Goal: Task Accomplishment & Management: Use online tool/utility

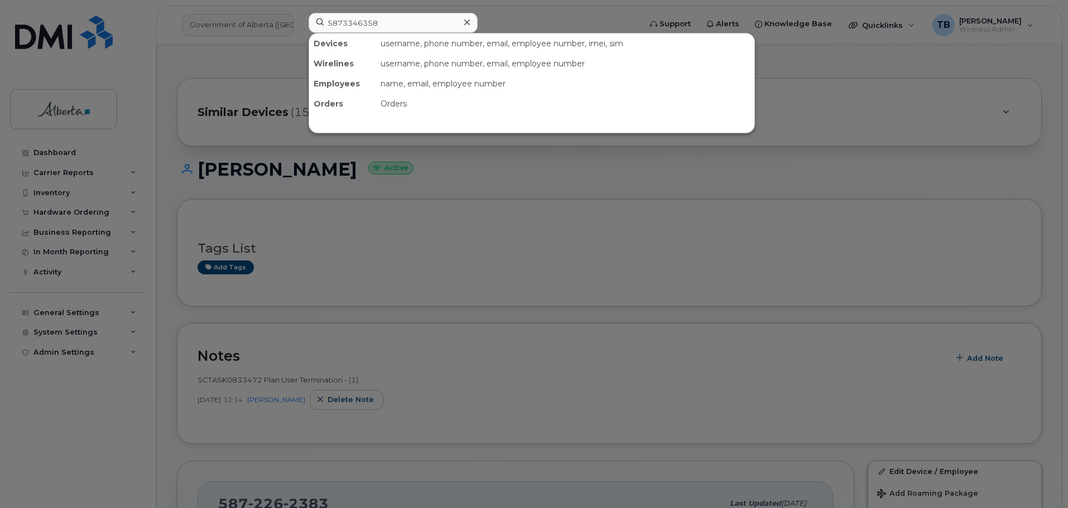
type input "5873346358"
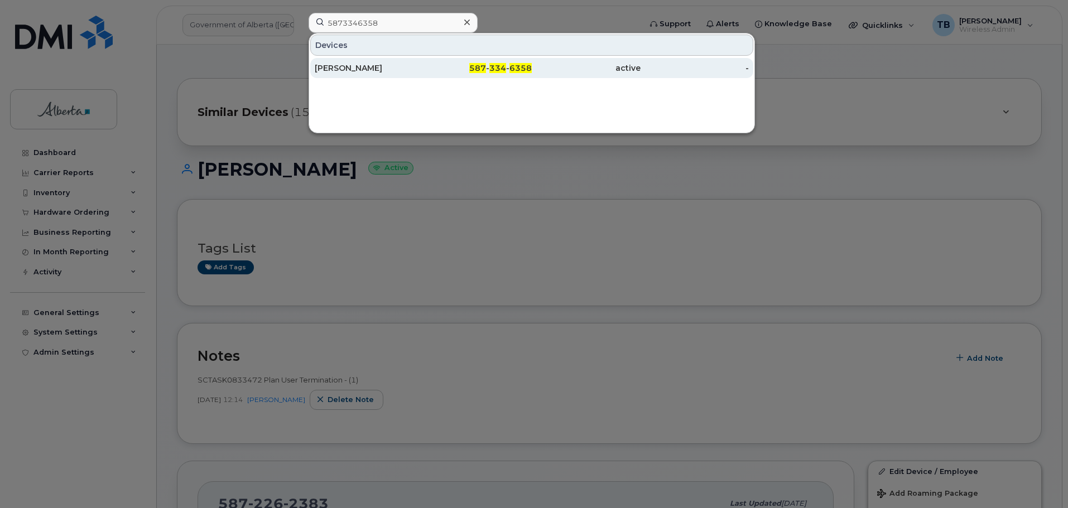
click at [423, 76] on div "Jonathan Kraft" at bounding box center [477, 68] width 109 height 20
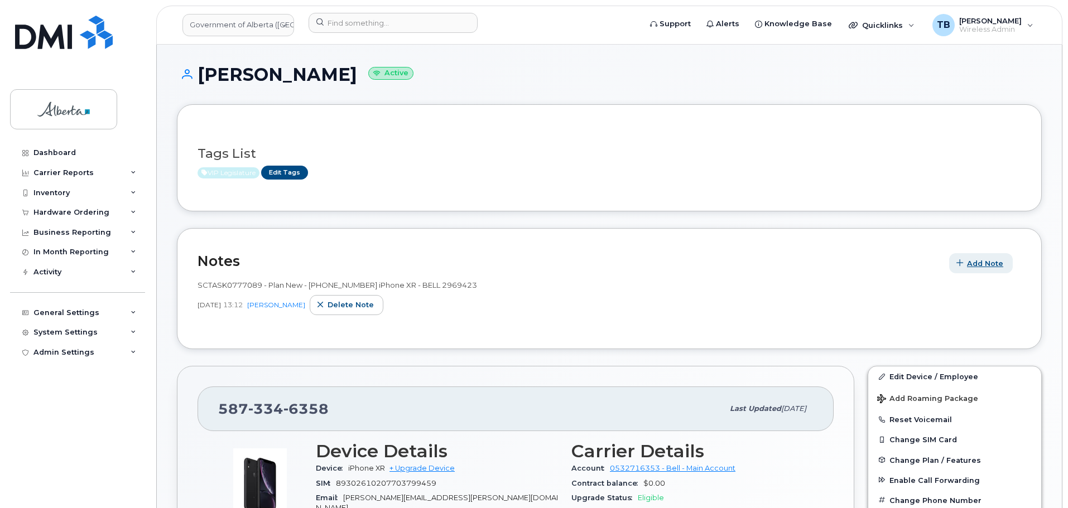
click at [978, 263] on span "Add Note" at bounding box center [985, 263] width 36 height 11
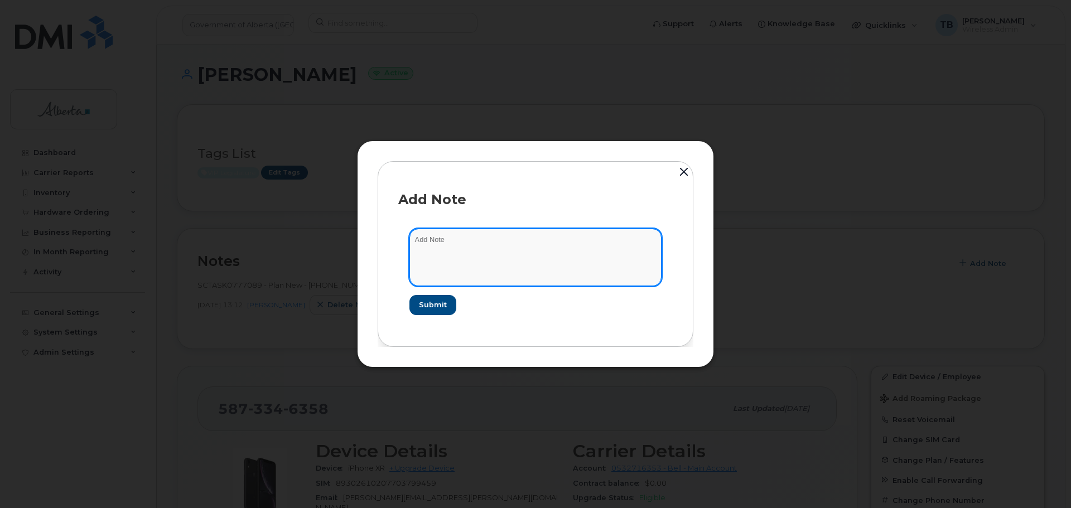
click at [413, 238] on textarea at bounding box center [535, 257] width 252 height 57
paste textarea "SCTASK0833843 Plan Cancel - (1)"
click at [438, 242] on textarea "SCTASK0833843 Plan Cancel - (1)" at bounding box center [535, 257] width 252 height 57
type textarea "SCTASK0833843 Plan Cancel - (1)"
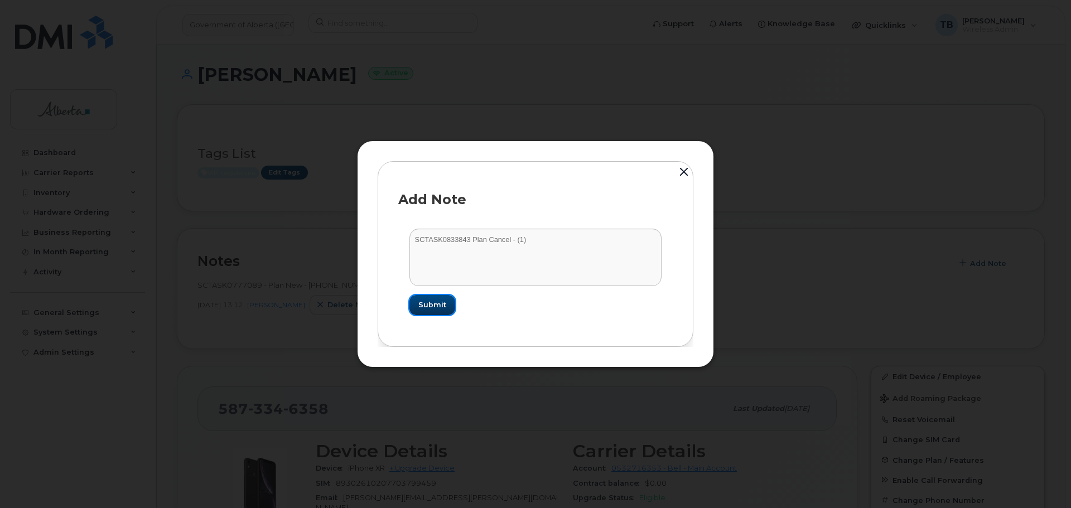
click at [428, 307] on span "Submit" at bounding box center [432, 305] width 28 height 11
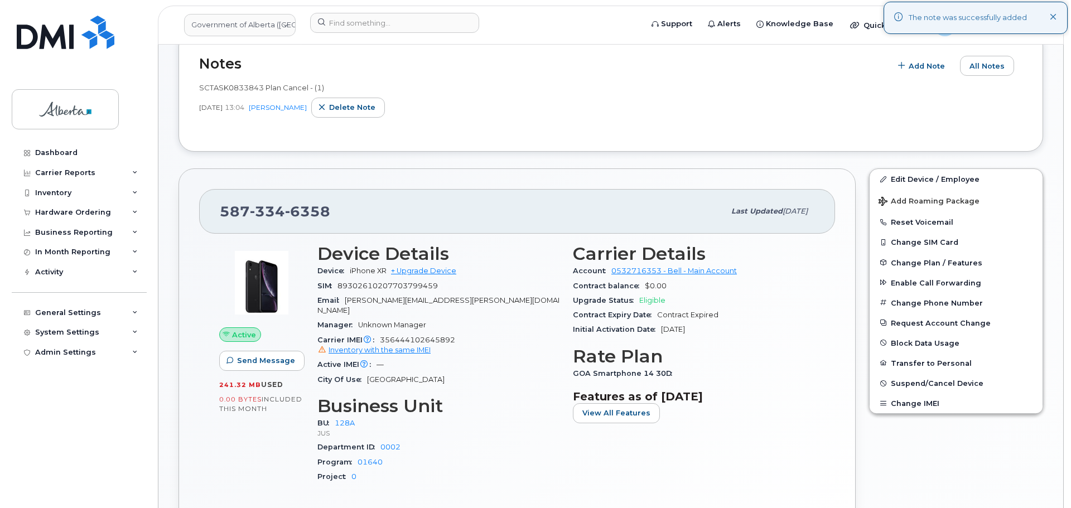
scroll to position [223, 0]
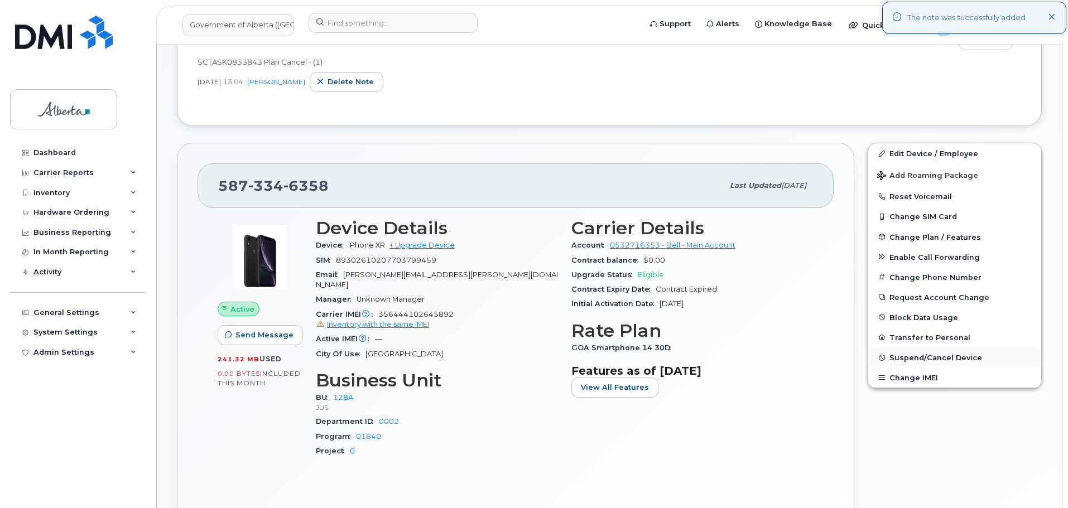
click at [910, 360] on span "Suspend/Cancel Device" at bounding box center [935, 358] width 93 height 8
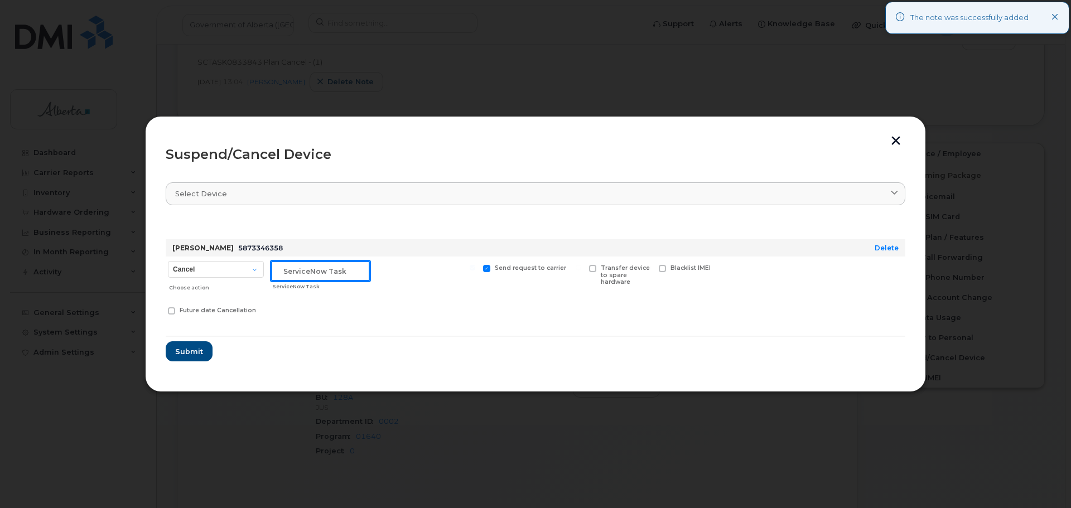
click at [314, 274] on input "text" at bounding box center [320, 271] width 99 height 20
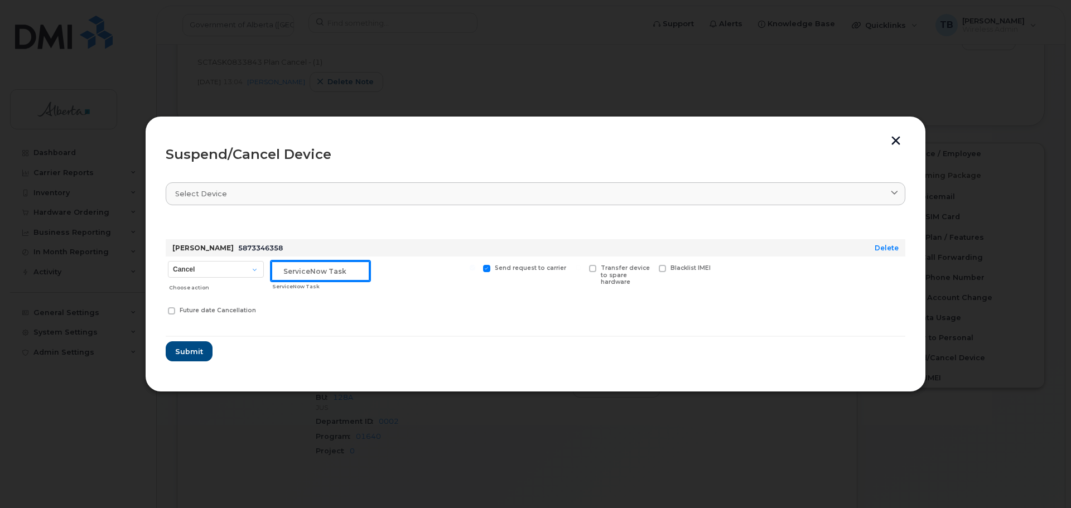
paste input "SCTASK0833843"
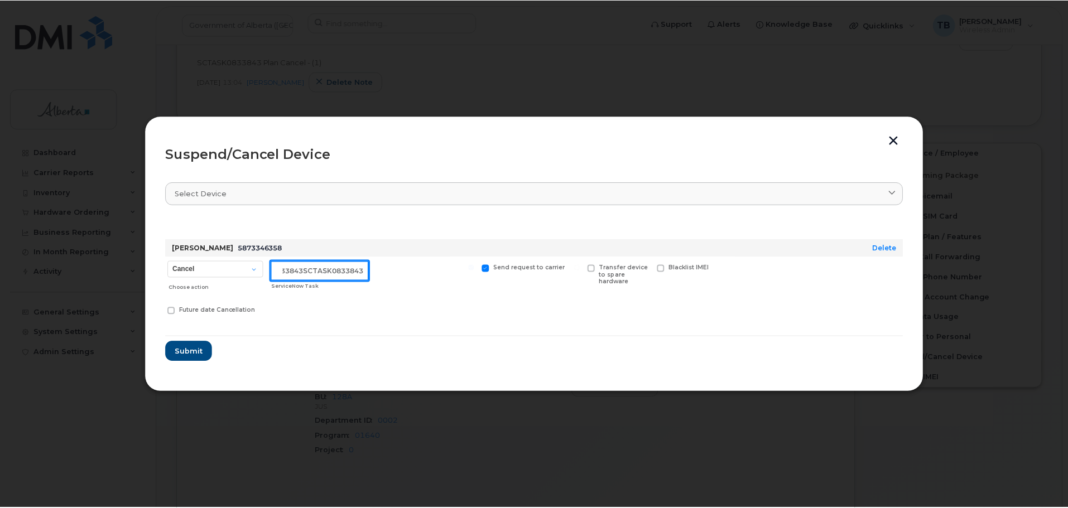
scroll to position [0, 0]
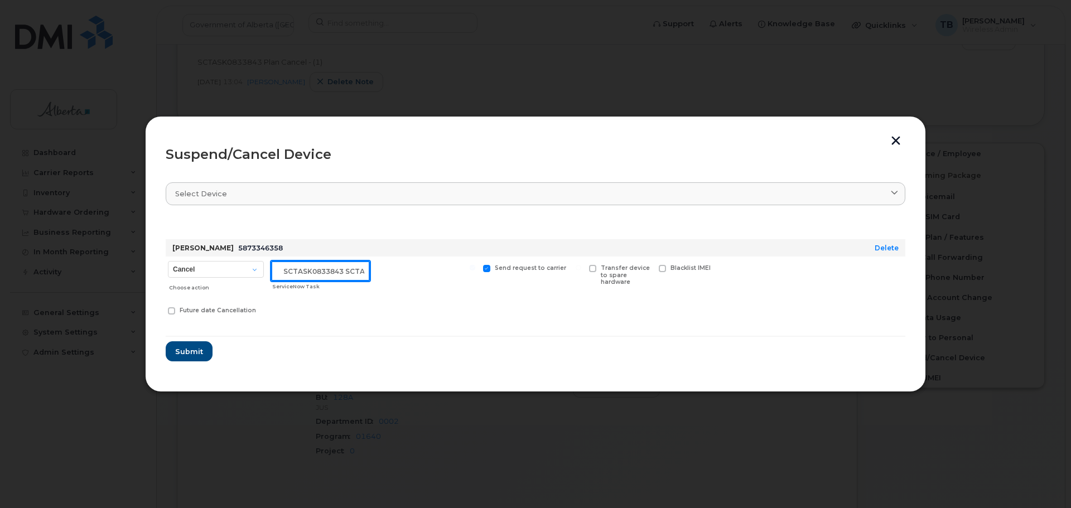
paste input "text"
type input "SCTASK0833843"
click at [186, 349] on span "Submit" at bounding box center [189, 351] width 28 height 11
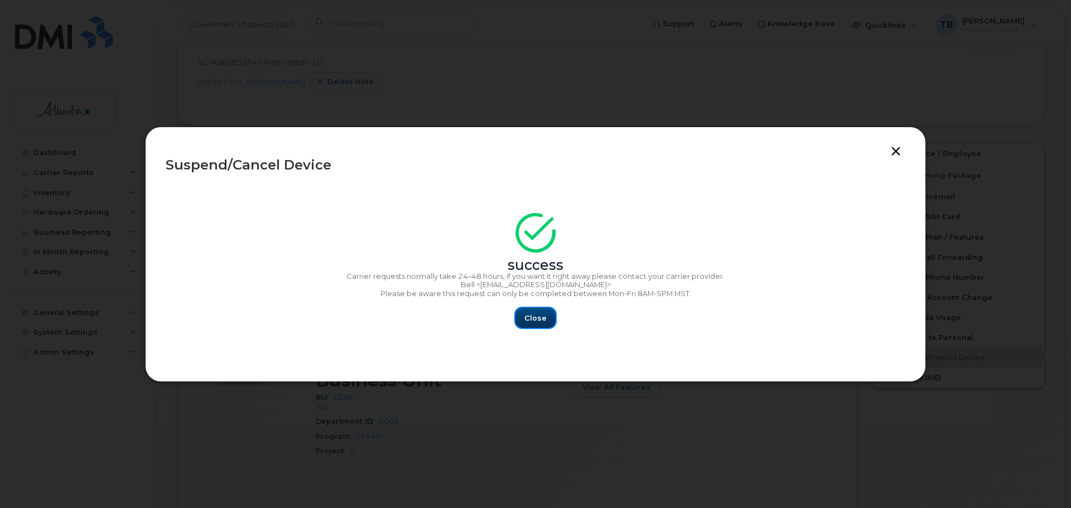
click at [532, 321] on span "Close" at bounding box center [535, 318] width 22 height 11
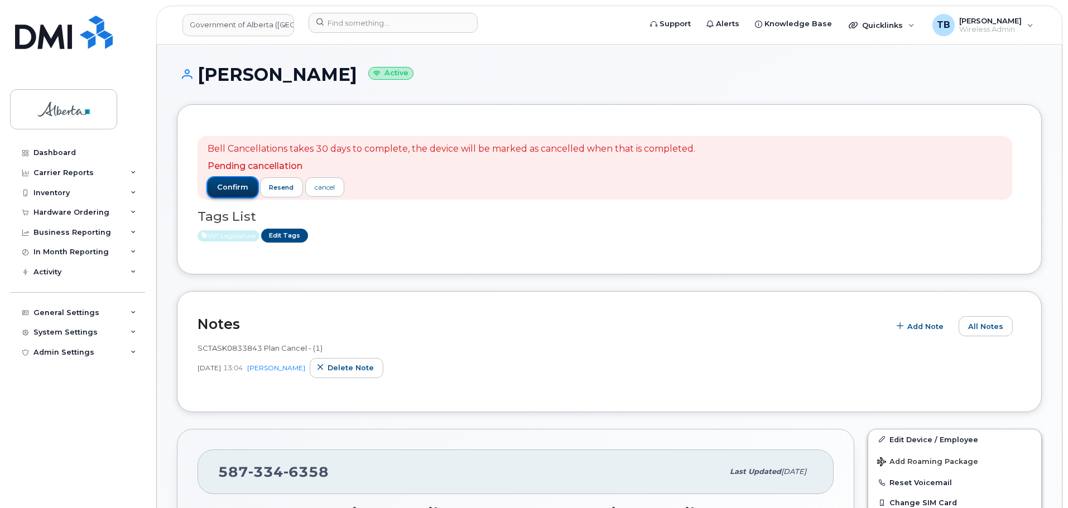
click at [235, 190] on span "confirm" at bounding box center [232, 187] width 31 height 10
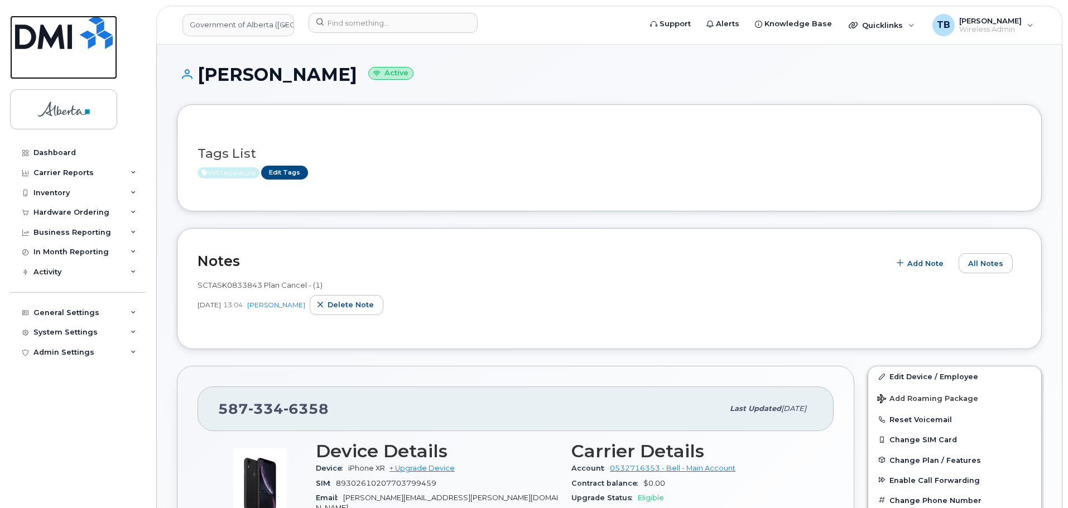
click at [46, 47] on img at bounding box center [64, 32] width 98 height 33
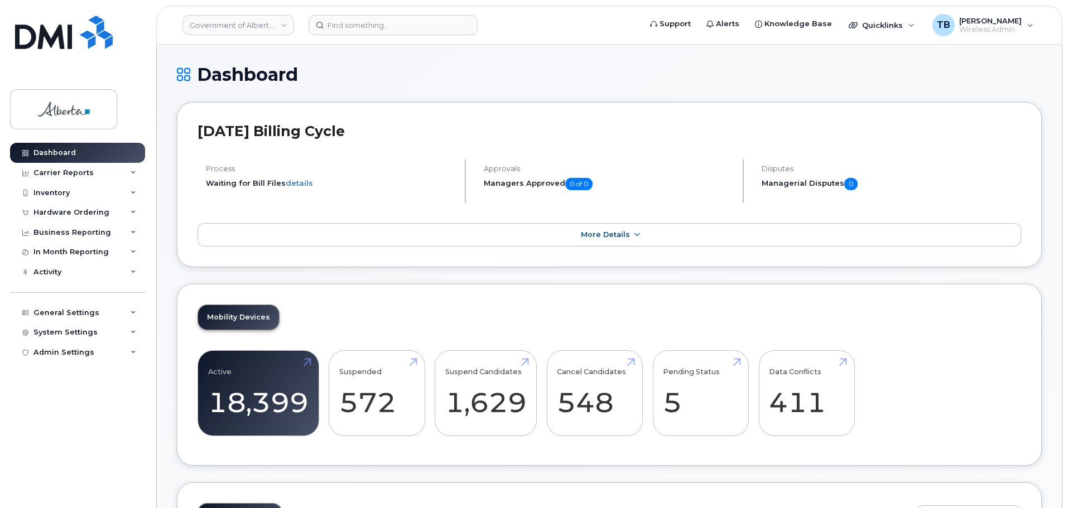
click at [357, 36] on header "Government of Alberta (GOA) Support Alerts Knowledge Base Quicklinks Suspend / …" at bounding box center [609, 25] width 906 height 39
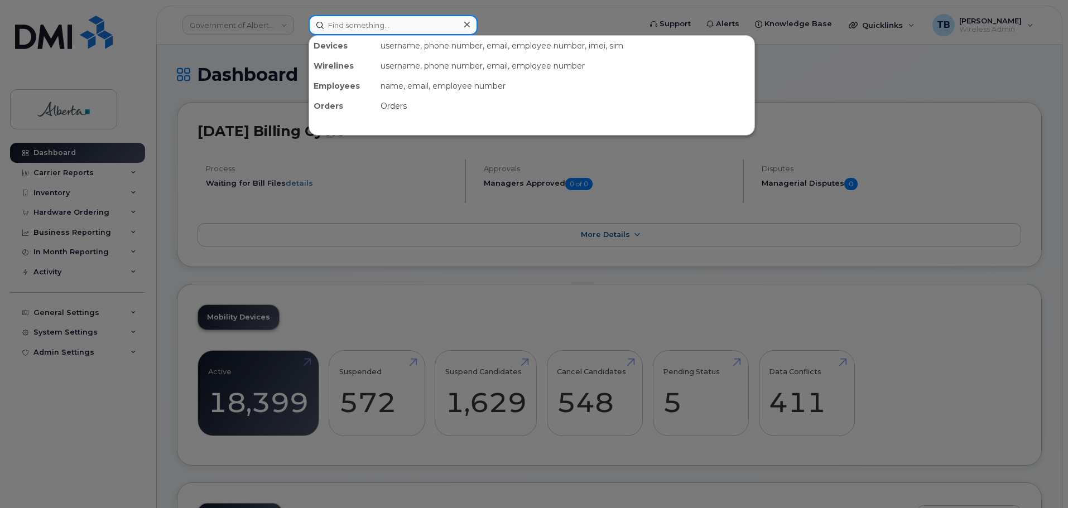
click at [358, 32] on input at bounding box center [392, 25] width 169 height 20
paste input "5873346358"
type input "5873346358"
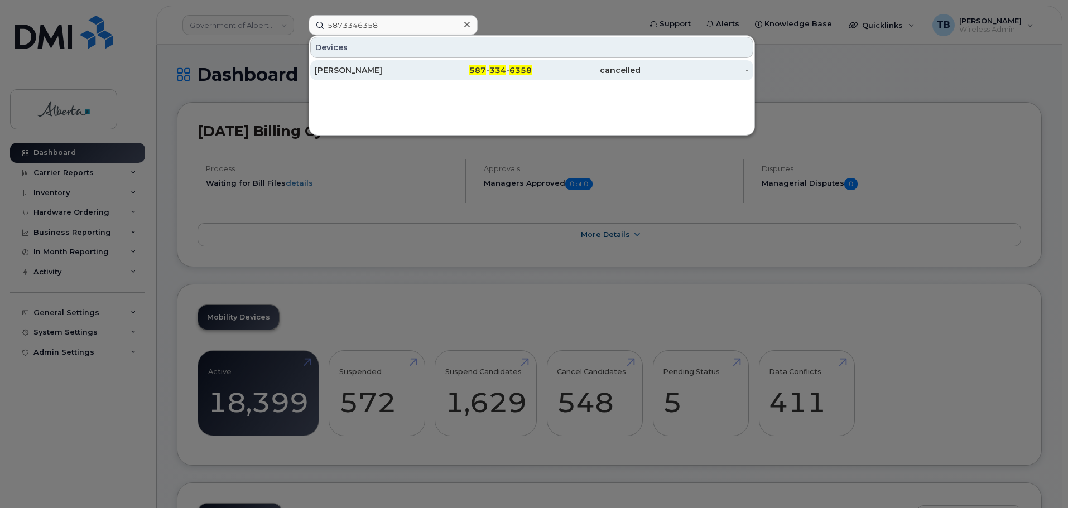
click at [366, 69] on div "[PERSON_NAME]" at bounding box center [369, 70] width 109 height 11
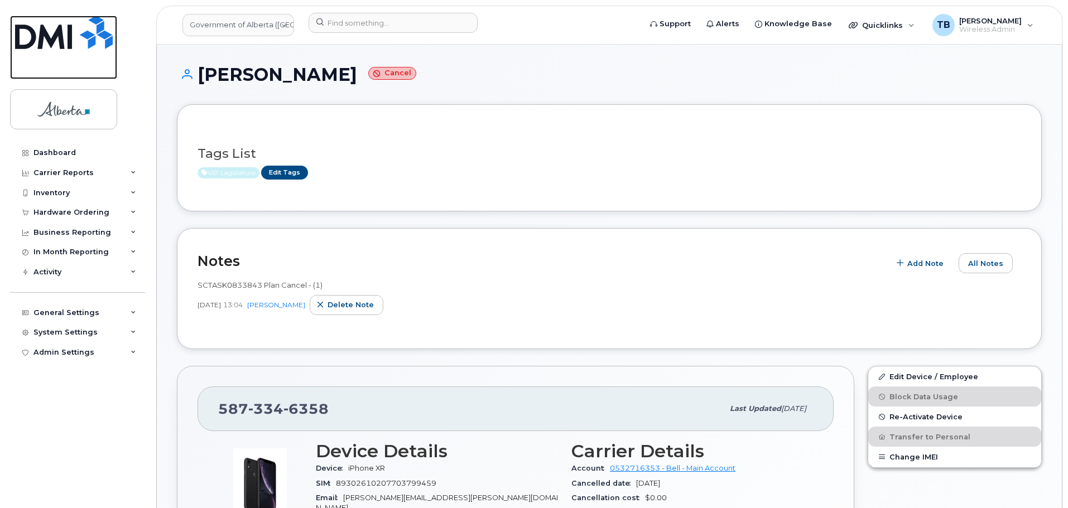
drag, startPoint x: 32, startPoint y: 38, endPoint x: 97, endPoint y: 7, distance: 72.1
click at [32, 38] on img at bounding box center [64, 32] width 98 height 33
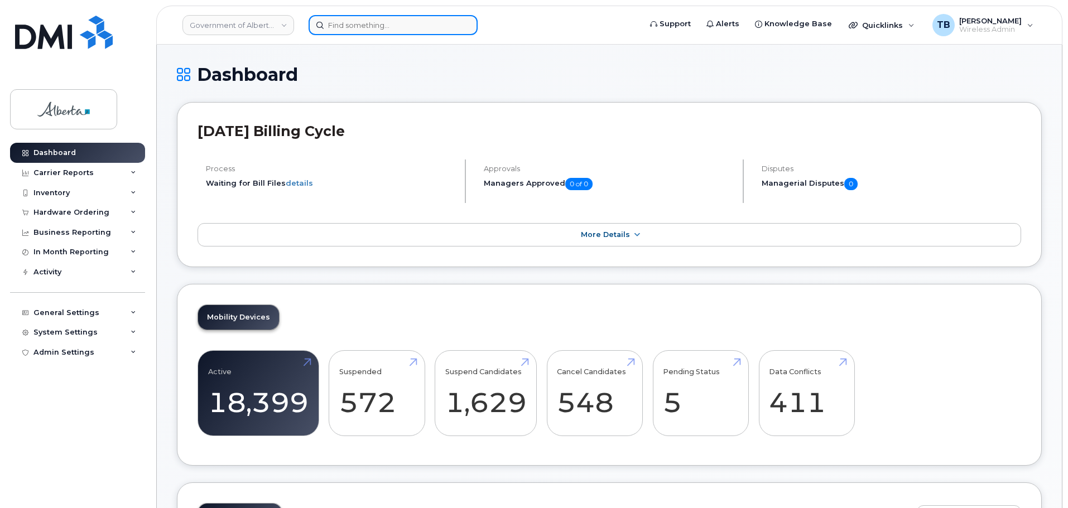
click at [403, 22] on input at bounding box center [392, 25] width 169 height 20
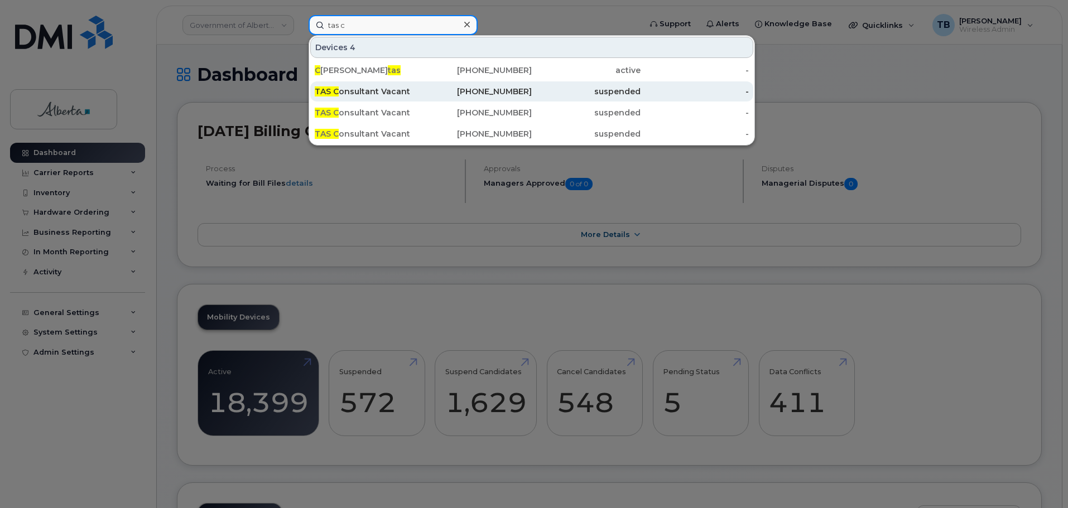
type input "tas c"
click at [353, 92] on div "TAS C onsultant Vacant" at bounding box center [369, 91] width 109 height 11
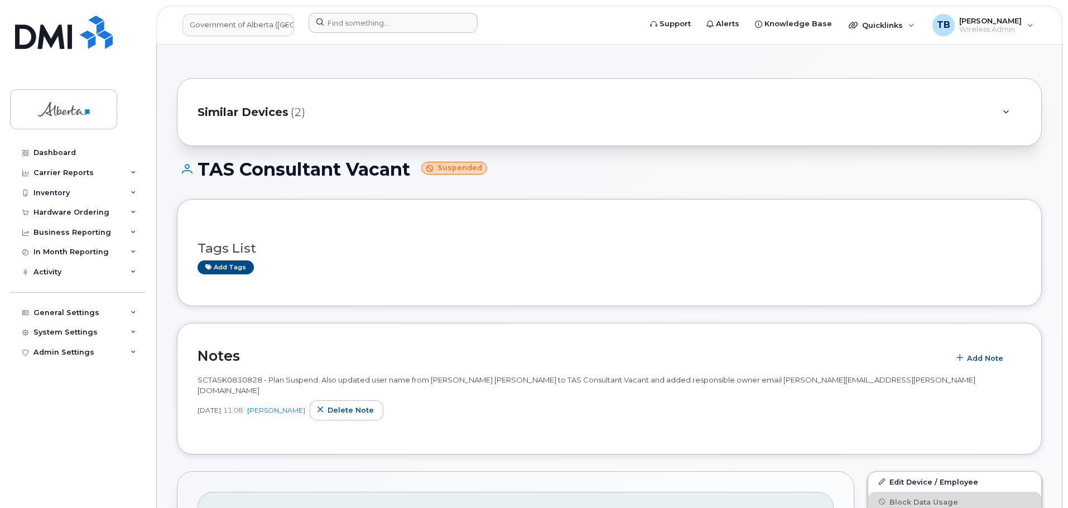
click at [354, 33] on div at bounding box center [471, 25] width 343 height 25
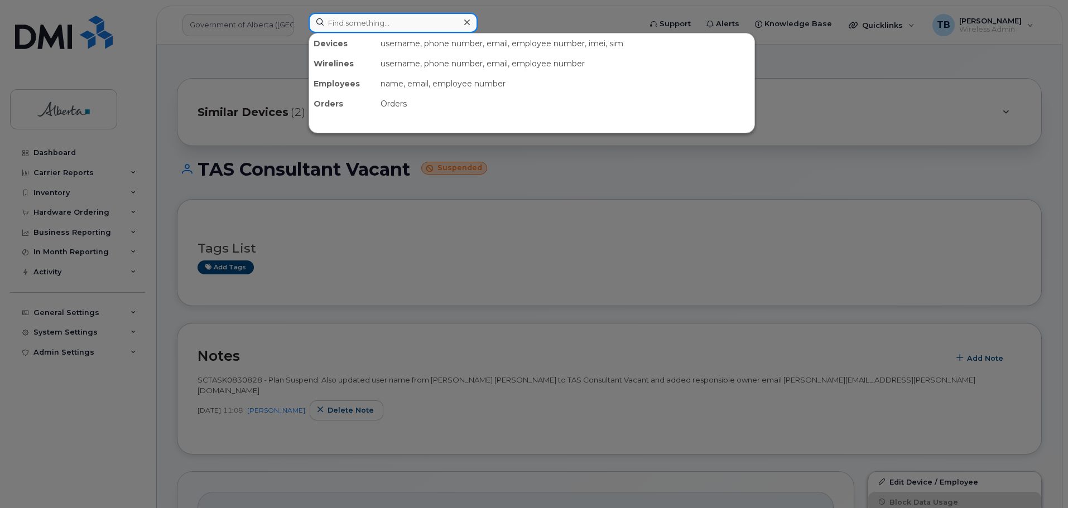
click at [353, 18] on input at bounding box center [392, 23] width 169 height 20
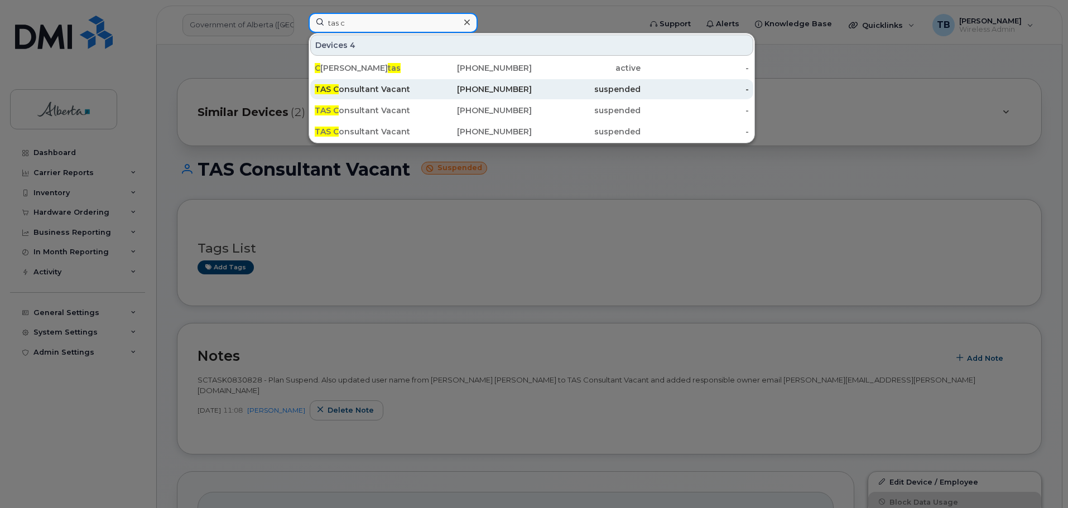
type input "tas c"
click at [423, 96] on div "TAS C onsultant Vacant" at bounding box center [477, 89] width 109 height 20
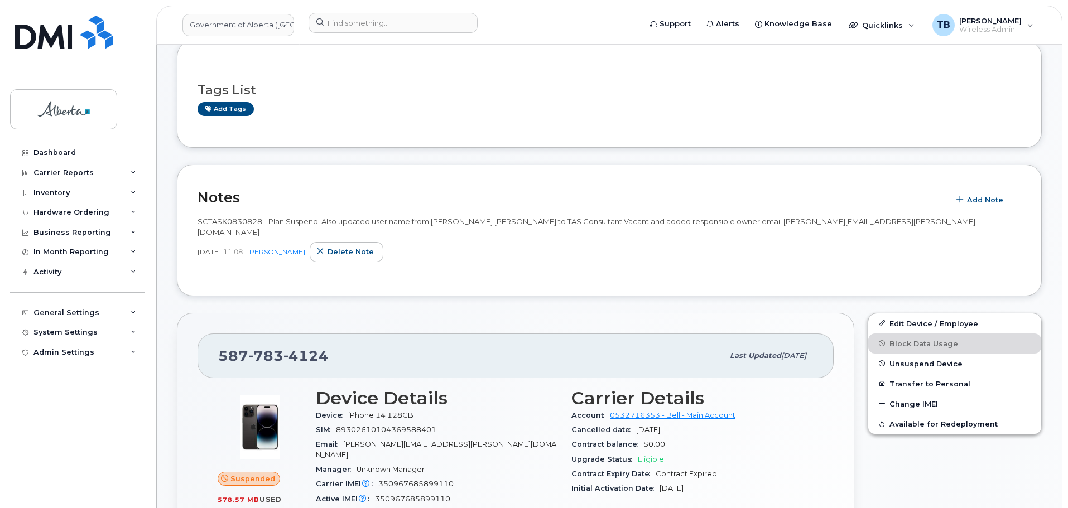
scroll to position [223, 0]
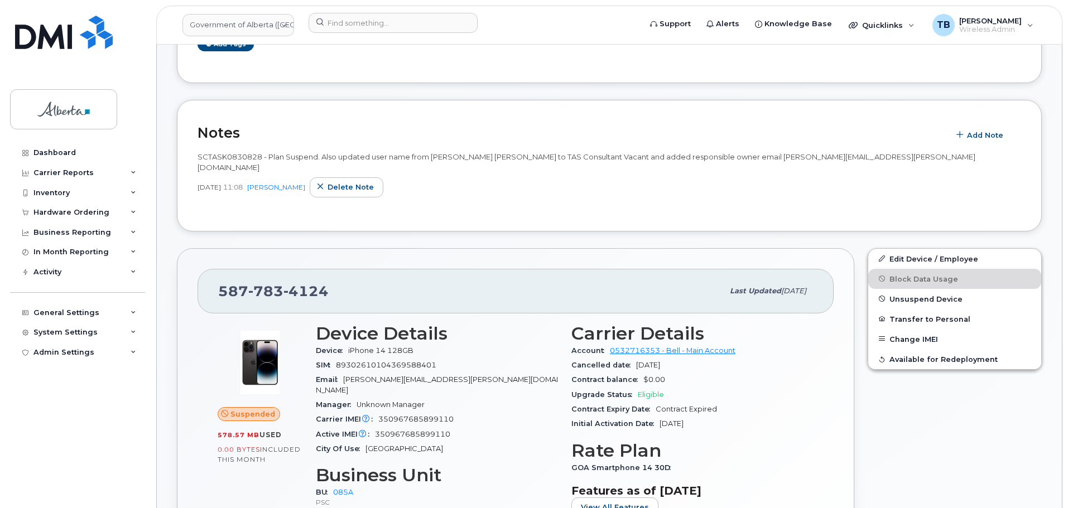
drag, startPoint x: 802, startPoint y: 166, endPoint x: 722, endPoint y: 159, distance: 79.5
click at [721, 162] on div "SCTASK0830828 - Plan Suspend. Also updated user name from [PERSON_NAME] [PERSON…" at bounding box center [608, 174] width 823 height 45
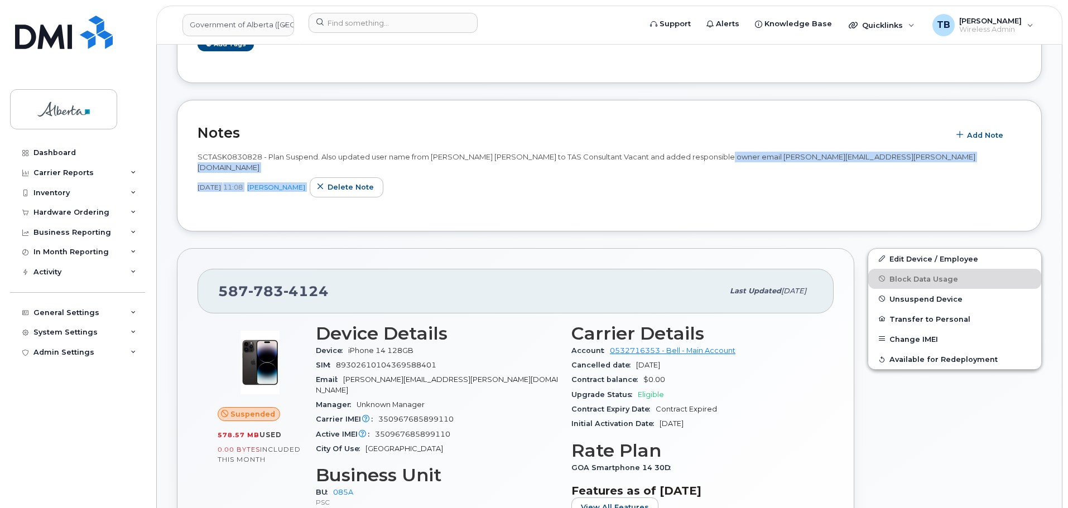
click at [759, 158] on span "SCTASK0830828 - Plan Suspend. Also updated user name from [PERSON_NAME] [PERSON…" at bounding box center [586, 162] width 778 height 20
drag, startPoint x: 814, startPoint y: 155, endPoint x: 725, endPoint y: 156, distance: 89.8
click at [725, 156] on div "SCTASK0830828 - Plan Suspend. Also updated user name from Kennedy Gilmour to TA…" at bounding box center [608, 162] width 823 height 21
copy span "Ashley.Currie@gov.ab.ca"
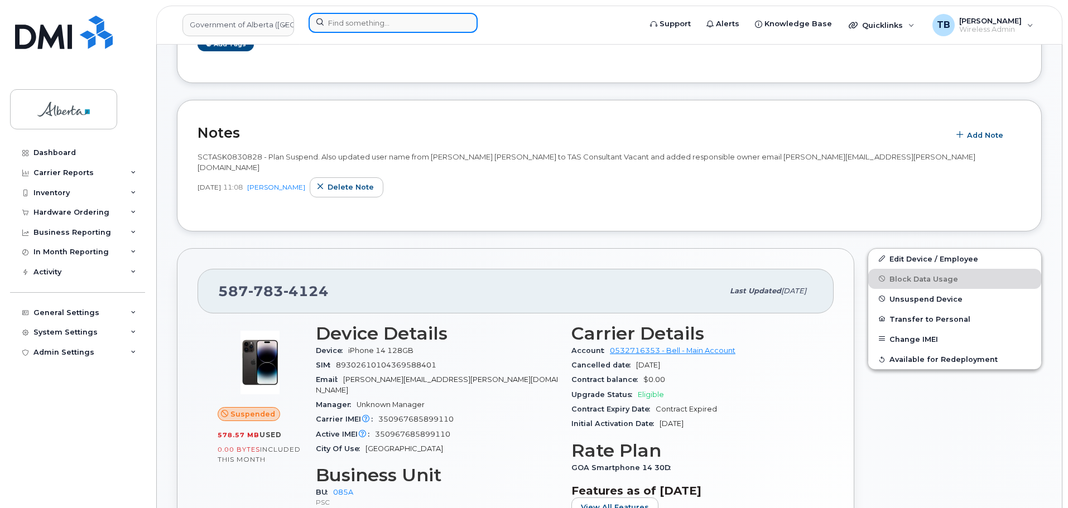
click at [353, 22] on input at bounding box center [392, 23] width 169 height 20
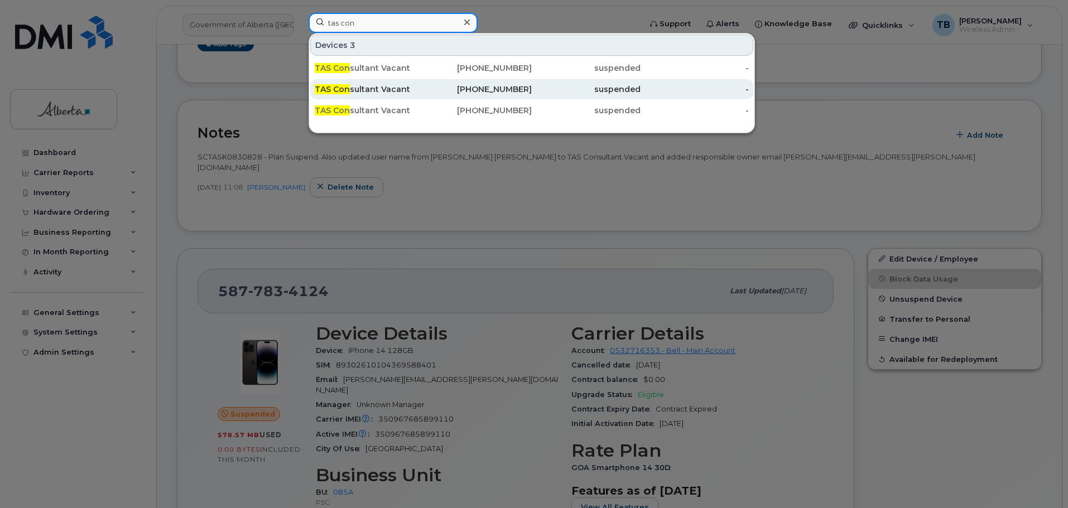
type input "tas con"
click at [349, 88] on div "TAS Con sultant Vacant" at bounding box center [369, 89] width 109 height 11
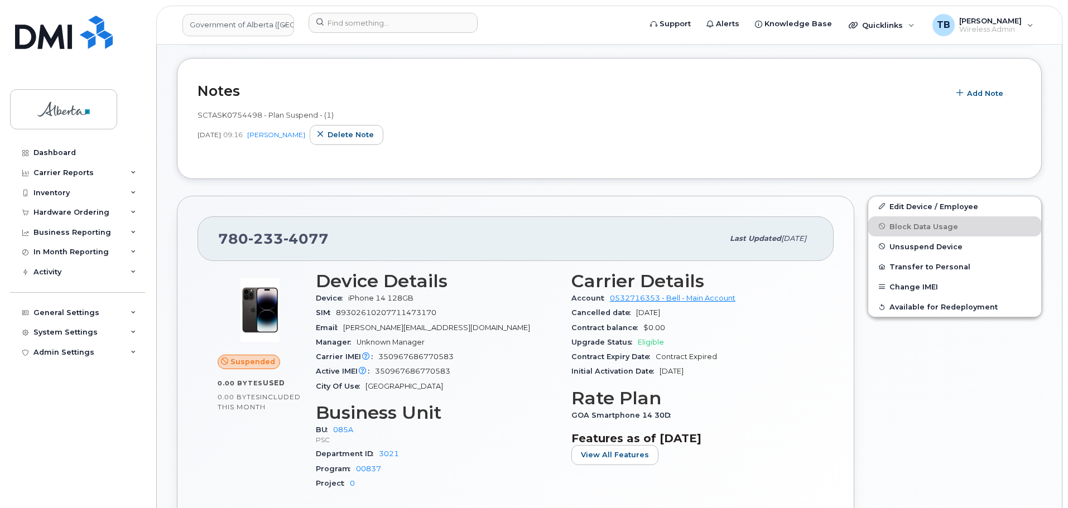
scroll to position [335, 0]
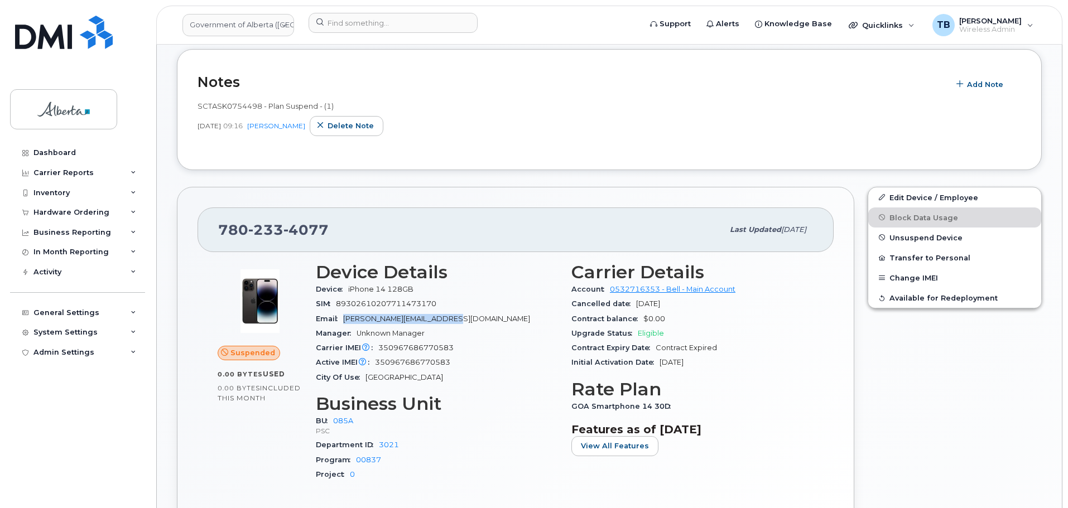
drag, startPoint x: 481, startPoint y: 317, endPoint x: 337, endPoint y: 315, distance: 143.4
click at [337, 315] on div "Email Dorota.Bagienska@gov.ab.ca" at bounding box center [437, 319] width 242 height 15
click at [337, 315] on span "Email" at bounding box center [329, 319] width 27 height 8
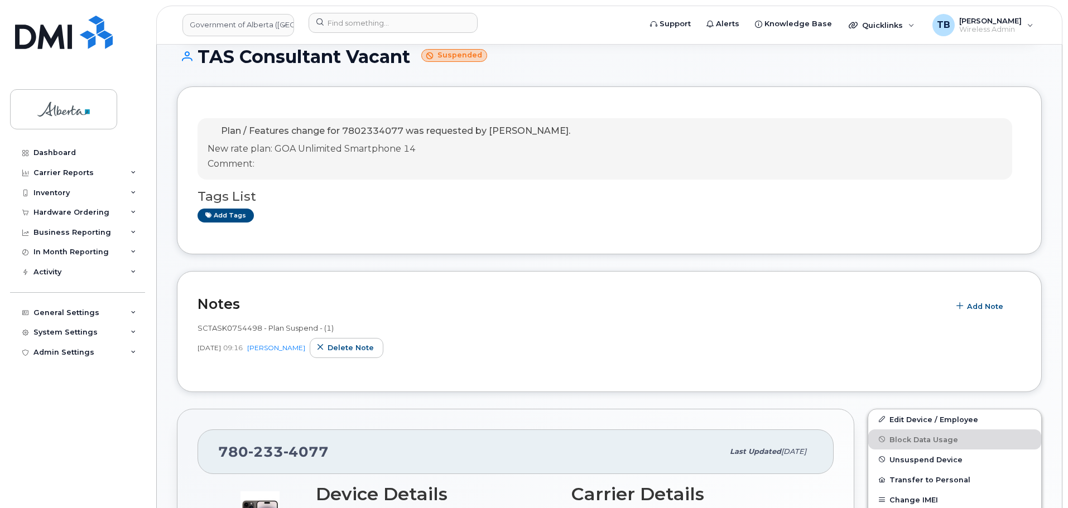
scroll to position [112, 0]
click at [223, 330] on span "SCTASK0754498 - Plan Suspend - (1)" at bounding box center [265, 329] width 136 height 9
copy span "SCTASK0754498"
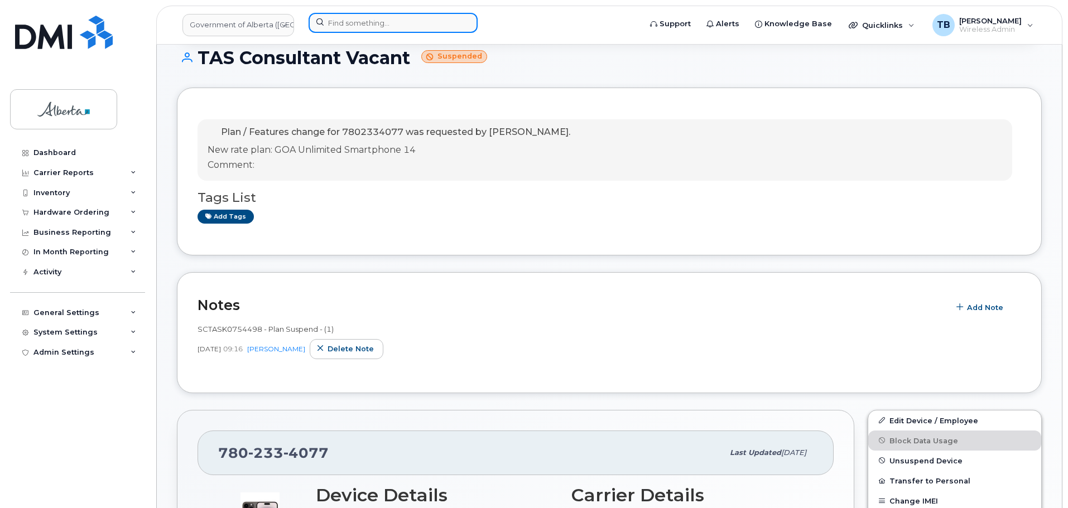
click at [349, 25] on input at bounding box center [392, 23] width 169 height 20
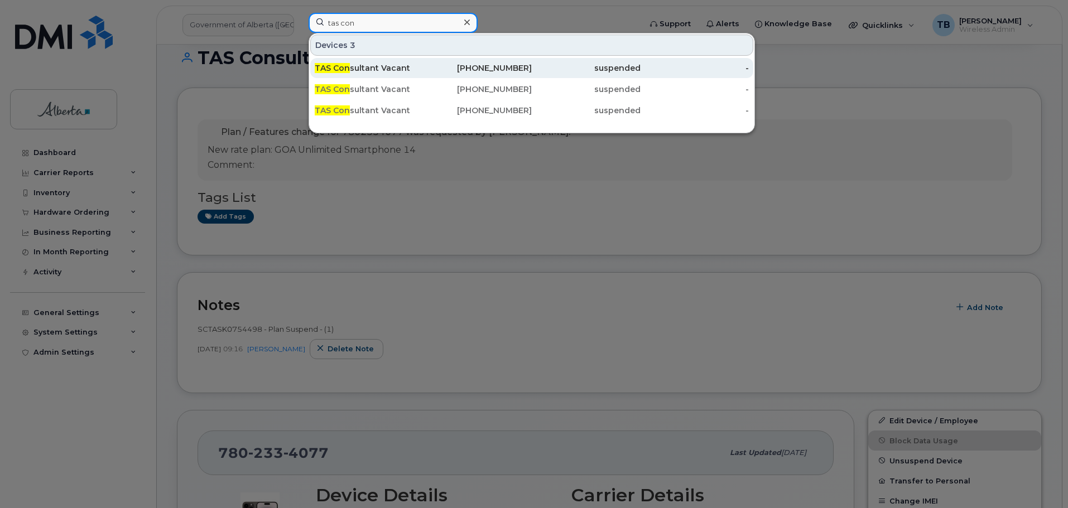
type input "tas con"
click at [339, 66] on span "TAS Con" at bounding box center [332, 68] width 35 height 10
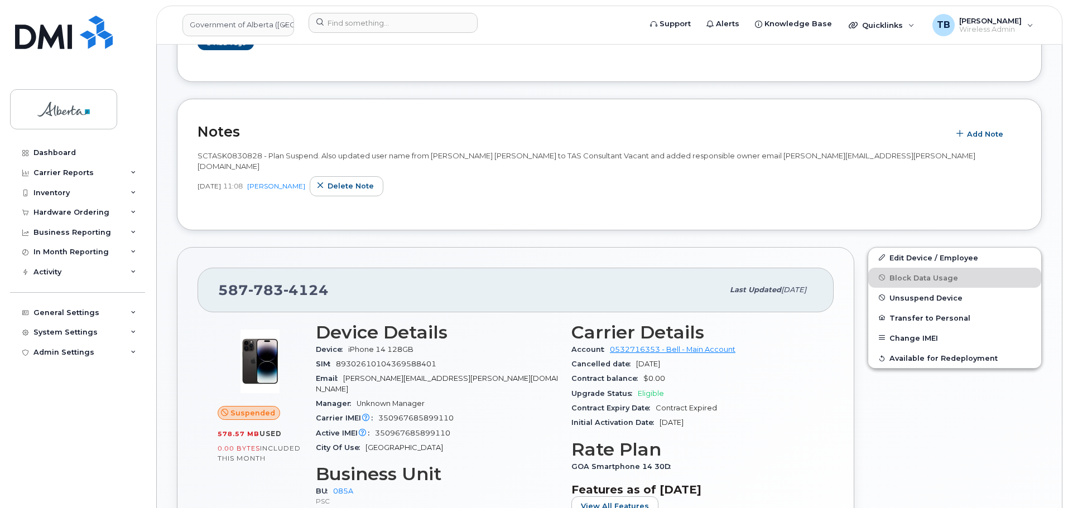
scroll to position [223, 0]
click at [225, 158] on span "SCTASK0830828 - Plan Suspend. Also updated user name from [PERSON_NAME] [PERSON…" at bounding box center [586, 162] width 778 height 20
copy span "SCTASK0830828"
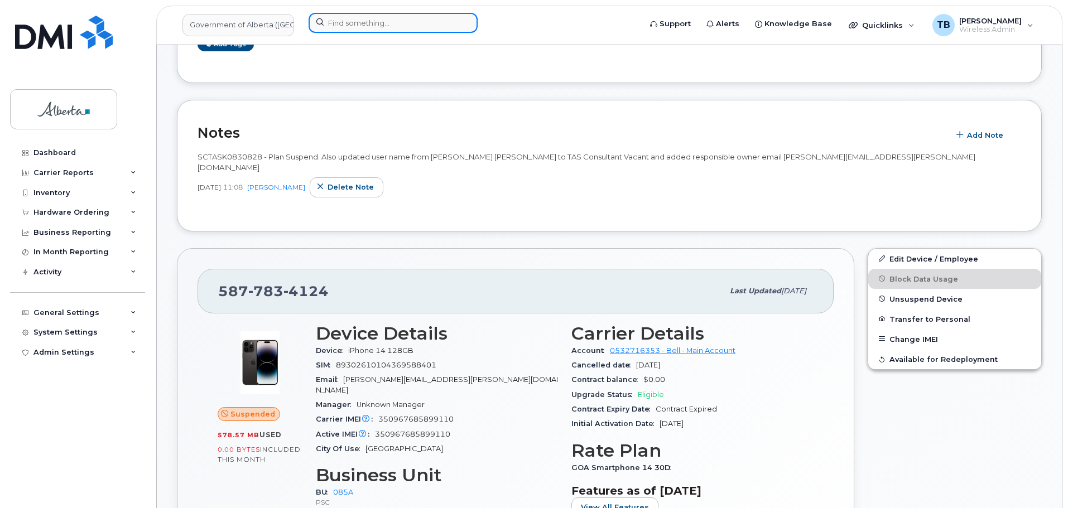
click at [362, 25] on input at bounding box center [392, 23] width 169 height 20
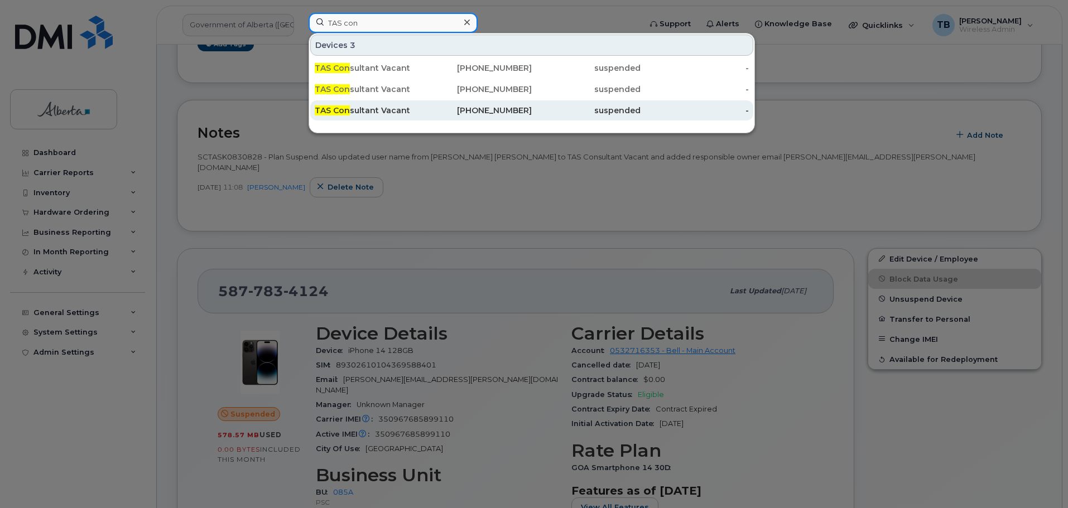
type input "TAS con"
click at [377, 112] on div "TAS Con sultant Vacant" at bounding box center [369, 110] width 109 height 11
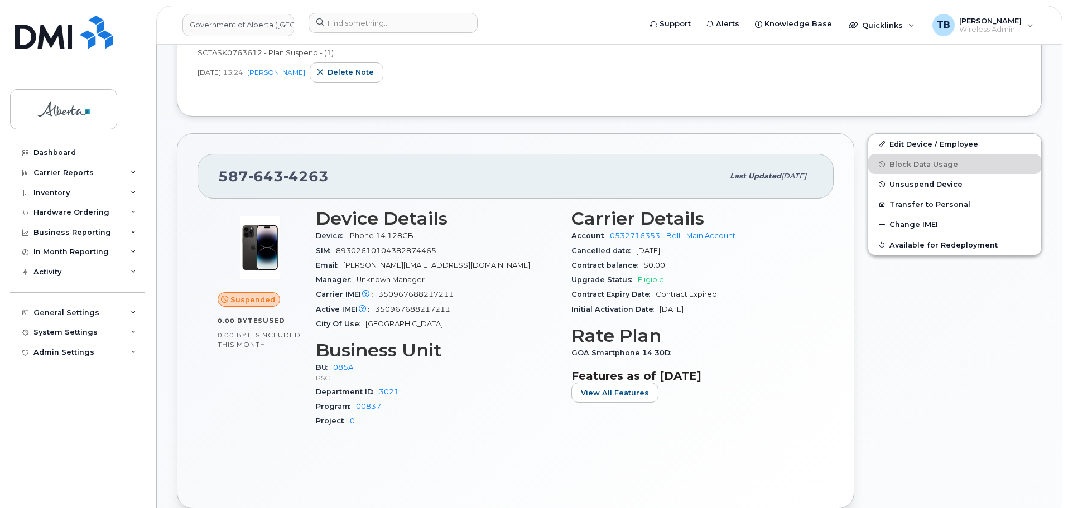
scroll to position [223, 0]
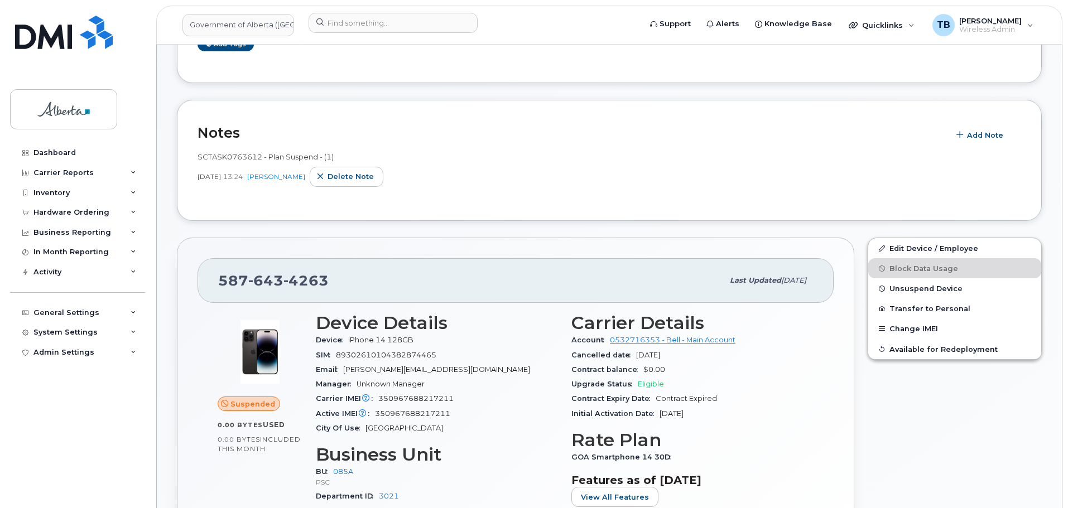
click at [219, 153] on span "SCTASK0763612 - Plan Suspend - (1)" at bounding box center [265, 156] width 136 height 9
copy span "SCTASK0763612"
click at [385, 33] on div at bounding box center [471, 25] width 343 height 25
click at [383, 28] on input at bounding box center [392, 23] width 169 height 20
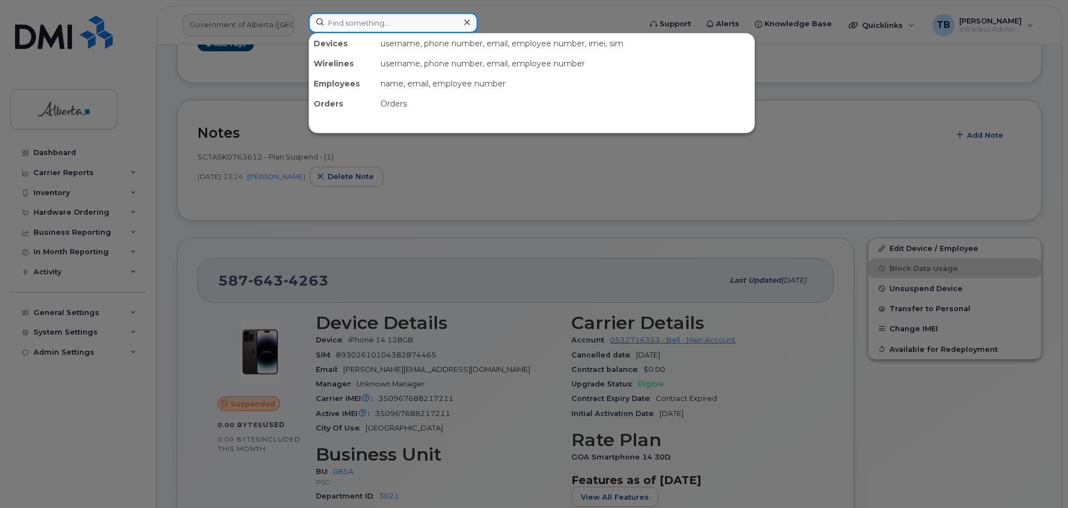
type input "r"
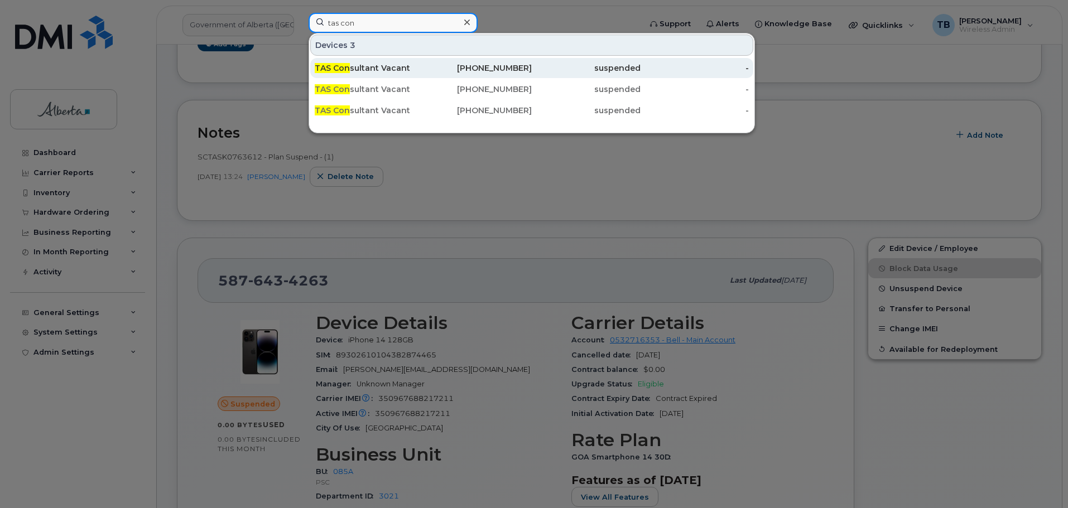
type input "tas con"
click at [382, 69] on div "TAS Con sultant Vacant" at bounding box center [369, 67] width 109 height 11
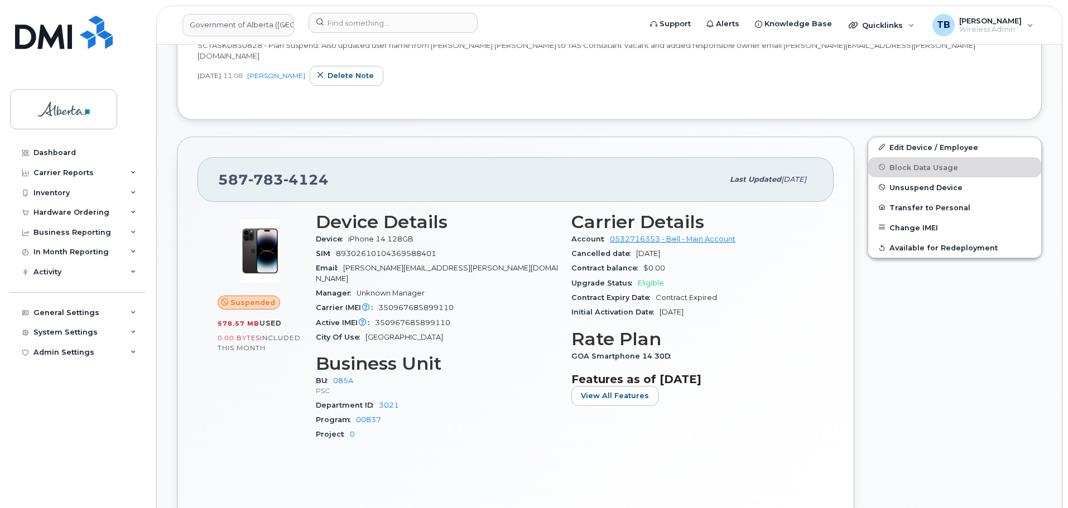
scroll to position [223, 0]
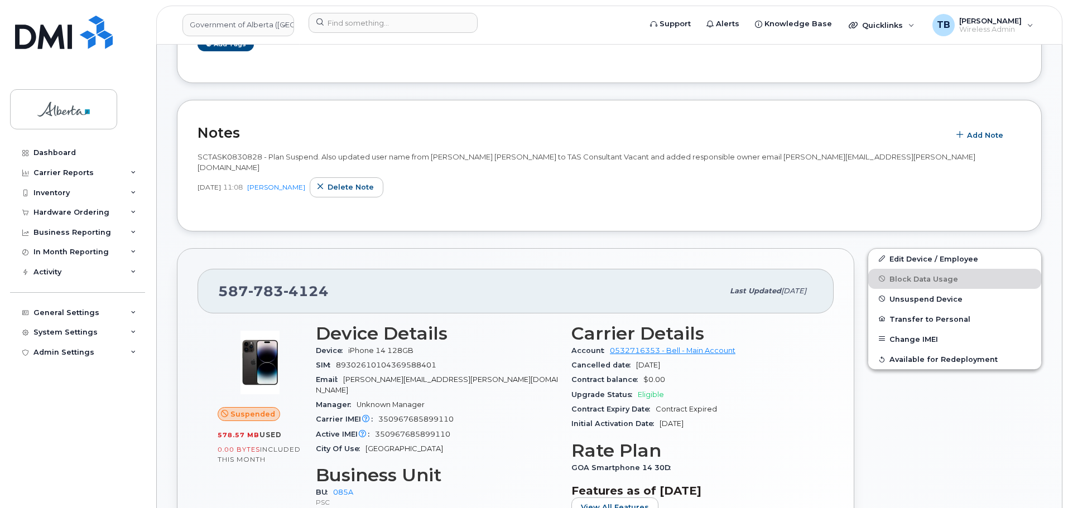
click at [219, 158] on span "SCTASK0830828 - Plan Suspend. Also updated user name from Kennedy Gilmour to TA…" at bounding box center [586, 162] width 778 height 20
click at [218, 158] on span "SCTASK0830828 - Plan Suspend. Also updated user name from Kennedy Gilmour to TA…" at bounding box center [586, 162] width 778 height 20
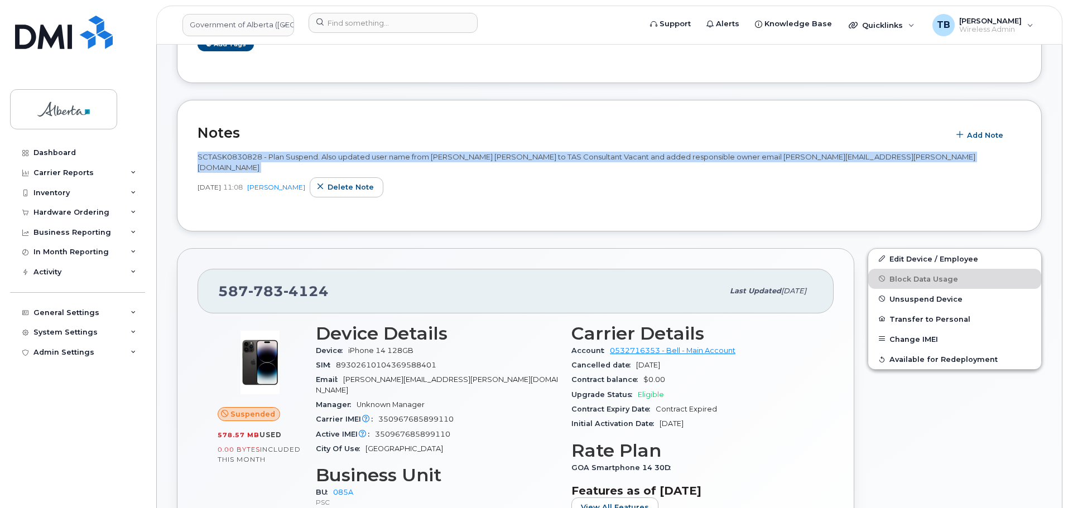
click at [218, 158] on span "SCTASK0830828 - Plan Suspend. Also updated user name from Kennedy Gilmour to TA…" at bounding box center [586, 162] width 778 height 20
click at [218, 157] on span "SCTASK0830828 - Plan Suspend. Also updated user name from Kennedy Gilmour to TA…" at bounding box center [586, 162] width 778 height 20
click at [218, 154] on span "SCTASK0830828 - Plan Suspend. Also updated user name from Kennedy Gilmour to TA…" at bounding box center [586, 162] width 778 height 20
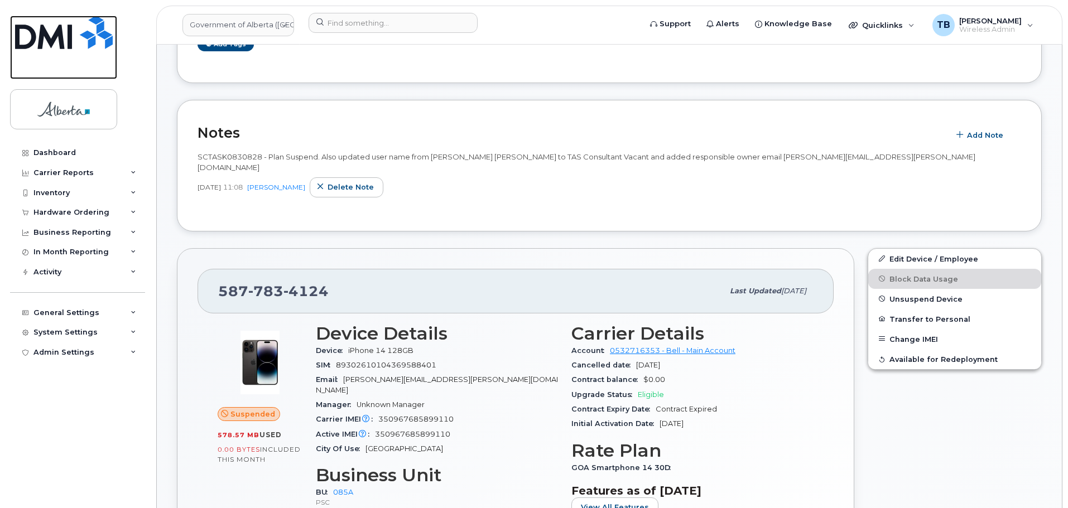
click at [84, 38] on img at bounding box center [64, 32] width 98 height 33
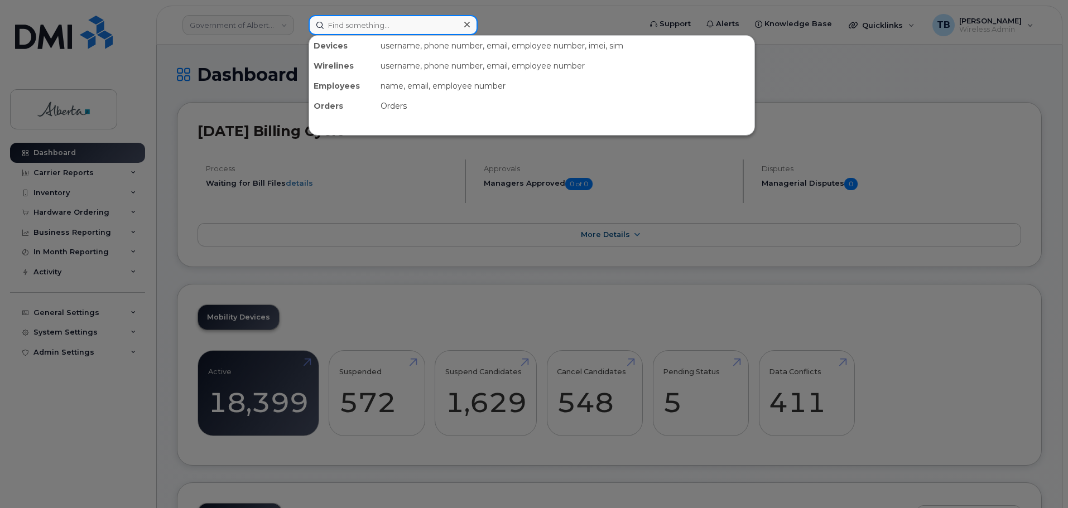
click at [330, 28] on input at bounding box center [392, 25] width 169 height 20
paste input "7807173913"
type input "7807173913"
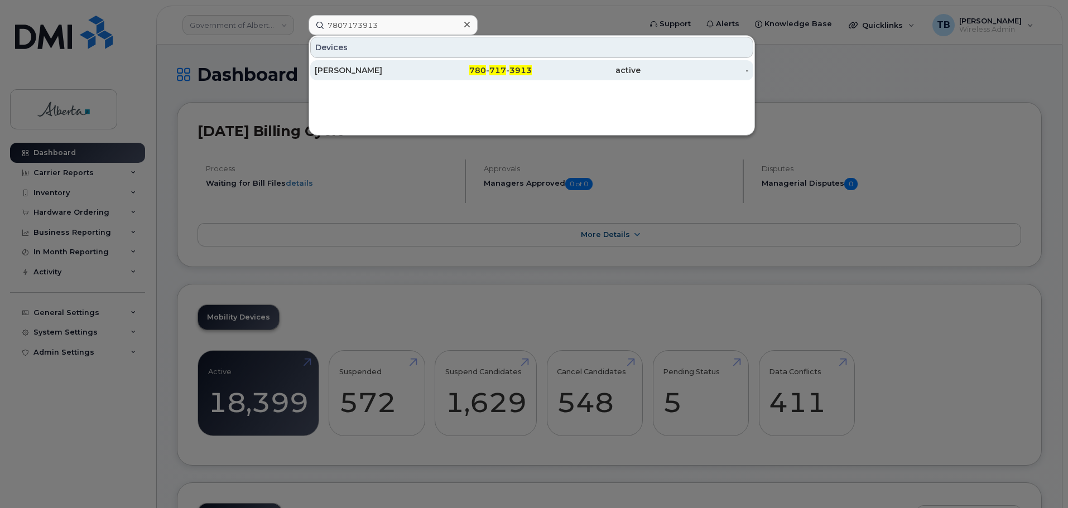
click at [338, 73] on div "[PERSON_NAME]" at bounding box center [369, 70] width 109 height 11
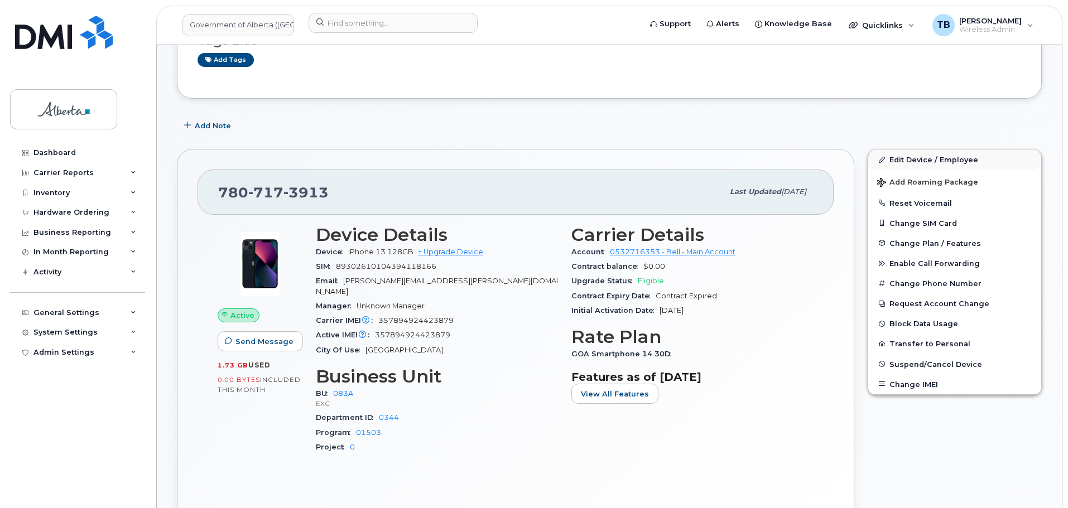
scroll to position [112, 0]
click at [897, 160] on link "Edit Device / Employee" at bounding box center [954, 161] width 173 height 20
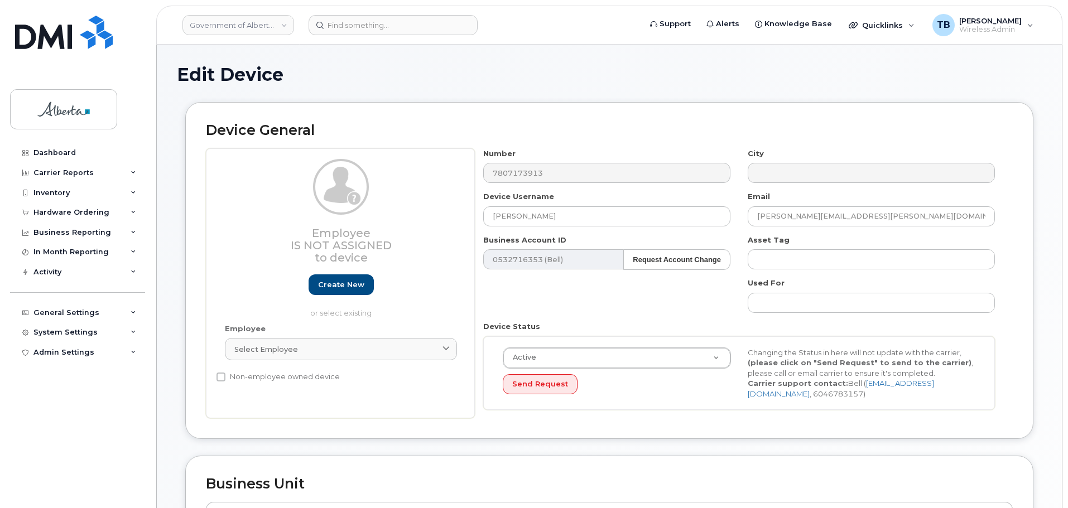
select select "4733126"
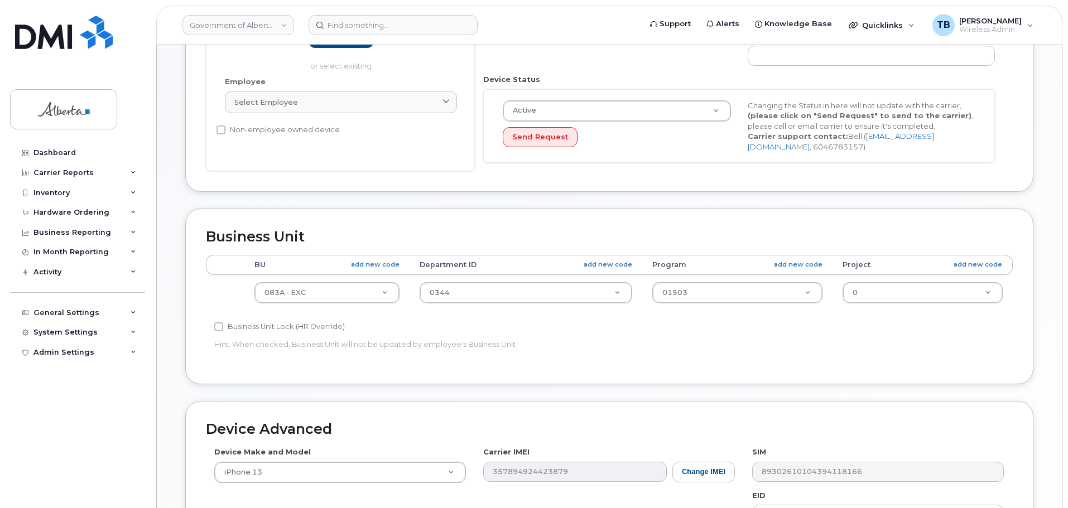
scroll to position [335, 0]
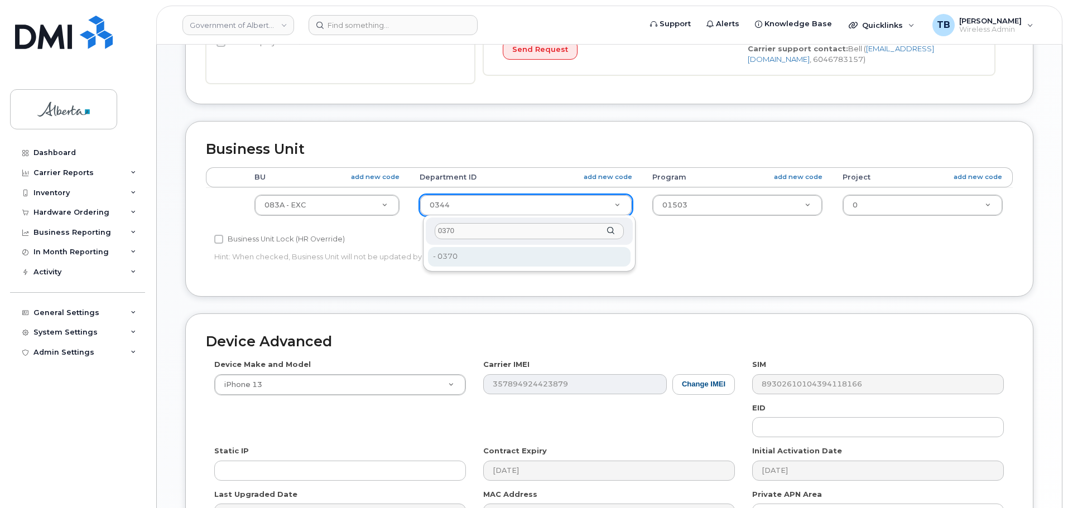
type input "0370"
drag, startPoint x: 476, startPoint y: 250, endPoint x: 528, endPoint y: 252, distance: 51.9
type input "4752212"
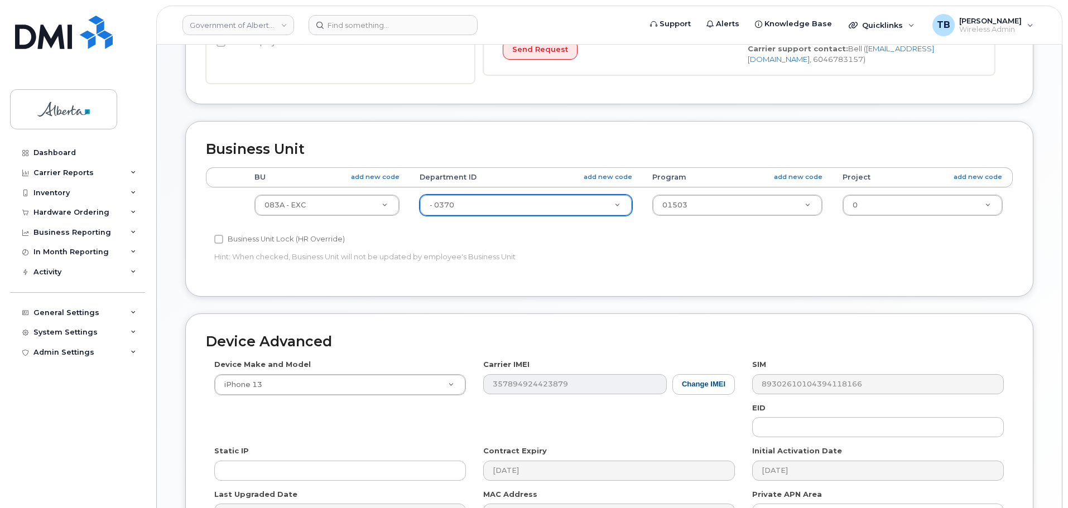
scroll to position [472, 0]
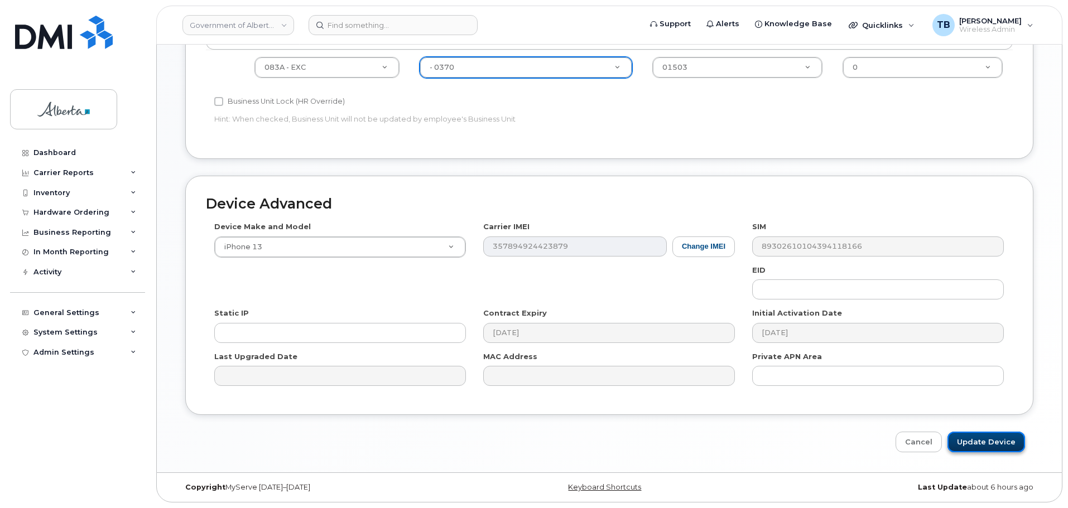
click at [996, 441] on input "Update Device" at bounding box center [986, 442] width 78 height 21
type input "Saving..."
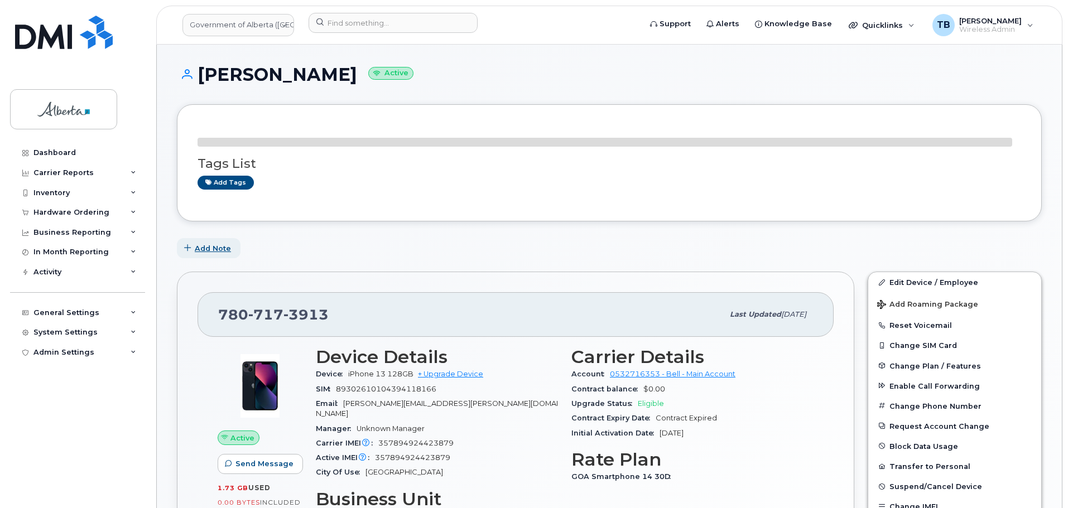
click at [215, 250] on span "Add Note" at bounding box center [213, 248] width 36 height 11
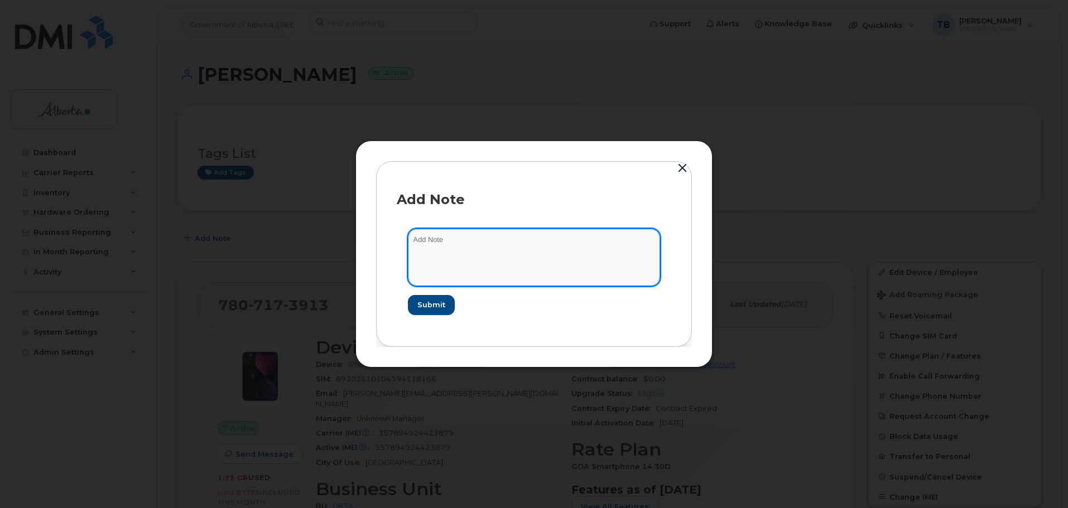
click at [446, 274] on textarea at bounding box center [534, 257] width 252 height 57
paste textarea "SCTASK0833535 Plan User Transfer - [PERSON_NAME]"
type textarea "SCTASK0833535 Plan User Transfer - [PERSON_NAME]"
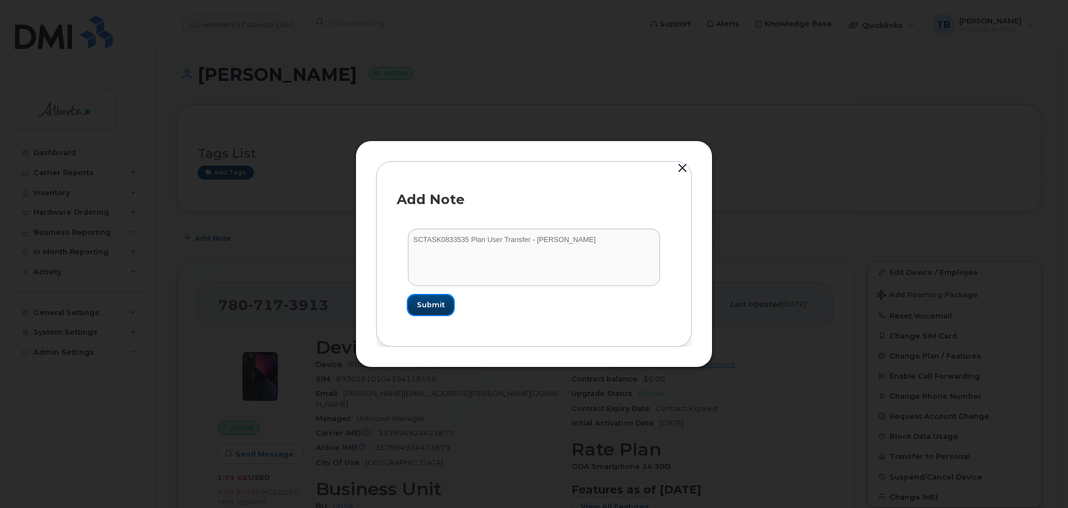
click at [432, 306] on span "Submit" at bounding box center [431, 305] width 28 height 11
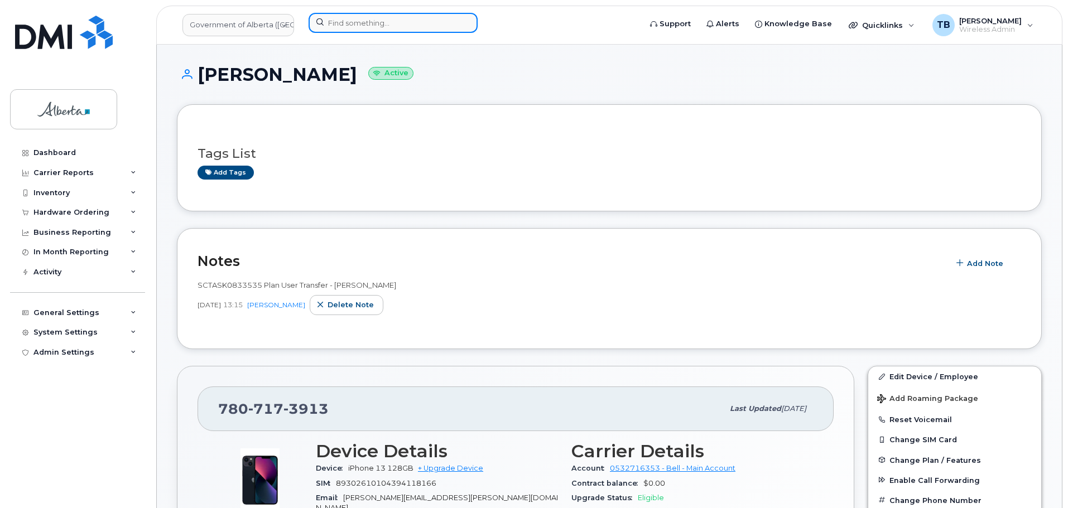
click at [361, 16] on input at bounding box center [392, 23] width 169 height 20
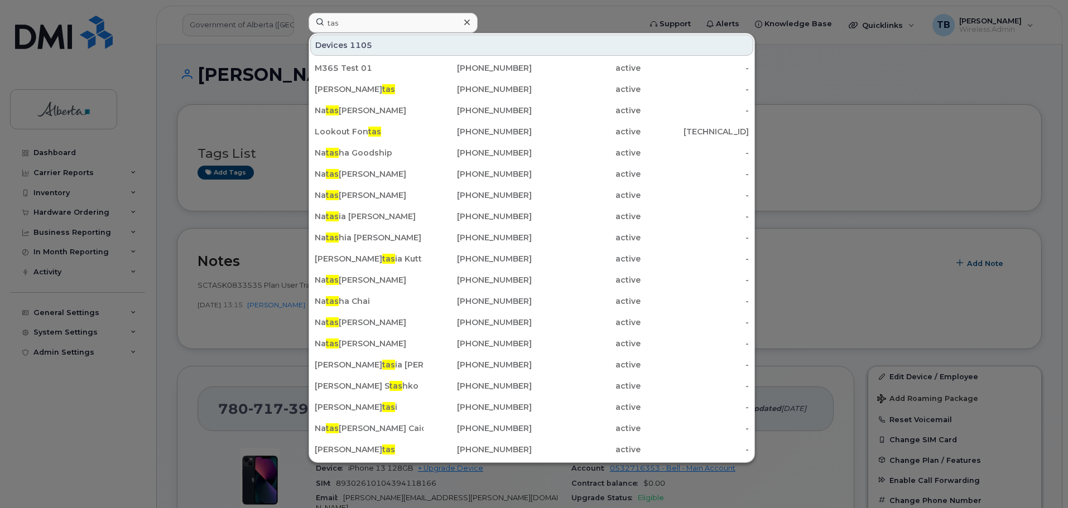
click at [47, 192] on div at bounding box center [534, 254] width 1068 height 508
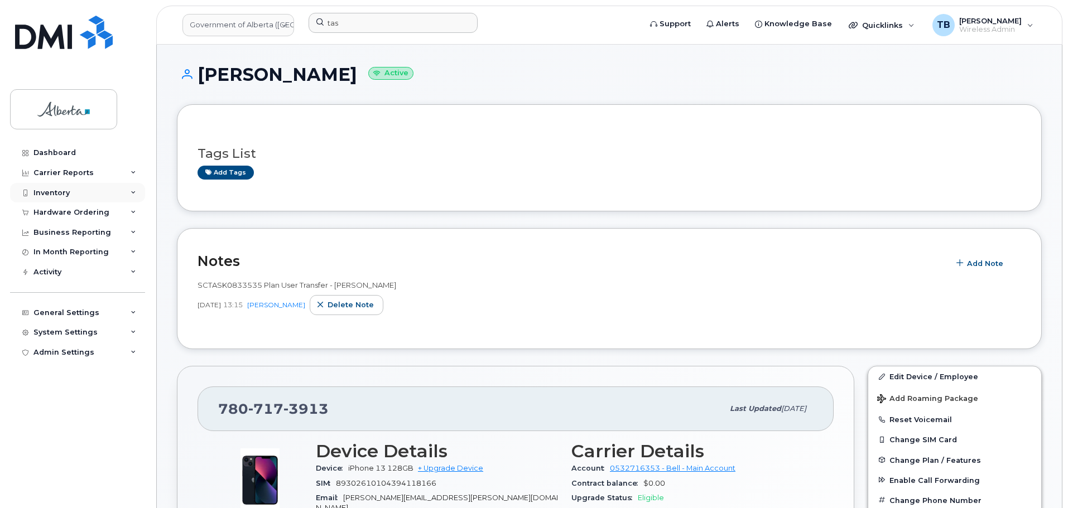
click at [56, 194] on div "Inventory" at bounding box center [51, 193] width 36 height 9
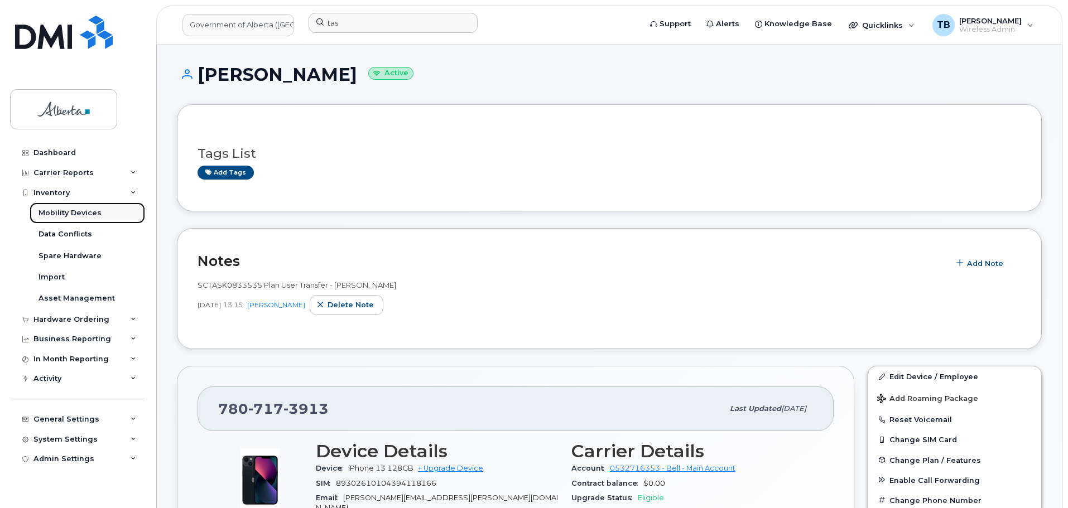
click at [59, 214] on div "Mobility Devices" at bounding box center [69, 213] width 63 height 10
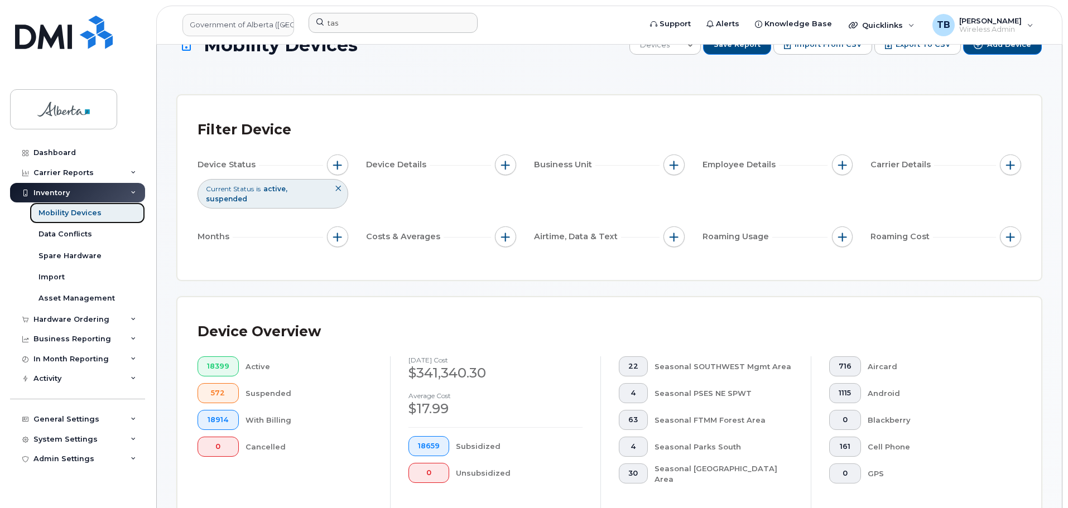
scroll to position [112, 0]
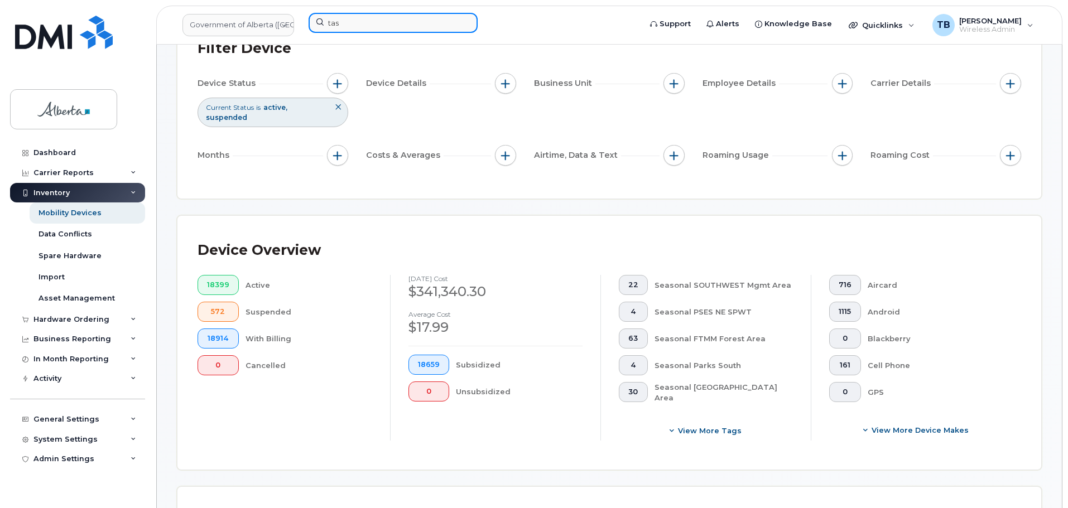
click at [365, 25] on input "tas" at bounding box center [392, 23] width 169 height 20
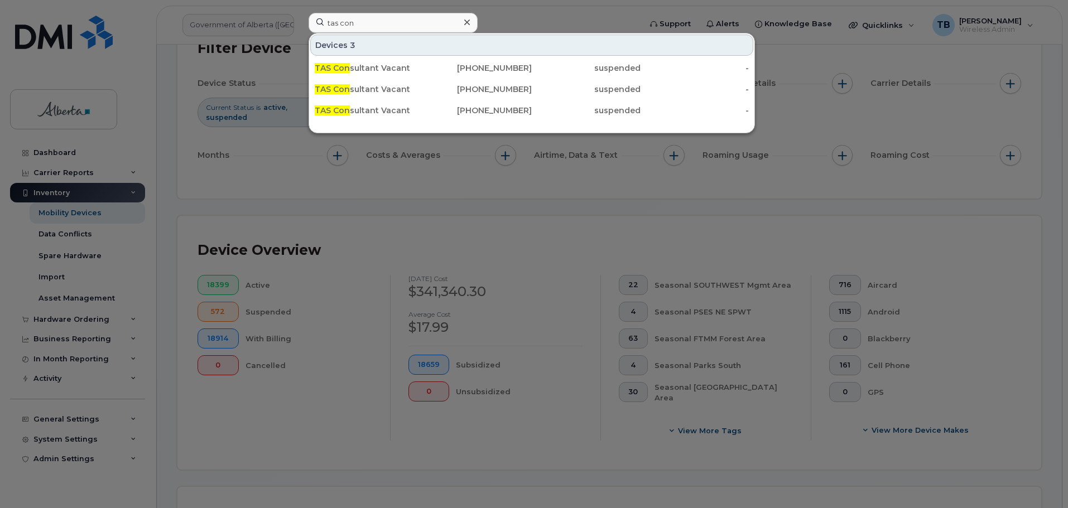
click at [64, 41] on div at bounding box center [534, 254] width 1068 height 508
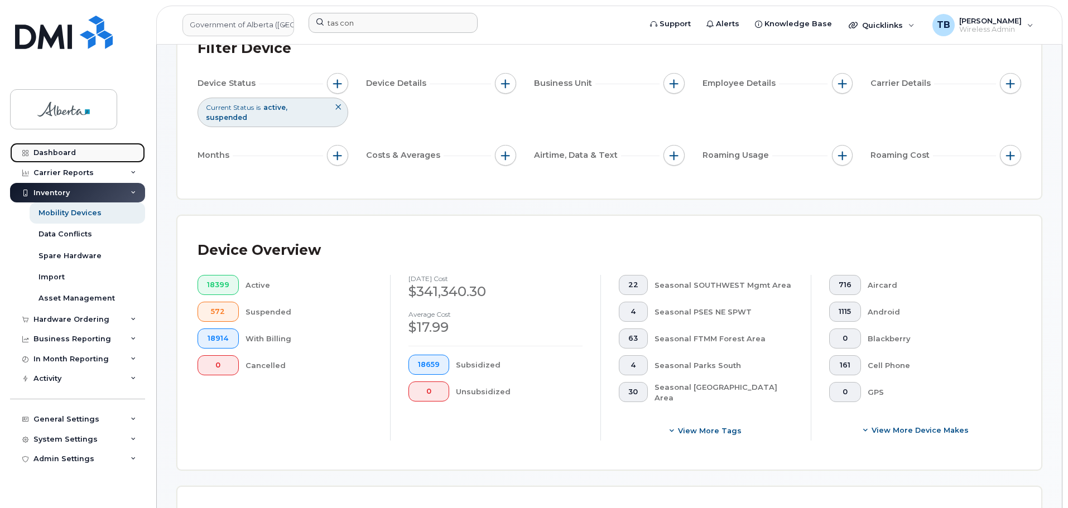
click at [60, 153] on div "Dashboard" at bounding box center [54, 152] width 42 height 9
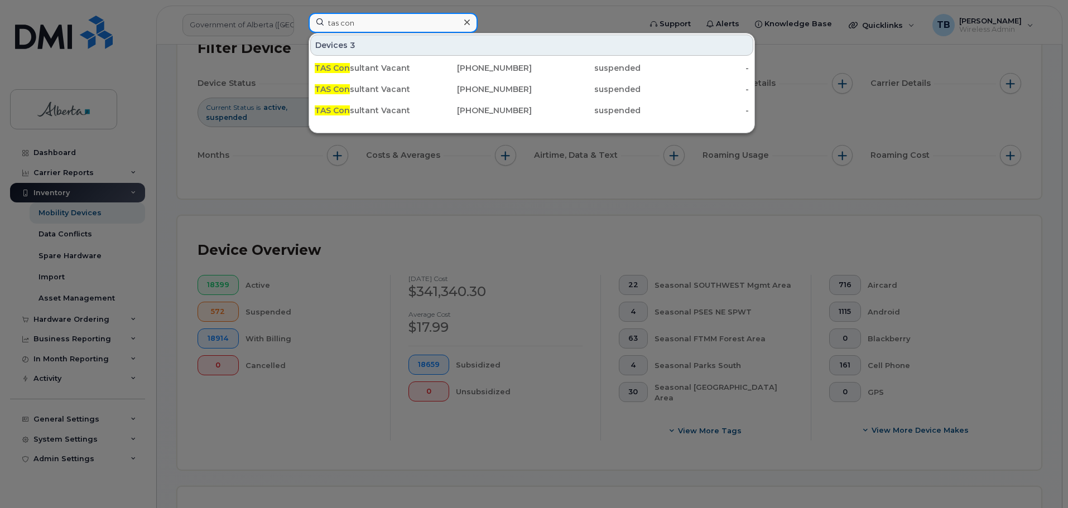
click at [354, 21] on input "tas con" at bounding box center [392, 23] width 169 height 20
paste input "5873381581"
type input "5873381581"
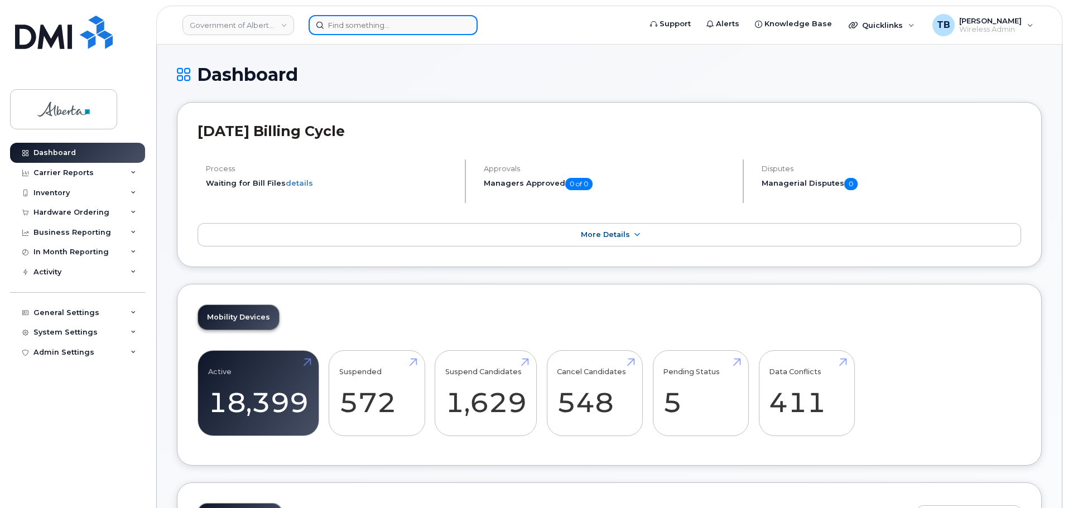
click at [332, 30] on input at bounding box center [392, 25] width 169 height 20
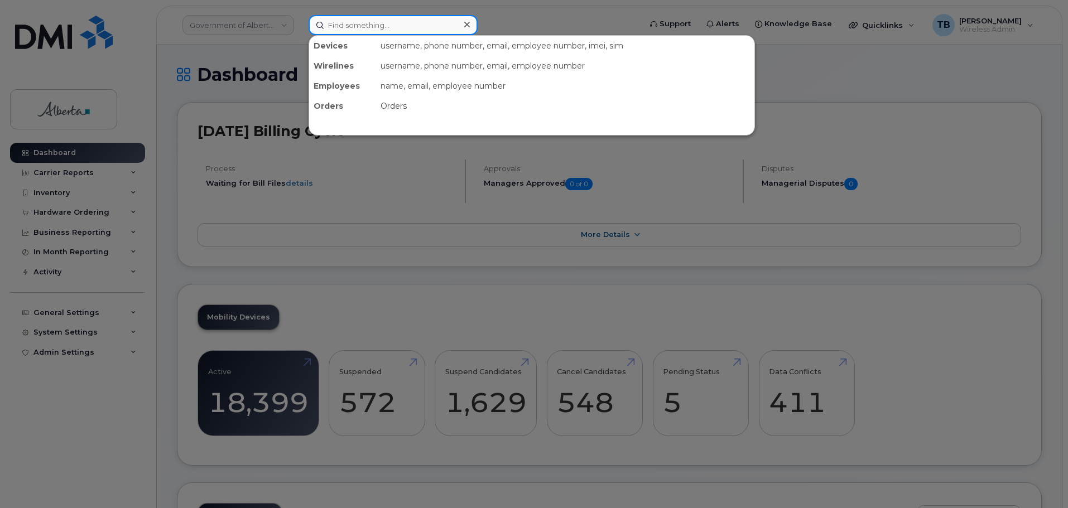
paste input "5873381581"
type input "5873381581"
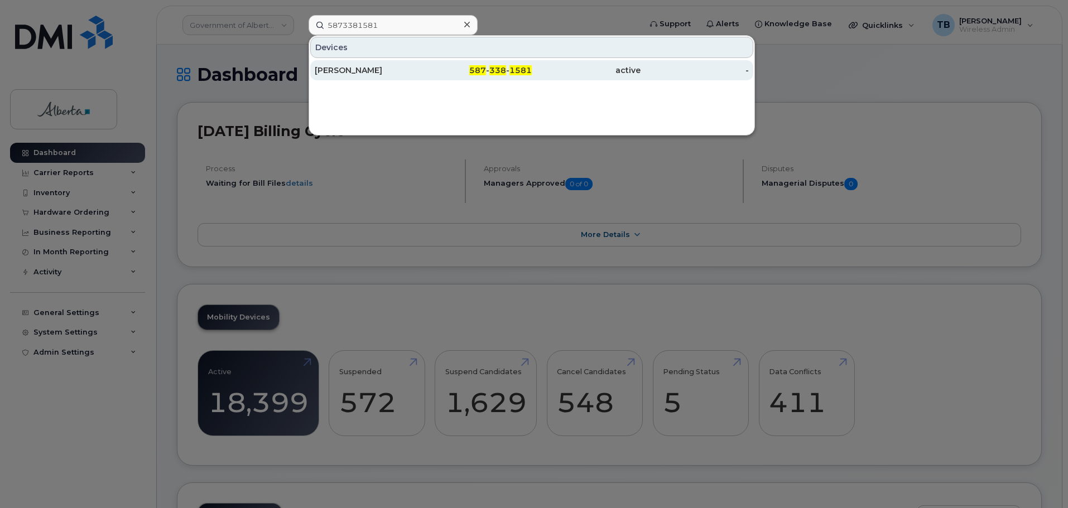
click at [342, 70] on div "[PERSON_NAME]" at bounding box center [369, 70] width 109 height 11
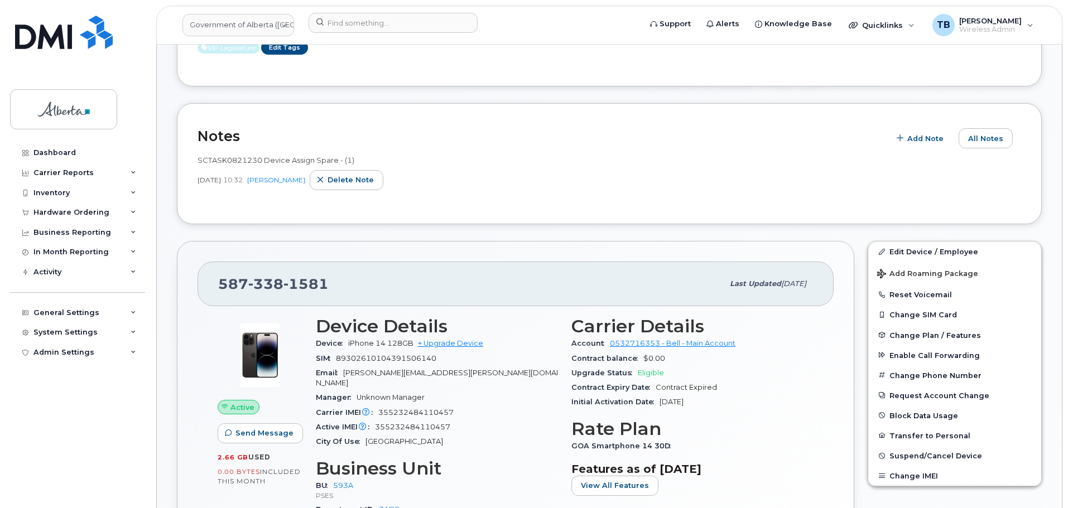
scroll to position [112, 0]
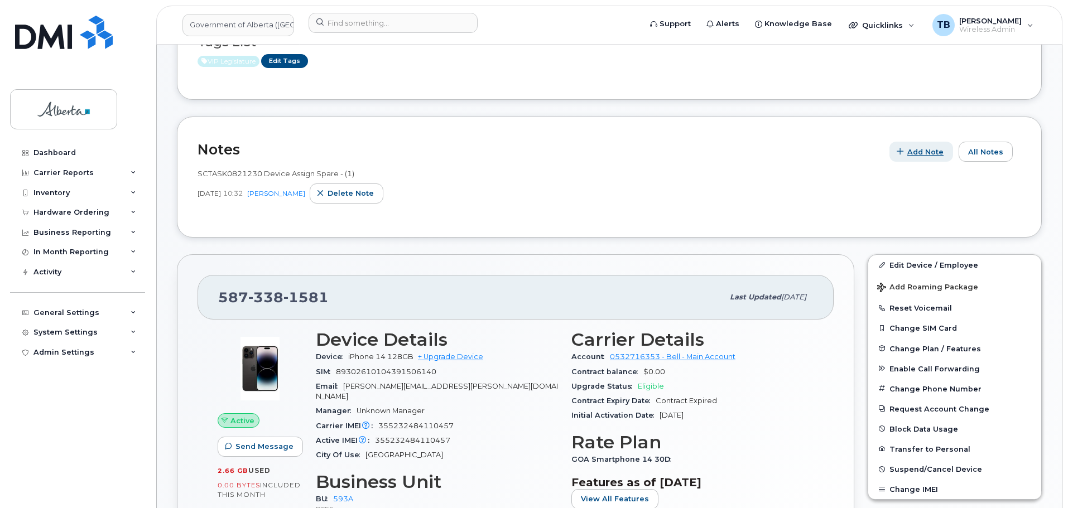
click at [918, 151] on span "Add Note" at bounding box center [925, 152] width 36 height 11
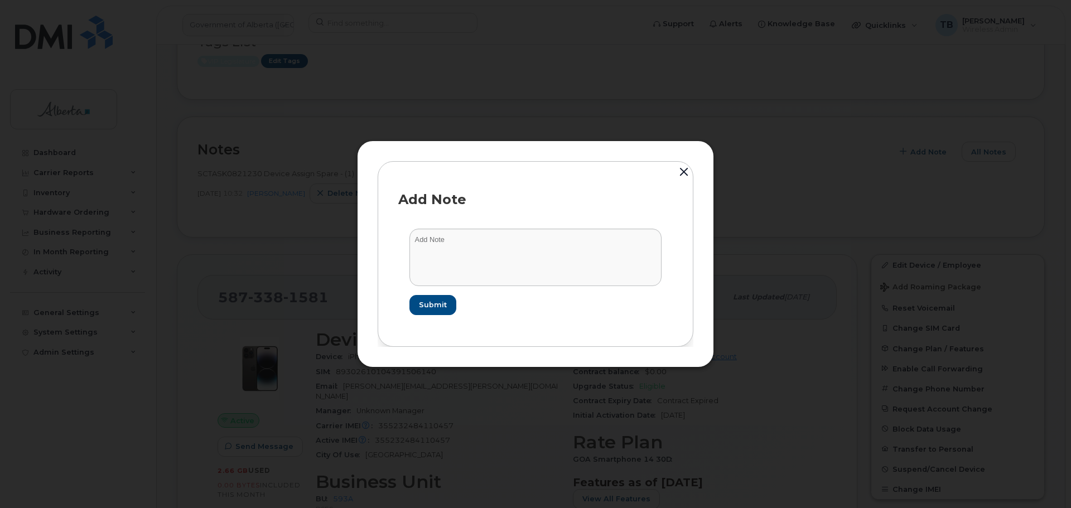
click at [679, 173] on button "button" at bounding box center [684, 173] width 17 height 25
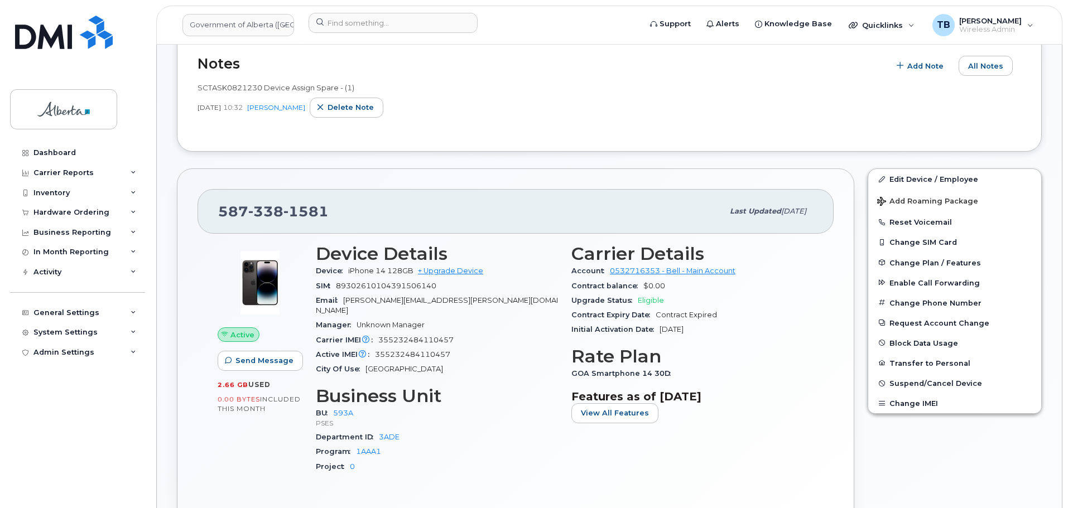
scroll to position [279, 0]
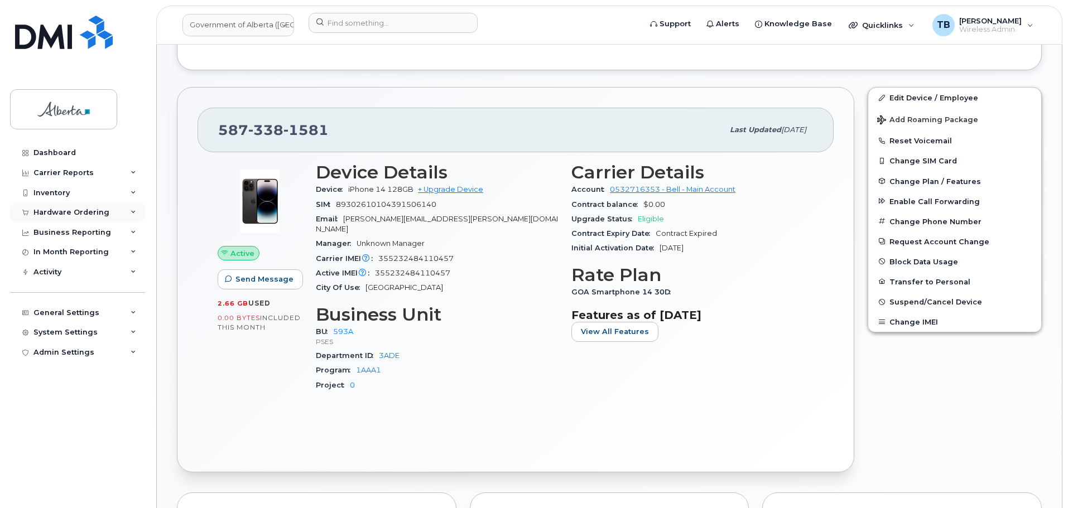
click at [50, 221] on div "Hardware Ordering" at bounding box center [77, 212] width 135 height 20
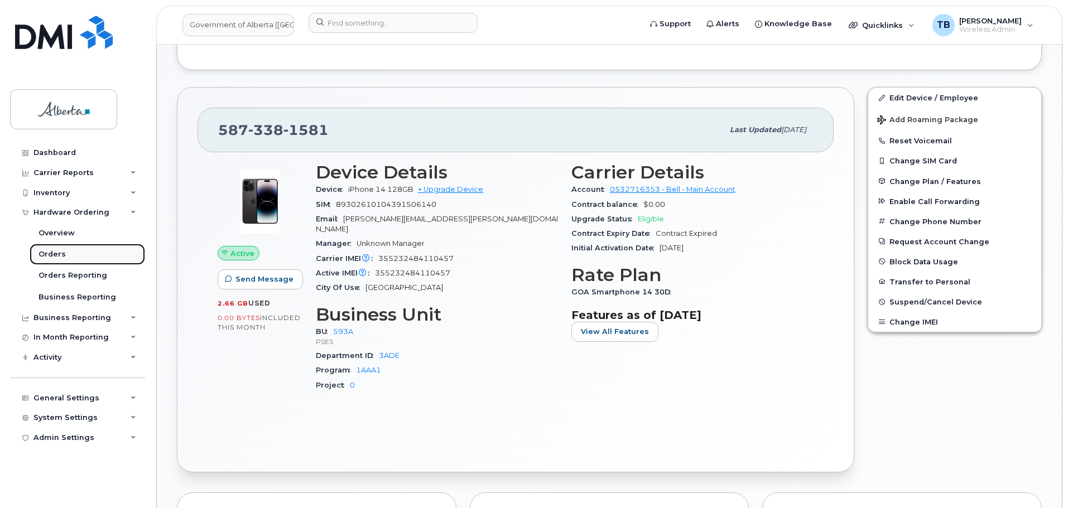
click at [61, 247] on link "Orders" at bounding box center [87, 254] width 115 height 21
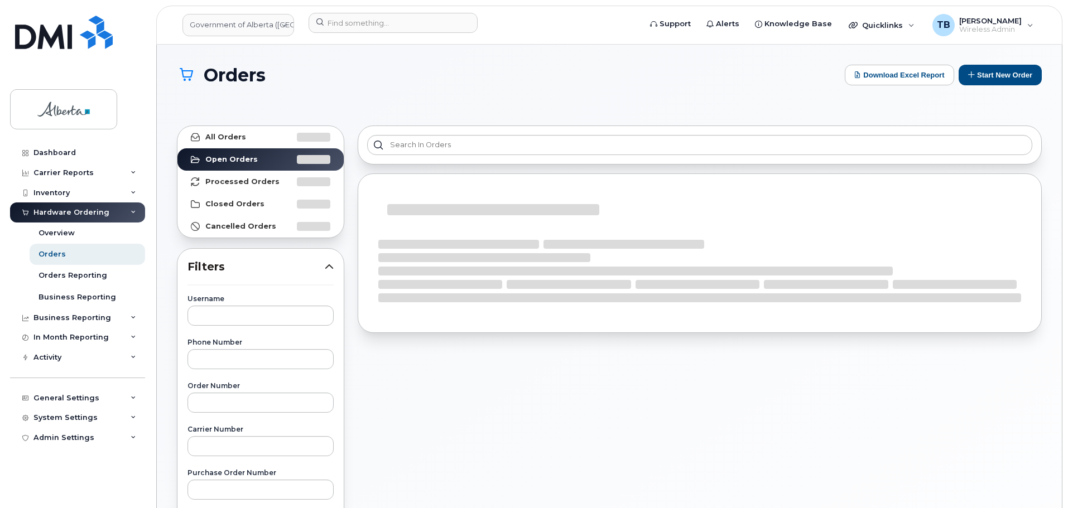
click at [1023, 60] on div "Orders Download Excel Report Start New Order All Orders Open Orders Processed O…" at bounding box center [609, 476] width 905 height 863
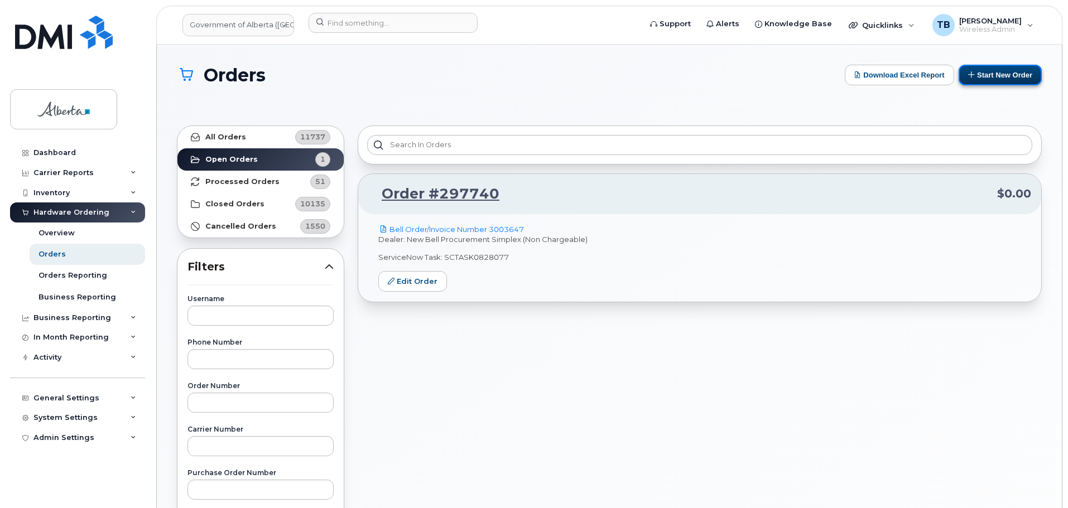
click at [1018, 73] on button "Start New Order" at bounding box center [999, 75] width 83 height 21
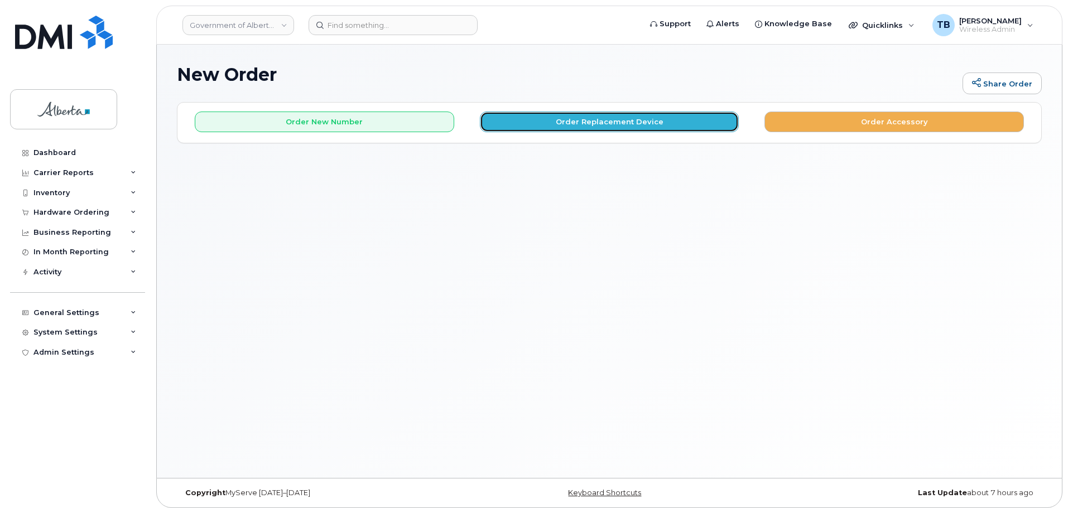
click at [516, 130] on button "Order Replacement Device" at bounding box center [609, 122] width 259 height 21
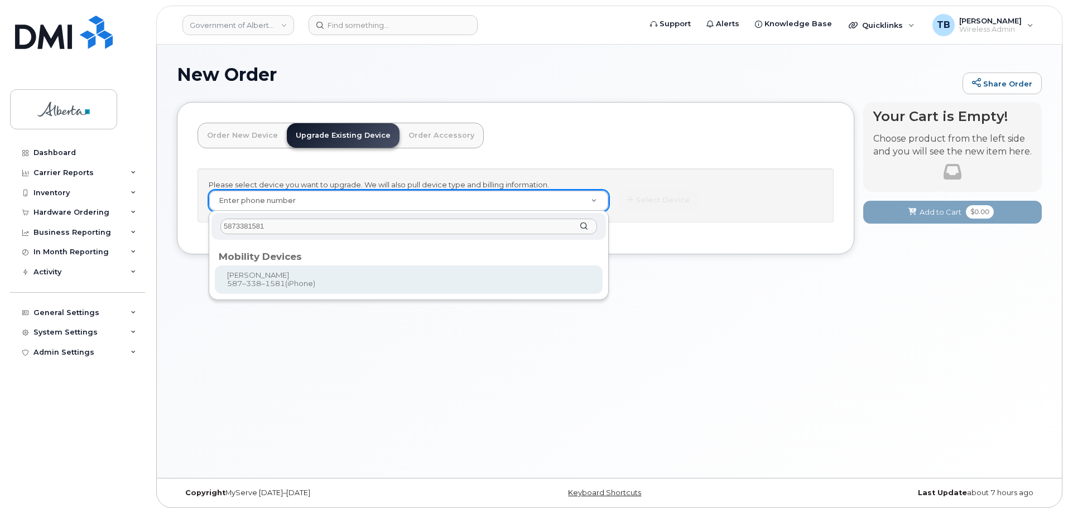
type input "5873381581"
type input "1012998"
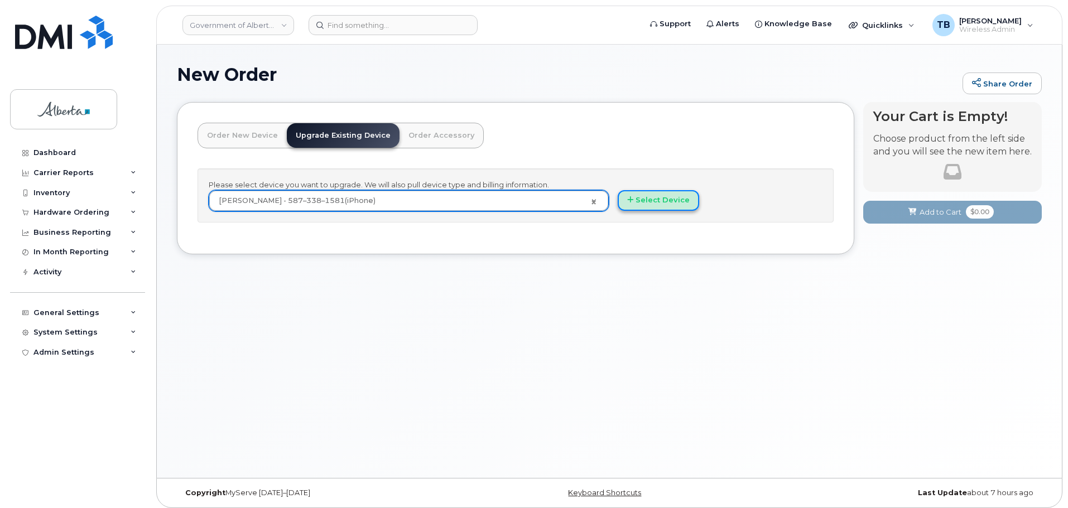
click at [660, 201] on button "Select Device" at bounding box center [658, 200] width 81 height 21
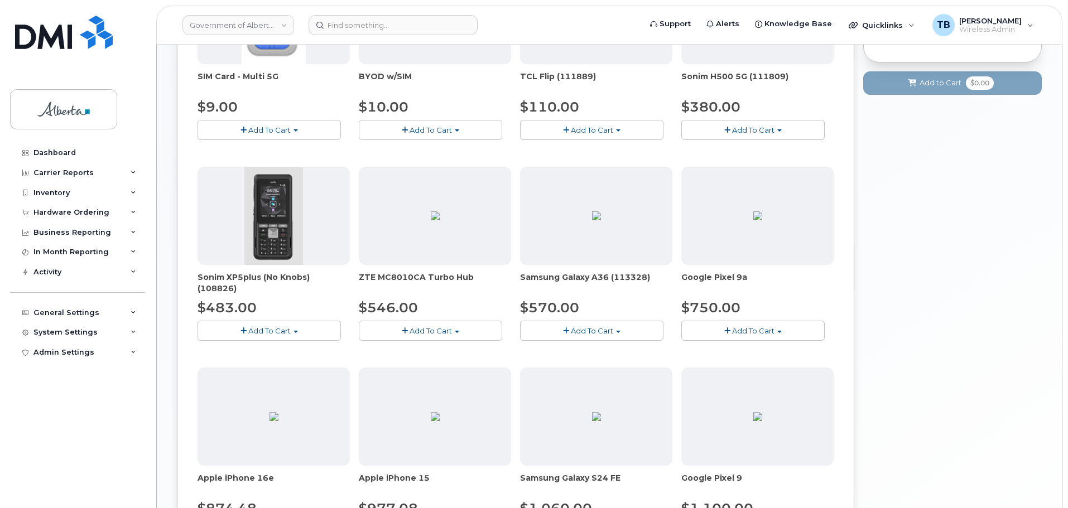
scroll to position [390, 0]
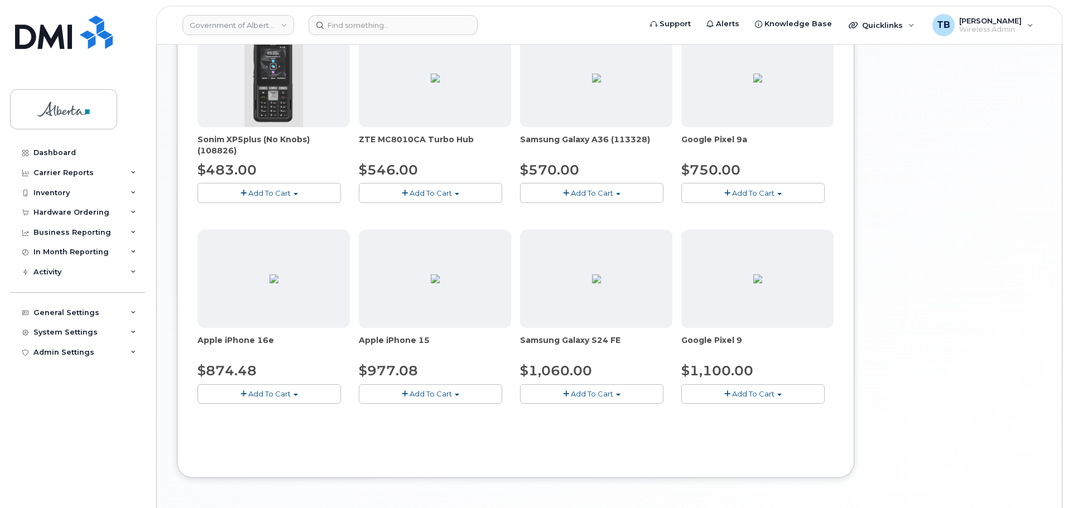
click at [279, 399] on button "Add To Cart" at bounding box center [268, 394] width 143 height 20
click at [313, 423] on link "$874.48 - 30-day upgrade (128GB model)" at bounding box center [288, 429] width 177 height 14
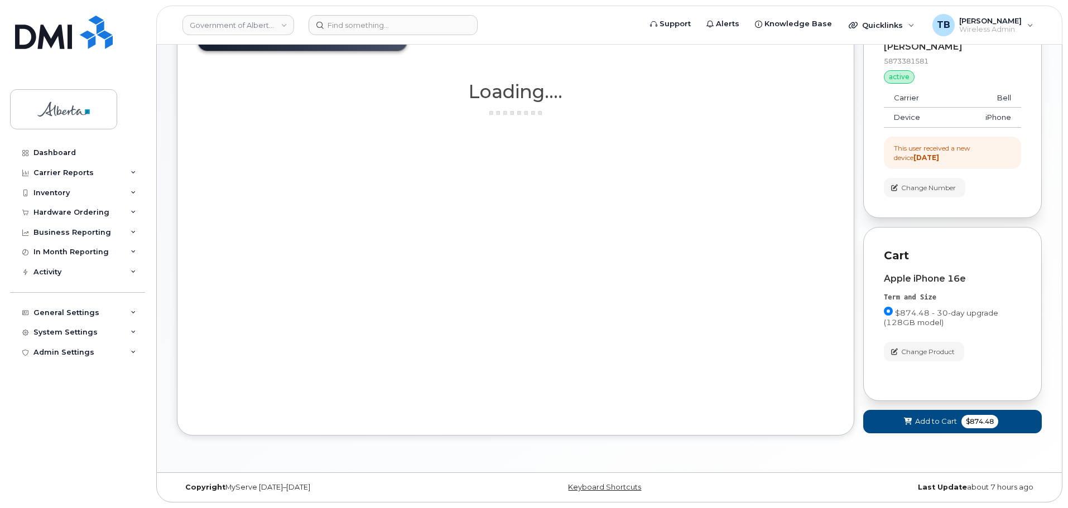
scroll to position [97, 0]
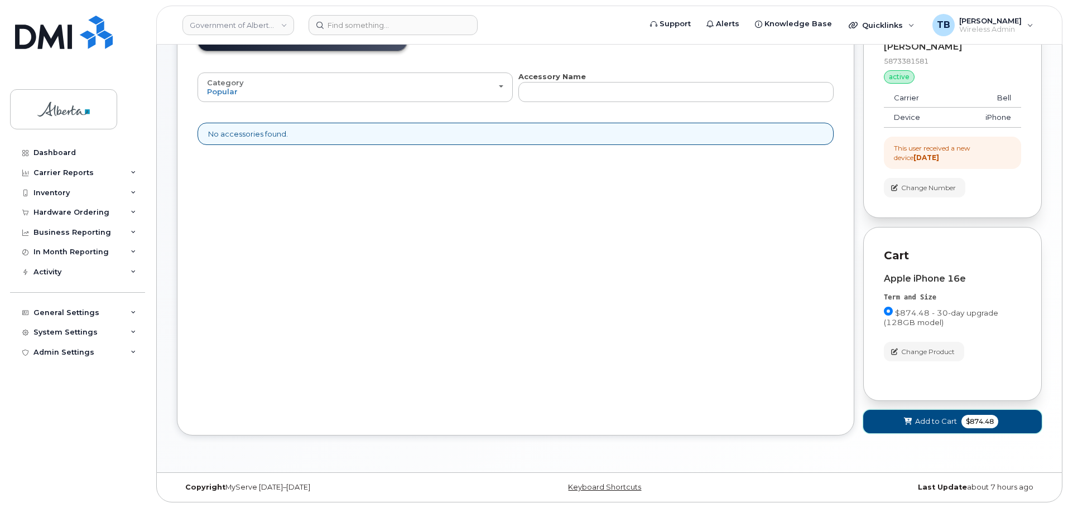
click at [910, 422] on icon at bounding box center [908, 421] width 8 height 7
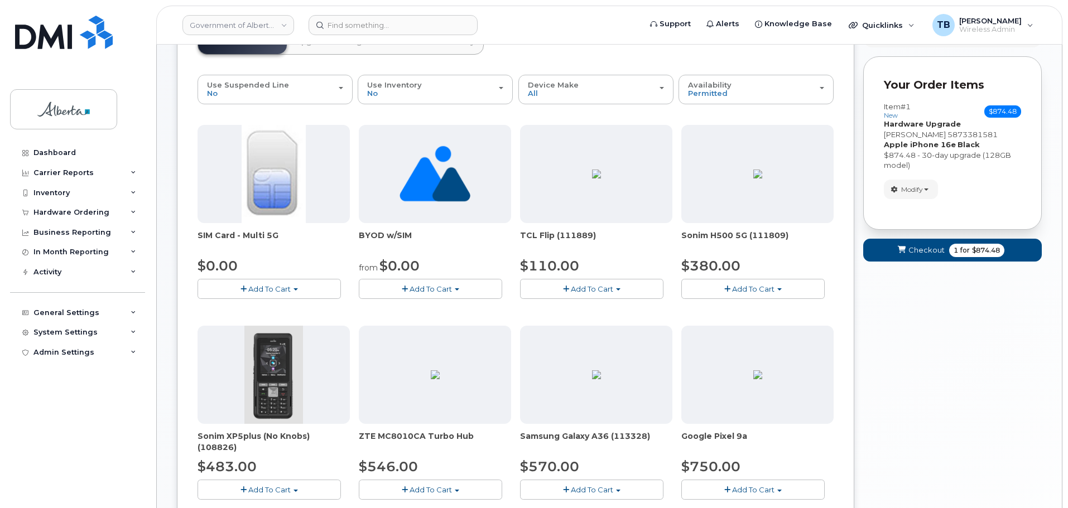
scroll to position [0, 0]
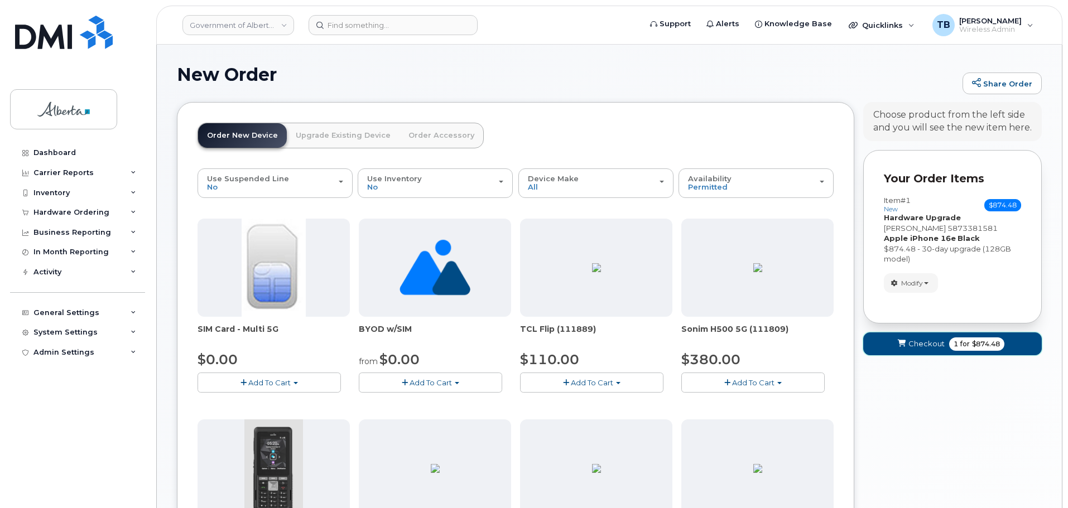
click at [916, 353] on button "Checkout 1 for $874.48" at bounding box center [952, 343] width 179 height 23
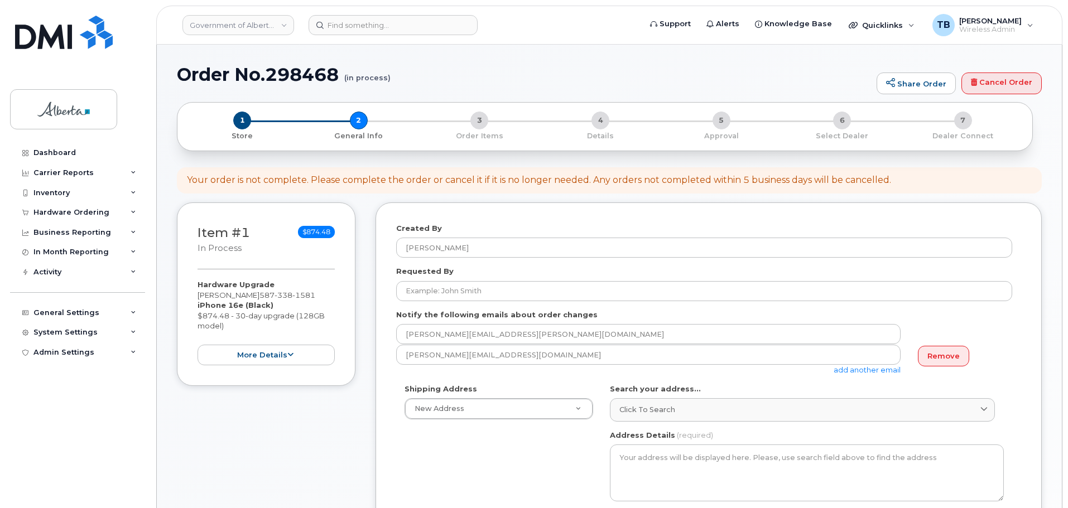
select select
click at [296, 69] on h1 "Order No.298468 (in process)" at bounding box center [524, 75] width 694 height 20
copy h1 "298468"
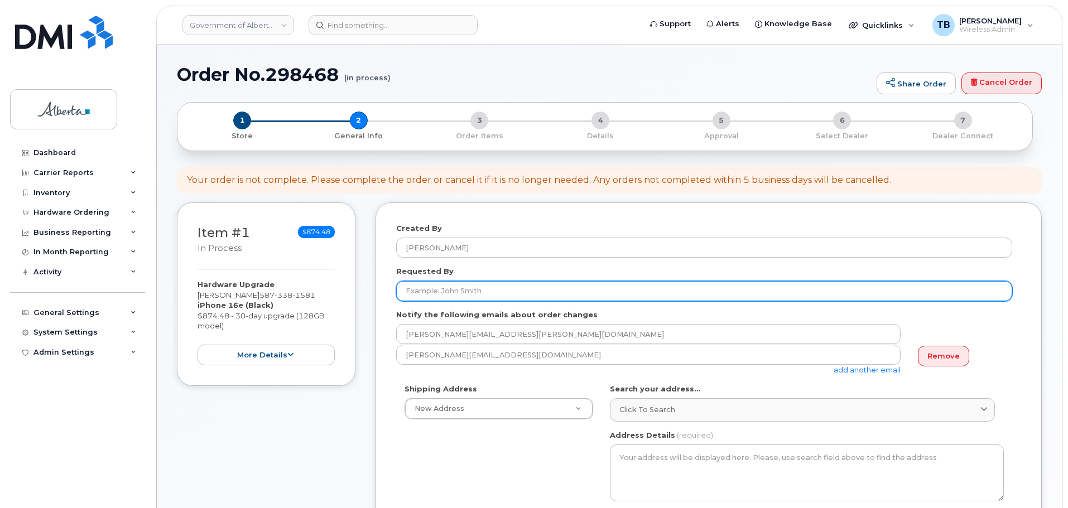
click at [452, 296] on input "Requested By" at bounding box center [704, 291] width 616 height 20
paste input "[PERSON_NAME]"
type input "[PERSON_NAME]"
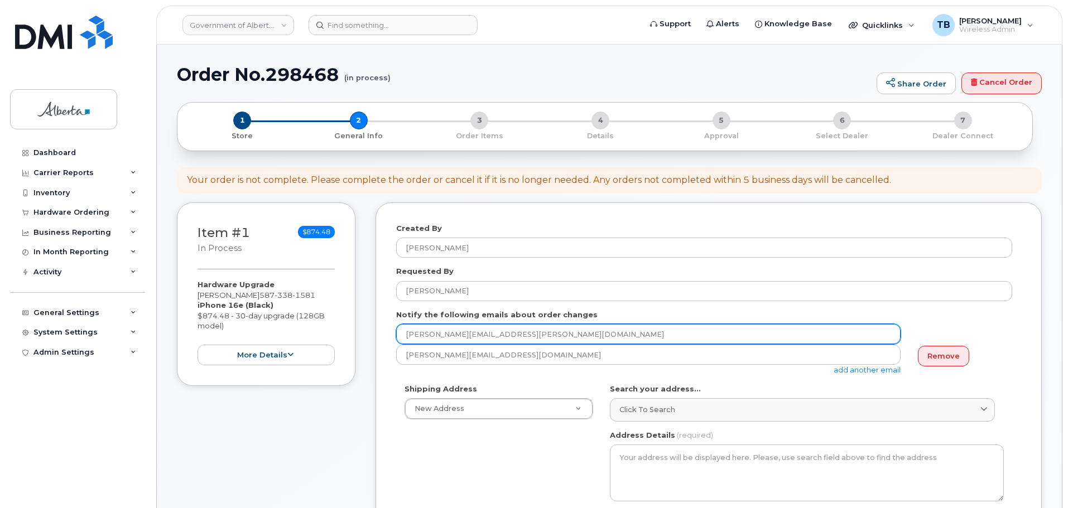
drag, startPoint x: 539, startPoint y: 334, endPoint x: 372, endPoint y: 334, distance: 167.9
paste input "Adam.Herrington"
type input "Adam.Herrington@gov.ab.ca"
paste input "Adam.Herrington@gov.ab.ca"
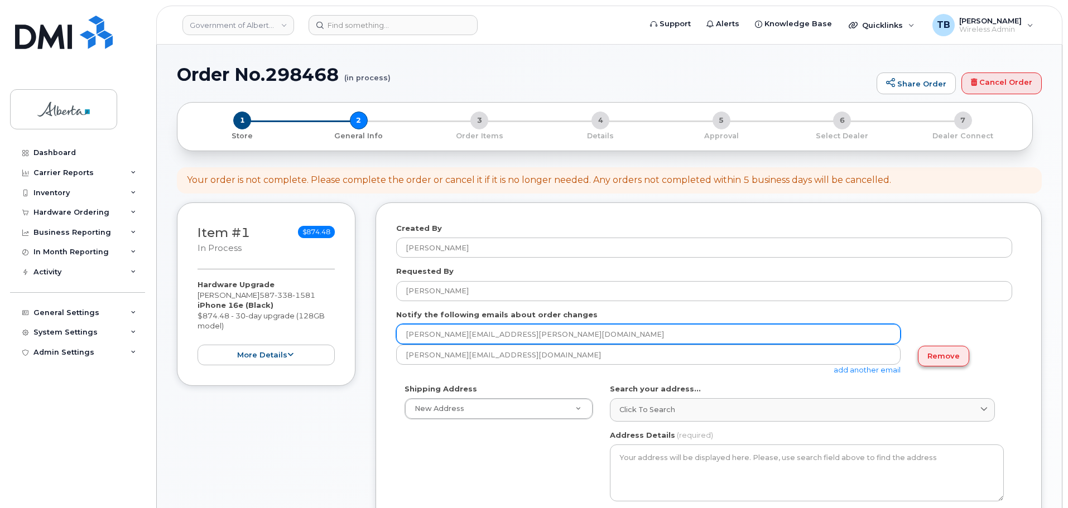
type input "Adam.Herrington@gov.ab.ca"
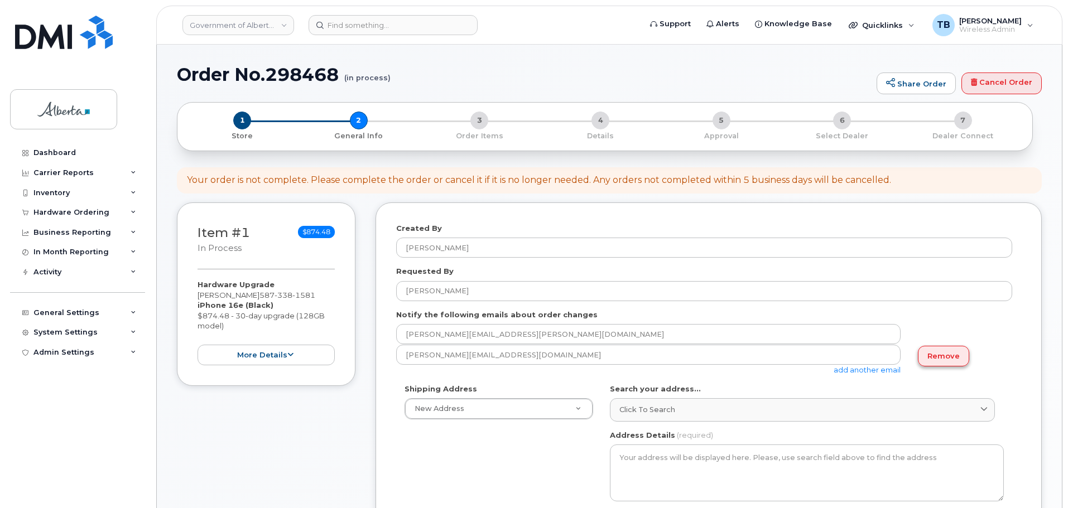
click at [956, 351] on link "Remove" at bounding box center [943, 356] width 51 height 21
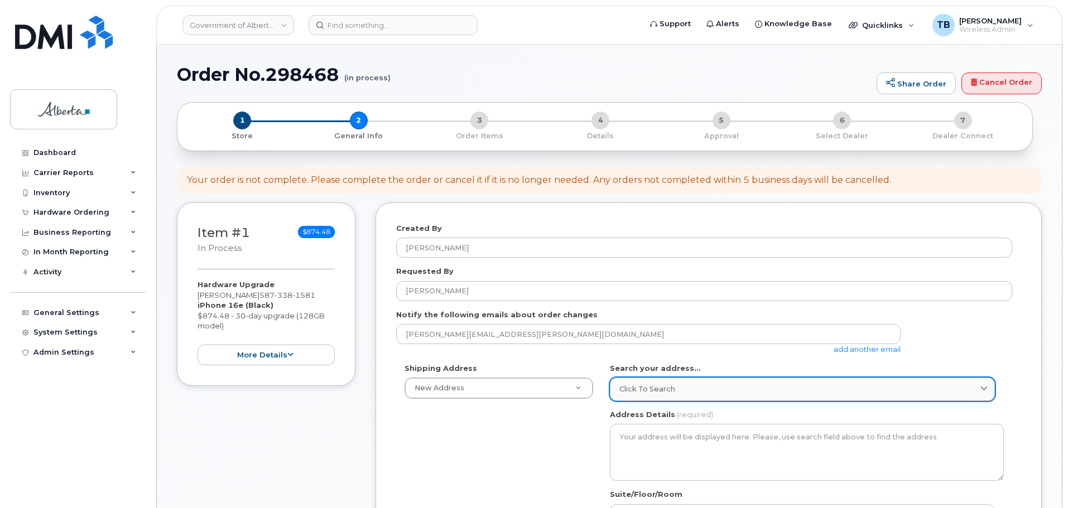
click at [648, 397] on link "Click to search" at bounding box center [802, 389] width 385 height 23
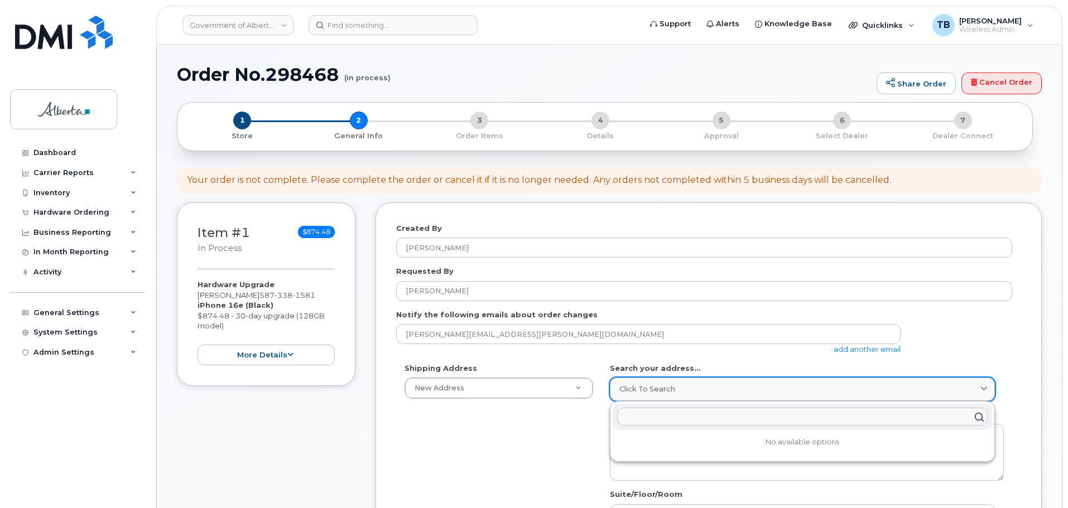
paste input "10800 - 97 Avenue"
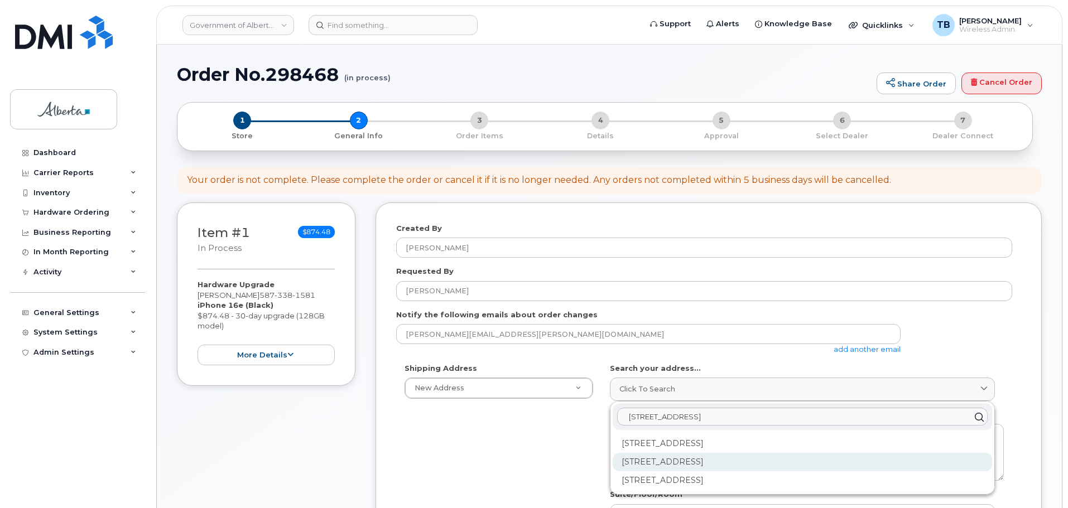
type input "10800 - 97 Avenue"
click at [665, 466] on div "10800 97 Ave NW Edmonton AB T5K 2B6" at bounding box center [801, 462] width 379 height 18
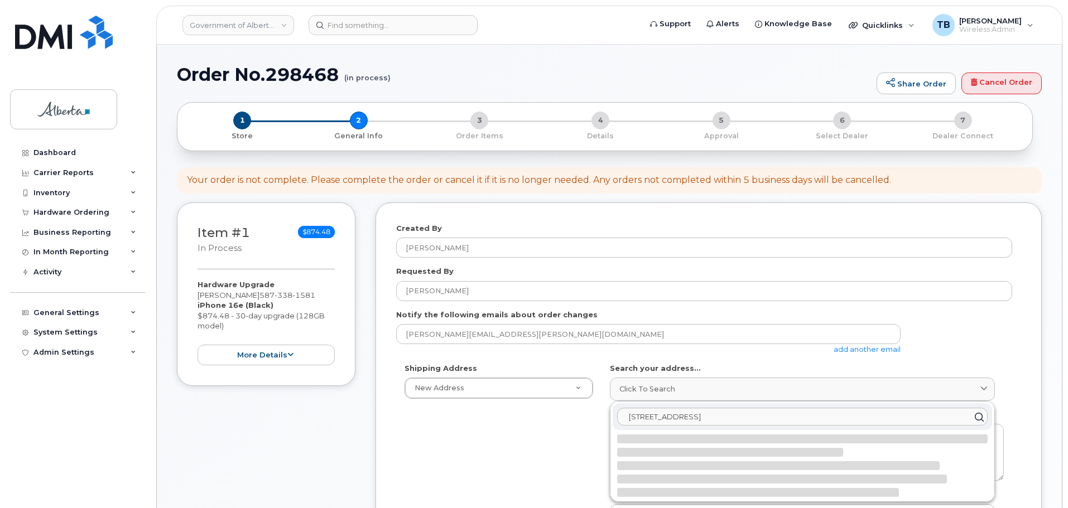
select select
type textarea "10800 97 Ave NW EDMONTON AB T5K 2B6 CANADA"
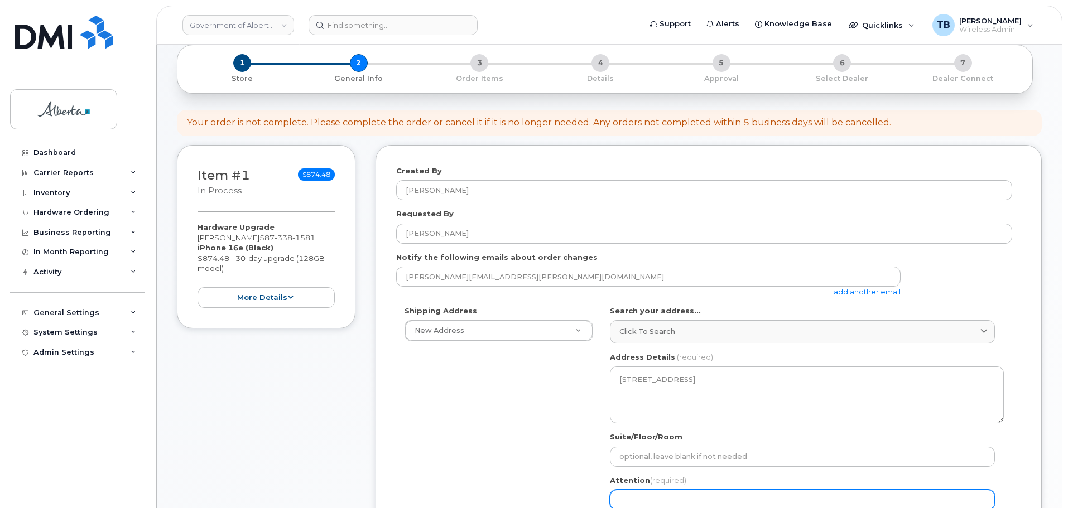
scroll to position [112, 0]
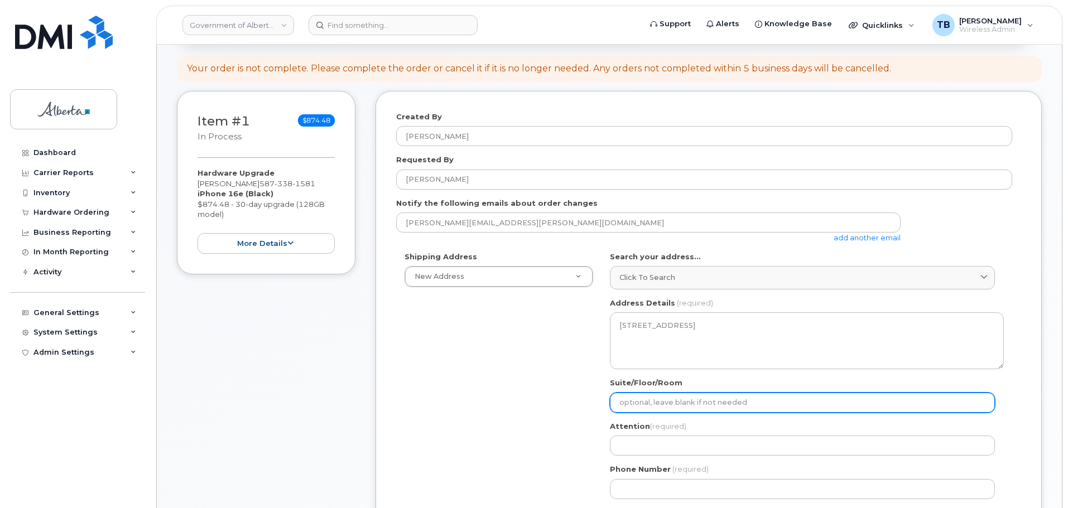
click at [645, 407] on input "Suite/Floor/Room" at bounding box center [802, 403] width 385 height 20
paste input "Room 403"
select select
type input "Room 403"
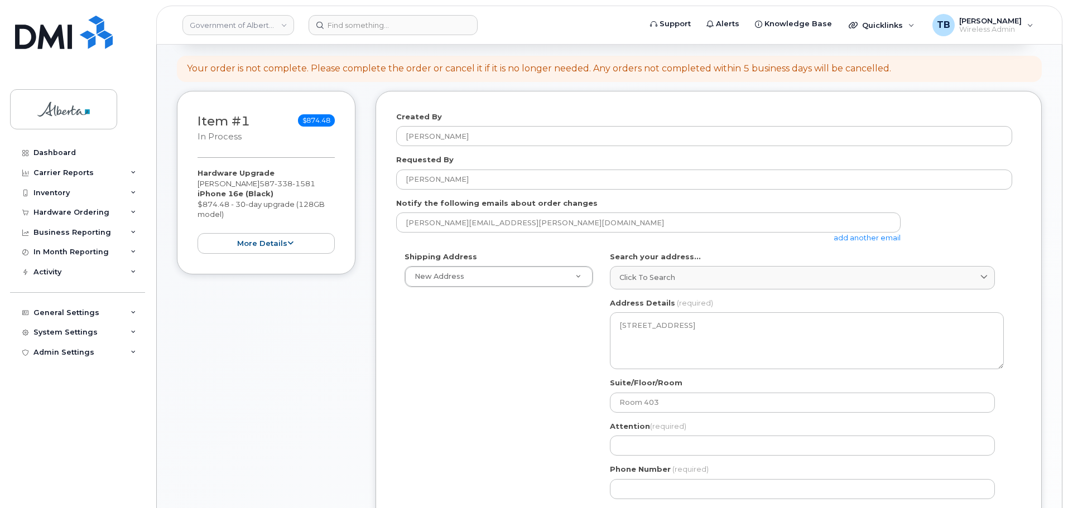
click at [644, 458] on div "AB Edmonton Search your address... Click to search 10800 - 97 Avenue No availab…" at bounding box center [806, 380] width 411 height 256
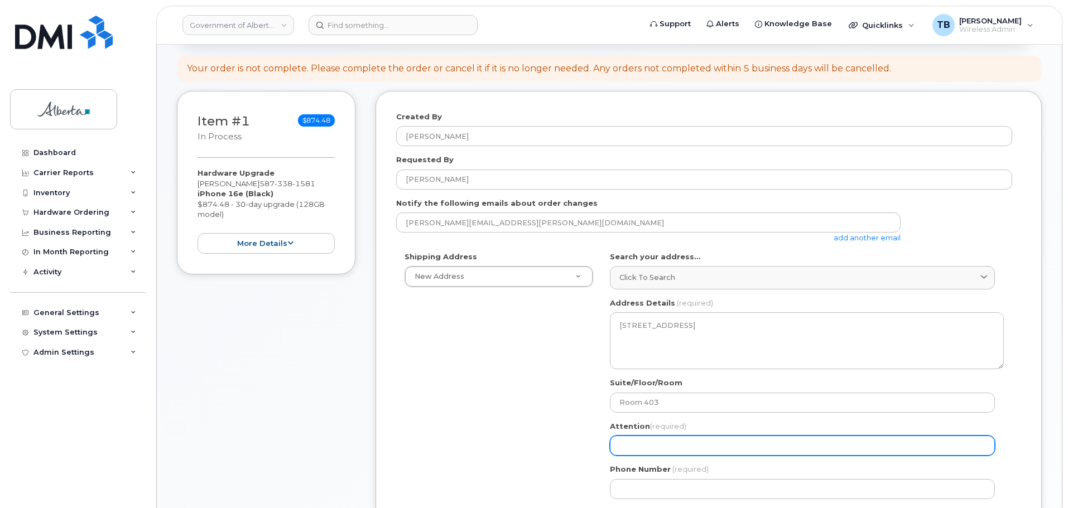
click at [644, 451] on input "Attention (required)" at bounding box center [802, 446] width 385 height 20
paste input "Adam Herrington"
select select
type input "Adam Herrington"
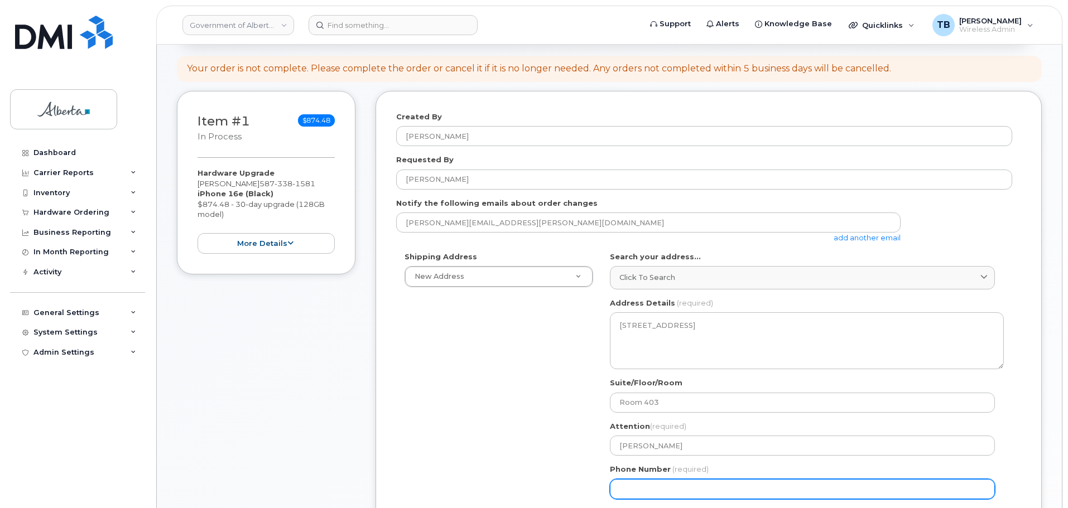
click at [650, 486] on input "Phone Number" at bounding box center [802, 489] width 385 height 20
paste input "5873389519"
select select
type input "5873389519"
select select
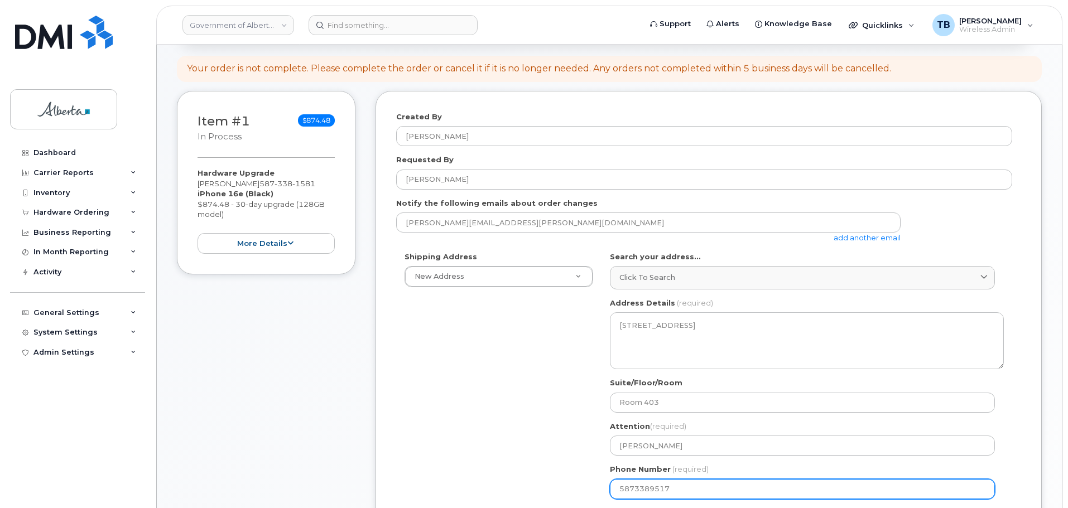
scroll to position [223, 0]
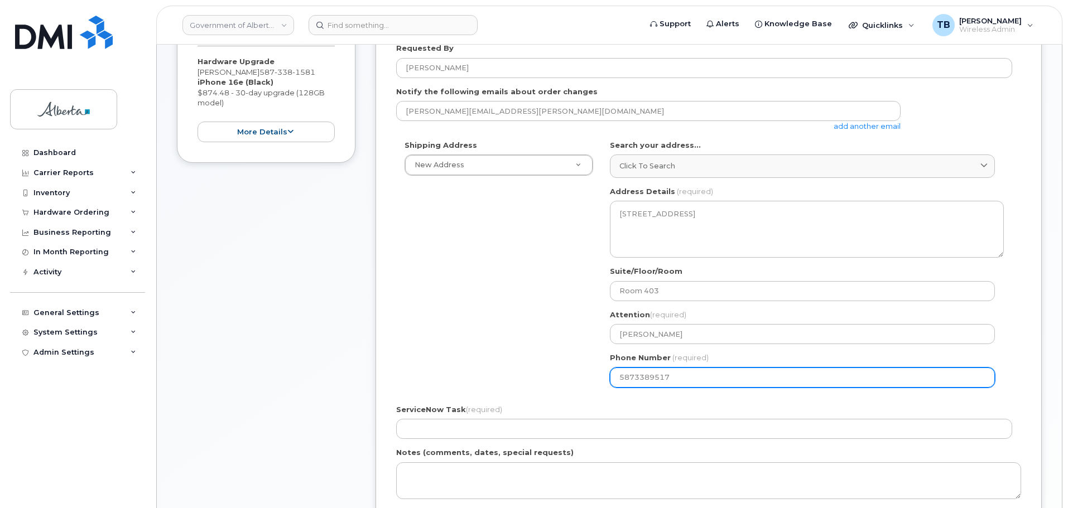
type input "5873389517"
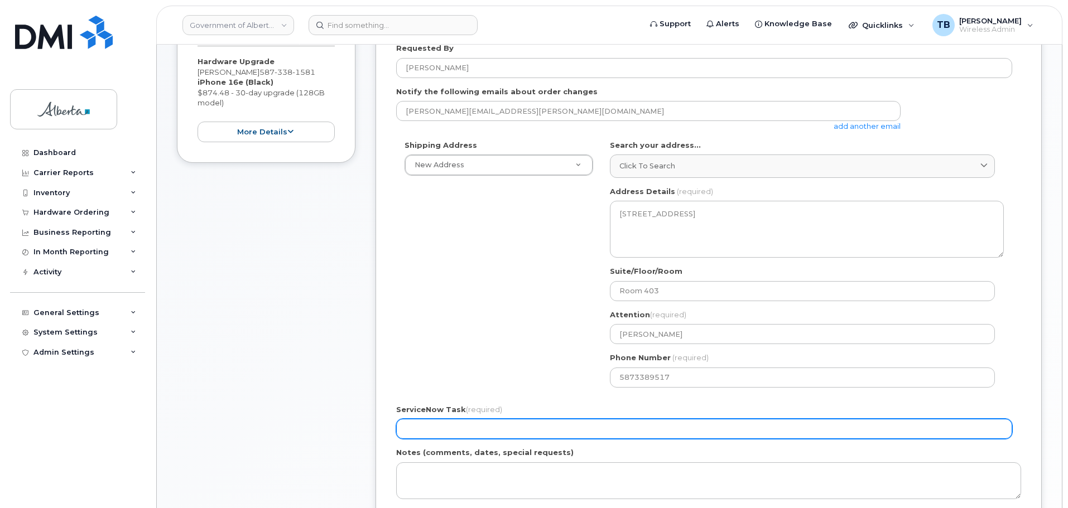
click at [408, 426] on input "ServiceNow Task (required)" at bounding box center [704, 429] width 616 height 20
paste input "SCTASK0834090"
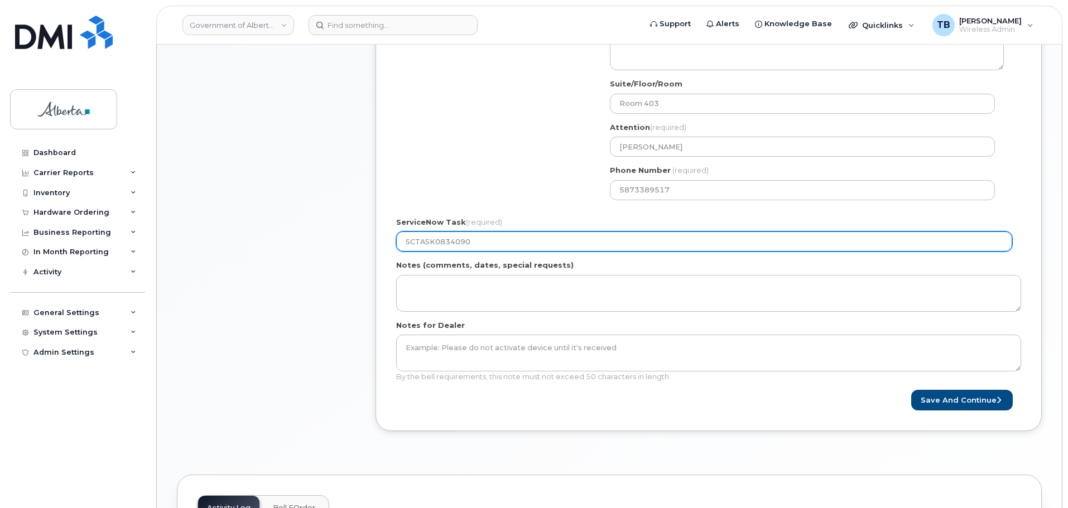
scroll to position [446, 0]
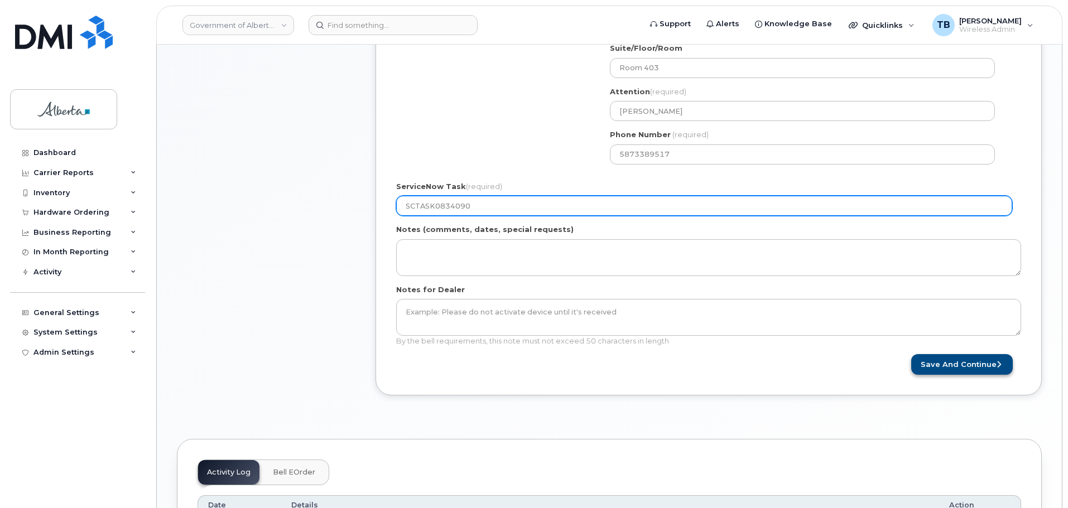
type input "SCTASK0834090"
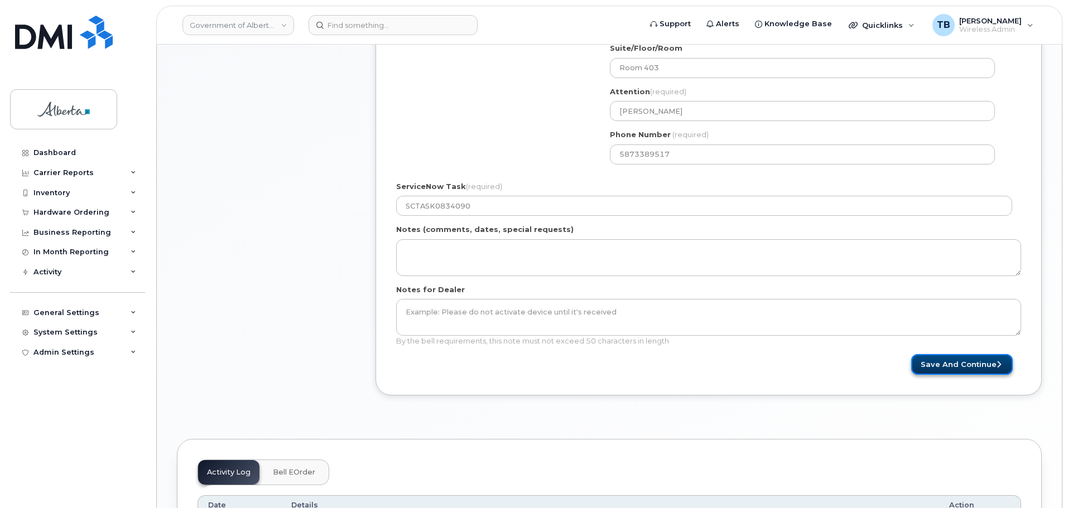
click at [969, 369] on button "Save and Continue" at bounding box center [962, 364] width 102 height 21
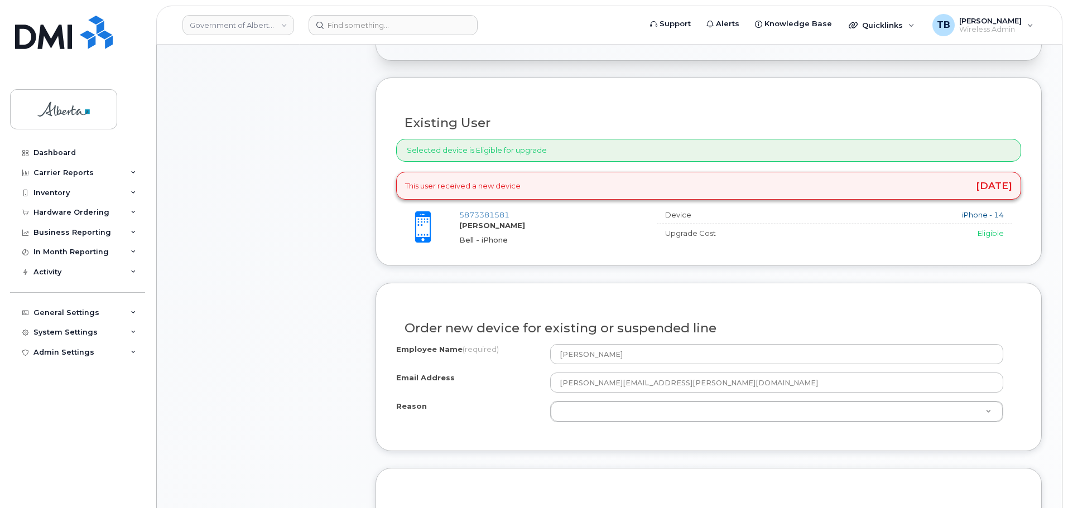
scroll to position [502, 0]
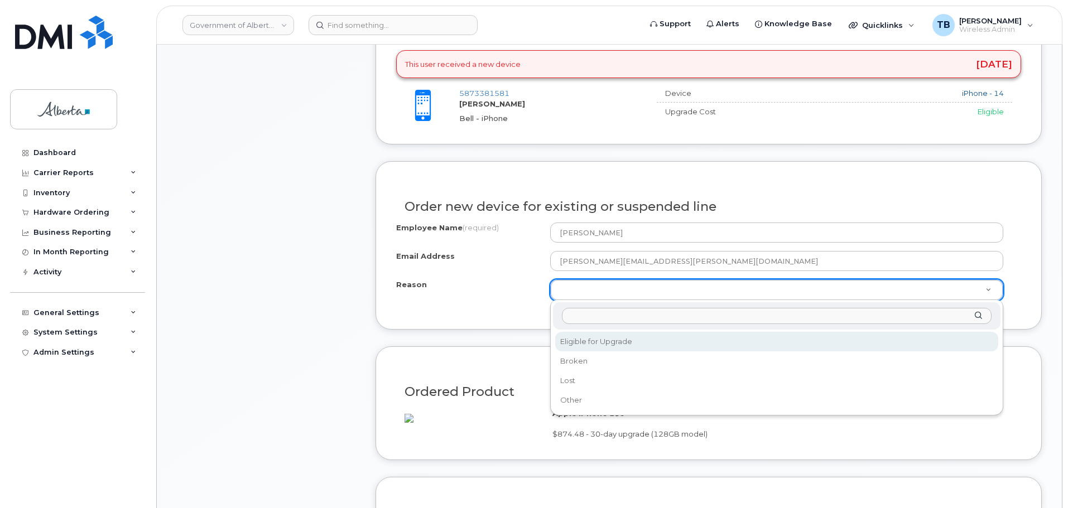
select select "eligible_for_upgrade"
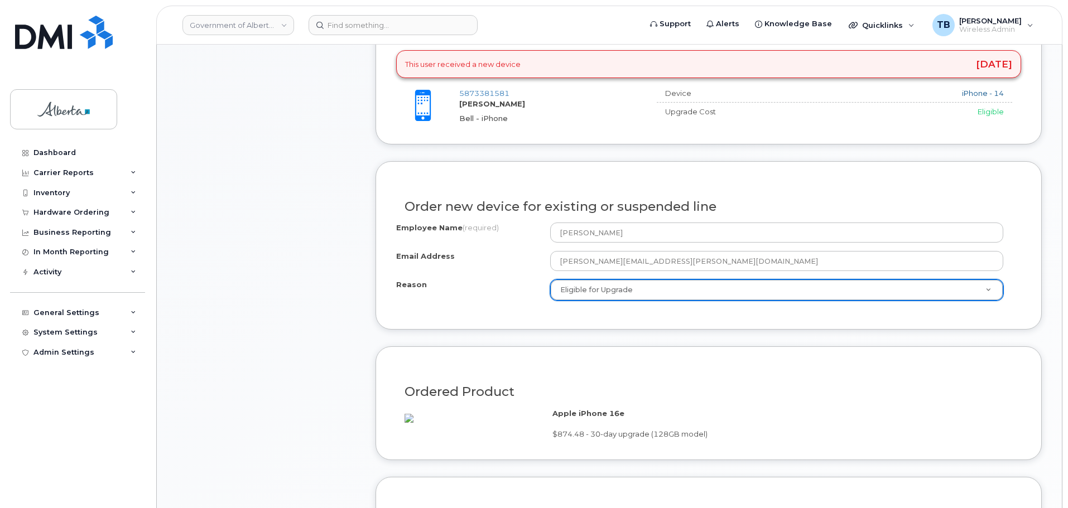
click at [734, 382] on div "Ordered Product" at bounding box center [708, 387] width 625 height 41
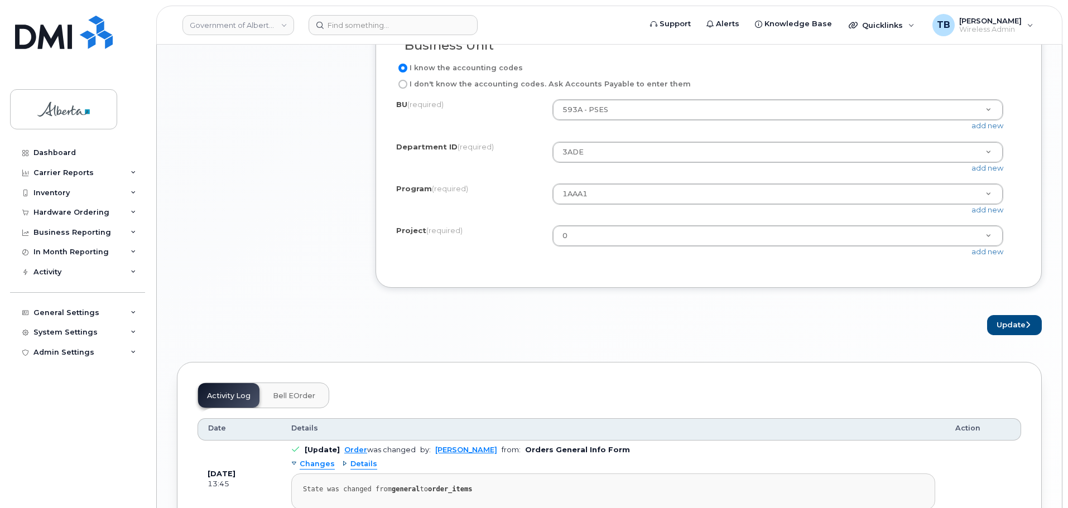
scroll to position [1004, 0]
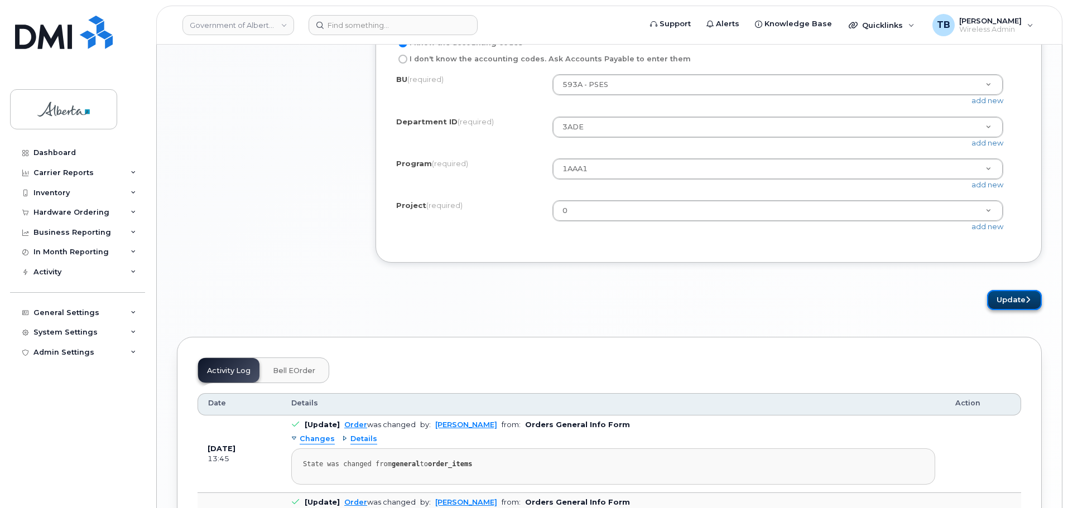
click at [1003, 311] on button "Update" at bounding box center [1014, 300] width 55 height 21
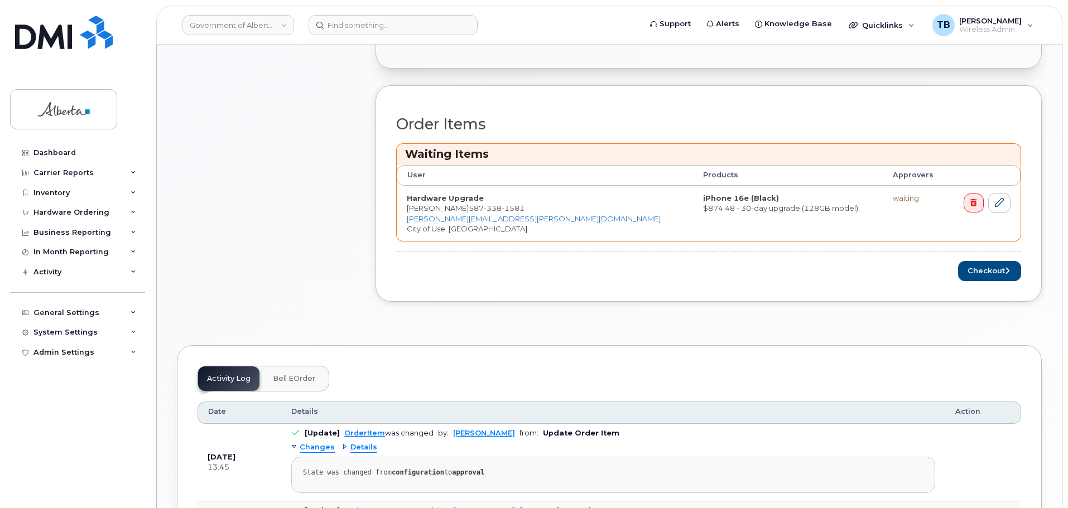
scroll to position [502, 0]
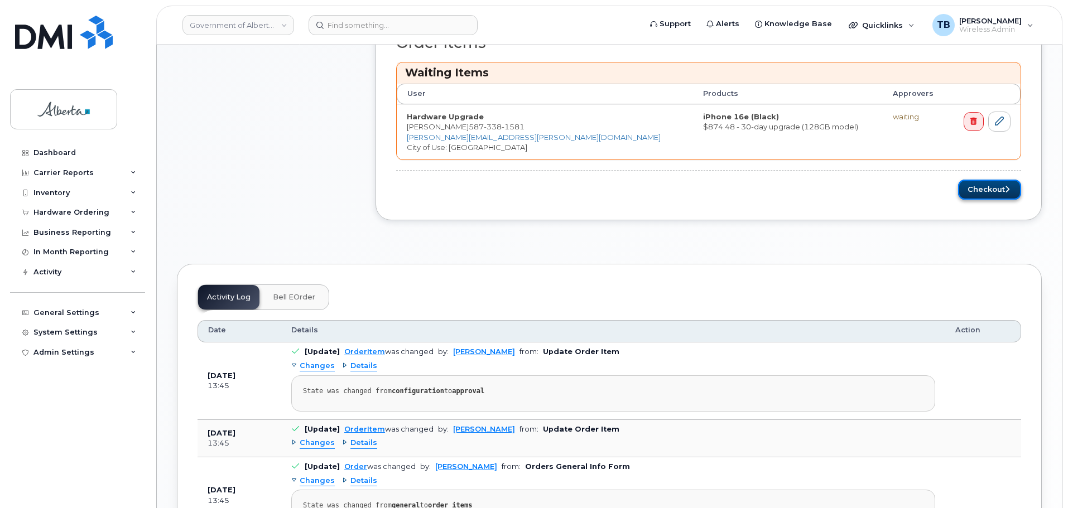
click at [973, 185] on button "Checkout" at bounding box center [989, 190] width 63 height 21
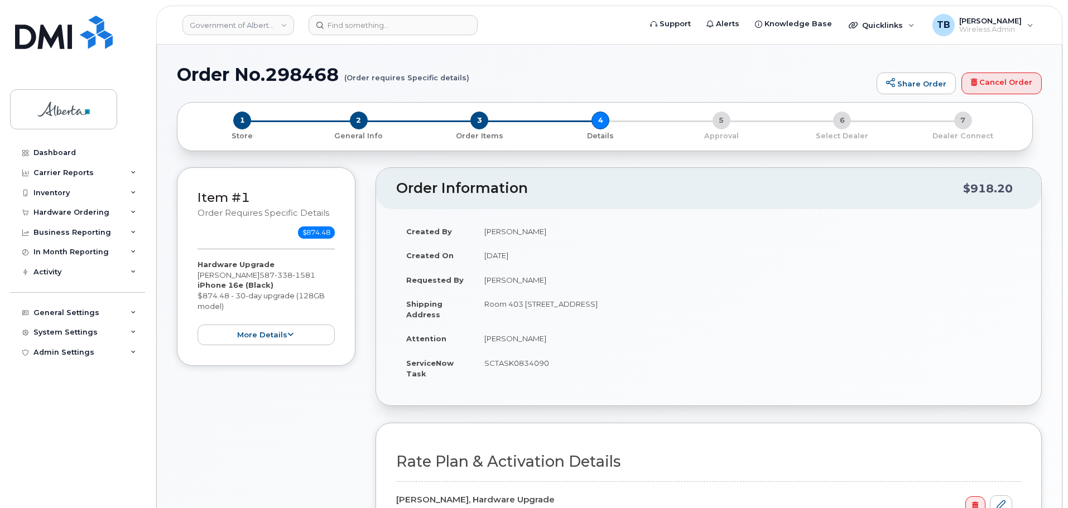
select select
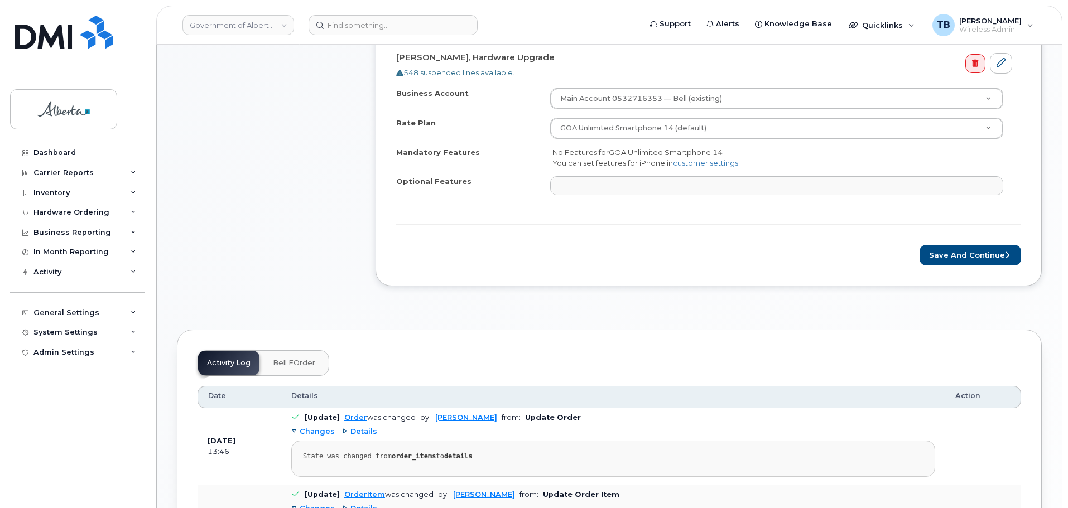
scroll to position [446, 0]
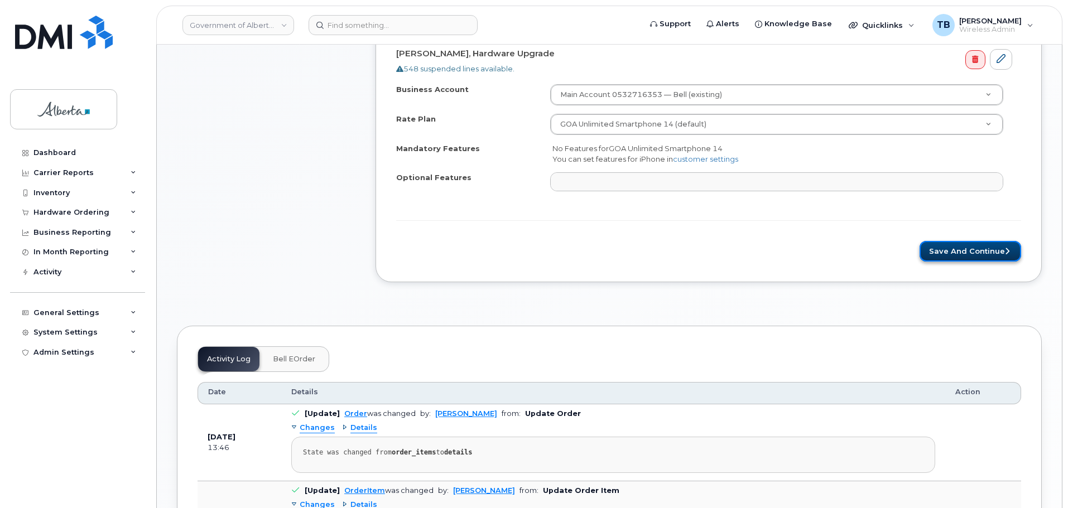
click at [967, 252] on button "Save and Continue" at bounding box center [970, 251] width 102 height 21
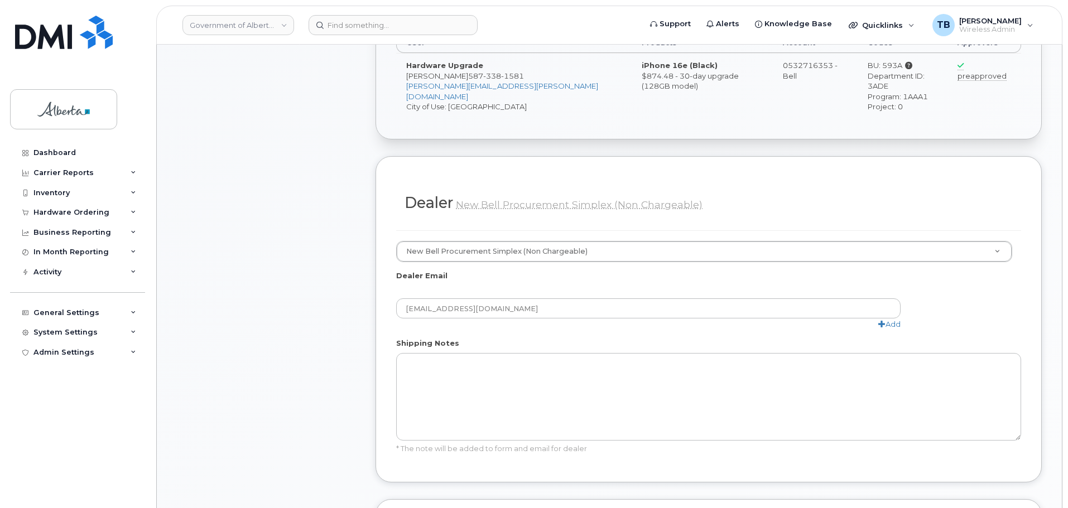
scroll to position [558, 0]
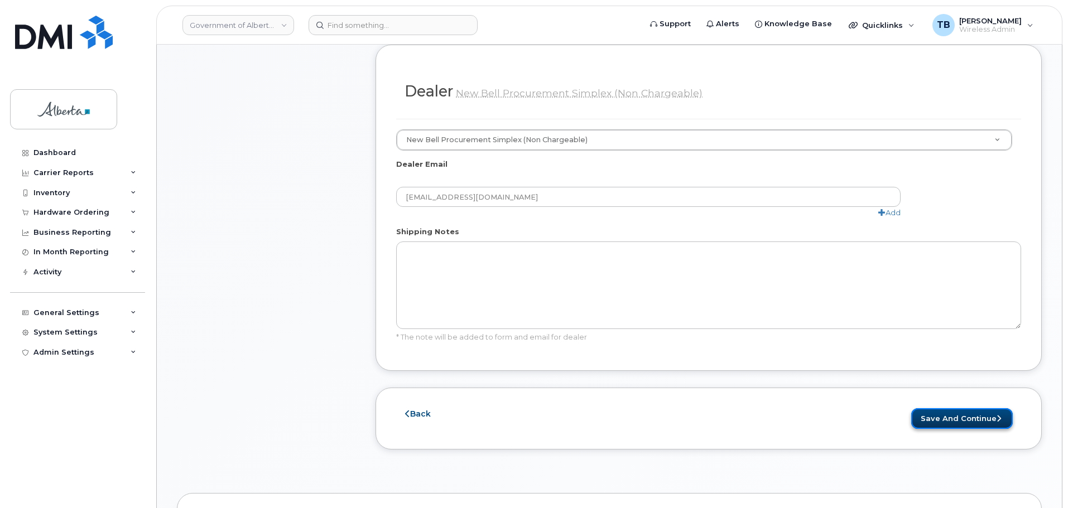
click at [985, 408] on button "Save and Continue" at bounding box center [962, 418] width 102 height 21
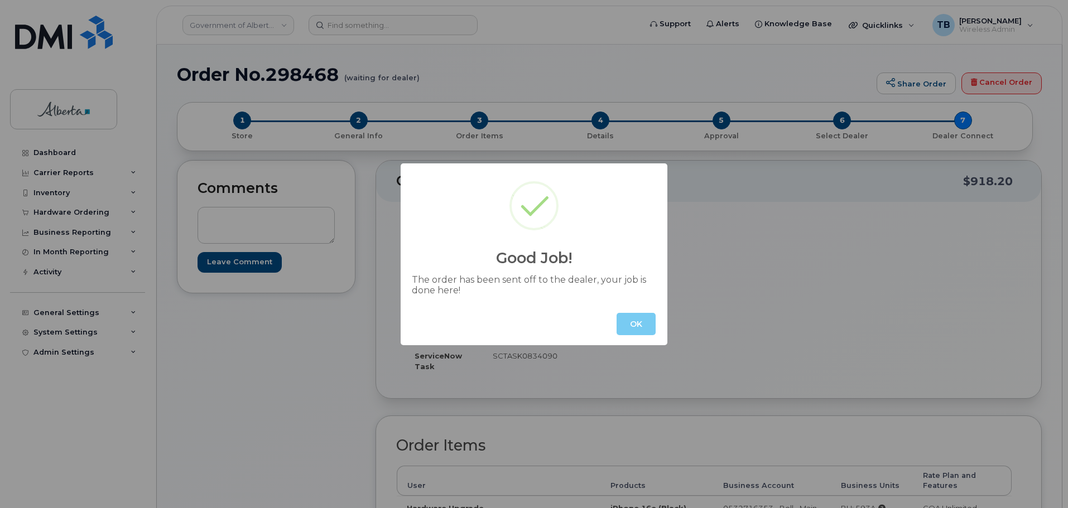
click at [643, 329] on button "OK" at bounding box center [635, 324] width 39 height 22
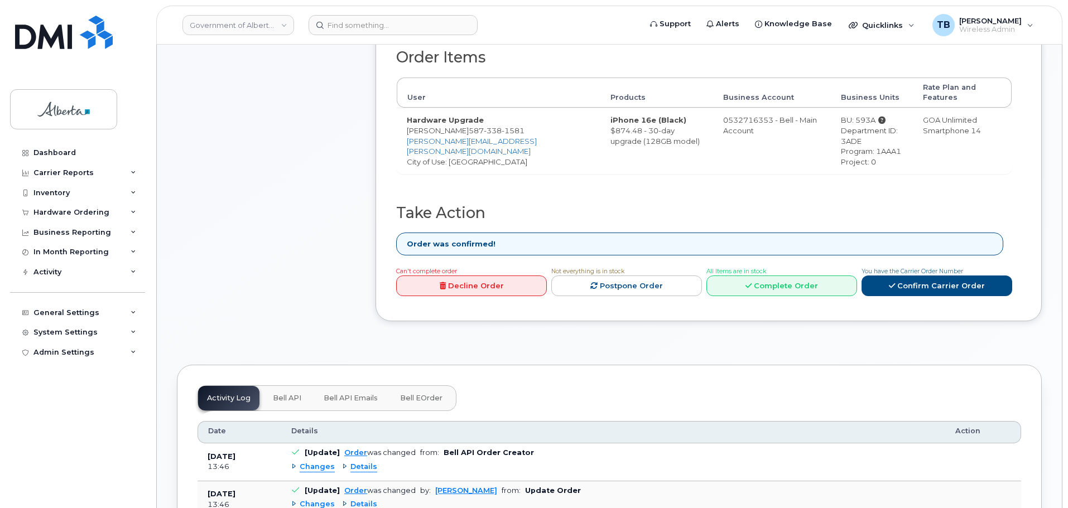
scroll to position [390, 0]
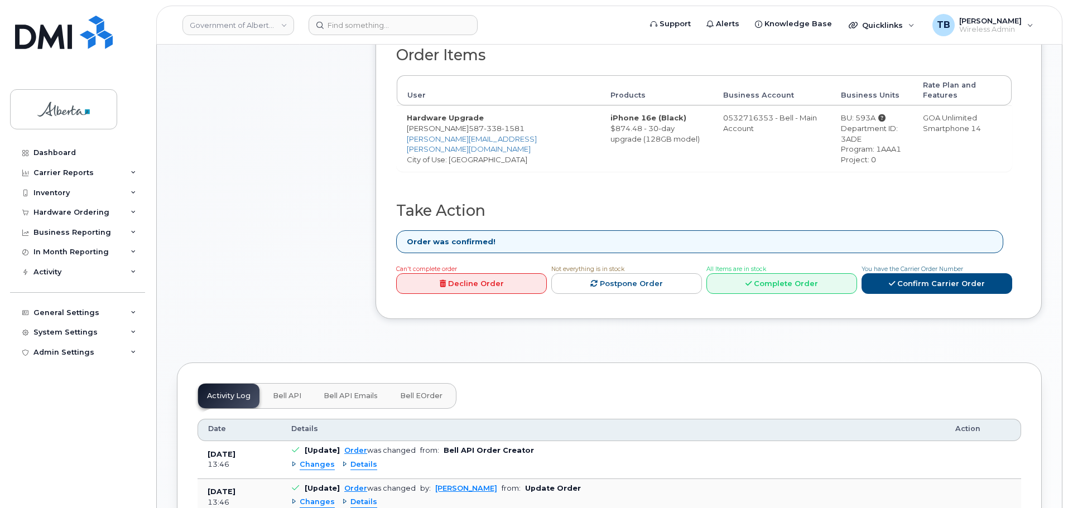
click at [286, 392] on span "Bell API" at bounding box center [287, 396] width 28 height 9
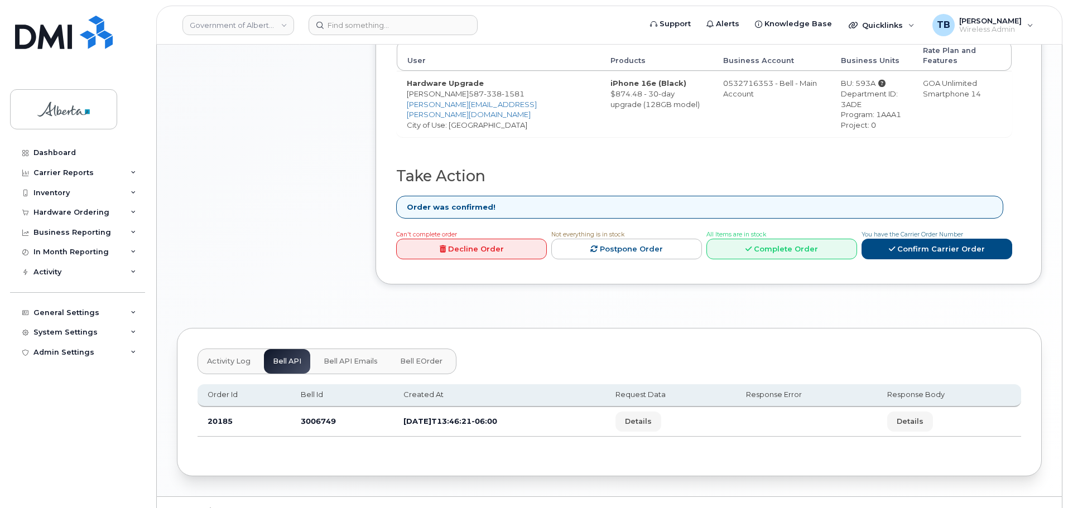
scroll to position [438, 0]
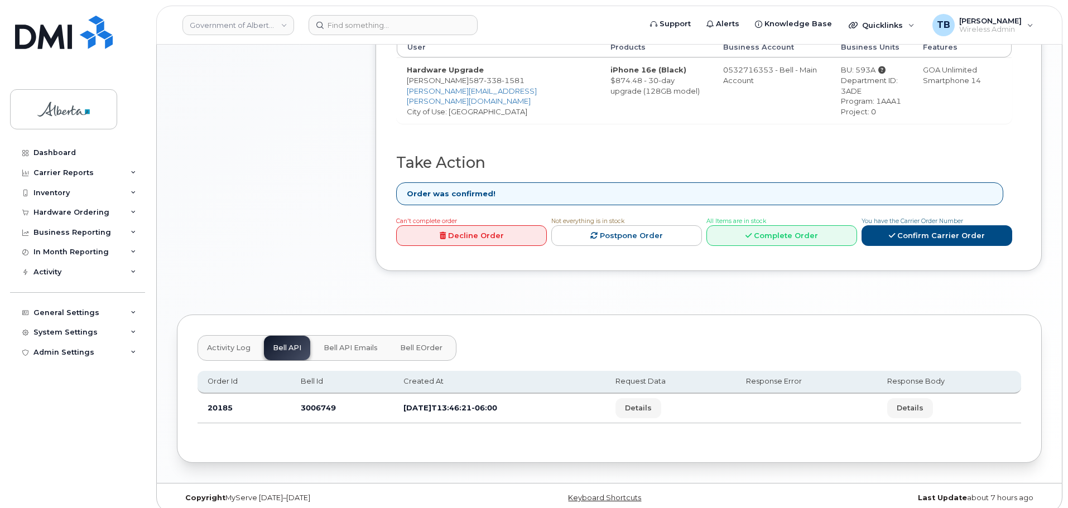
click at [309, 399] on td "3006749" at bounding box center [342, 409] width 103 height 30
copy td "3006749"
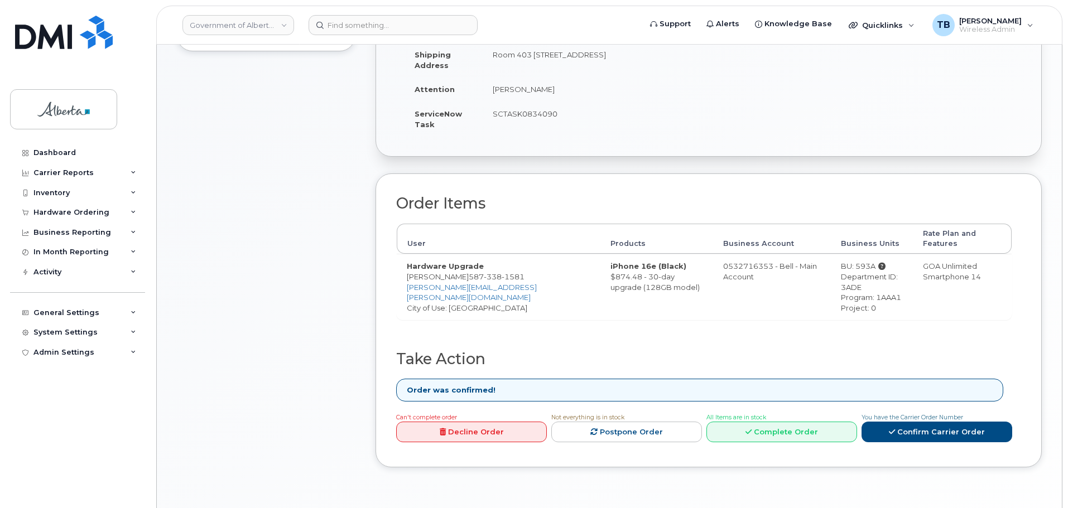
scroll to position [215, 0]
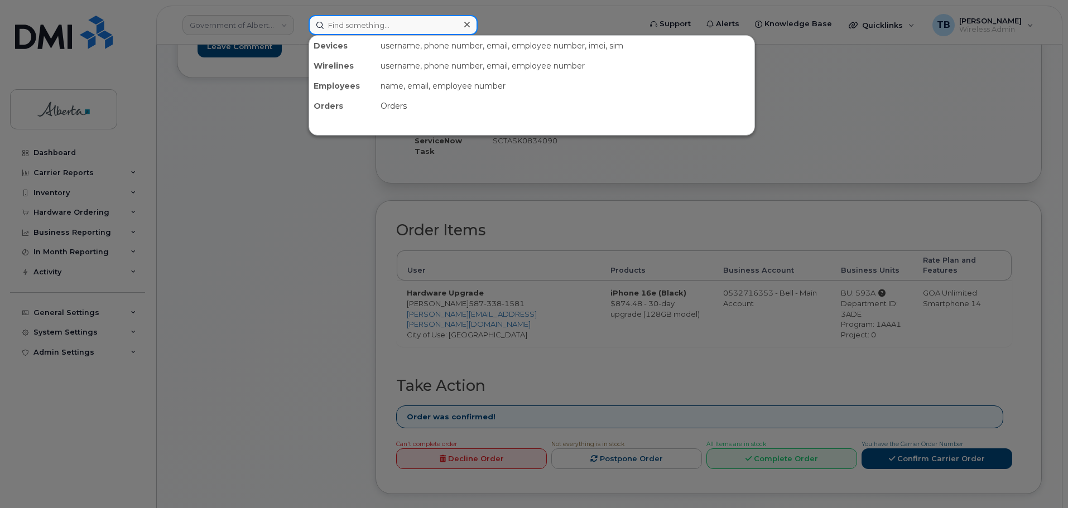
click at [345, 25] on input at bounding box center [392, 25] width 169 height 20
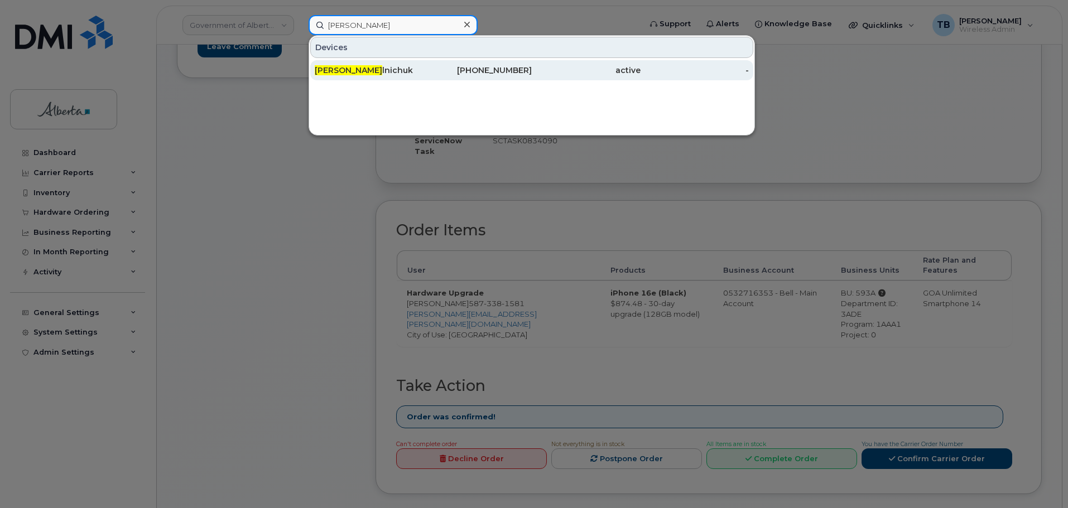
type input "[PERSON_NAME]"
click at [367, 73] on div "[PERSON_NAME] lnichuk" at bounding box center [369, 70] width 109 height 11
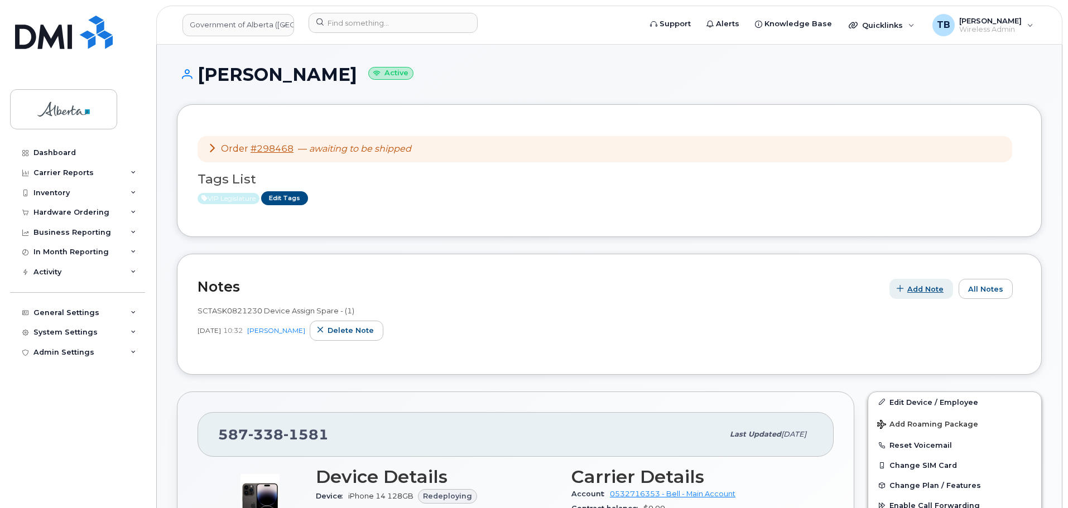
click at [943, 287] on span "Add Note" at bounding box center [925, 289] width 36 height 11
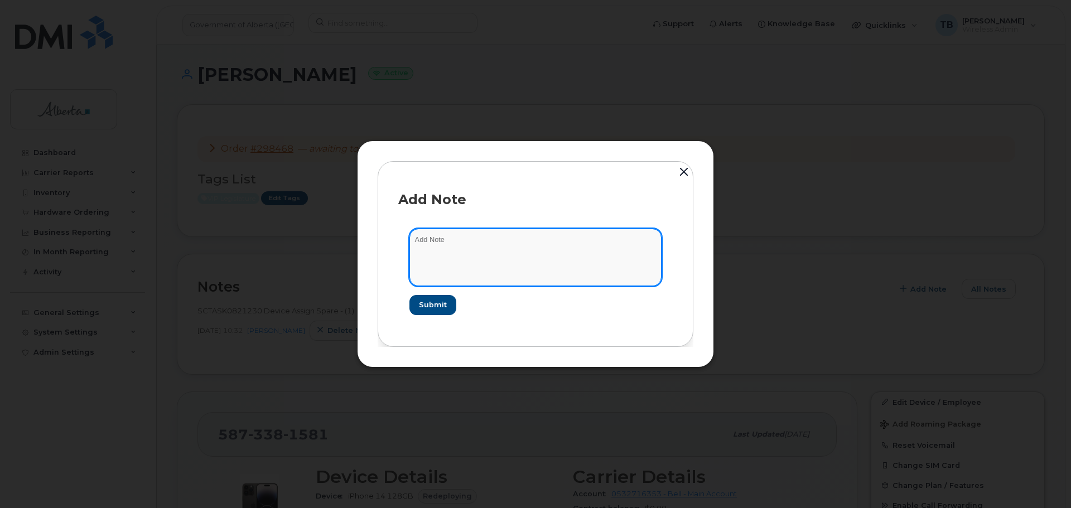
click at [471, 265] on textarea at bounding box center [535, 257] width 252 height 57
paste textarea "SCTASK0834090 Device Replace - (1) Order 298468 Bell 3006749"
type textarea "SCTASK0834090 Device Replace - (1) Order 298468 Bell 3006749"
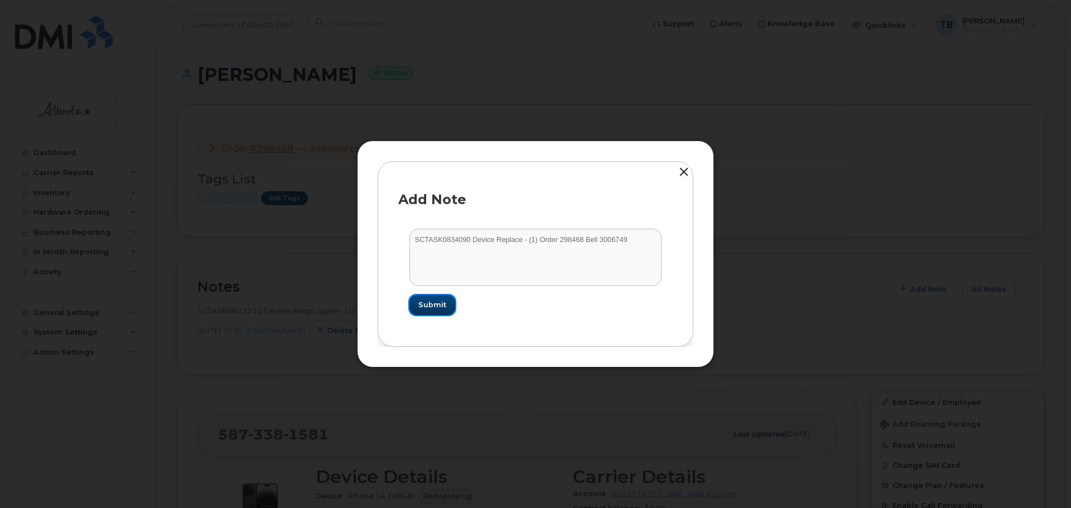
click at [435, 301] on span "Submit" at bounding box center [432, 305] width 28 height 11
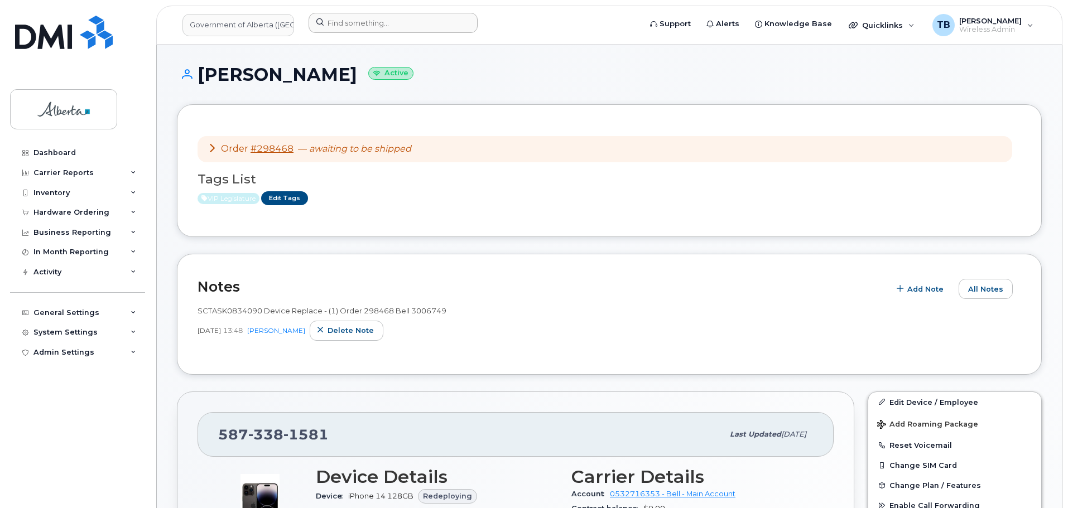
drag, startPoint x: 334, startPoint y: 12, endPoint x: 339, endPoint y: 26, distance: 15.0
click at [335, 15] on header "Government of Alberta (GOA) Support Alerts Knowledge Base Quicklinks Suspend / …" at bounding box center [609, 25] width 906 height 39
click at [340, 27] on input at bounding box center [392, 23] width 169 height 20
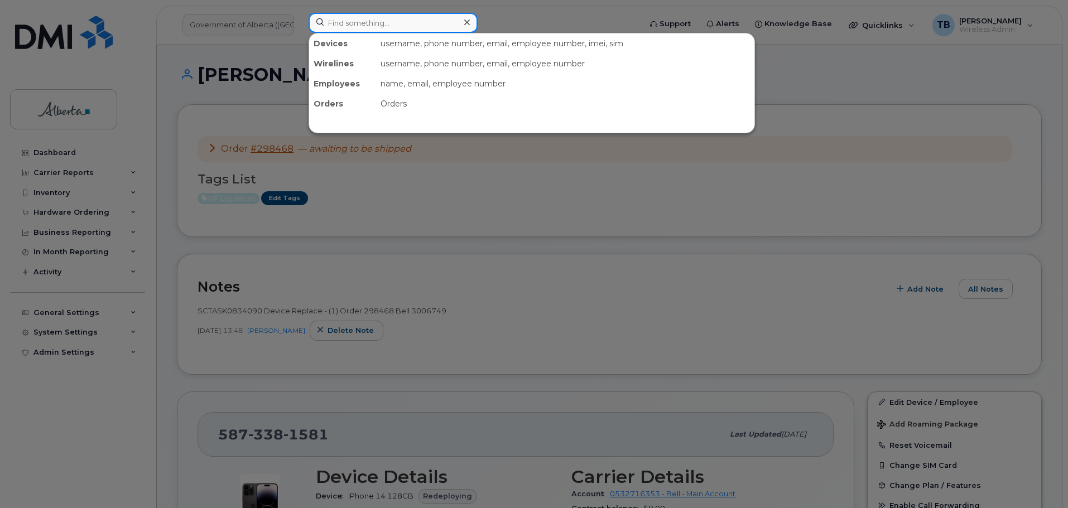
paste input "5873485228"
type input "5873485228"
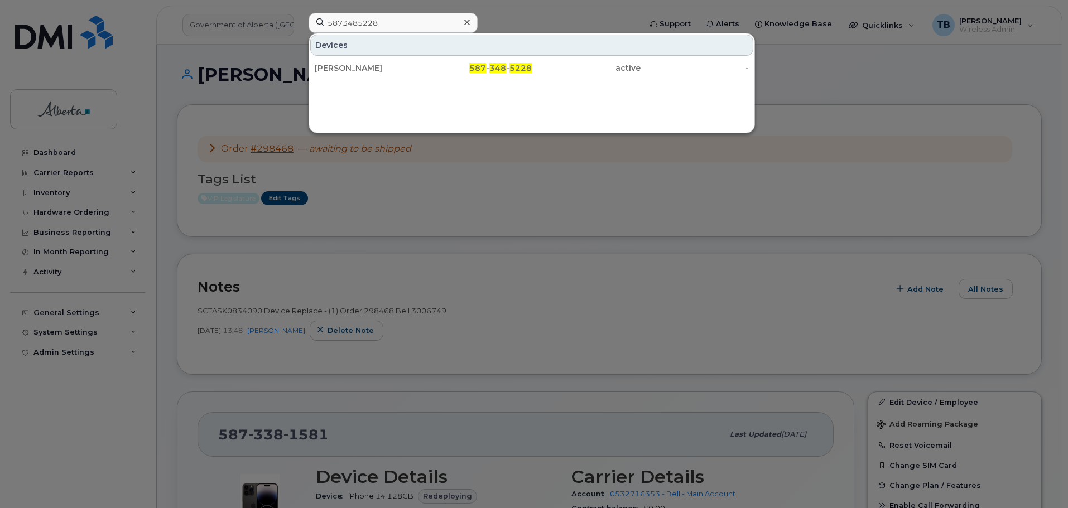
drag, startPoint x: 354, startPoint y: 72, endPoint x: 389, endPoint y: 80, distance: 36.0
click at [354, 72] on div "Stacy Davidson" at bounding box center [369, 67] width 109 height 11
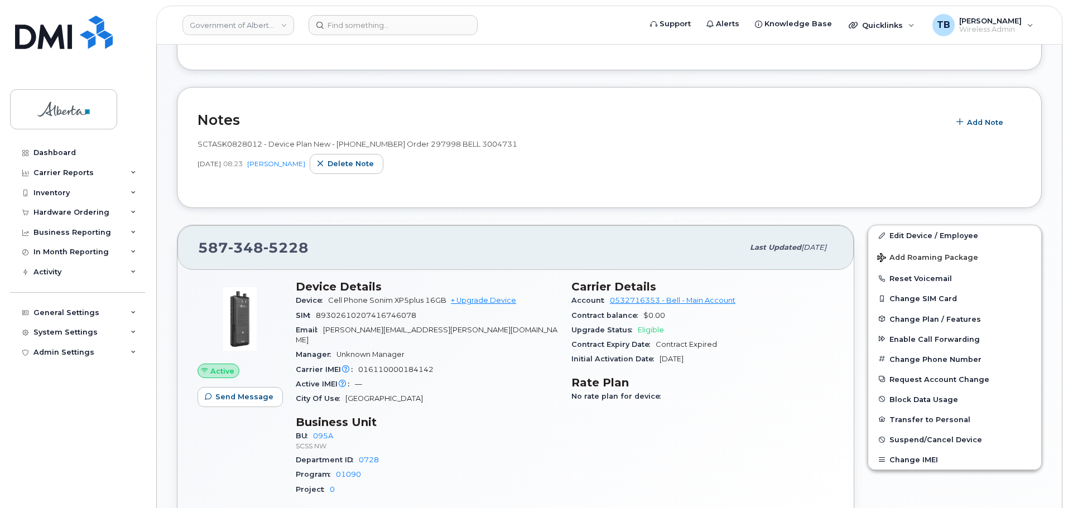
scroll to position [224, 0]
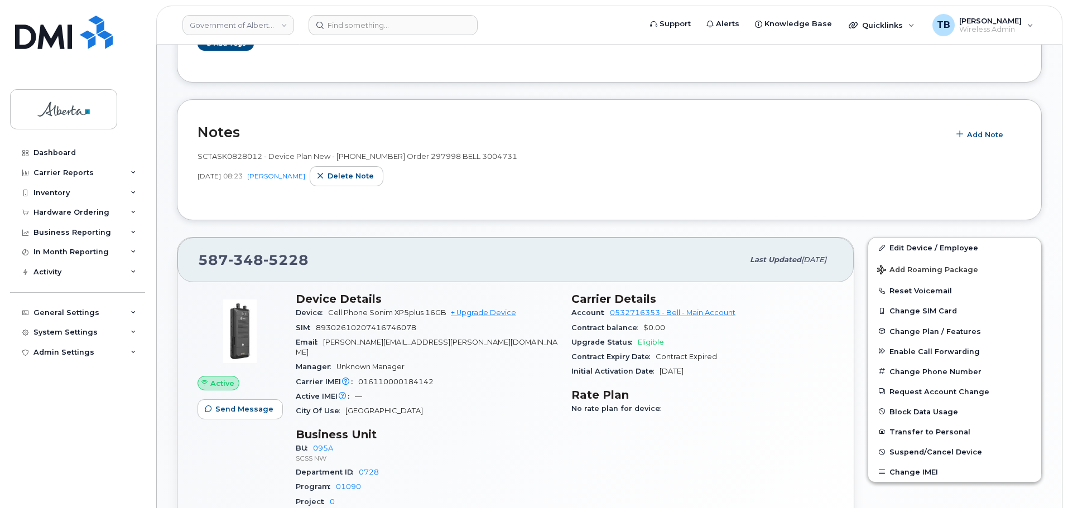
click at [243, 161] on span "SCTASK0828012 - Device Plan New - [PHONE_NUMBER] Order 297998 BELL 3004731" at bounding box center [357, 156] width 320 height 9
click at [240, 157] on span "SCTASK0828012 - Device Plan New - [PHONE_NUMBER] Order 297998 BELL 3004731" at bounding box center [357, 156] width 320 height 9
copy span "SCTASK0828012"
click at [344, 35] on header "Government of Alberta ([GEOGRAPHIC_DATA]) Support Alerts Knowledge Base Quickli…" at bounding box center [609, 25] width 906 height 39
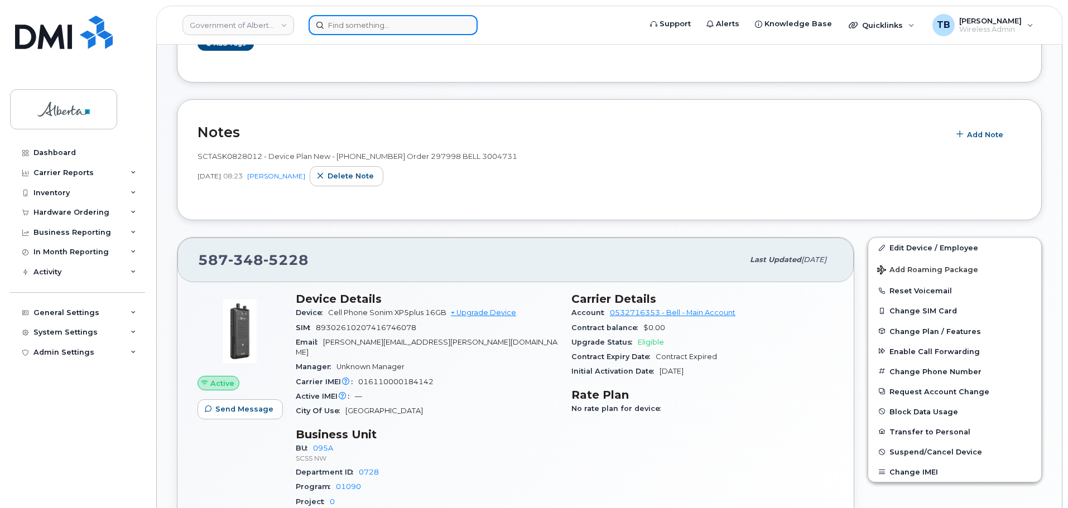
click at [346, 32] on input at bounding box center [392, 25] width 169 height 20
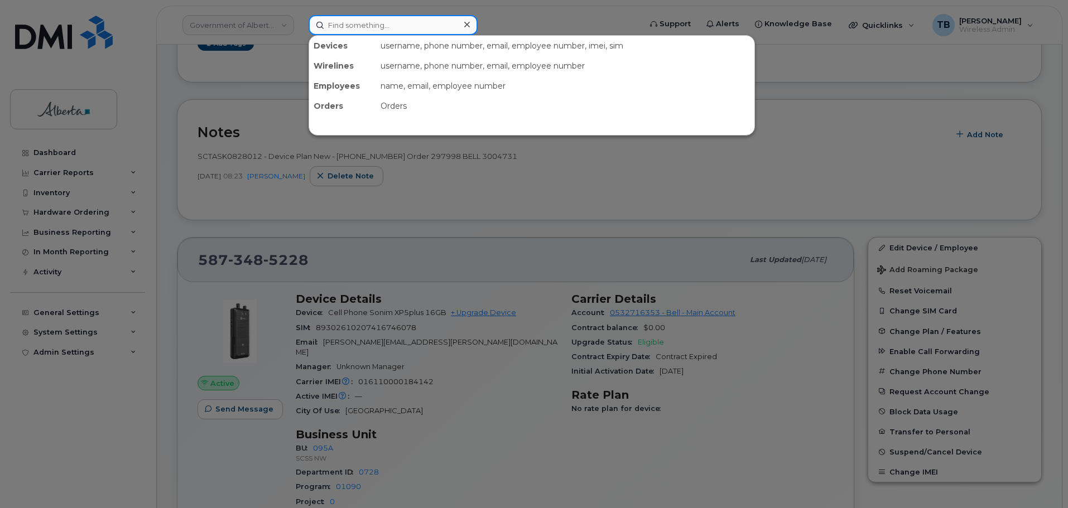
paste input "5873343664"
type input "5873343664"
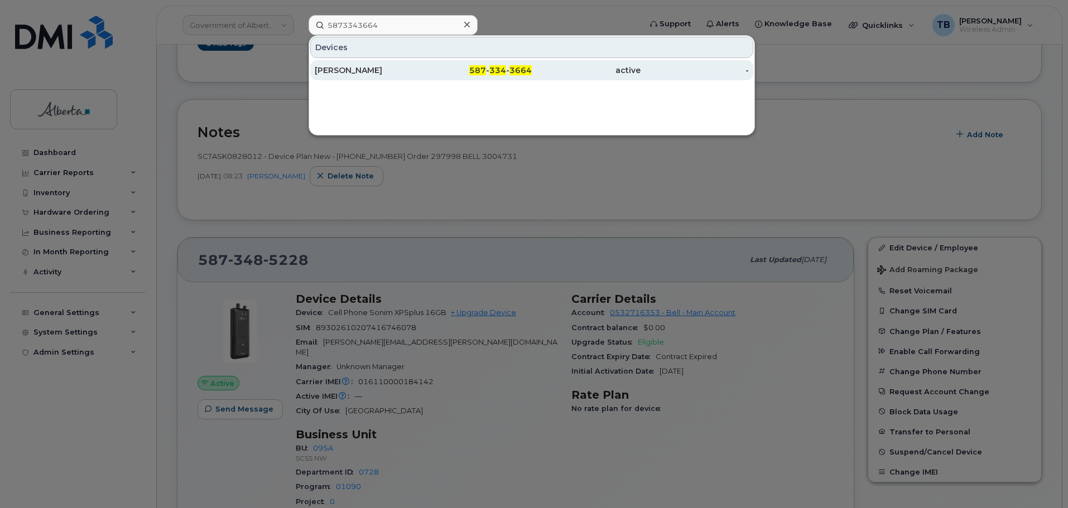
click at [343, 70] on div "Jessica Kalmar" at bounding box center [369, 70] width 109 height 11
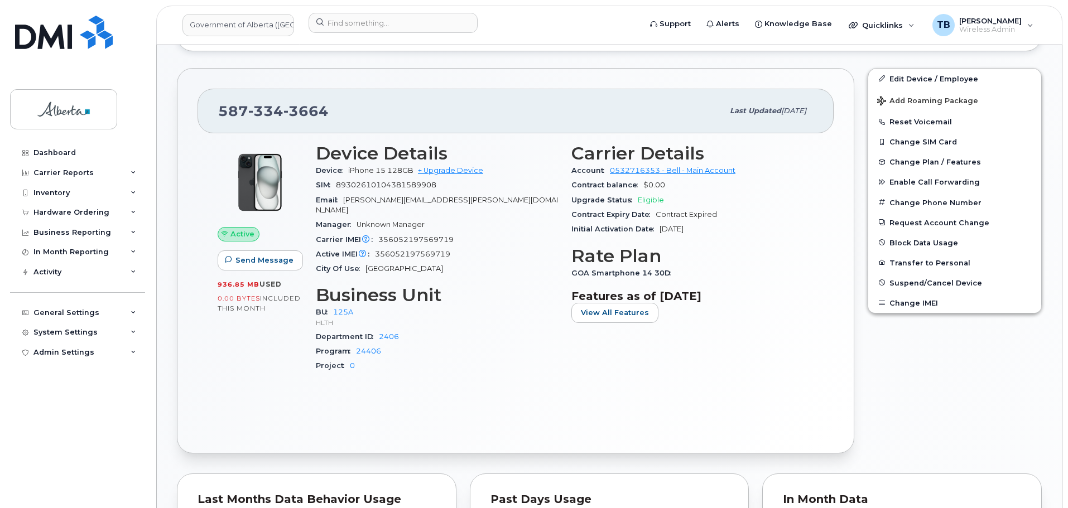
scroll to position [335, 0]
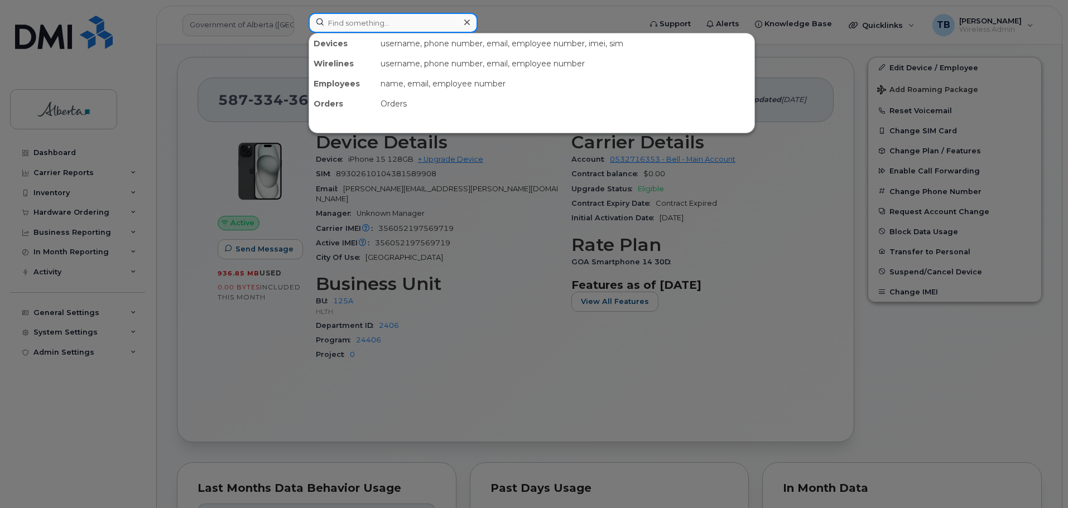
click at [345, 30] on input at bounding box center [392, 23] width 169 height 20
paste input "5873343664"
type input "5873343664"
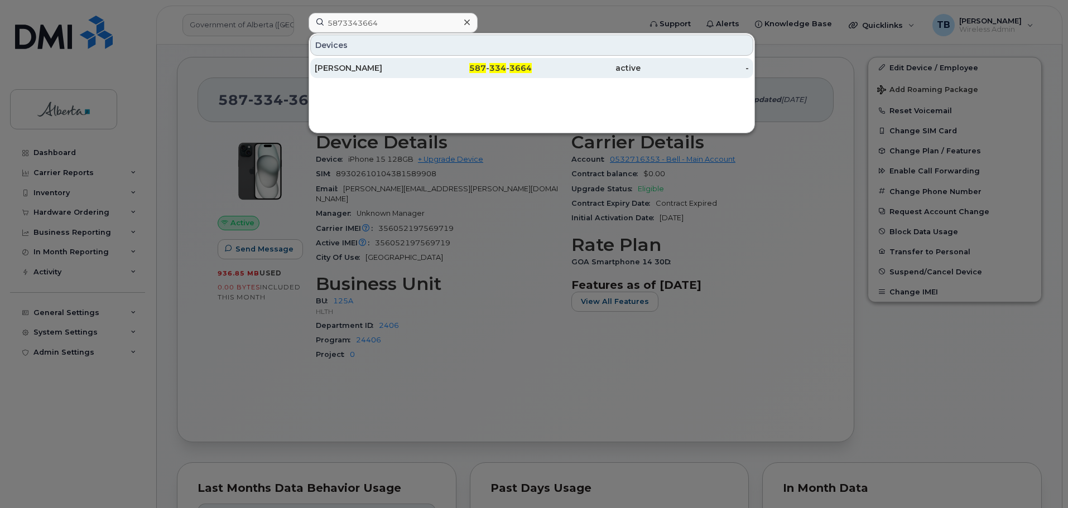
click at [359, 71] on div "Jessica Kalmar" at bounding box center [369, 67] width 109 height 11
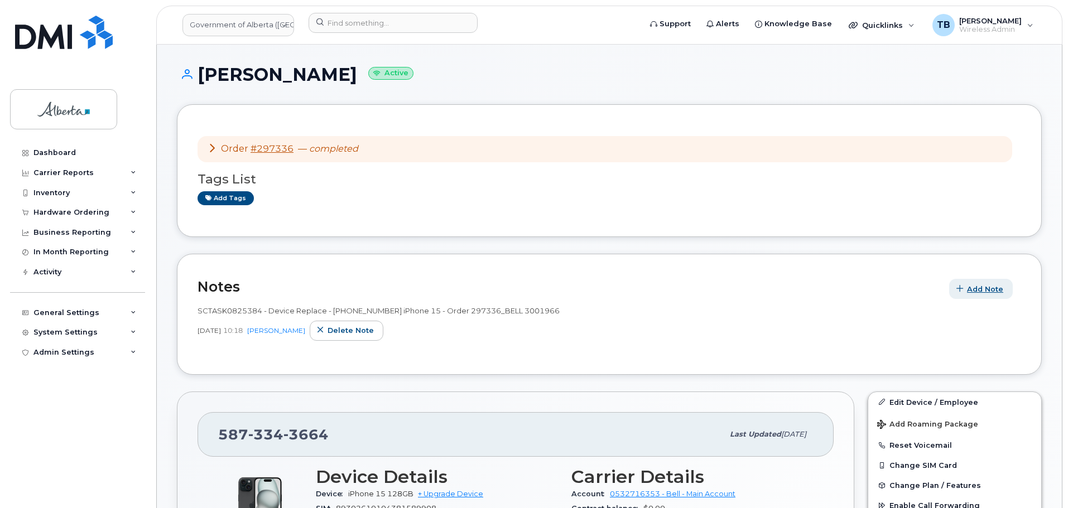
click at [978, 286] on span "Add Note" at bounding box center [985, 289] width 36 height 11
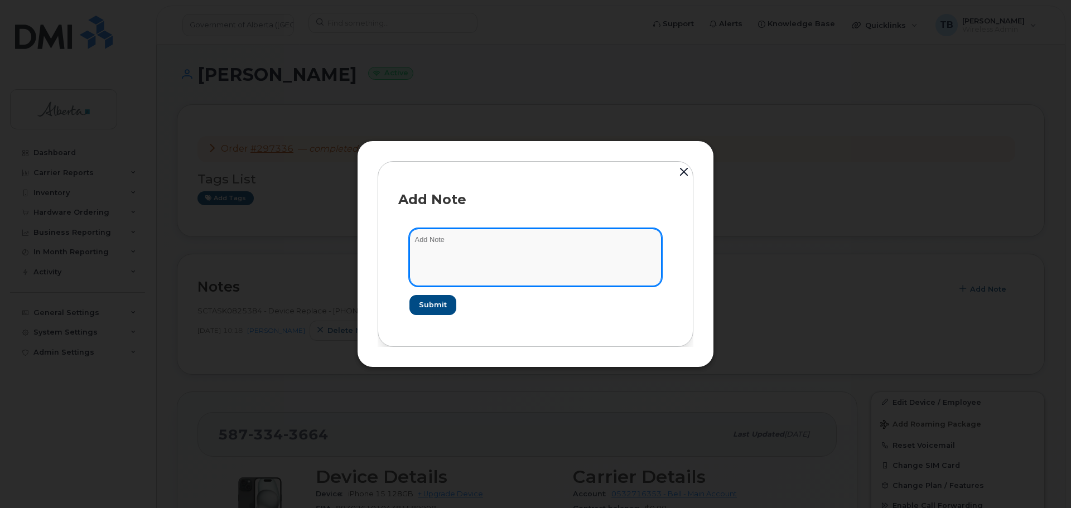
click at [464, 255] on textarea at bounding box center [535, 257] width 252 height 57
paste textarea "SCTASK0833297 Plan User Transfer - Jessica Kalmar"
type textarea "SCTASK0833297 Plan User Transfer - Jessica Kalmar"
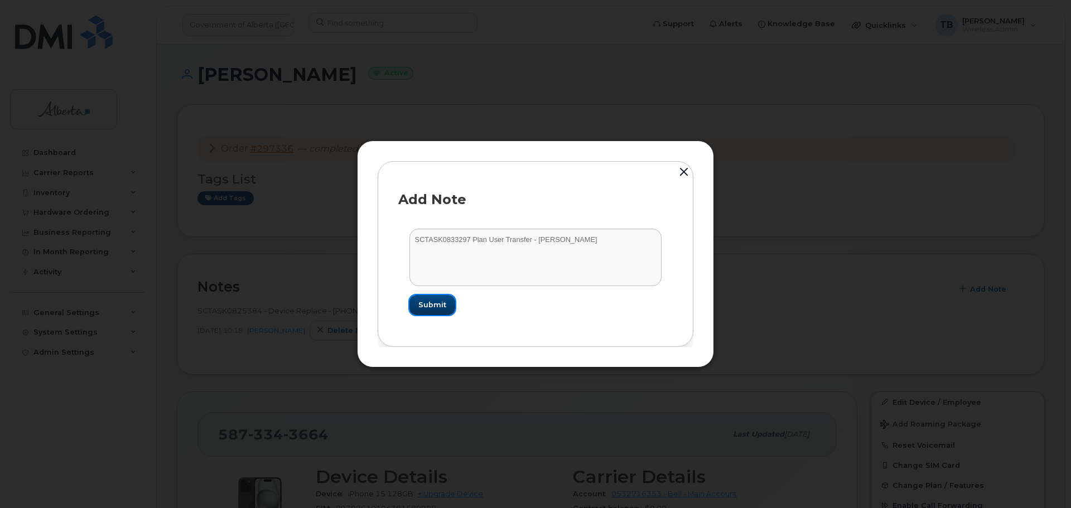
click at [426, 299] on button "Submit" at bounding box center [432, 305] width 46 height 20
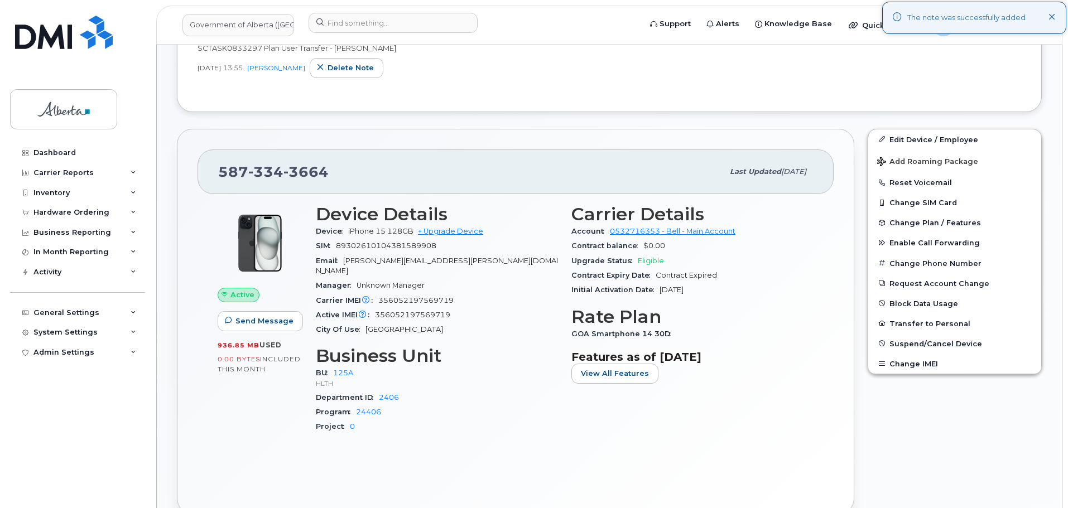
scroll to position [279, 0]
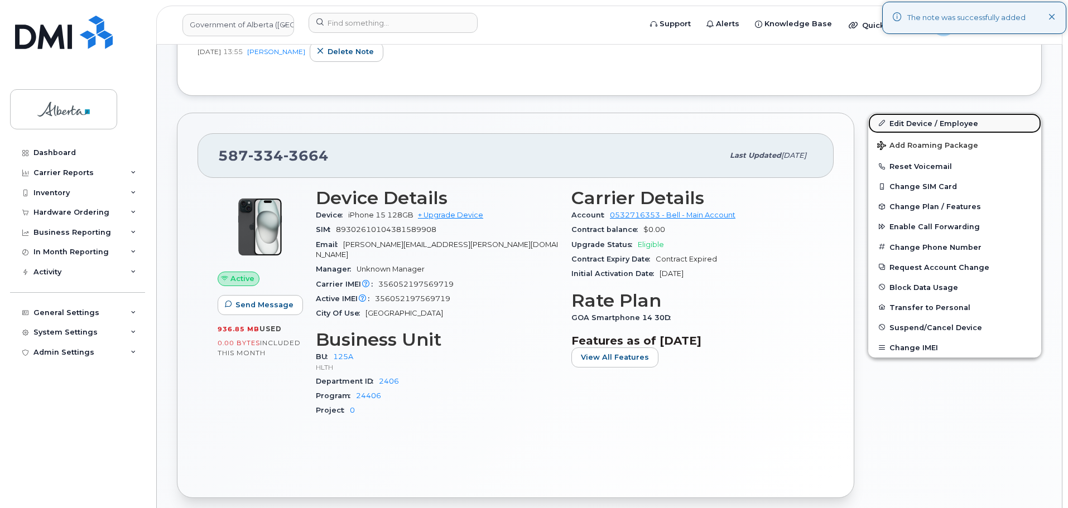
click at [929, 123] on link "Edit Device / Employee" at bounding box center [954, 123] width 173 height 20
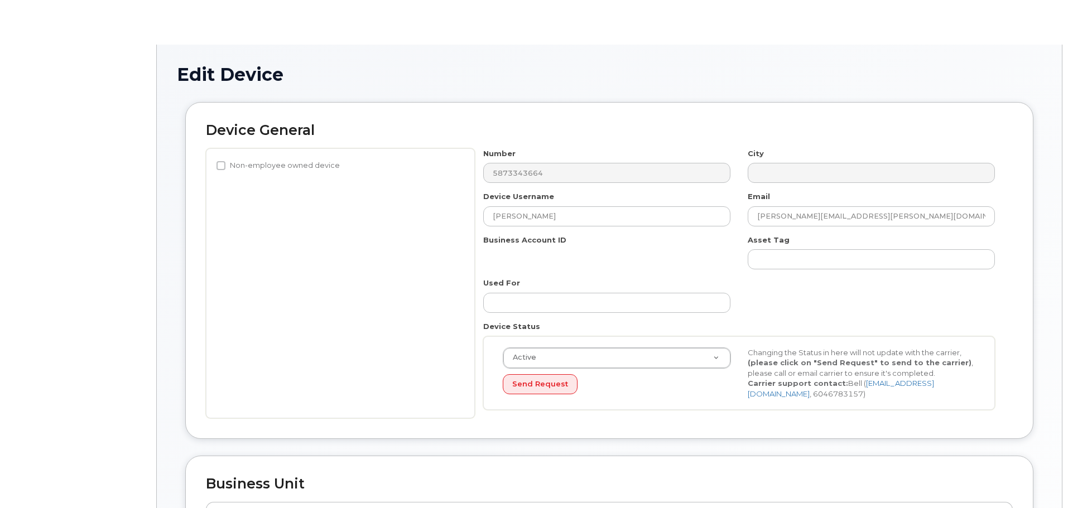
select select "4120335"
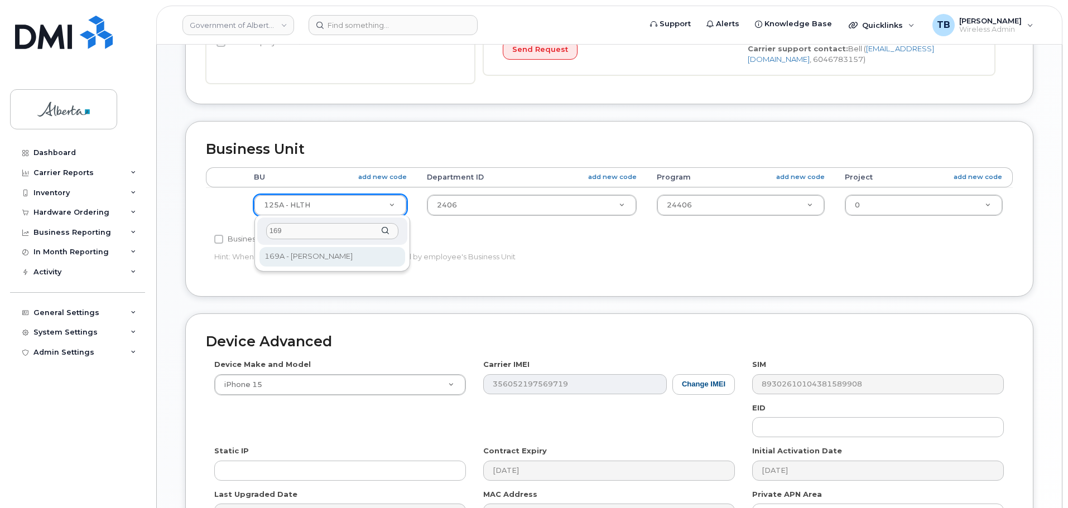
type input "169"
select select "4681667"
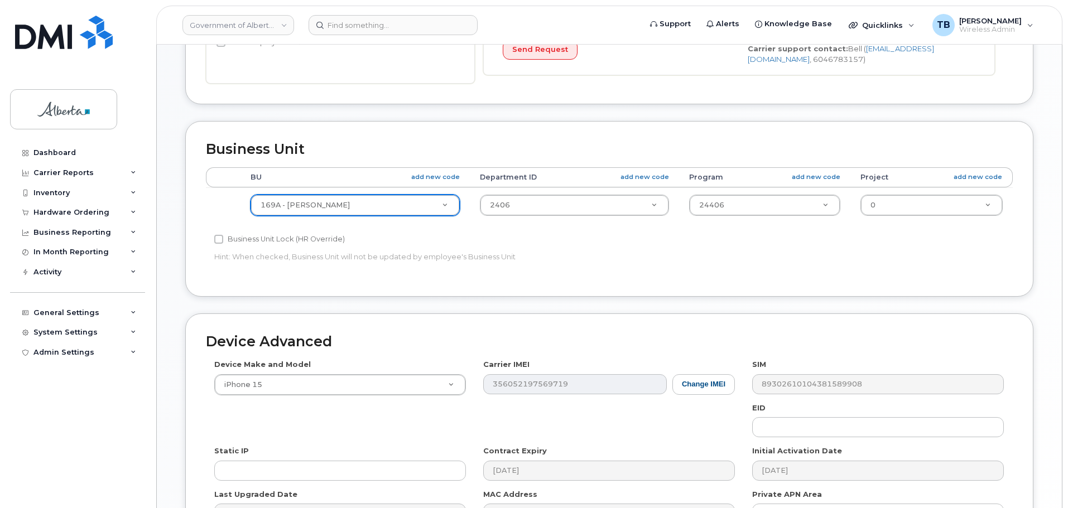
click at [470, 212] on td "2406 4120360" at bounding box center [575, 204] width 210 height 35
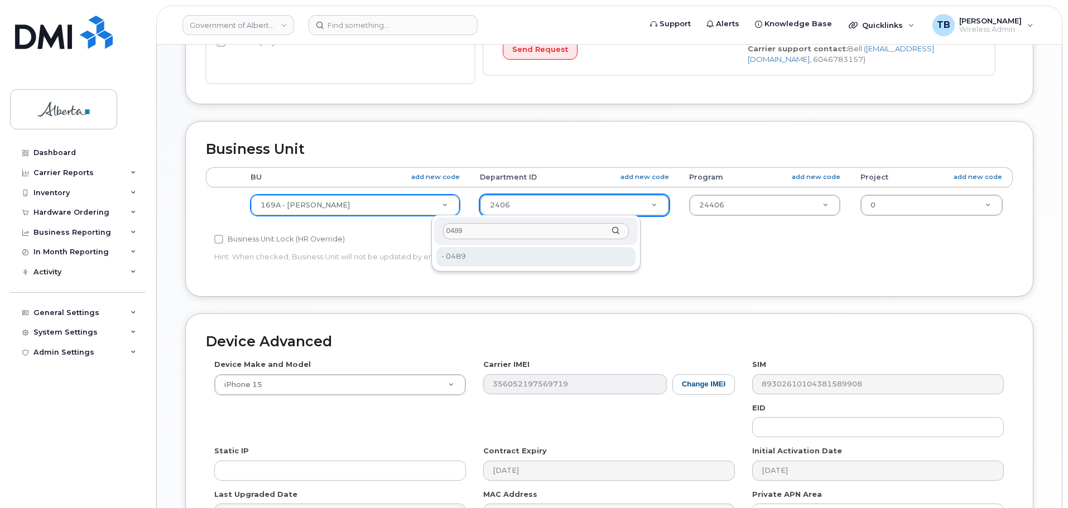
type input "0489"
type input "4752283"
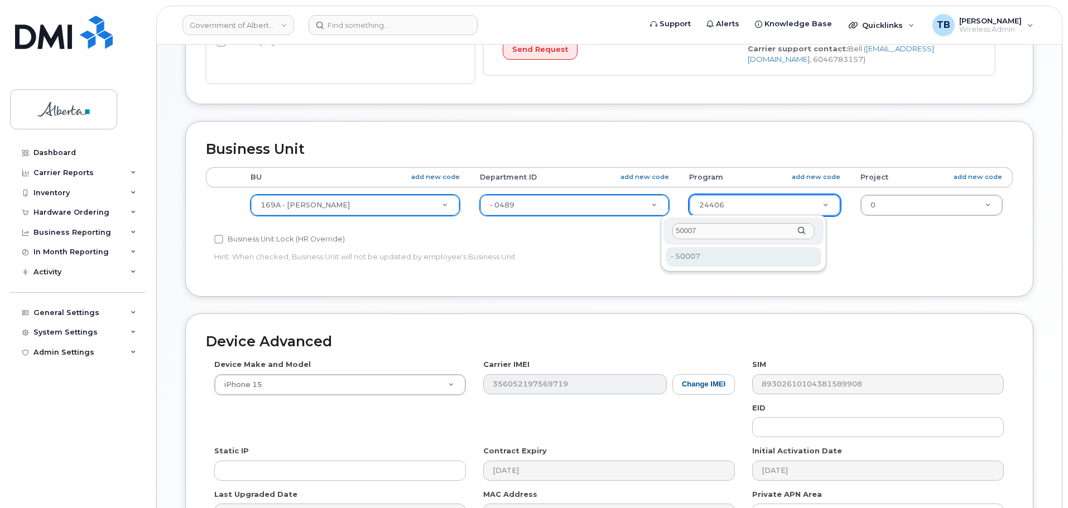
type input "50007"
drag, startPoint x: 687, startPoint y: 264, endPoint x: 828, endPoint y: 224, distance: 146.2
type input "4753396"
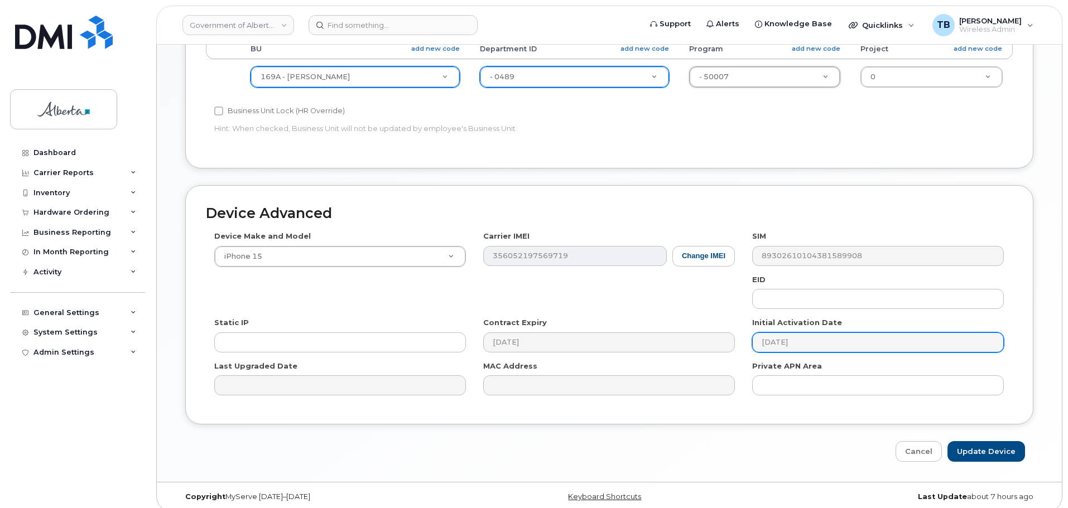
scroll to position [472, 0]
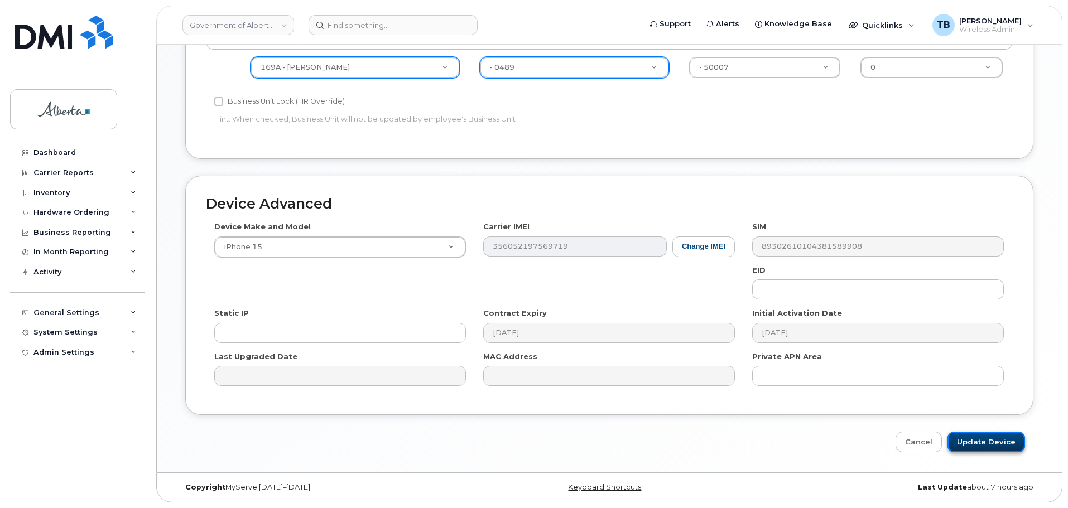
click at [987, 445] on input "Update Device" at bounding box center [986, 442] width 78 height 21
type input "Saving..."
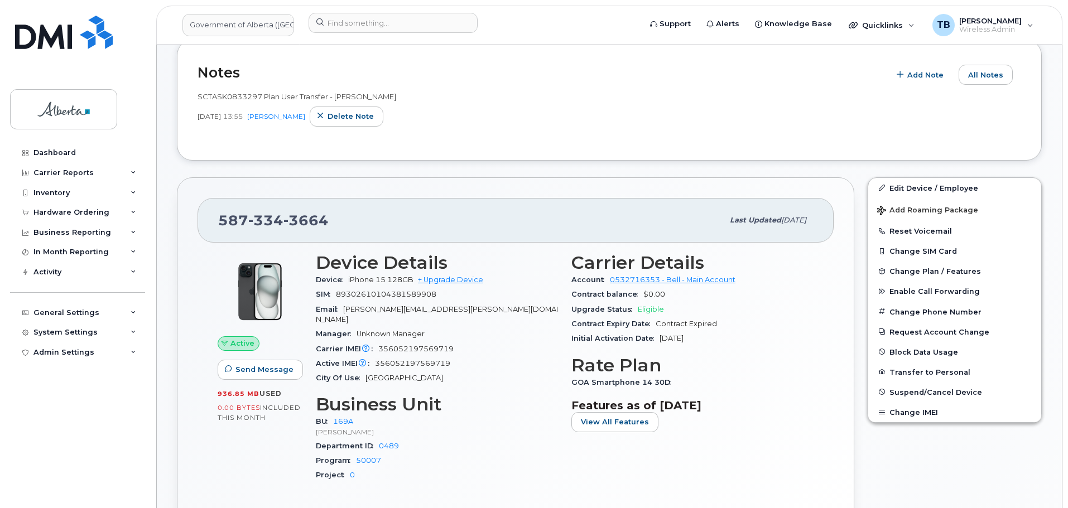
scroll to position [279, 0]
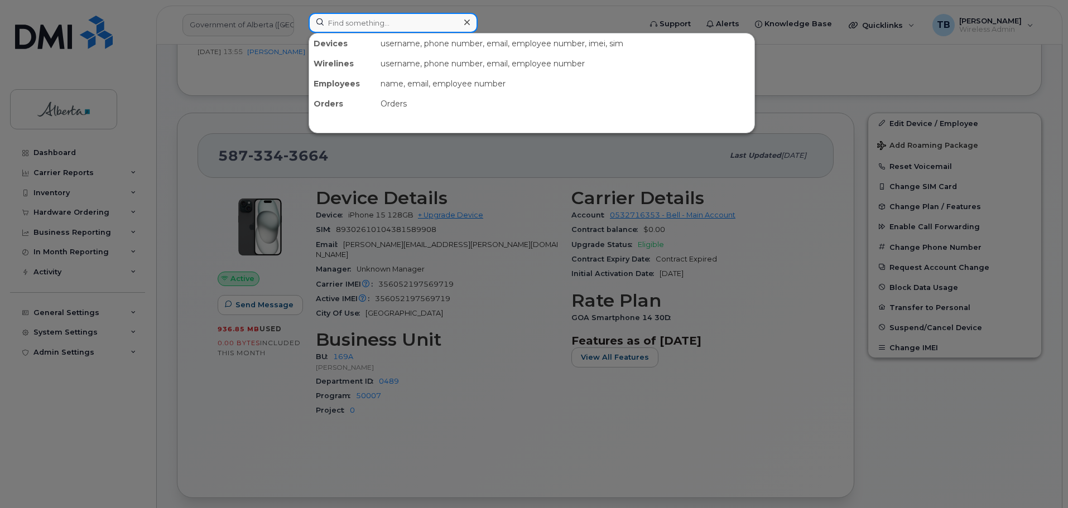
click at [352, 30] on input at bounding box center [392, 23] width 169 height 20
paste input "5873402434"
type input "5873402434"
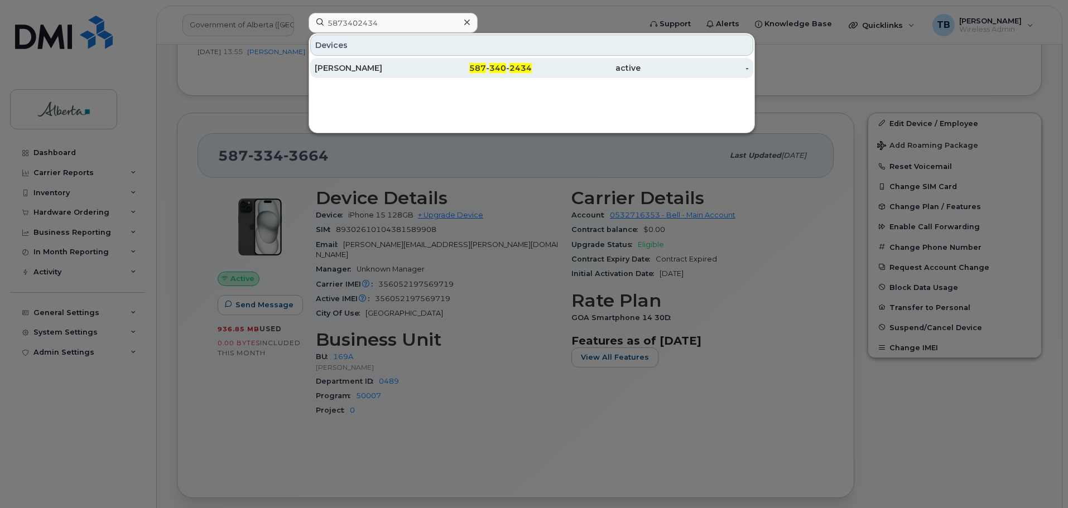
click at [349, 66] on div "[PERSON_NAME]" at bounding box center [369, 67] width 109 height 11
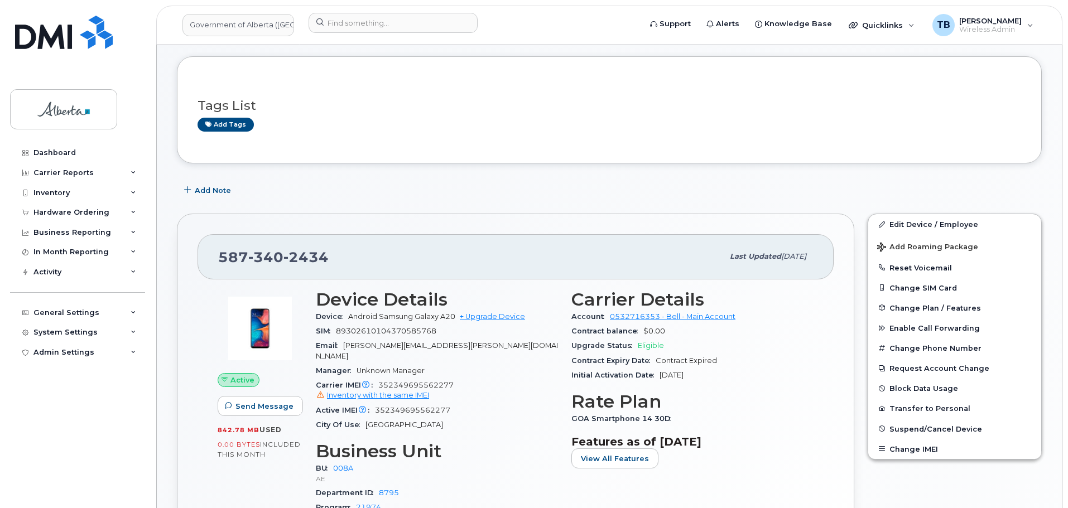
scroll to position [167, 0]
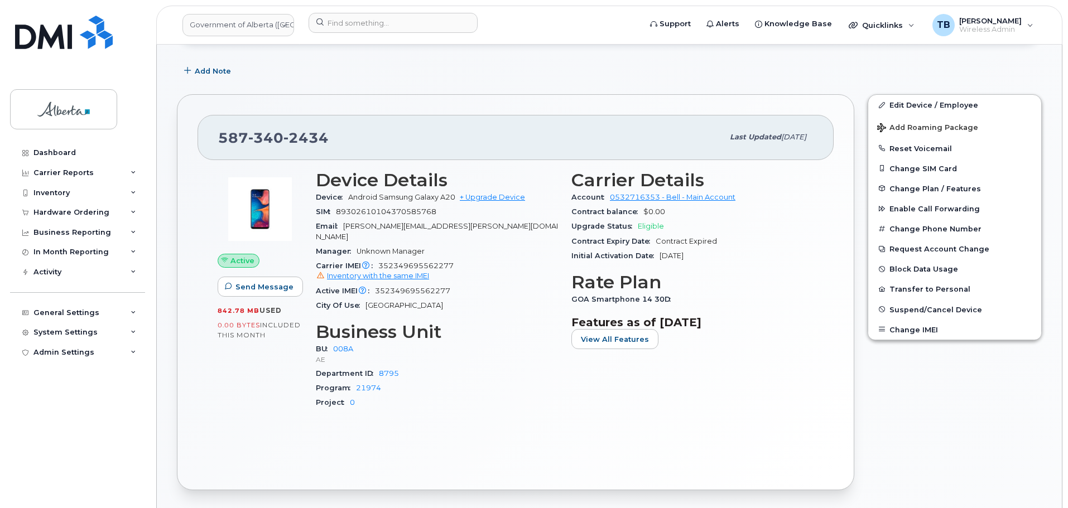
click at [296, 137] on span "2434" at bounding box center [305, 137] width 45 height 17
copy span "[PHONE_NUMBER]"
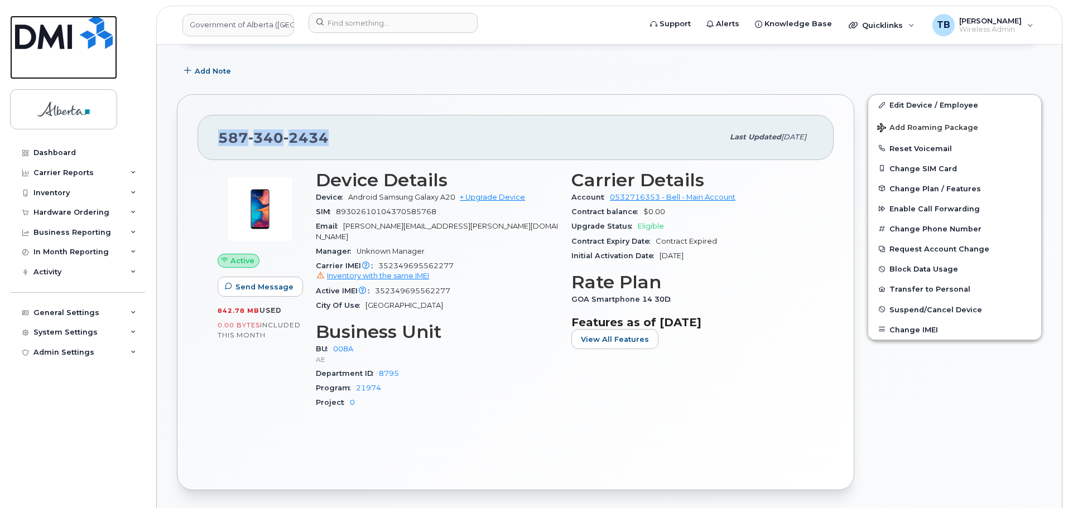
drag, startPoint x: 69, startPoint y: 43, endPoint x: 71, endPoint y: 0, distance: 43.0
click at [69, 41] on img at bounding box center [64, 32] width 98 height 33
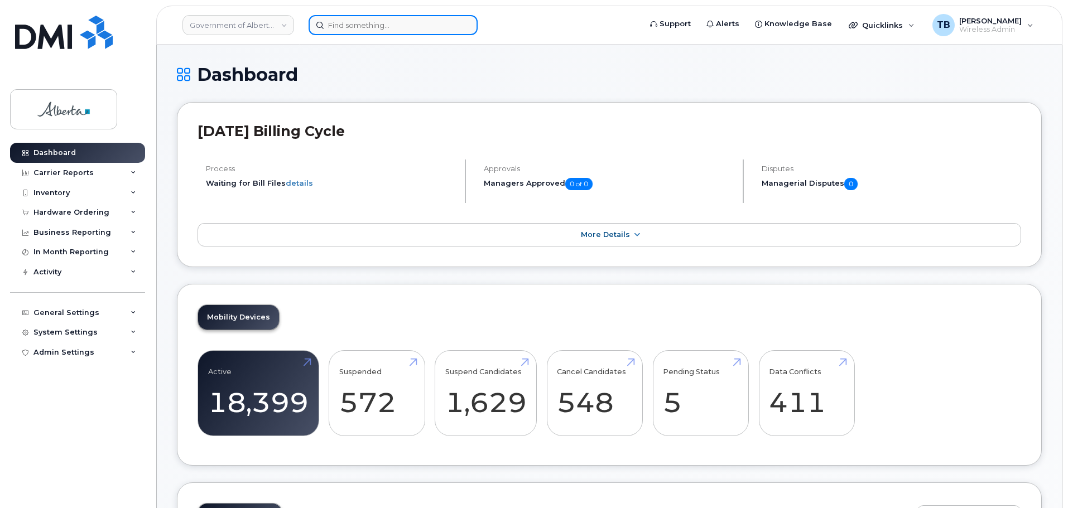
click at [343, 21] on input at bounding box center [392, 25] width 169 height 20
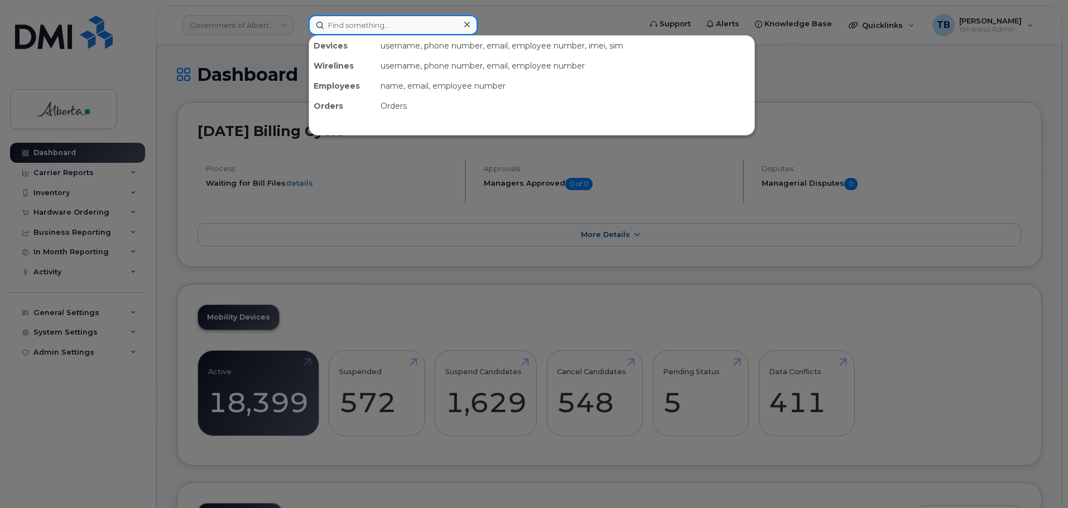
paste input "7802653758"
type input "7802653758"
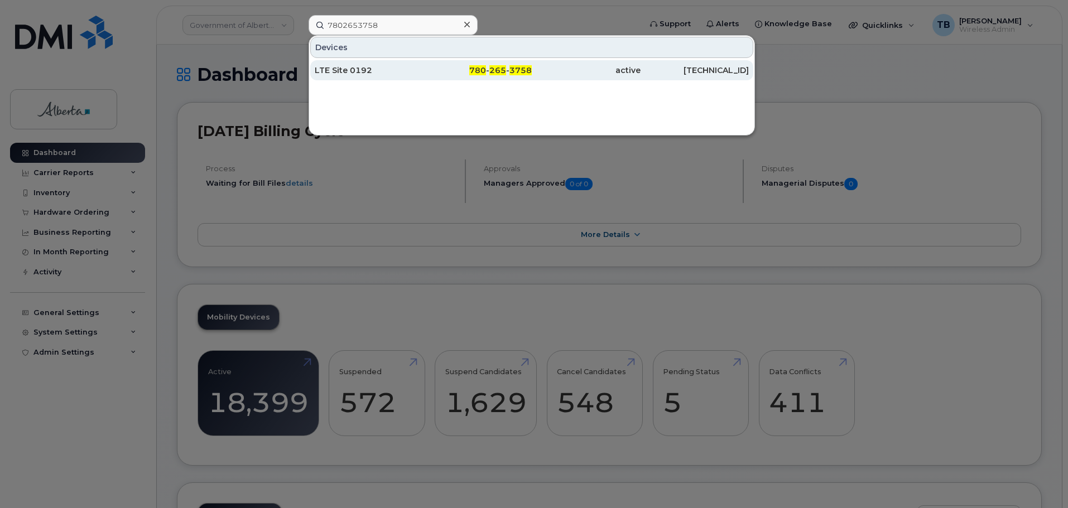
click at [335, 70] on div "LTE Site 0192" at bounding box center [369, 70] width 109 height 11
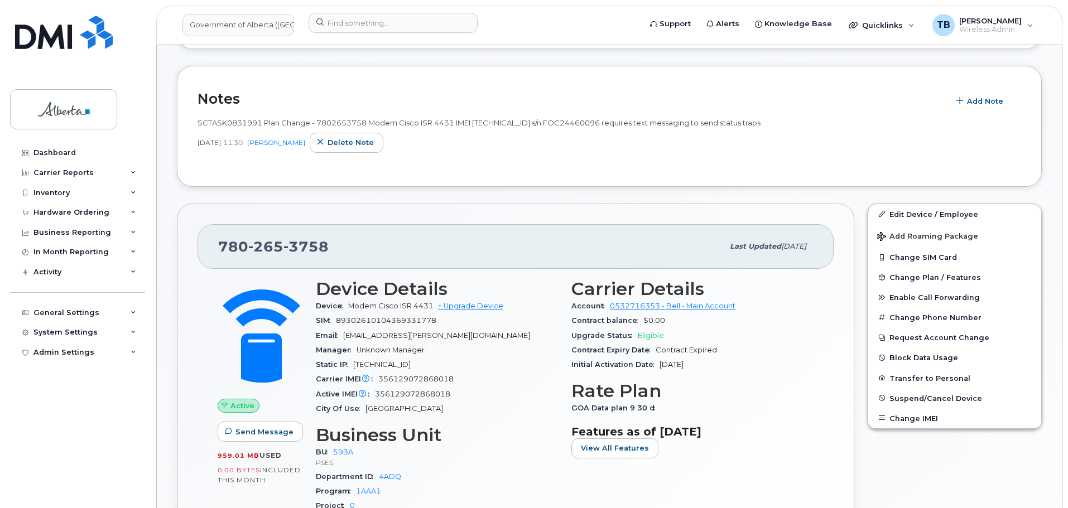
scroll to position [374, 0]
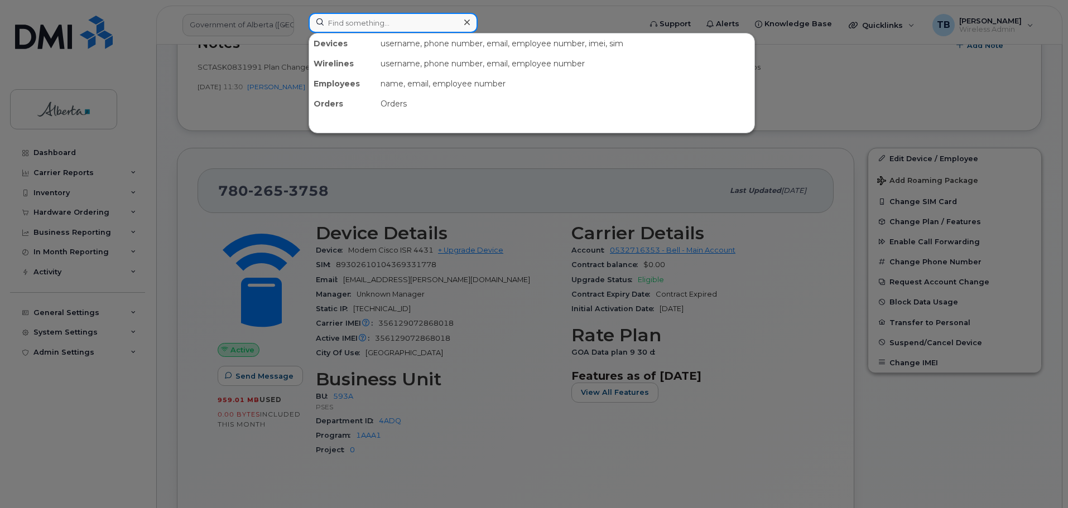
click at [346, 31] on input at bounding box center [392, 23] width 169 height 20
paste input "7807210310"
type input "7807210310"
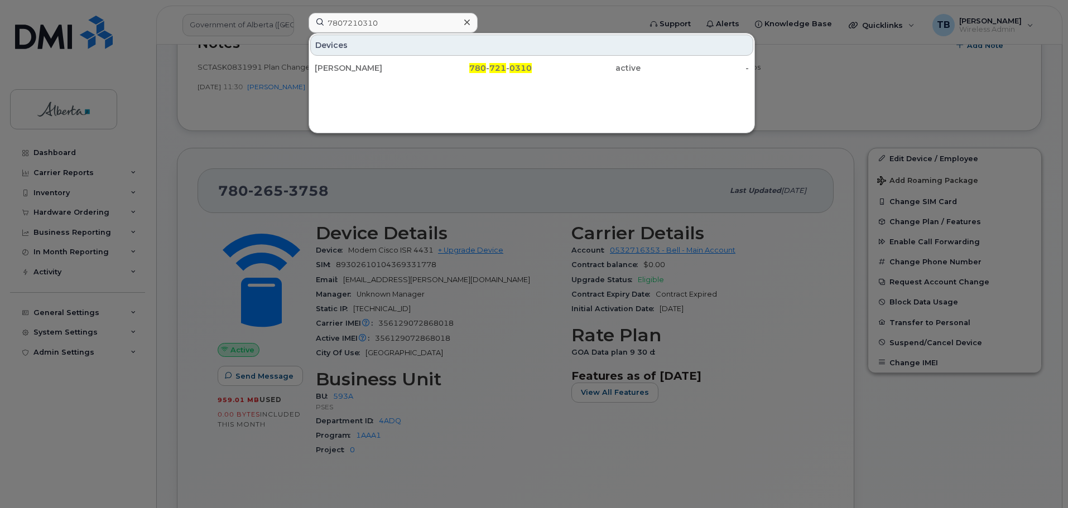
drag, startPoint x: 331, startPoint y: 71, endPoint x: 423, endPoint y: 102, distance: 96.5
click at [332, 70] on div "[PERSON_NAME]" at bounding box center [369, 67] width 109 height 11
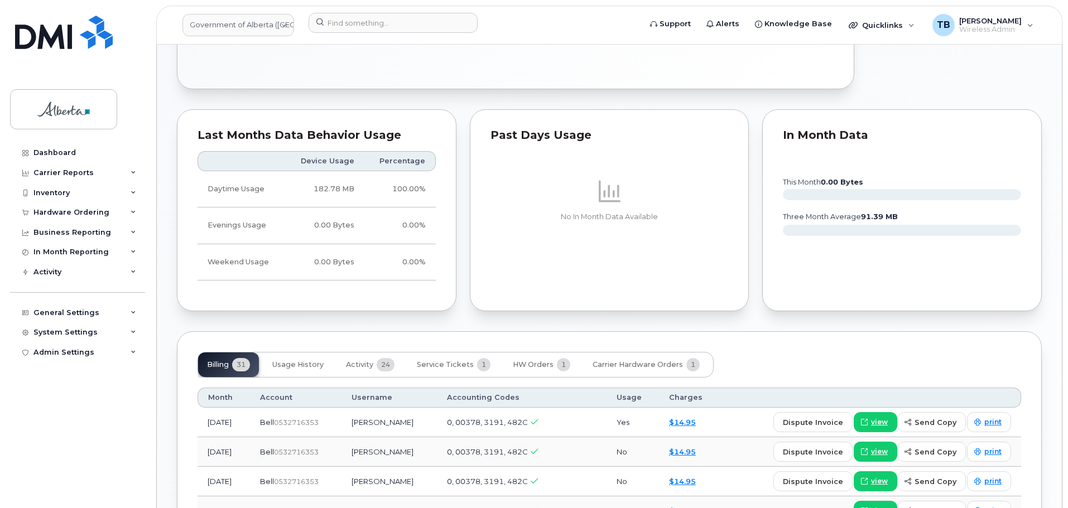
scroll to position [614, 0]
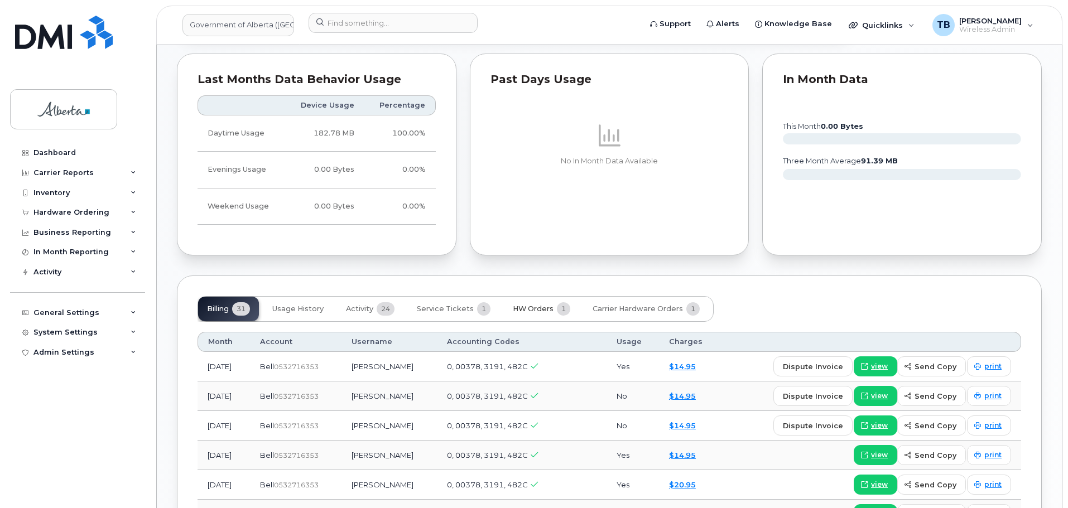
click at [530, 305] on span "HW Orders" at bounding box center [533, 309] width 41 height 9
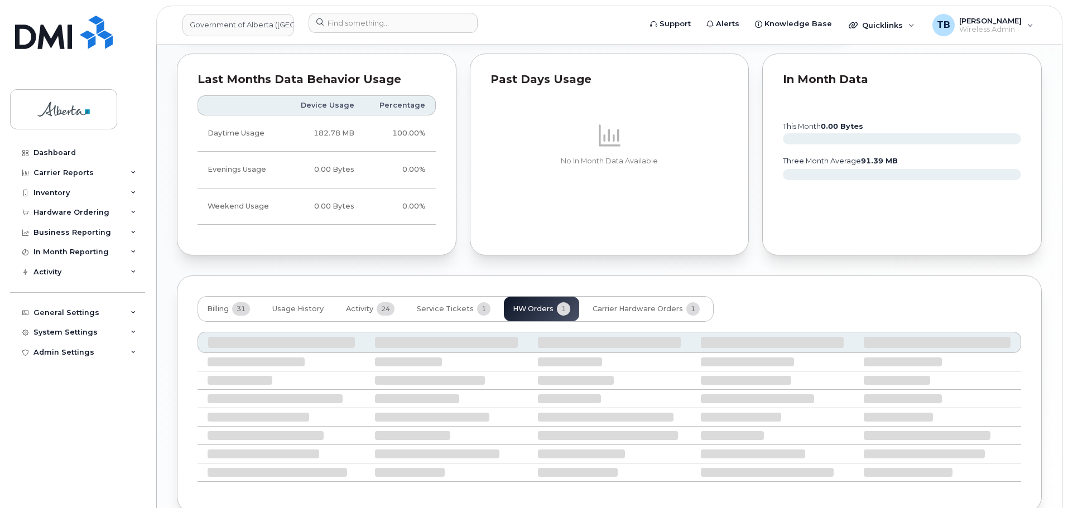
scroll to position [593, 0]
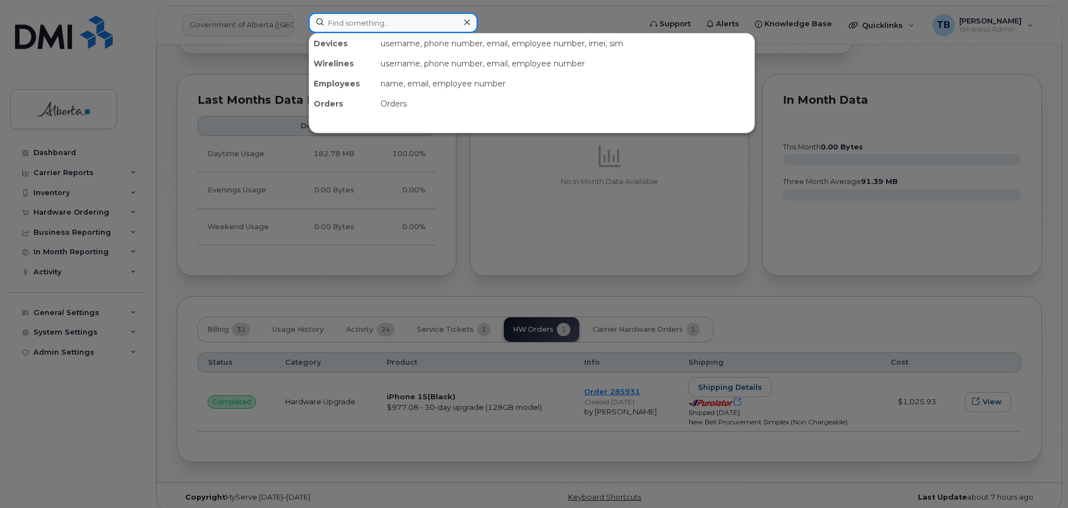
click at [350, 27] on input at bounding box center [392, 23] width 169 height 20
paste input "7807199536"
type input "7807199536"
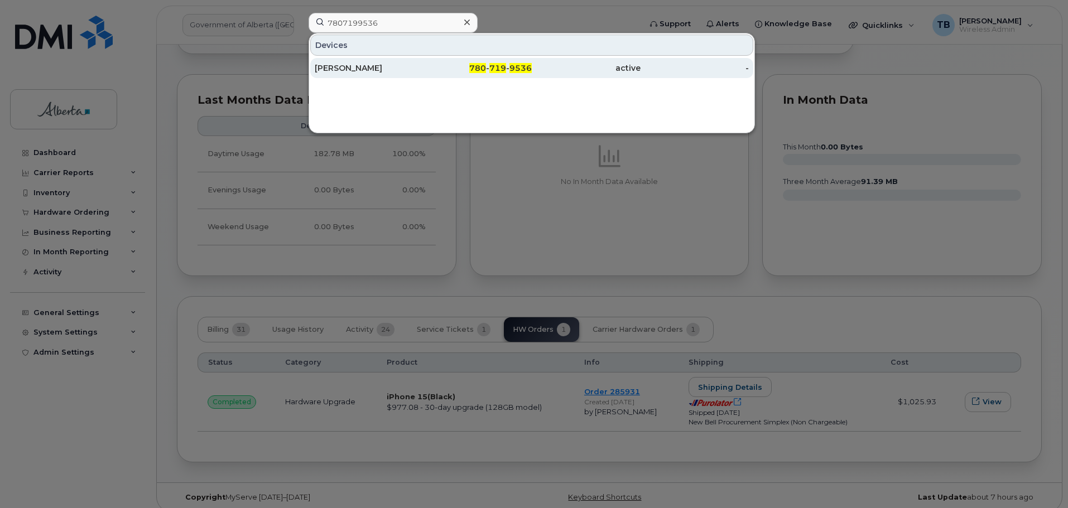
click at [392, 70] on div "Jay Zack" at bounding box center [369, 67] width 109 height 11
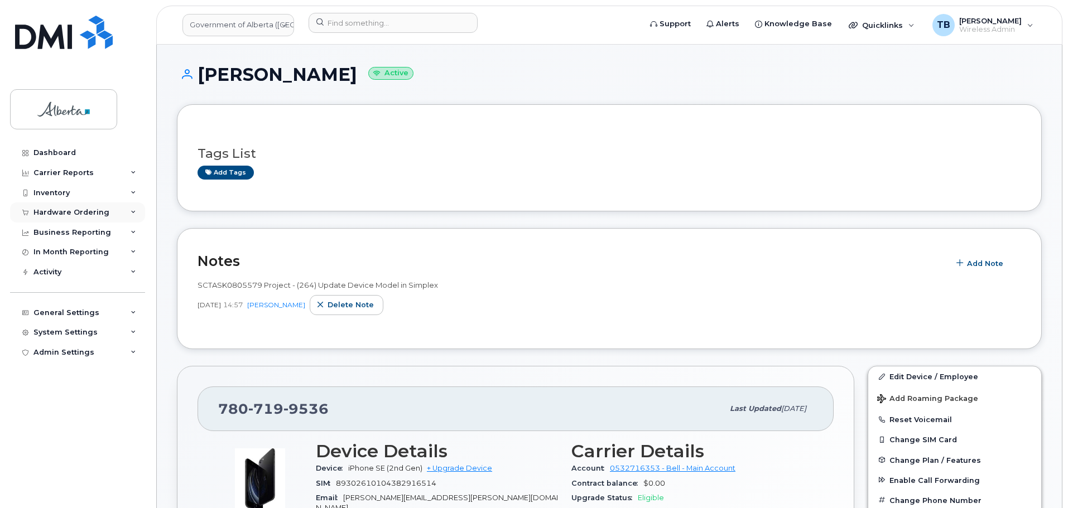
click at [56, 212] on div "Hardware Ordering" at bounding box center [71, 212] width 76 height 9
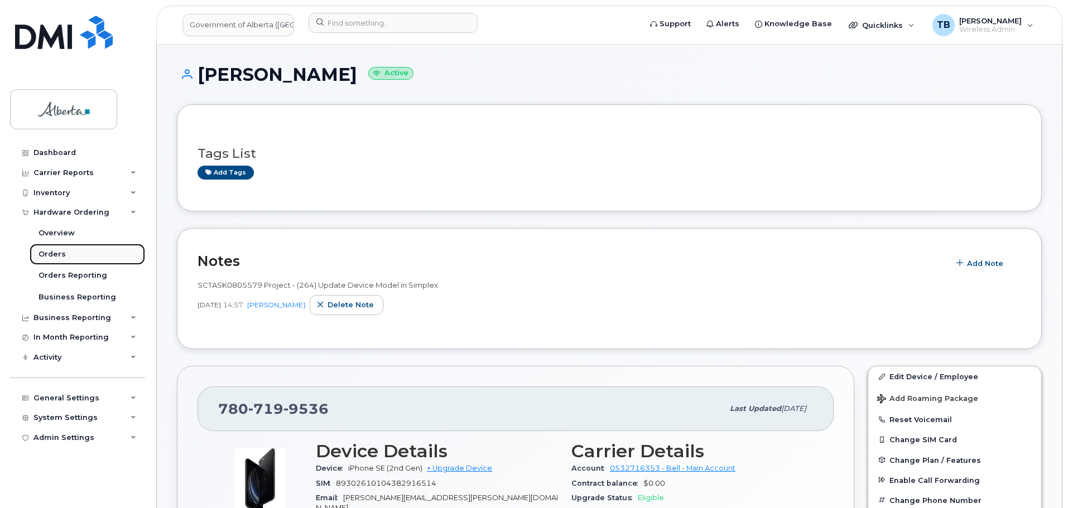
click at [59, 255] on div "Orders" at bounding box center [51, 254] width 27 height 10
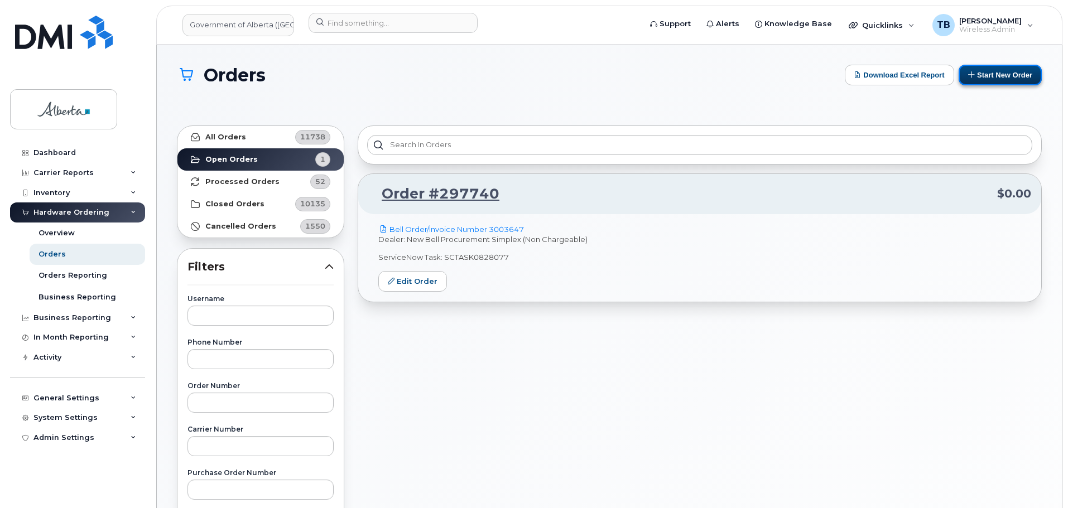
click at [1023, 69] on button "Start New Order" at bounding box center [999, 75] width 83 height 21
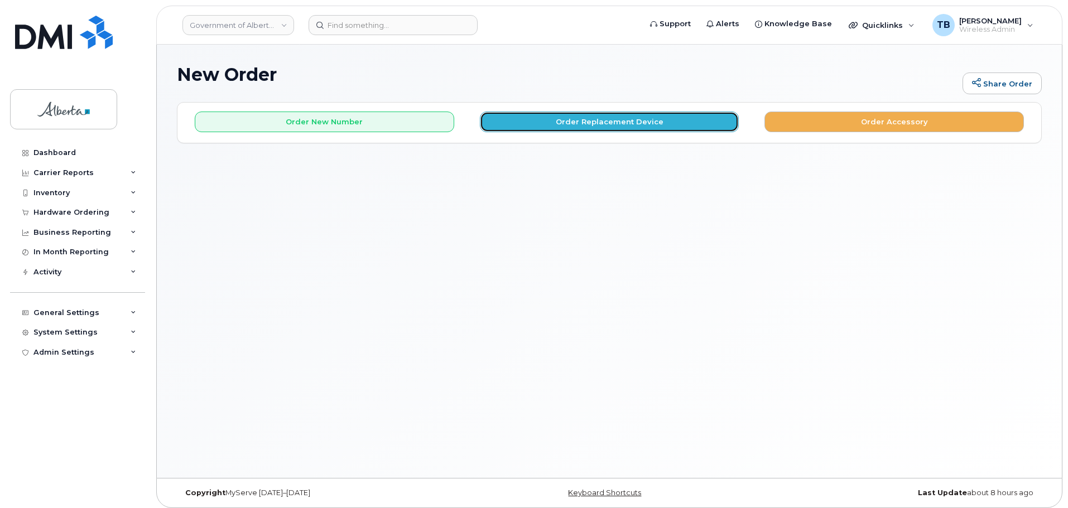
click at [632, 130] on button "Order Replacement Device" at bounding box center [609, 122] width 259 height 21
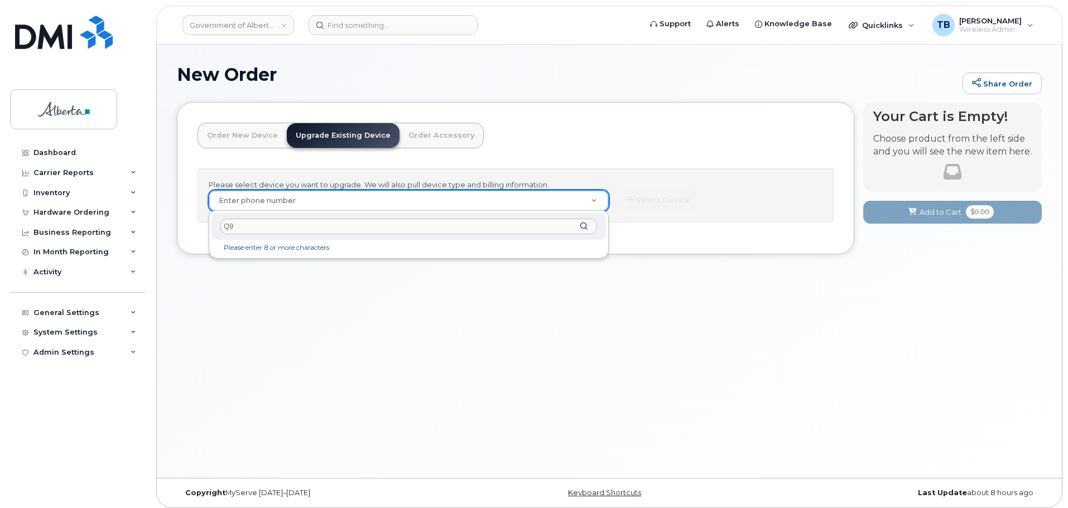
type input "Q"
click at [304, 238] on div at bounding box center [408, 226] width 394 height 27
paste input "[PHONE_NUMBER]"
type input "7807199536"
type input "802230"
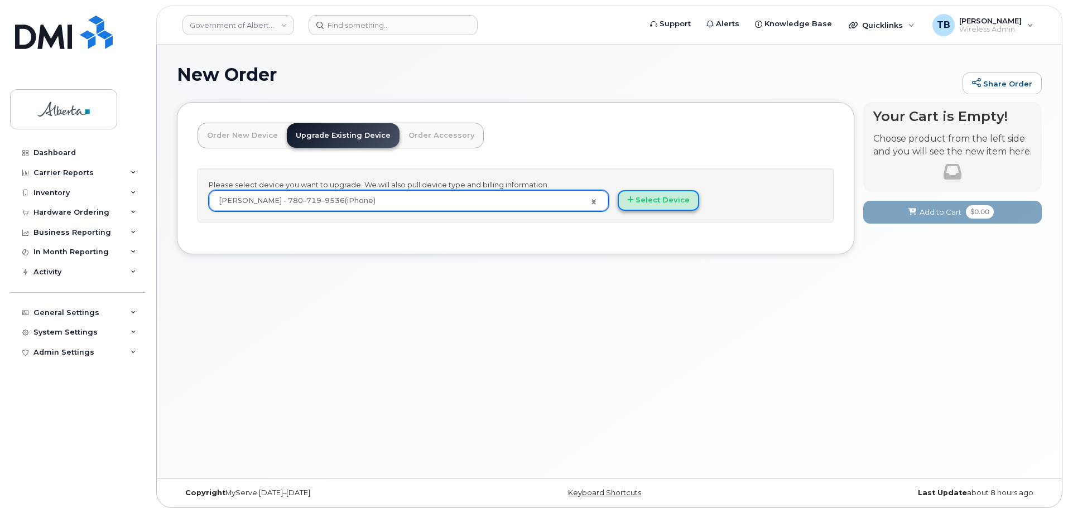
click at [635, 208] on button "Select Device" at bounding box center [658, 200] width 81 height 21
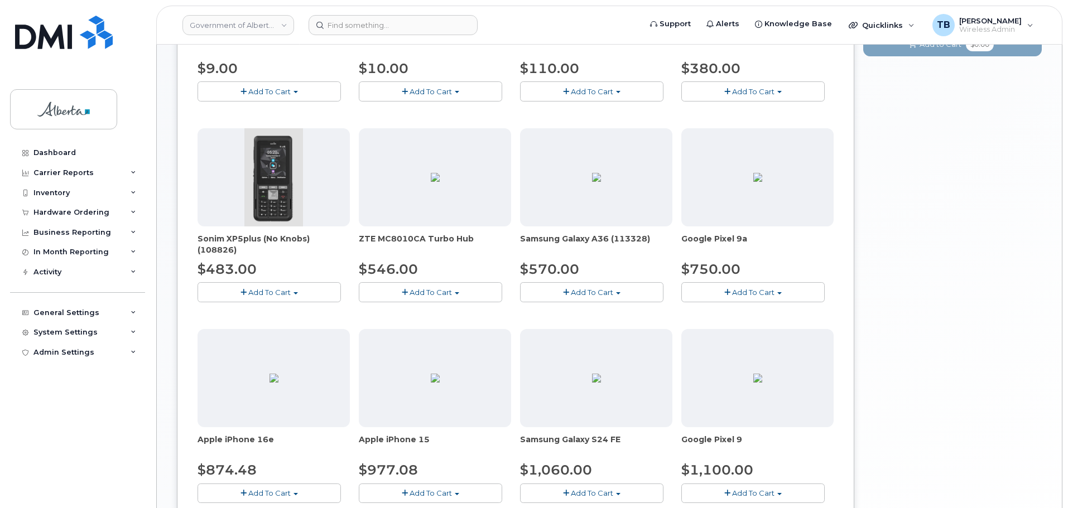
scroll to position [433, 0]
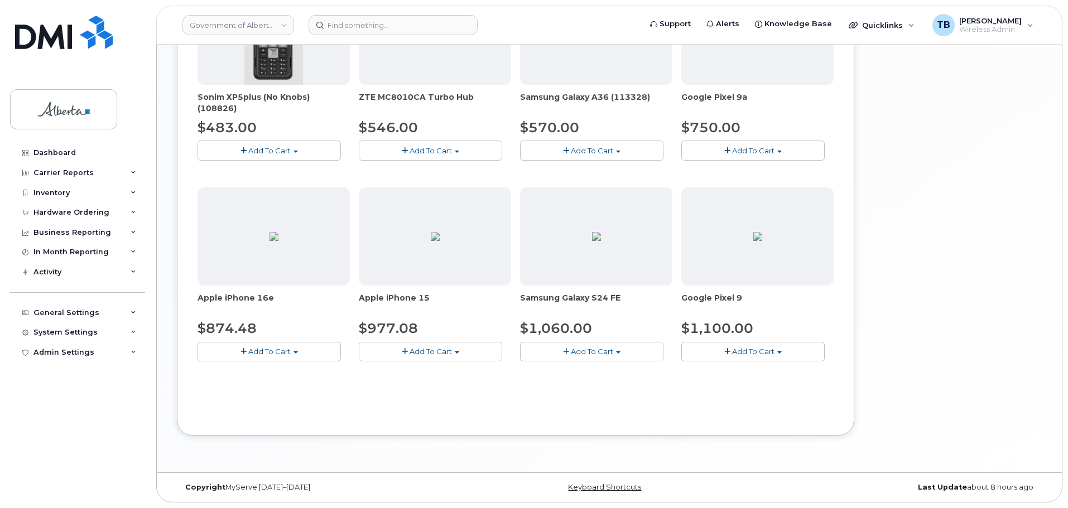
click at [284, 351] on span "Add To Cart" at bounding box center [269, 351] width 42 height 9
click at [293, 380] on link "$874.48 - 30-day upgrade (128GB model)" at bounding box center [288, 386] width 177 height 14
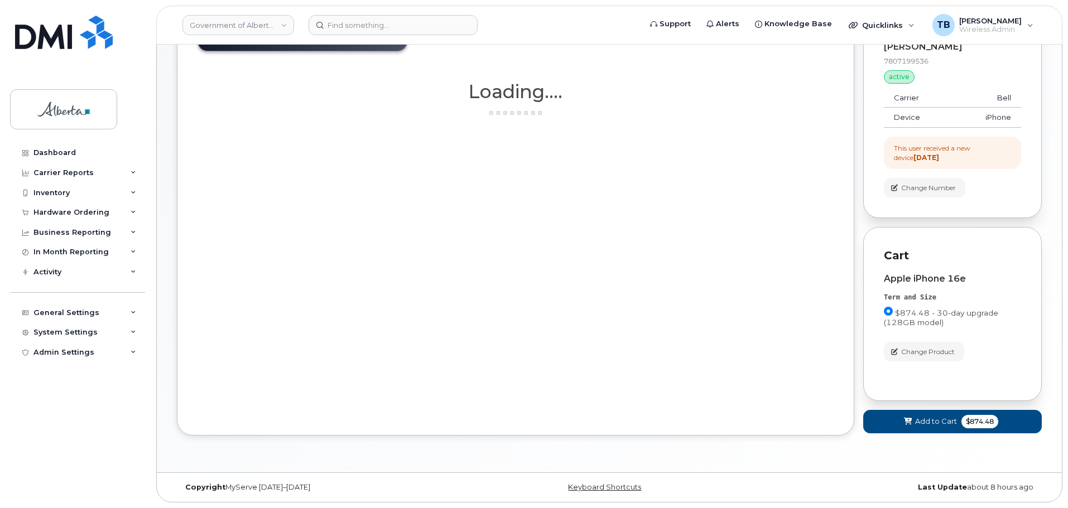
scroll to position [97, 0]
click at [936, 426] on span "Add to Cart" at bounding box center [936, 421] width 42 height 11
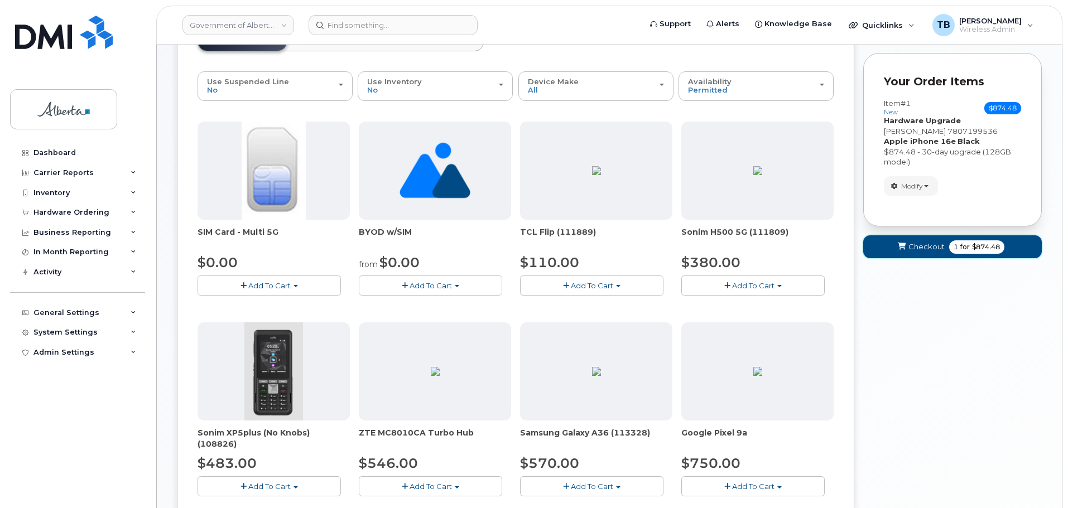
click at [903, 252] on span "submit" at bounding box center [901, 247] width 11 height 11
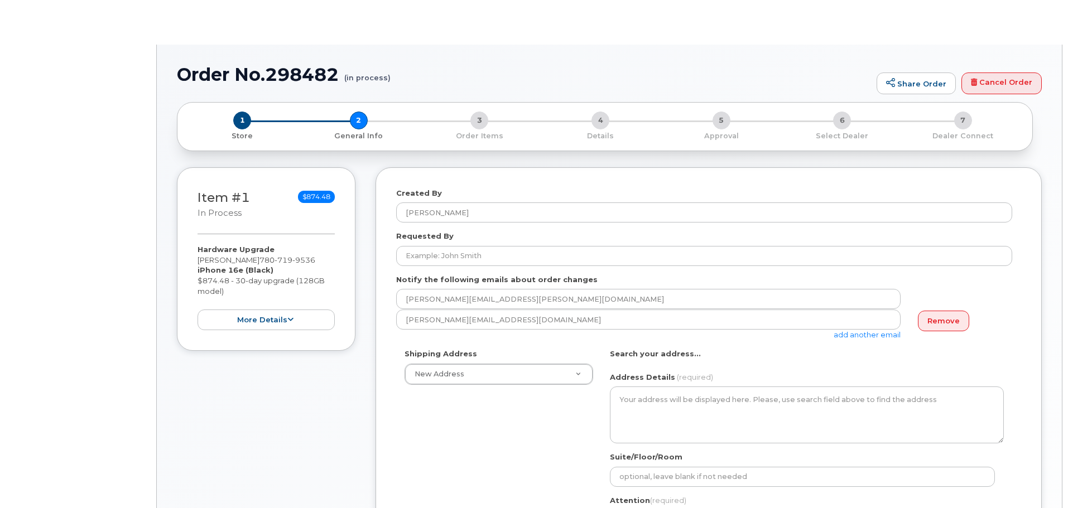
select select
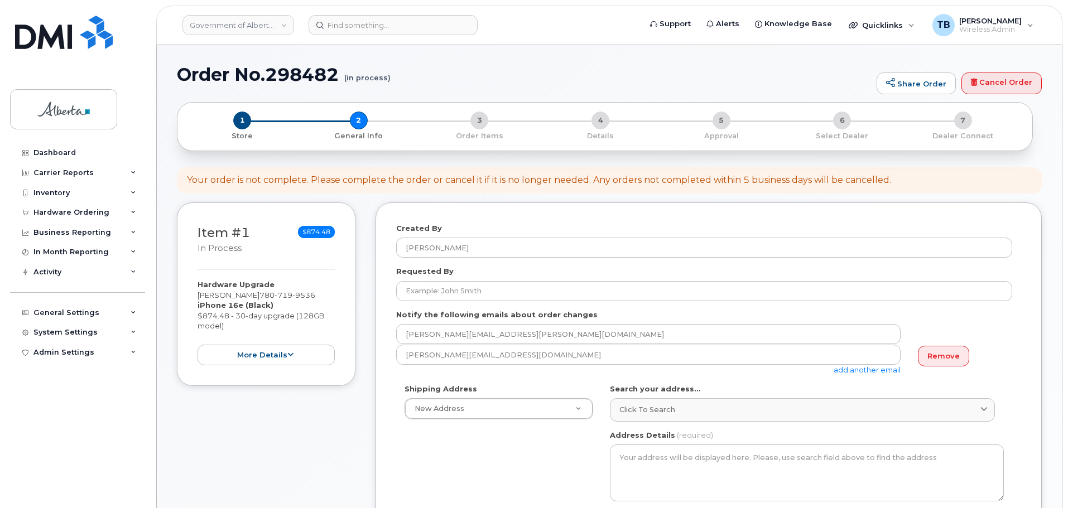
click at [315, 70] on h1 "Order No.298482 (in process)" at bounding box center [524, 75] width 694 height 20
copy h1 "298482"
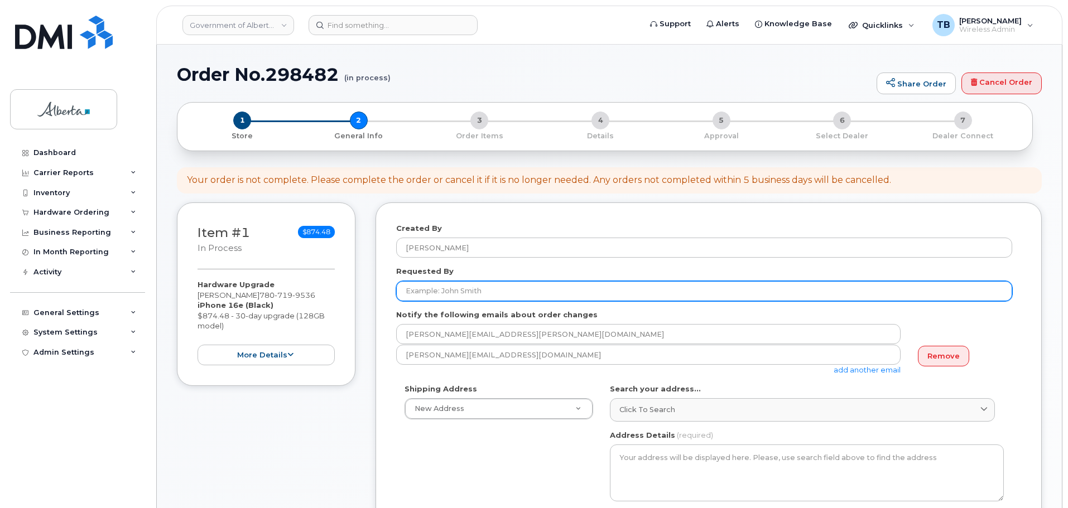
drag, startPoint x: 478, startPoint y: 298, endPoint x: 471, endPoint y: 296, distance: 7.6
click at [476, 298] on input "Requested By" at bounding box center [704, 291] width 616 height 20
paste input "[PERSON_NAME]"
type input "[PERSON_NAME]"
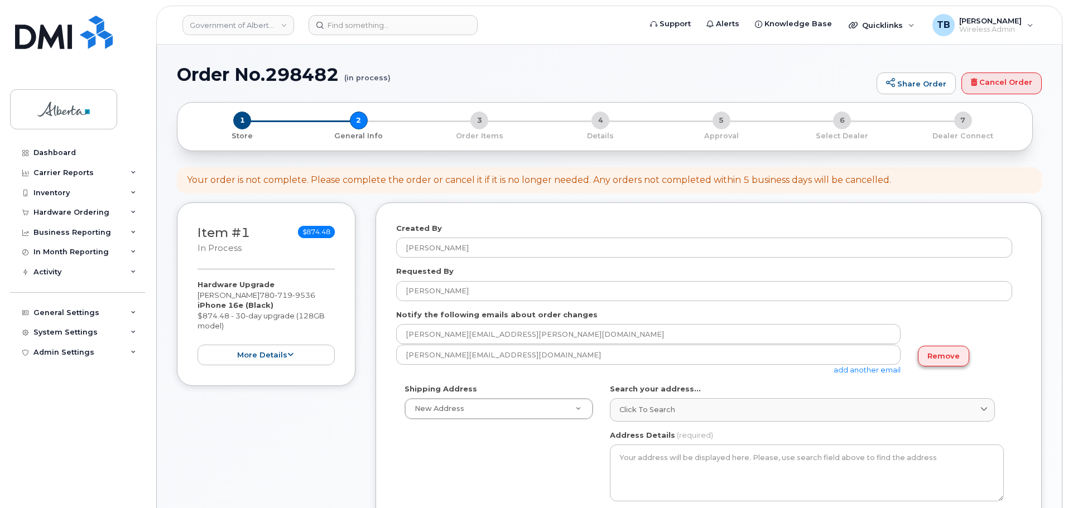
click at [924, 354] on link "Remove" at bounding box center [943, 356] width 51 height 21
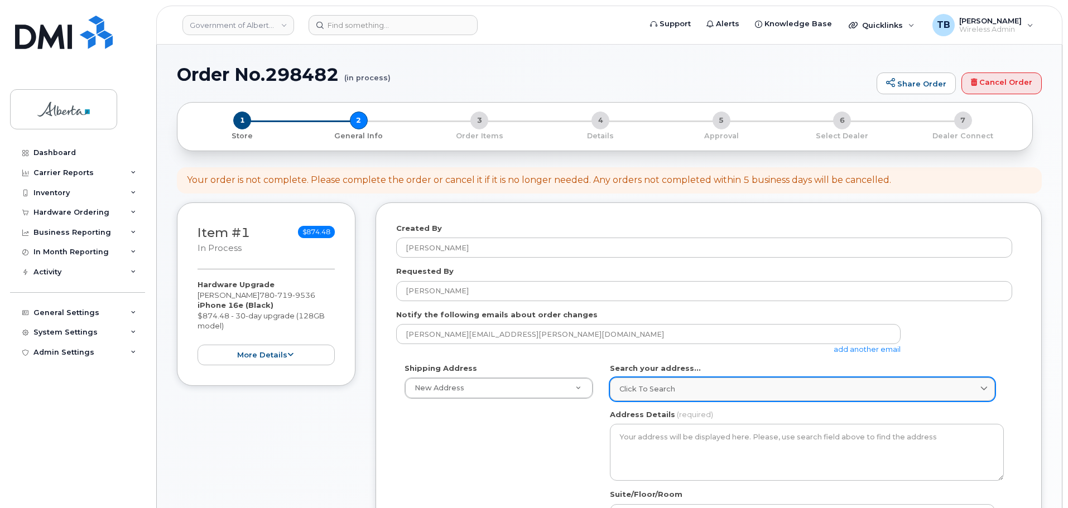
click at [684, 393] on div "Click to search" at bounding box center [802, 389] width 366 height 11
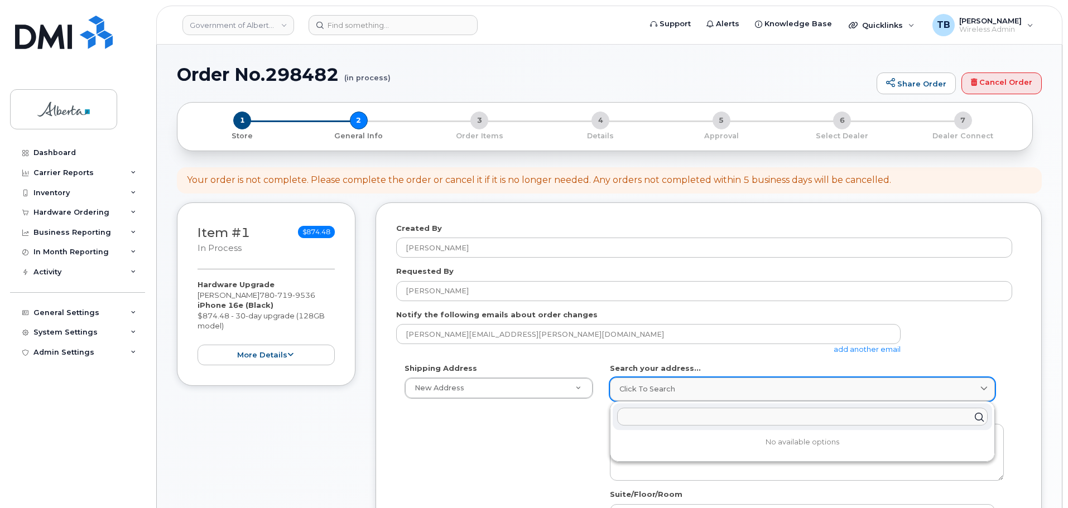
paste input "6950 - 113 Street"
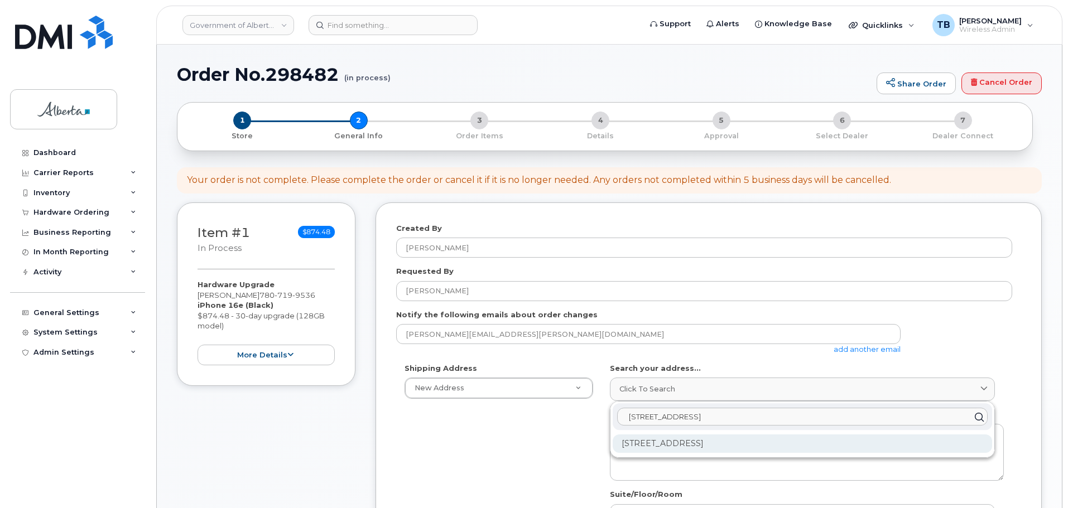
type input "6950 - 113 Street"
click at [701, 442] on div "6950 113 St NW Edmonton AB T6H 5V7" at bounding box center [801, 444] width 379 height 18
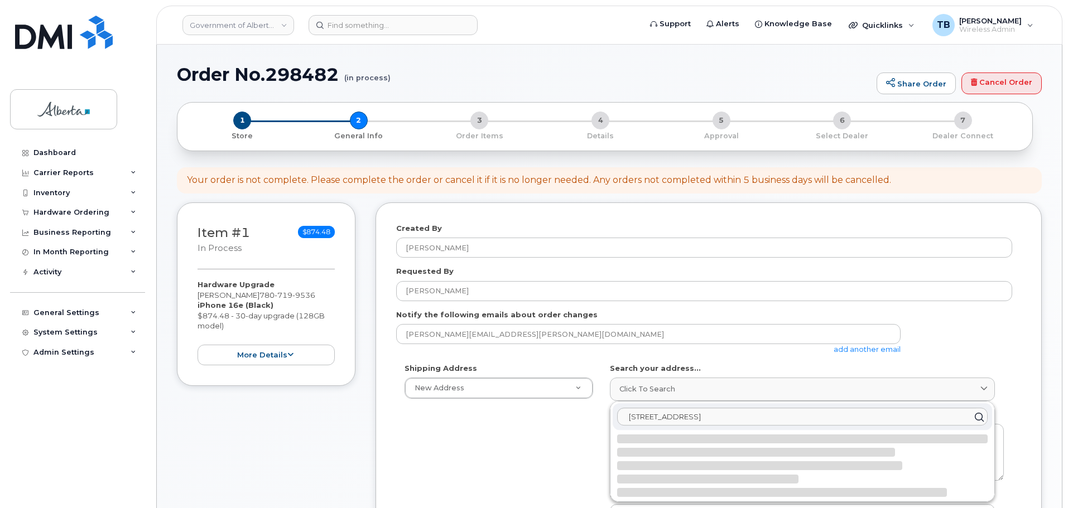
select select
type textarea "6950 113 St NW EDMONTON AB T6H 5V7 CANADA"
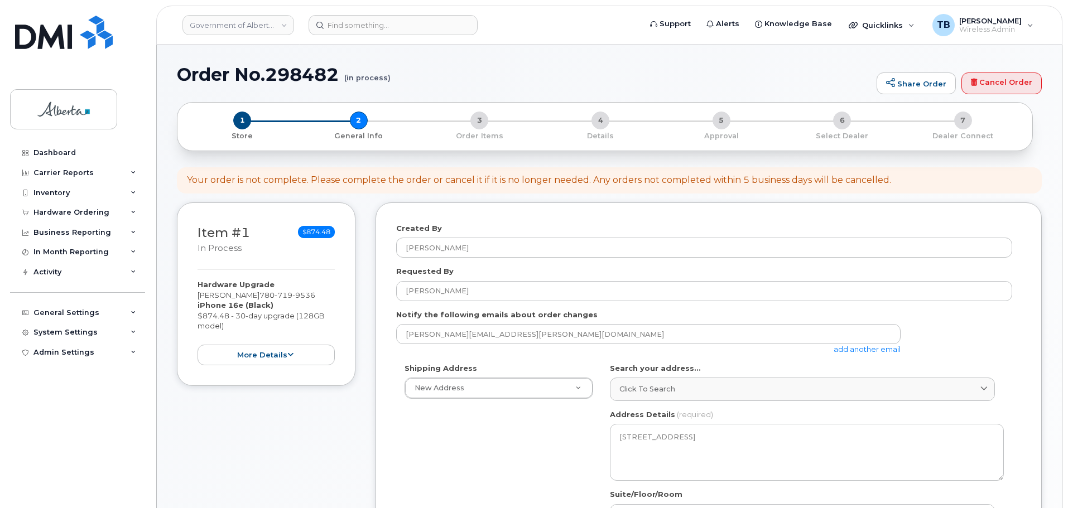
scroll to position [112, 0]
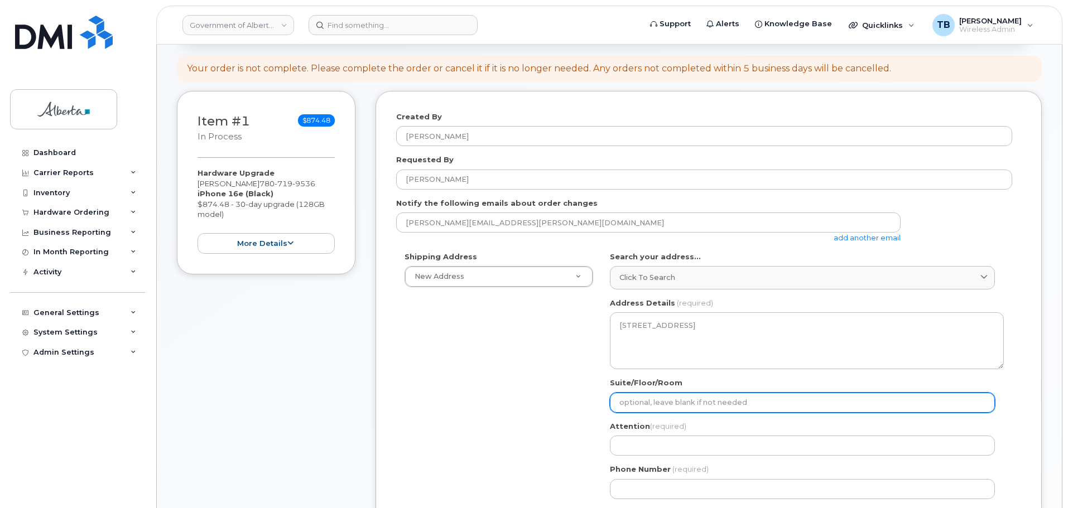
click at [642, 401] on input "Suite/Floor/Room" at bounding box center [802, 403] width 385 height 20
paste input "3rd floor"
select select
type input "3rd floor"
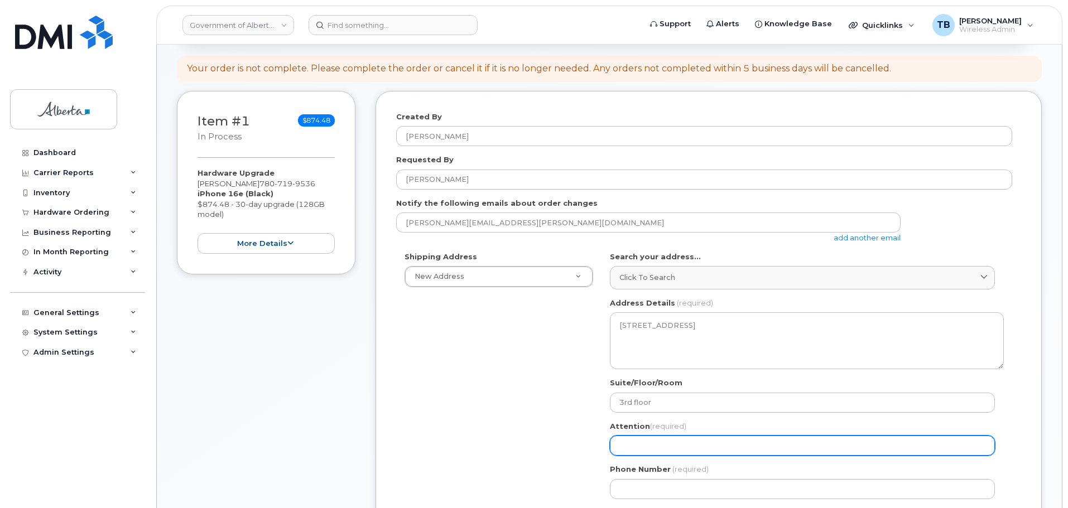
click at [644, 445] on input "Attention (required)" at bounding box center [802, 446] width 385 height 20
paste input "[PERSON_NAME]"
select select
type input "[PERSON_NAME]"
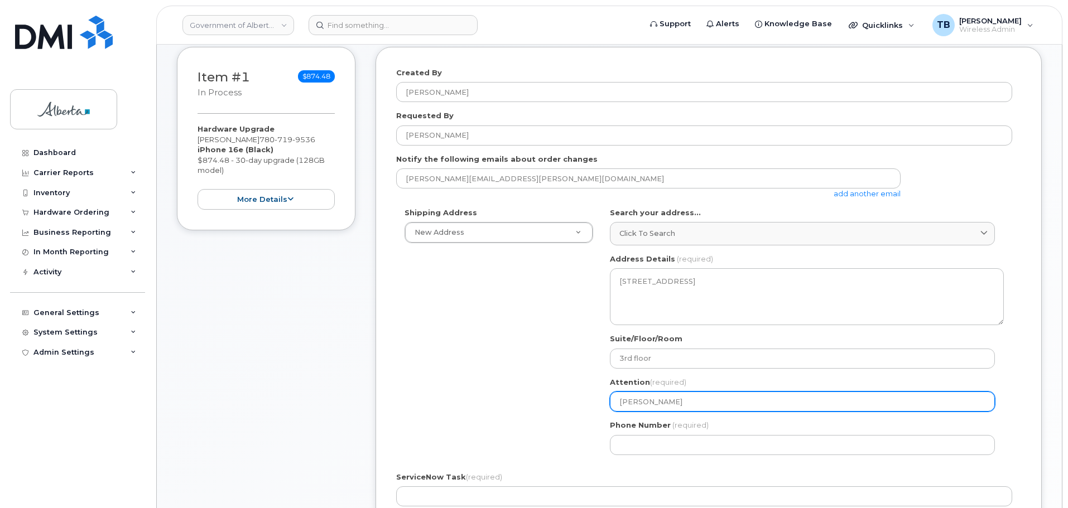
scroll to position [223, 0]
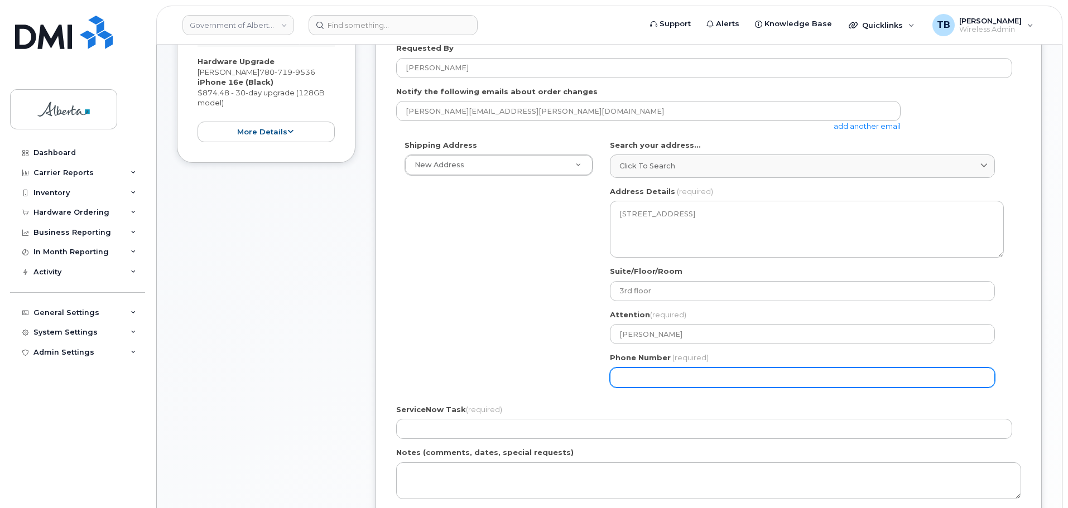
click at [647, 376] on input "Phone Number" at bounding box center [802, 378] width 385 height 20
paste input "7807199536"
select select
type input "7807199536"
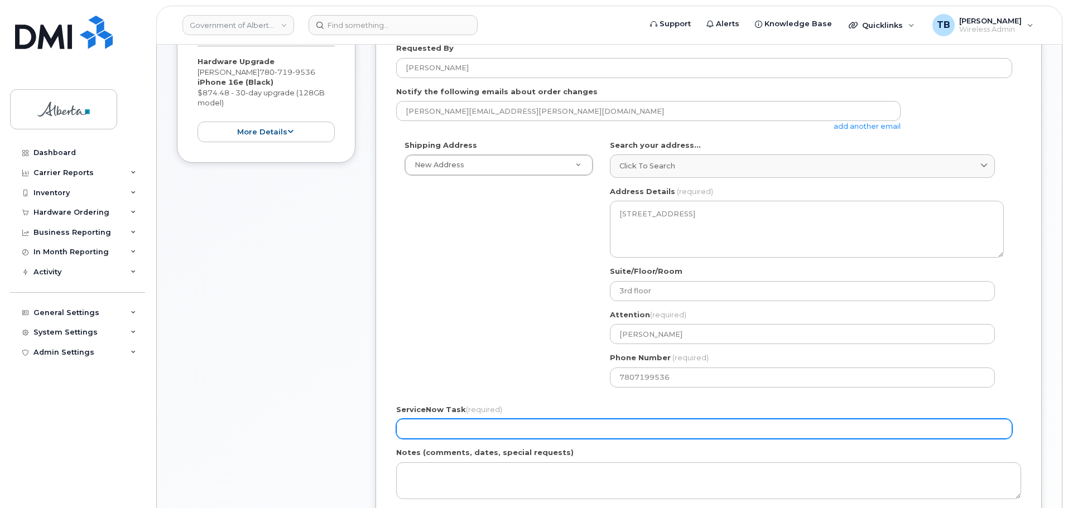
click at [452, 436] on input "ServiceNow Task (required)" at bounding box center [704, 429] width 616 height 20
paste input "SCTASK0834187"
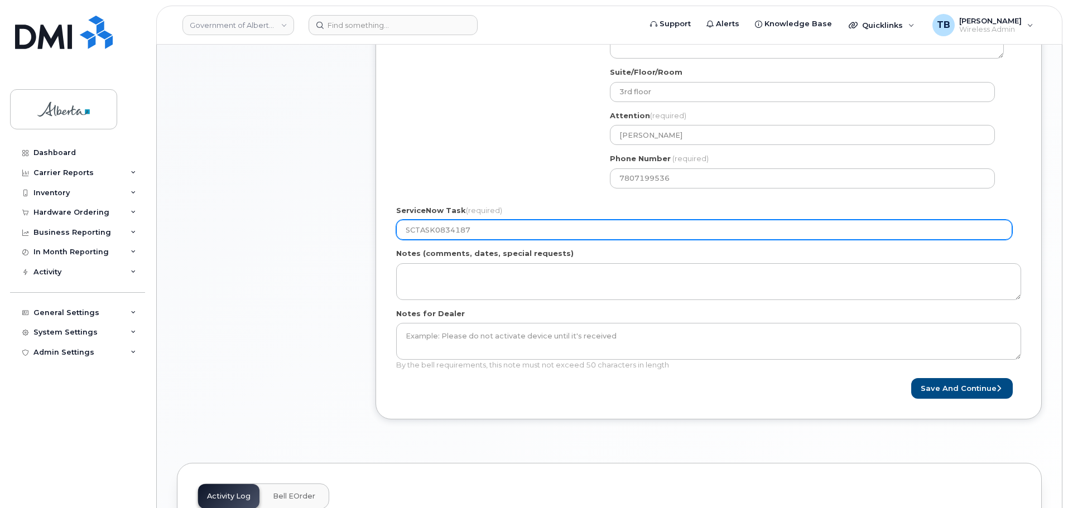
scroll to position [446, 0]
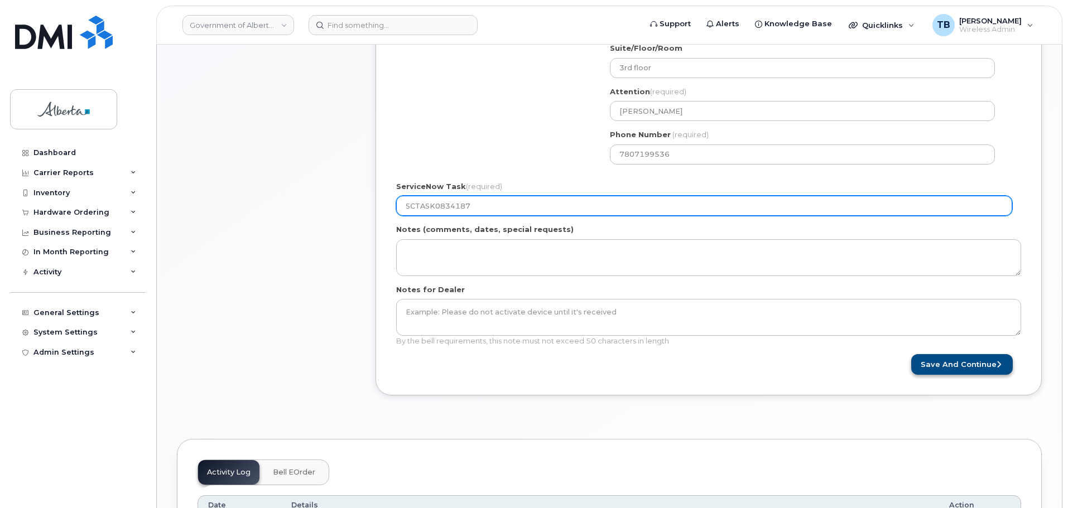
type input "SCTASK0834187"
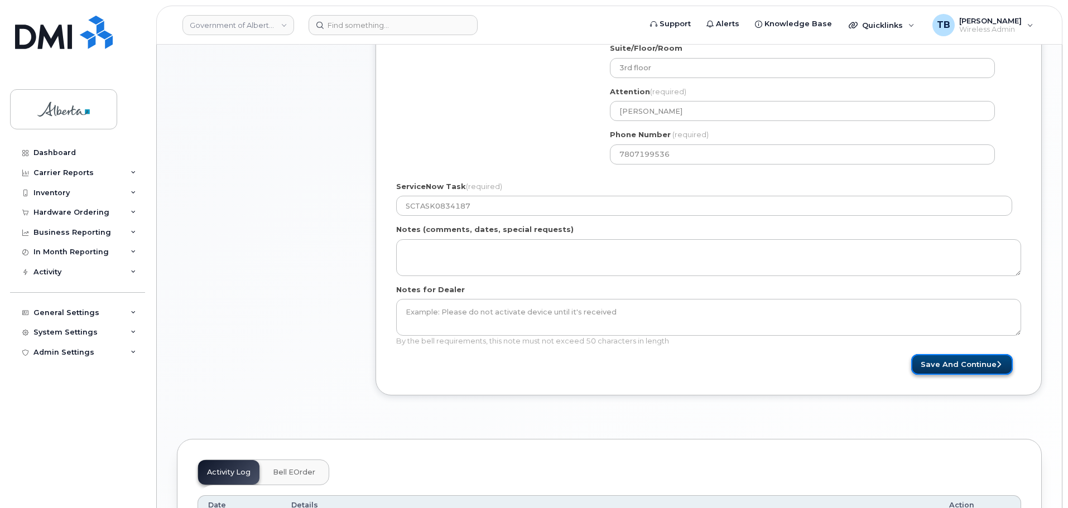
click at [929, 372] on button "Save and Continue" at bounding box center [962, 364] width 102 height 21
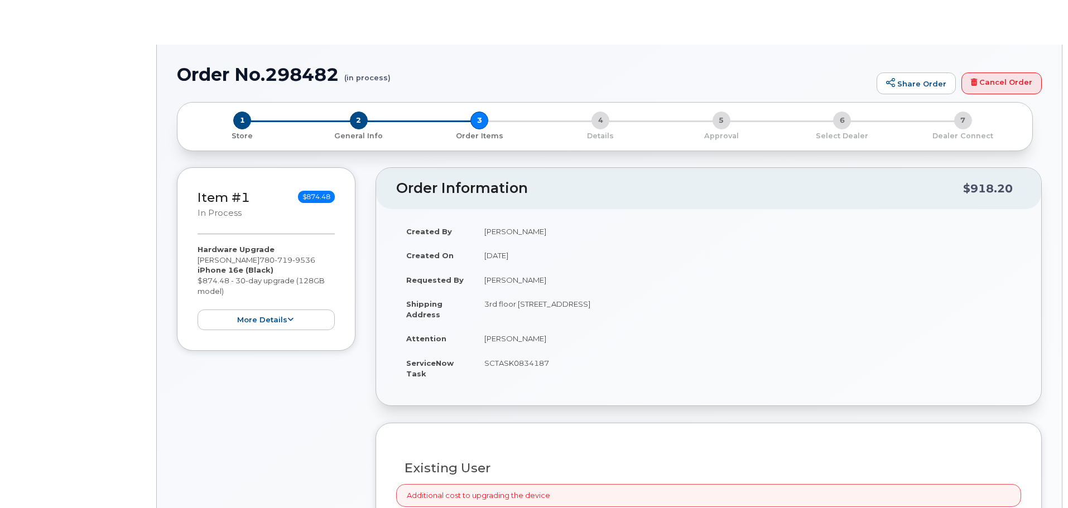
type input "[PERSON_NAME]"
type input "[PERSON_NAME][EMAIL_ADDRESS][PERSON_NAME][DOMAIN_NAME]"
radio input "true"
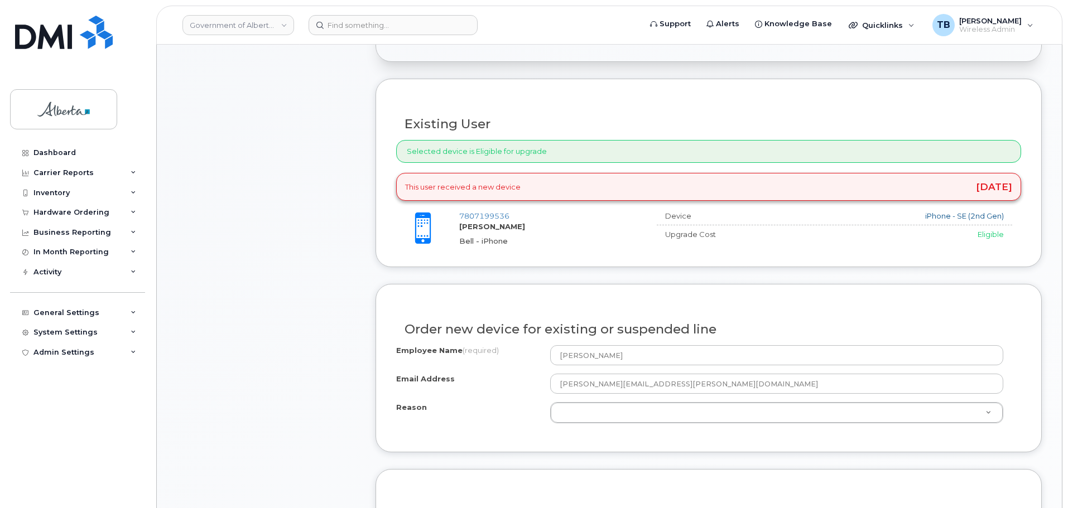
scroll to position [390, 0]
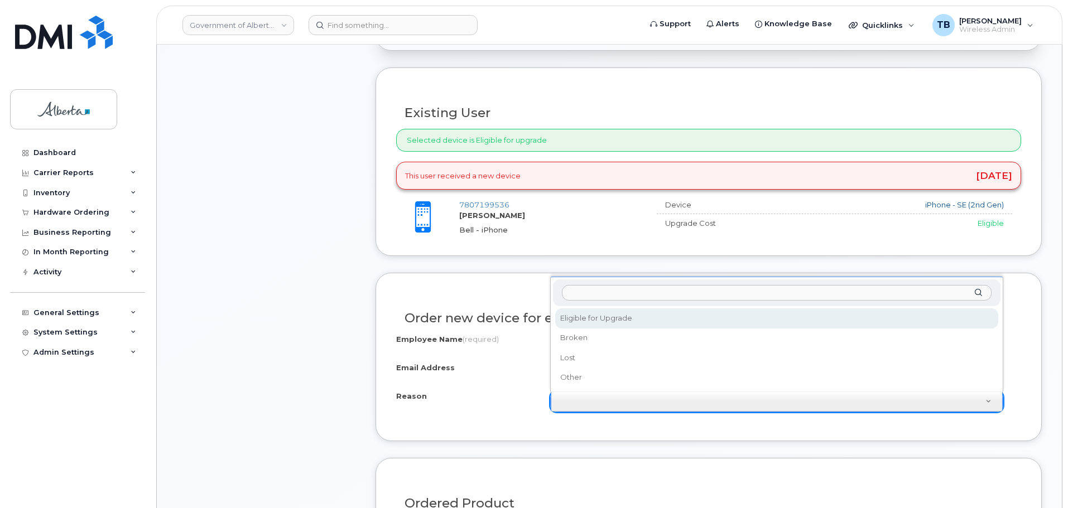
select select "eligible_for_upgrade"
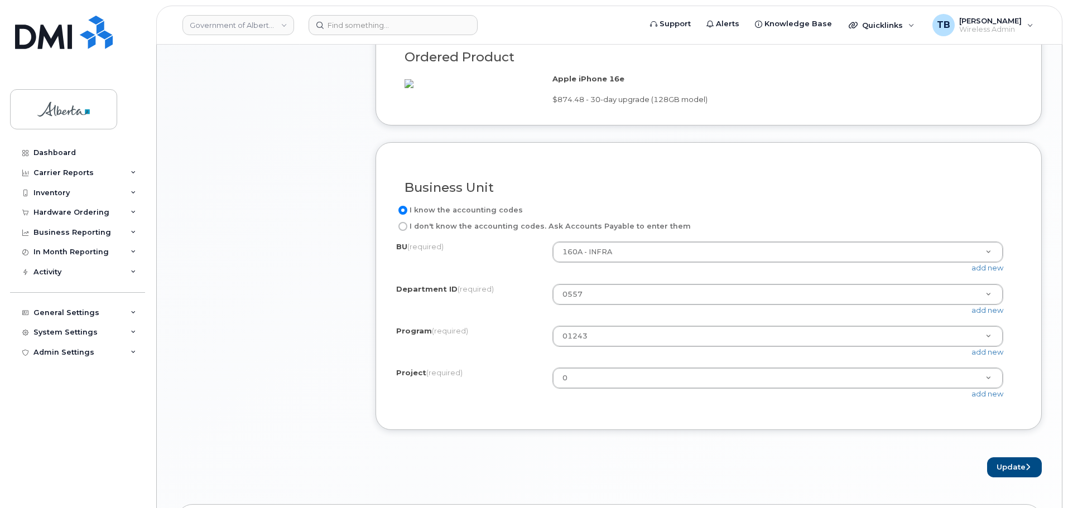
scroll to position [1004, 0]
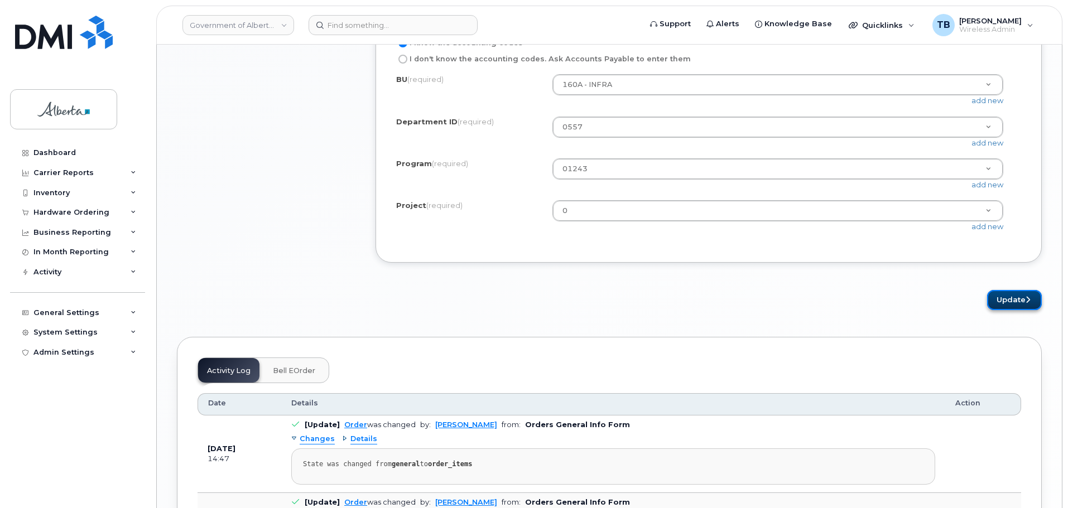
click at [1015, 311] on button "Update" at bounding box center [1014, 300] width 55 height 21
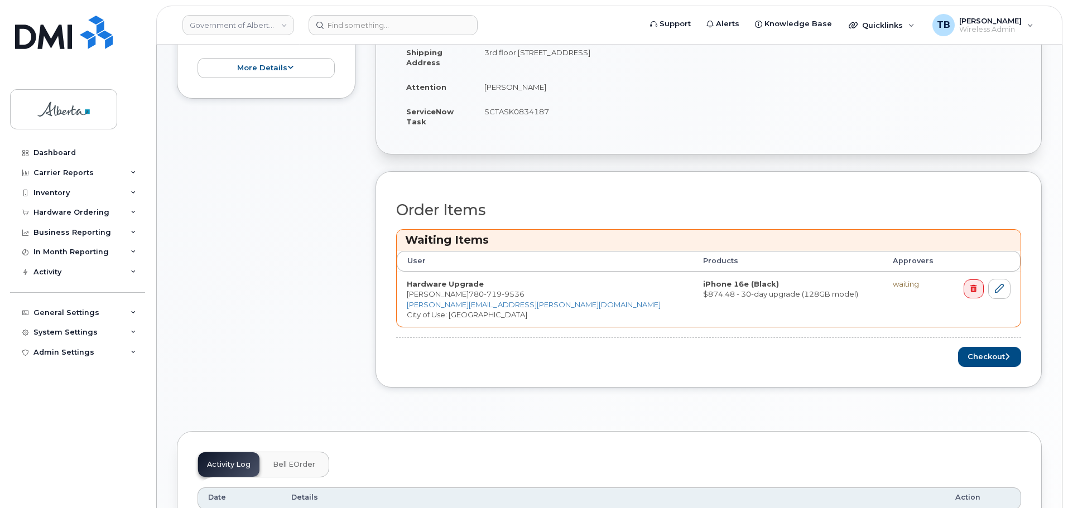
scroll to position [558, 0]
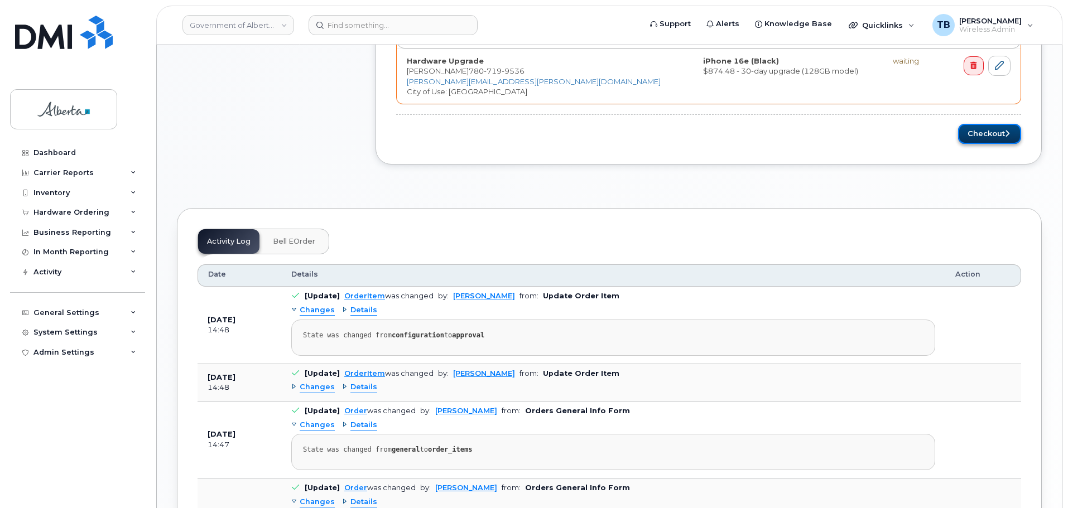
click at [988, 136] on button "Checkout" at bounding box center [989, 134] width 63 height 21
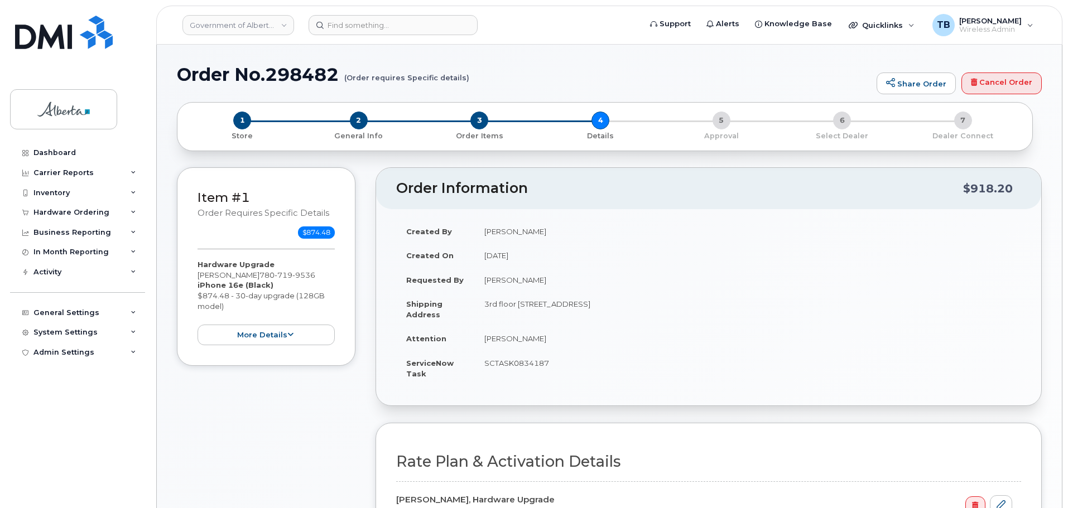
select select
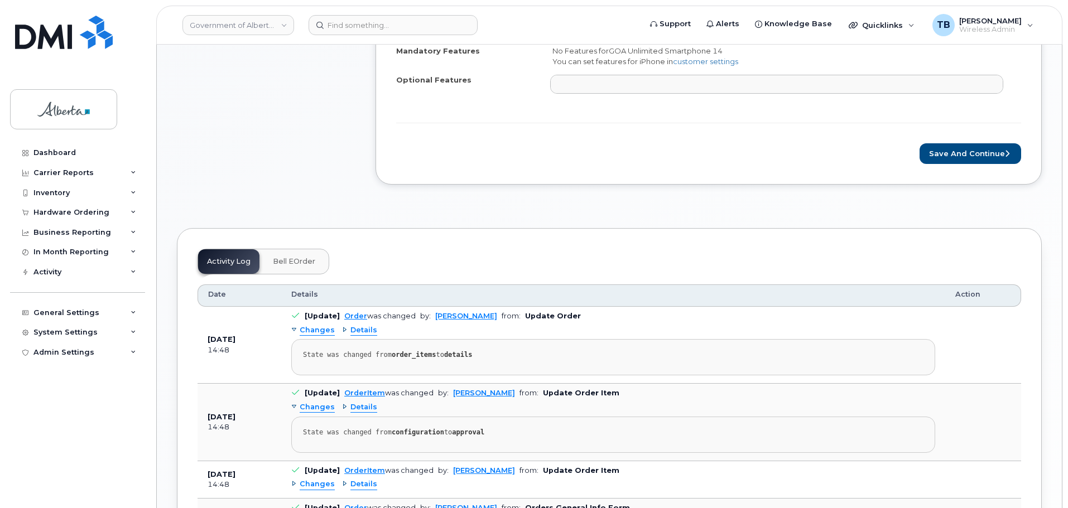
scroll to position [558, 0]
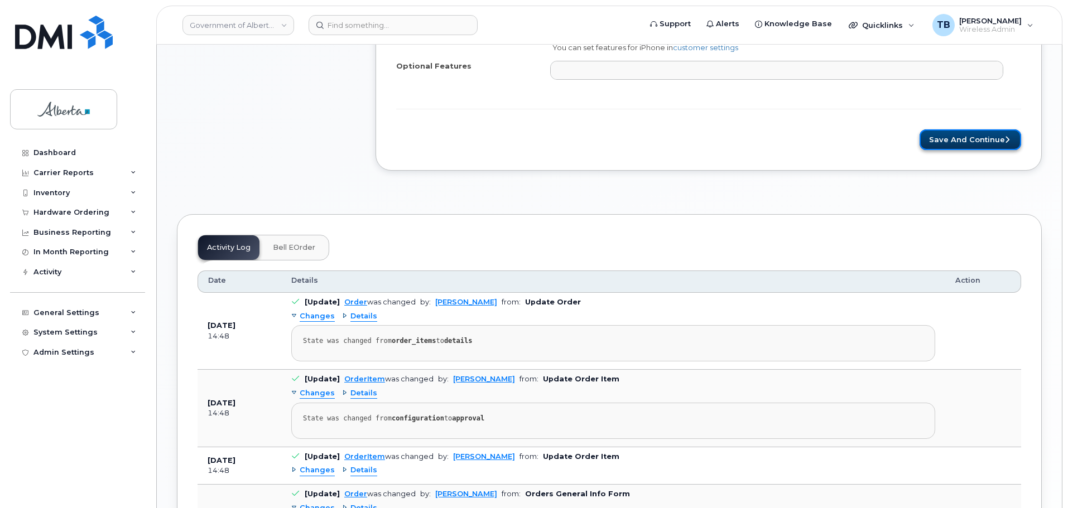
click at [951, 136] on button "Save and Continue" at bounding box center [970, 139] width 102 height 21
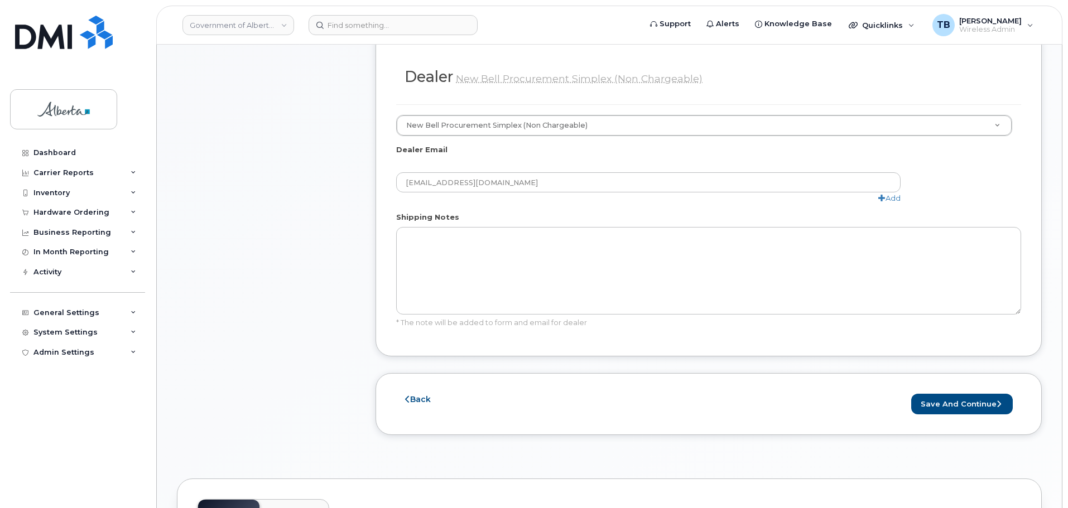
scroll to position [669, 0]
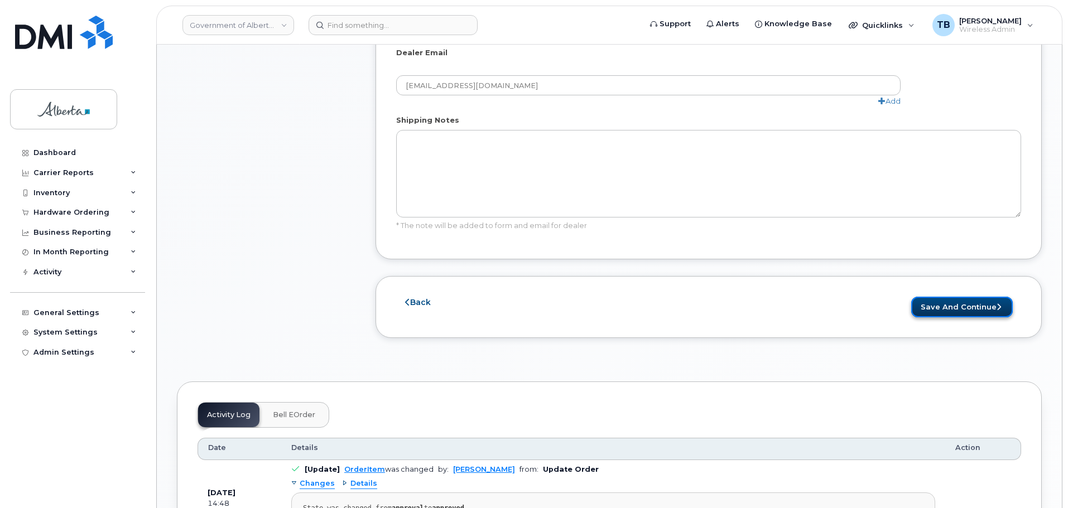
drag, startPoint x: 962, startPoint y: 287, endPoint x: 951, endPoint y: 288, distance: 11.3
click at [962, 297] on button "Save and Continue" at bounding box center [962, 307] width 102 height 21
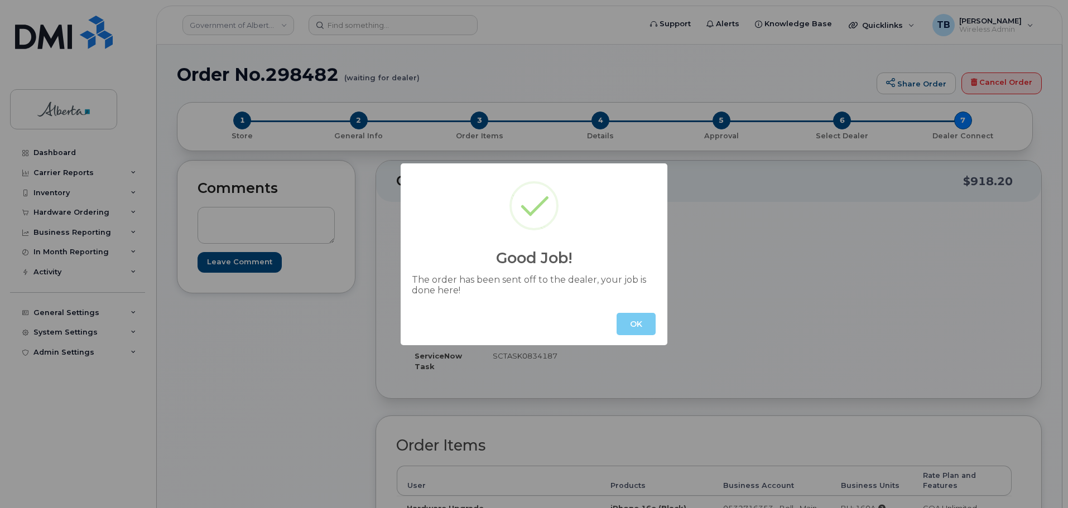
click at [645, 318] on button "OK" at bounding box center [635, 324] width 39 height 22
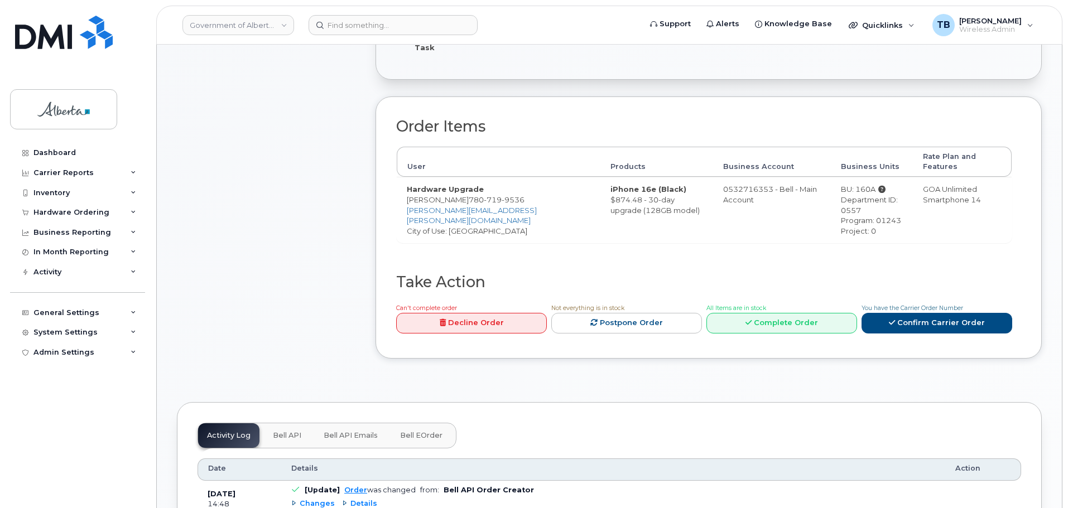
scroll to position [335, 0]
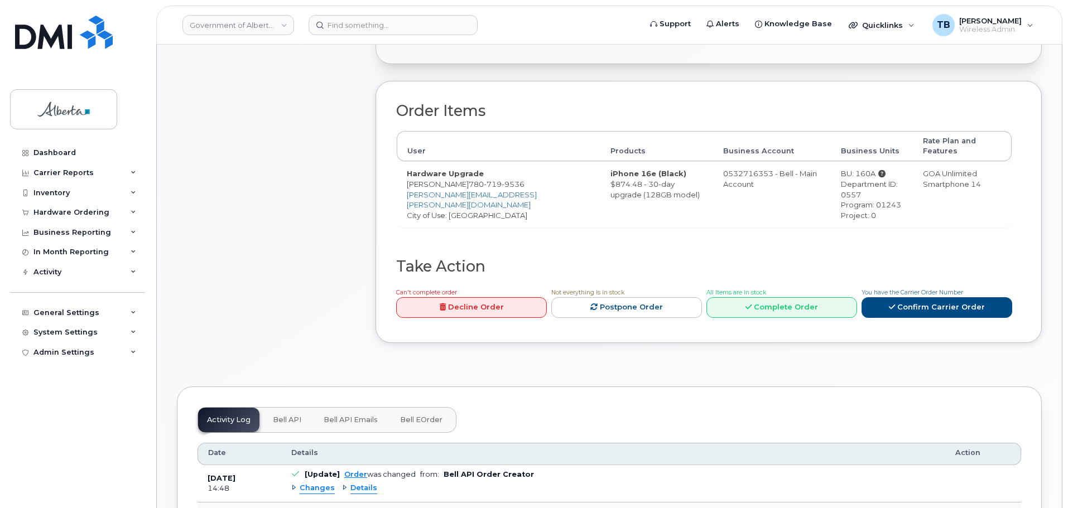
click at [293, 408] on button "Bell API" at bounding box center [287, 420] width 46 height 25
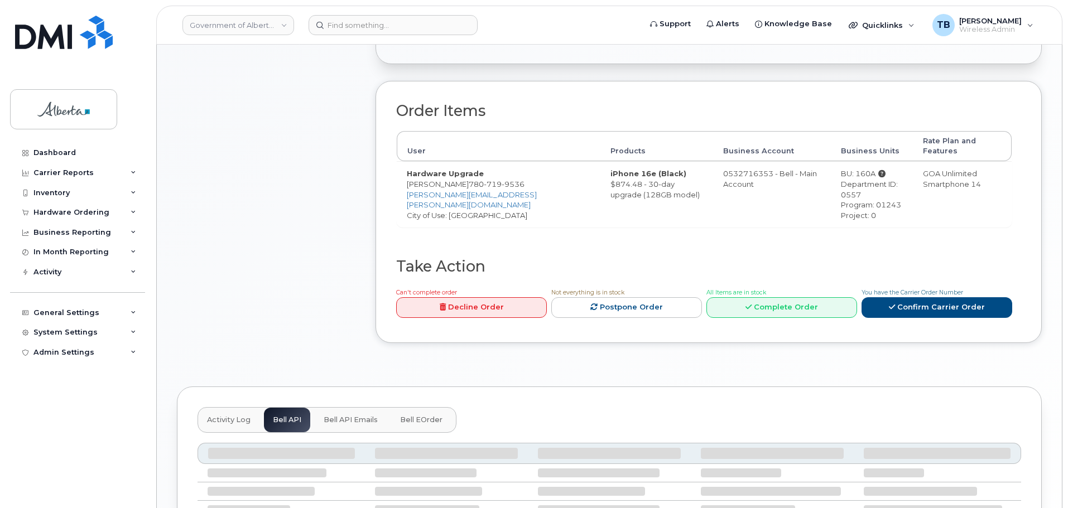
scroll to position [407, 0]
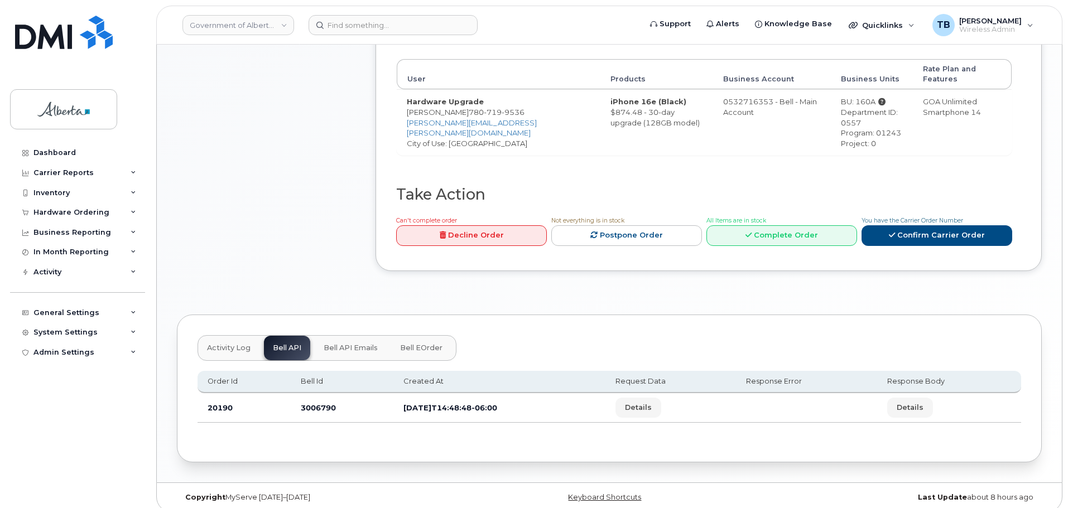
click at [315, 401] on td "3006790" at bounding box center [342, 408] width 103 height 30
copy td "3006790"
click at [442, 108] on td "Hardware Upgrade Jay Zack 780 719 9536 Jay.Zack@gov.ab.ca City of Use: Edmonton" at bounding box center [499, 122] width 204 height 66
copy span "80 719 9536"
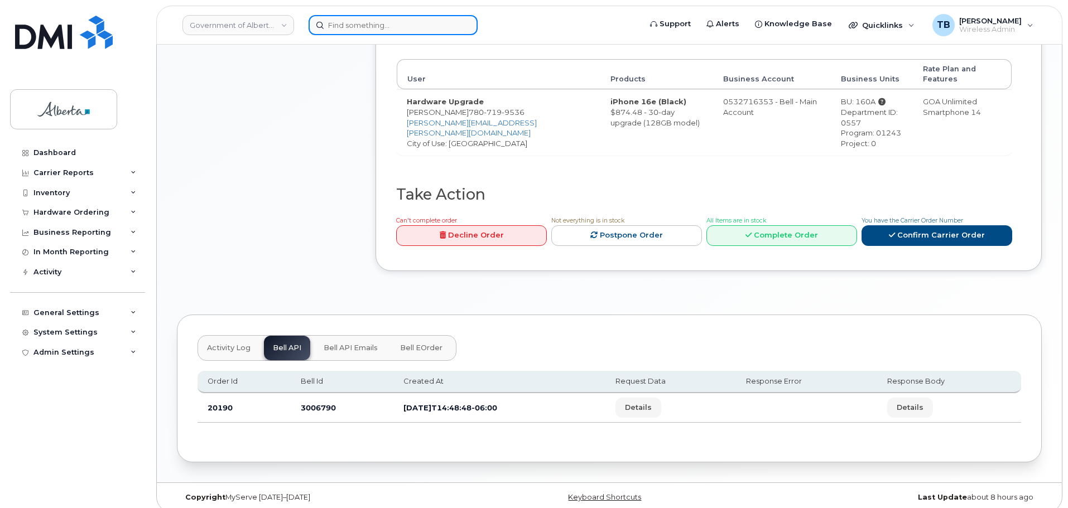
click at [332, 25] on input at bounding box center [392, 25] width 169 height 20
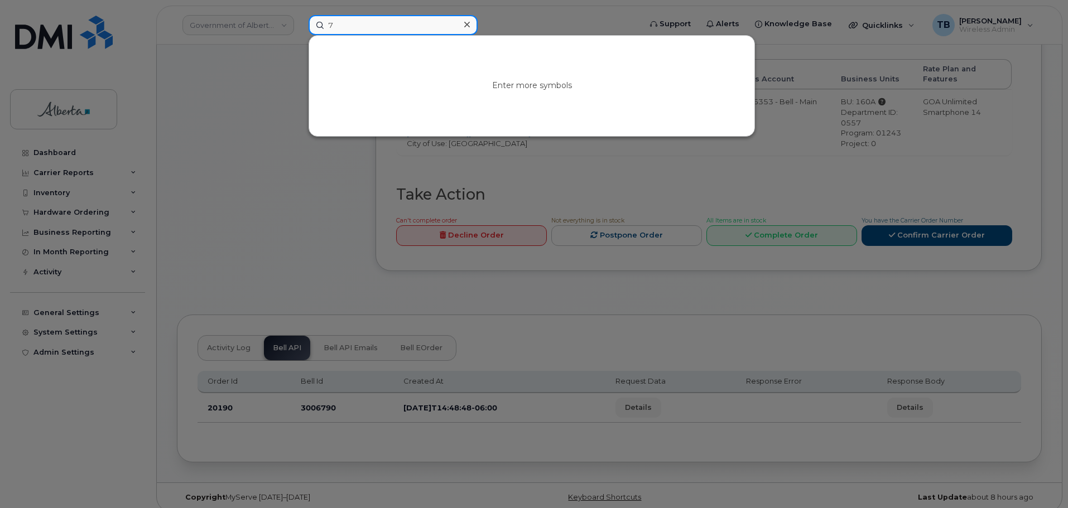
paste input "807199536"
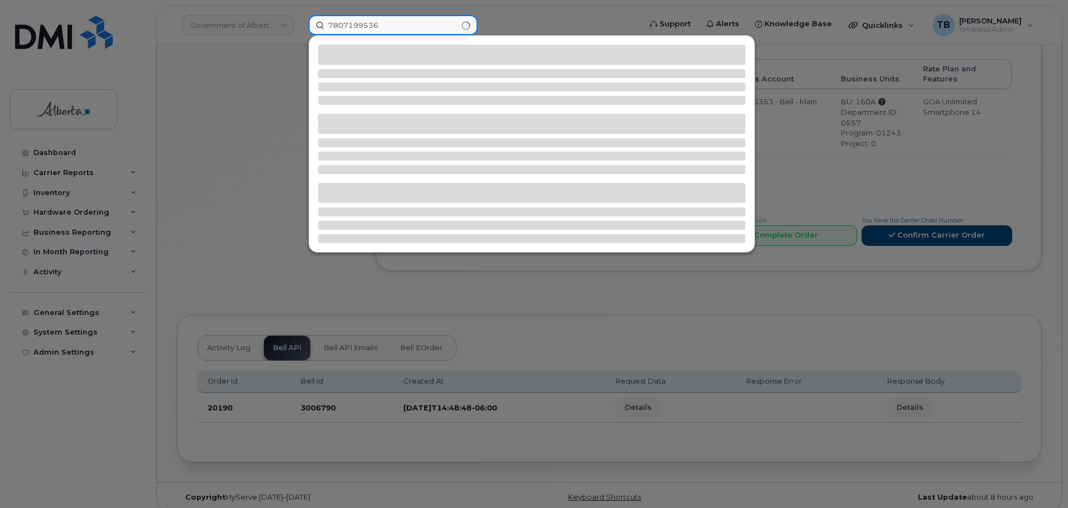
type input "7807199536"
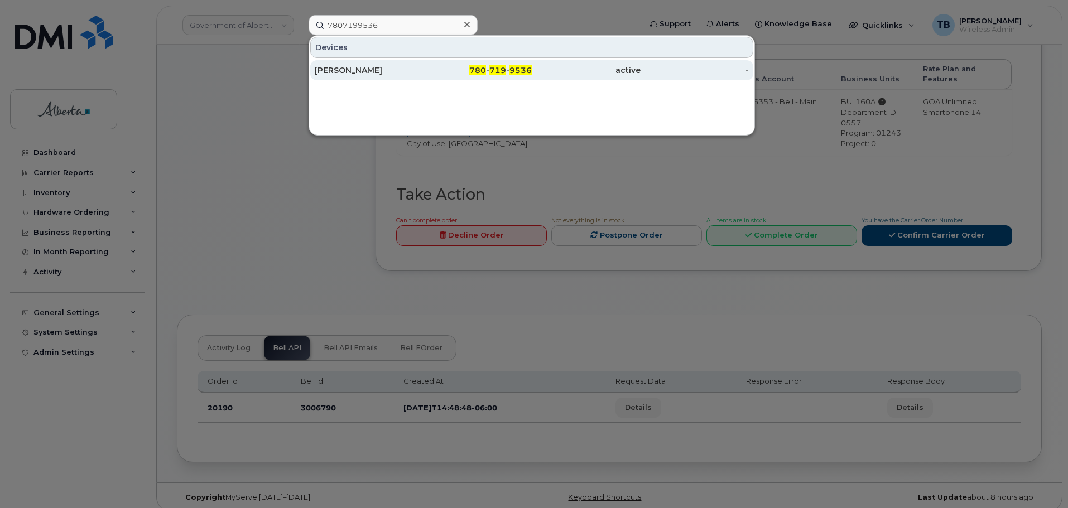
click at [339, 65] on div "Jay Zack" at bounding box center [369, 70] width 109 height 11
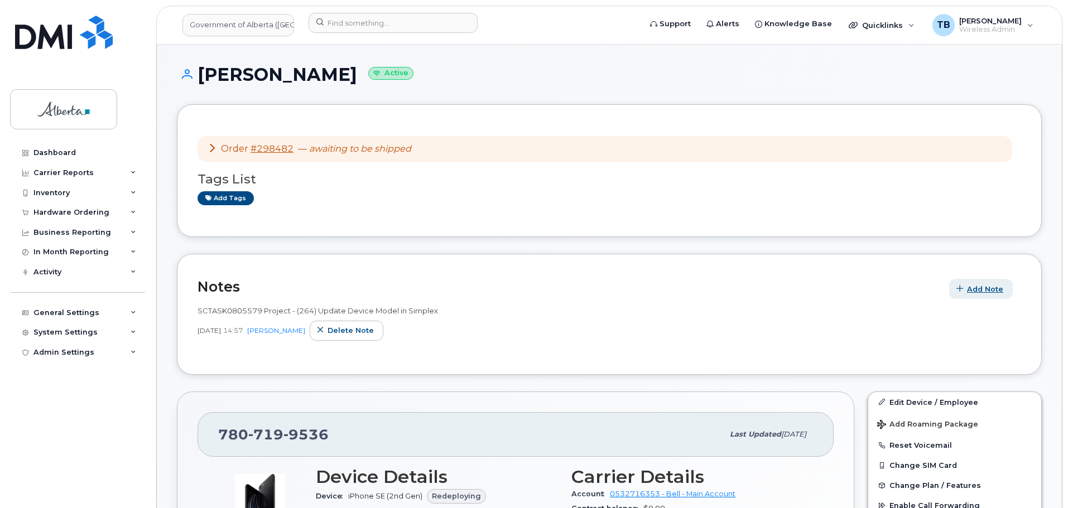
click at [987, 290] on span "Add Note" at bounding box center [985, 289] width 36 height 11
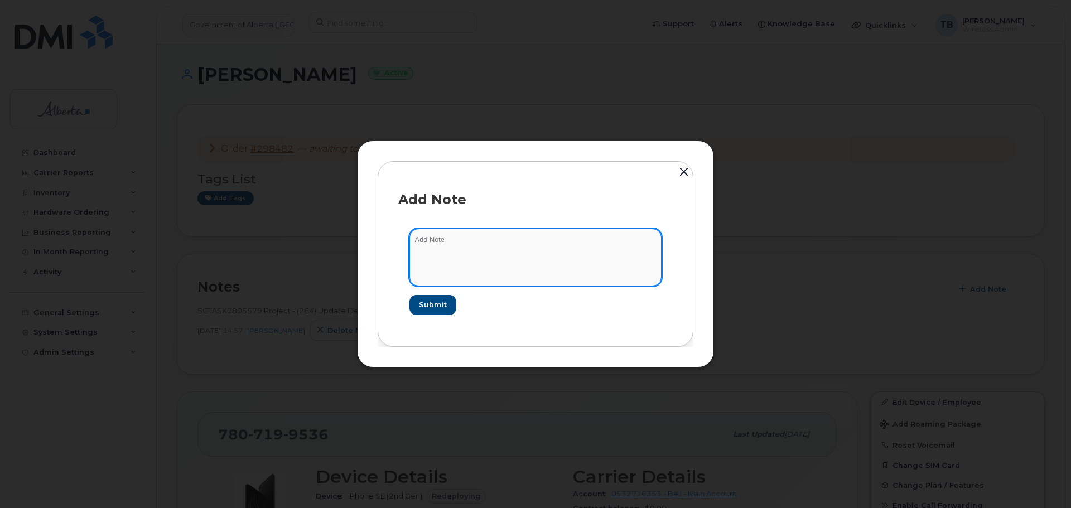
click at [467, 250] on textarea at bounding box center [535, 257] width 252 height 57
paste textarea "SCTASK0834187 - Device Replace - (1) Order 298482 Bell 3006790"
type textarea "SCTASK0834187 - Device Replace - (1) Order 298482 Bell 3006790"
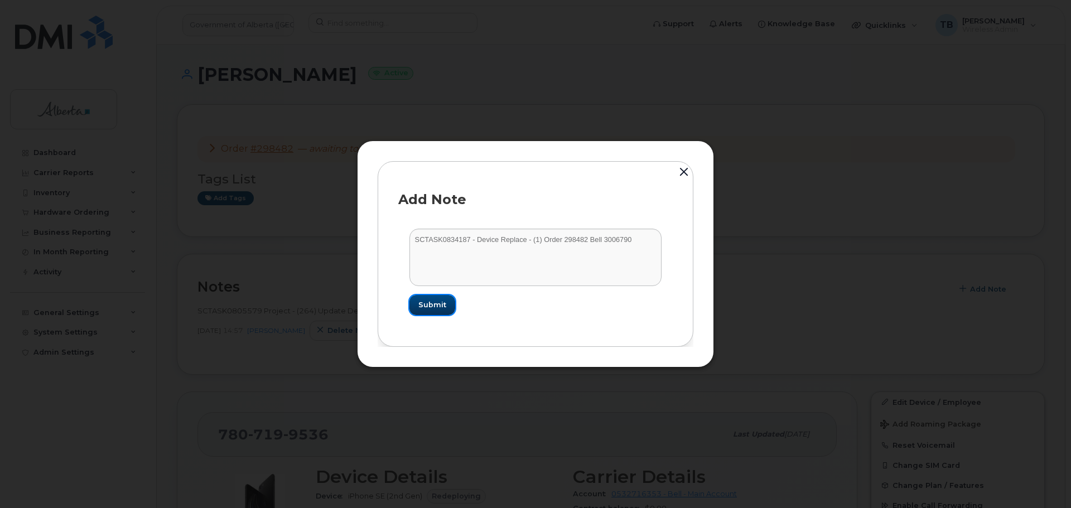
click at [423, 296] on button "Submit" at bounding box center [432, 305] width 46 height 20
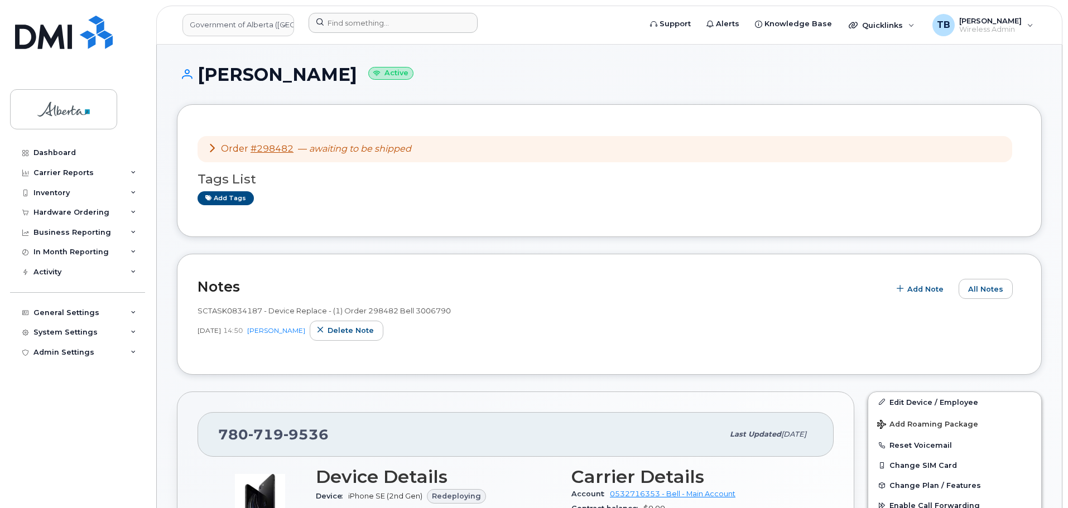
click at [346, 34] on div at bounding box center [471, 25] width 343 height 25
click at [346, 28] on input at bounding box center [392, 23] width 169 height 20
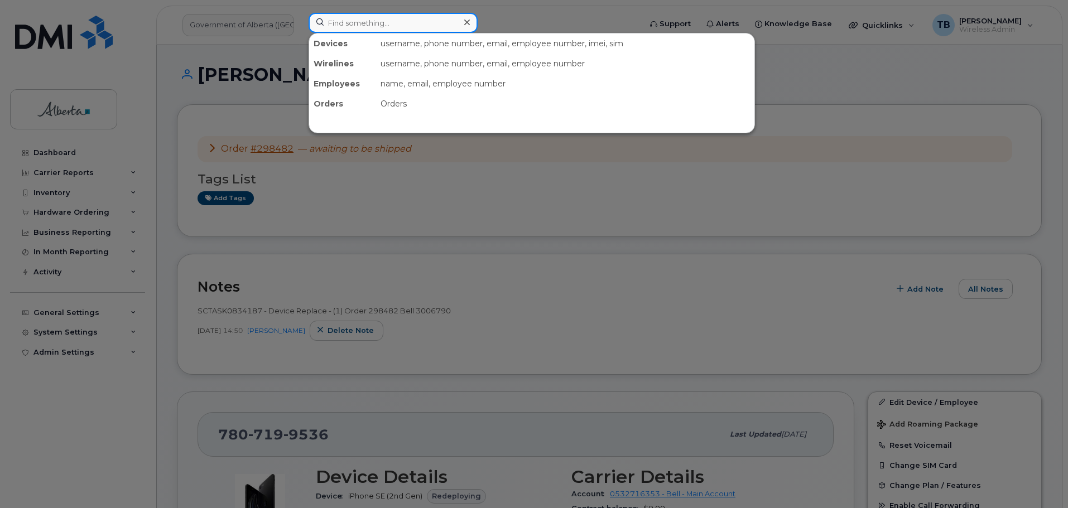
paste input "5873343462"
type input "5873343462"
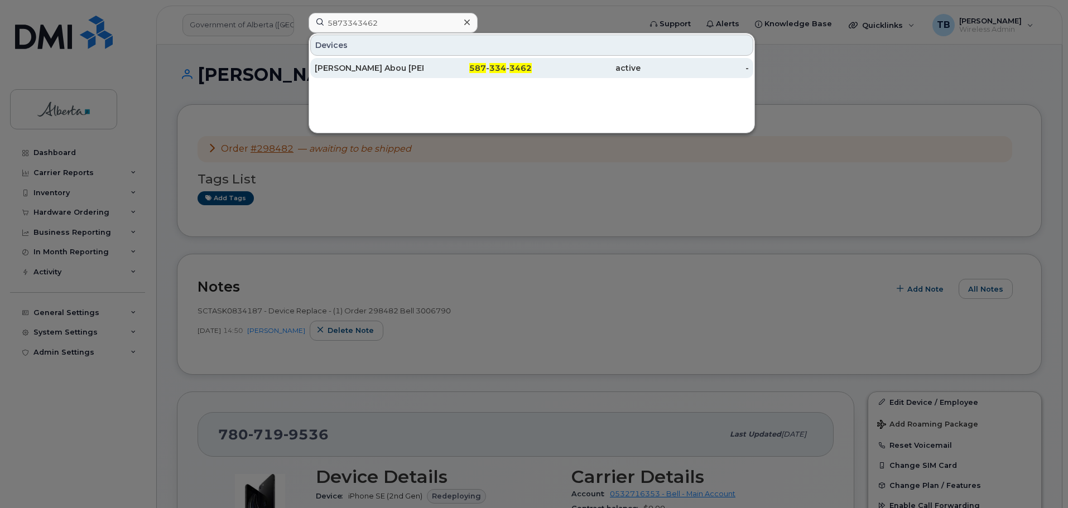
click at [342, 65] on div "Sara Abou Alwan" at bounding box center [369, 67] width 109 height 11
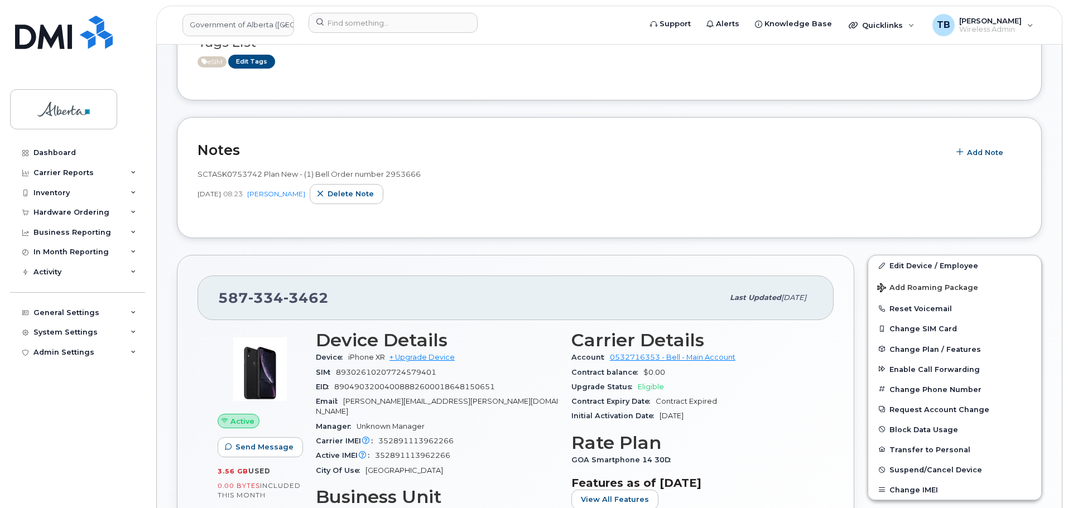
scroll to position [112, 0]
click at [977, 149] on span "Add Note" at bounding box center [985, 152] width 36 height 11
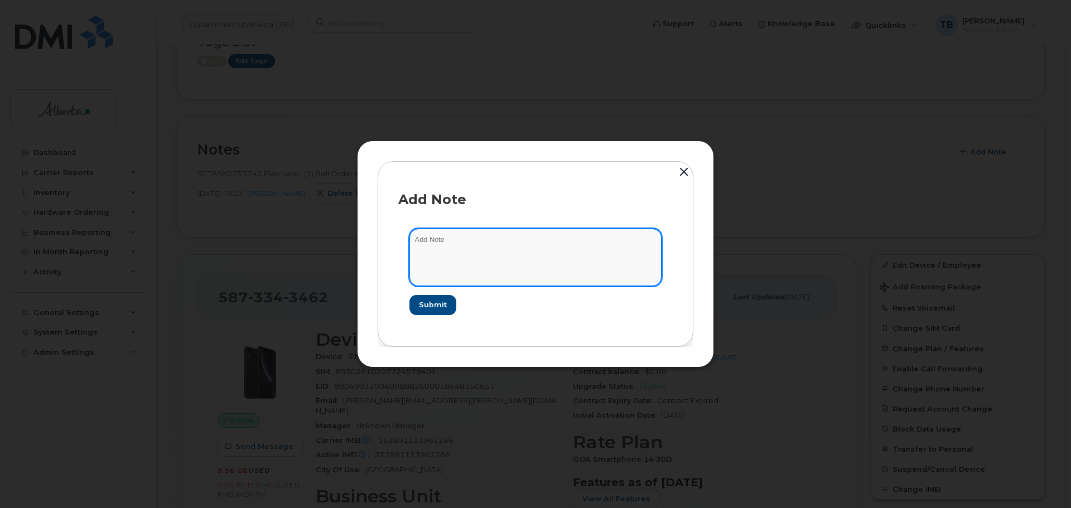
click at [451, 249] on textarea at bounding box center [535, 257] width 252 height 57
paste textarea "SCTASK0833643"
paste textarea "Plan User Termination - (1)"
type textarea "SCTASK0833643 - Plan User Termination - (1)"
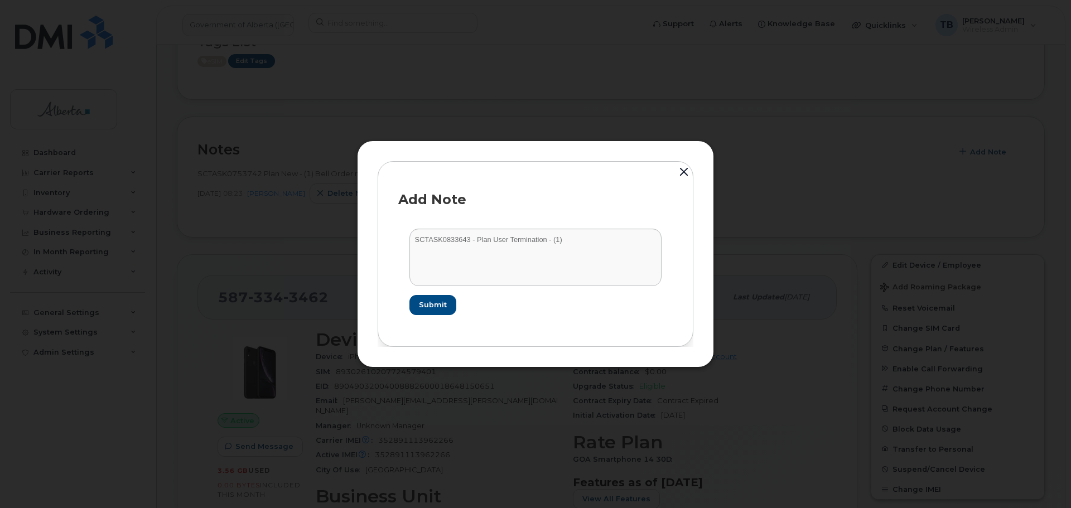
click at [682, 173] on button "button" at bounding box center [684, 173] width 17 height 25
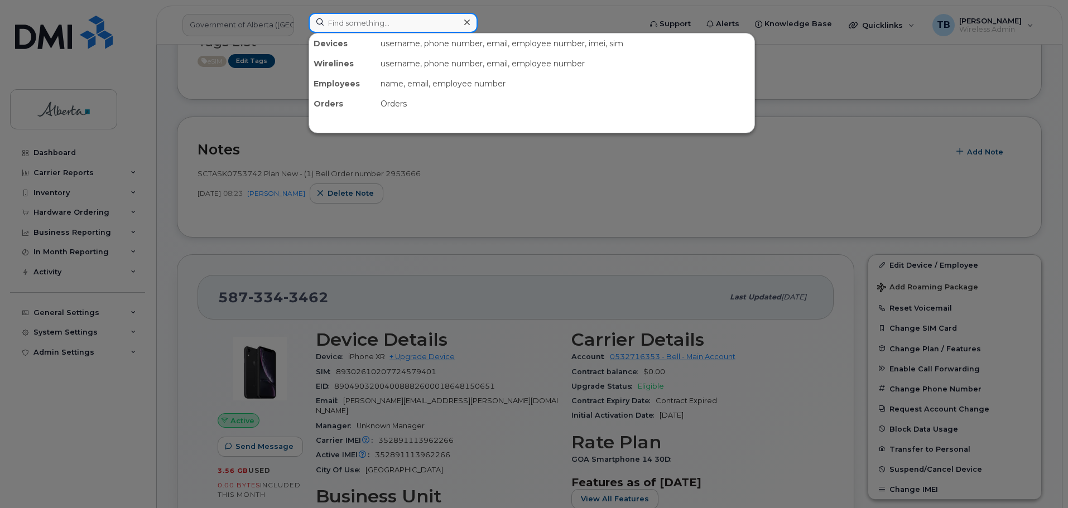
click at [343, 28] on input at bounding box center [392, 23] width 169 height 20
paste input "r(587) 545-0300"
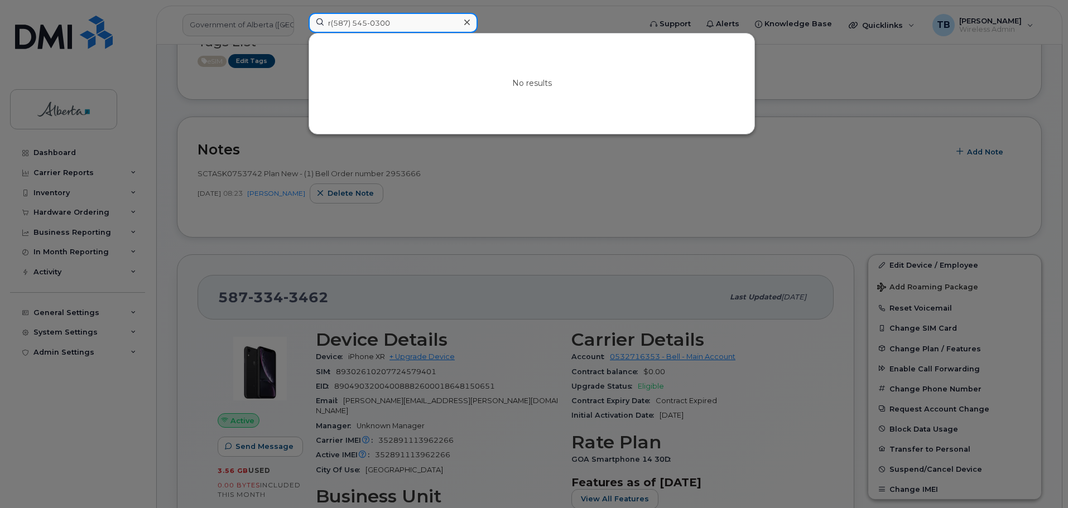
click at [332, 23] on input "r(587) 545-0300" at bounding box center [392, 23] width 169 height 20
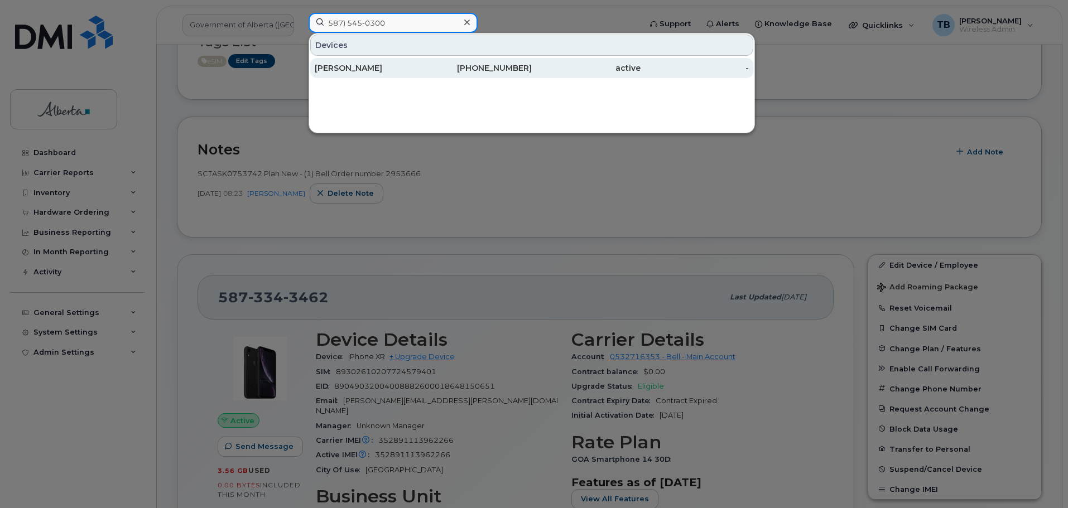
type input "587) 545-0300"
click at [423, 62] on div "[PERSON_NAME]" at bounding box center [477, 68] width 109 height 20
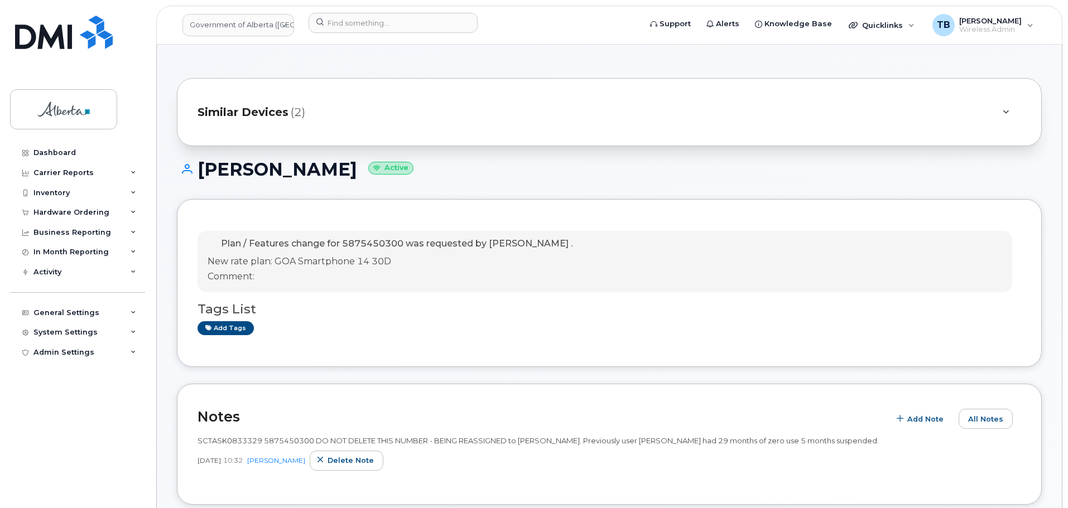
click at [475, 137] on div "Similar Devices (2)" at bounding box center [609, 112] width 865 height 68
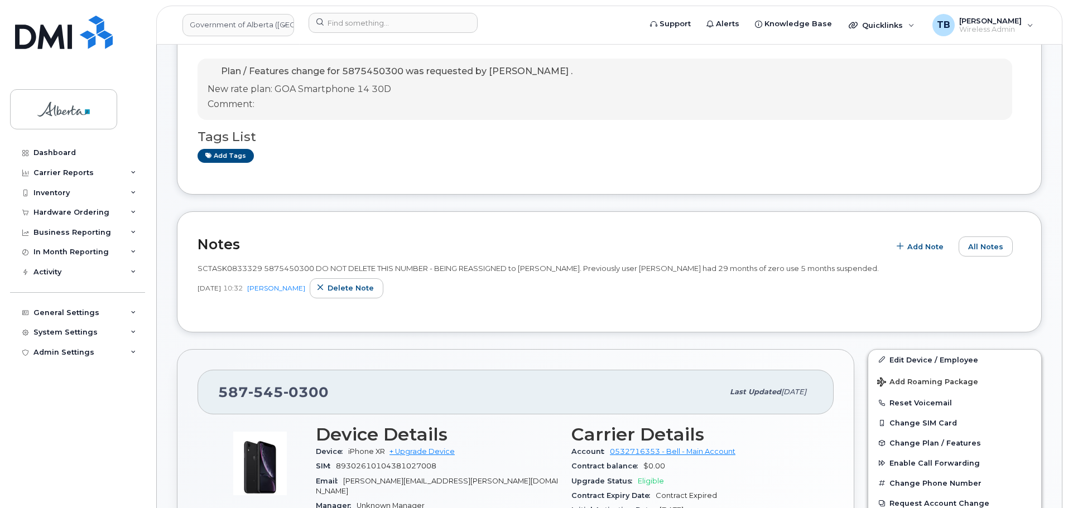
scroll to position [279, 0]
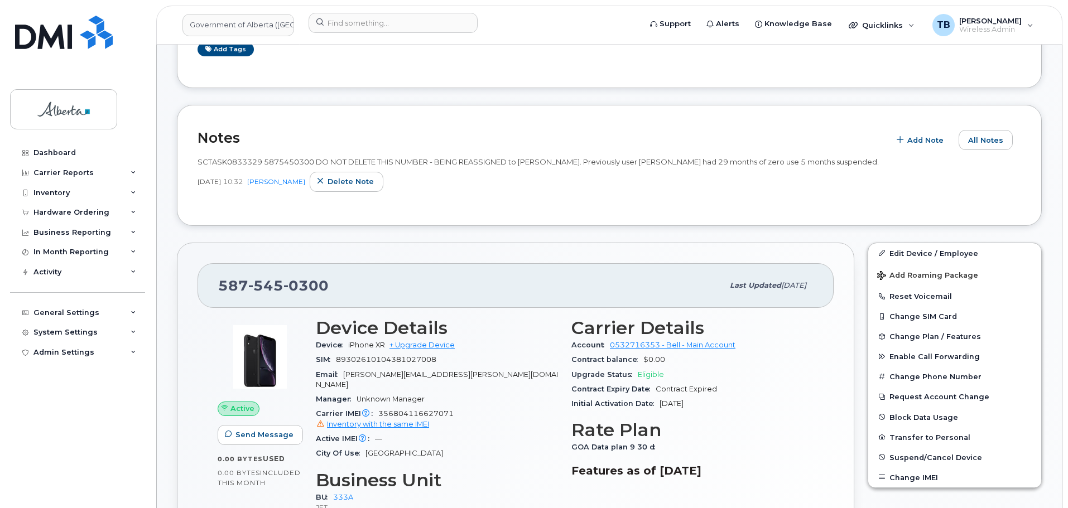
click at [224, 162] on span "SCTASK0833329 5875450300 DO NOT DELETE THIS NUMBER - BEING REASSIGNED to [PERSO…" at bounding box center [537, 161] width 681 height 9
copy span "SCTASK0833329"
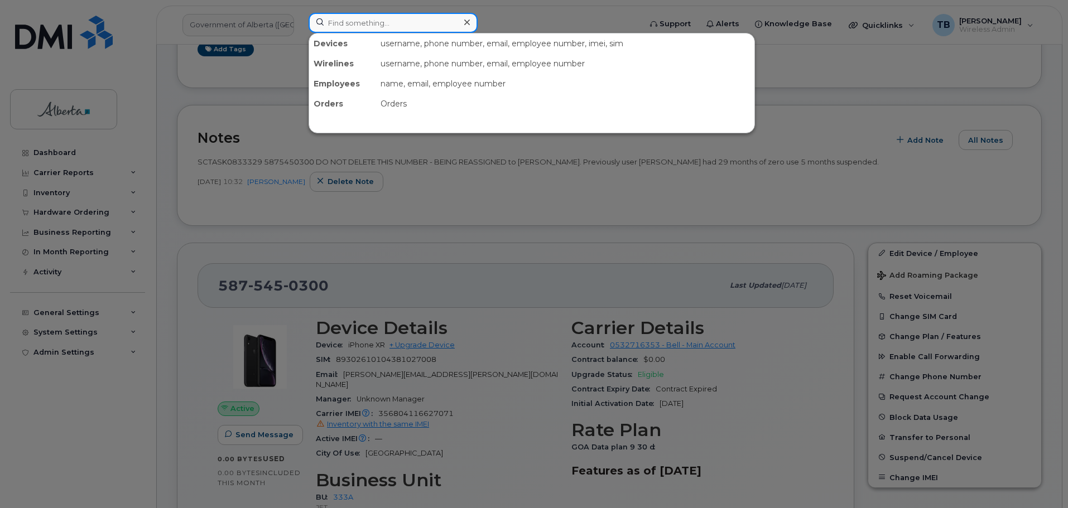
click at [345, 28] on input at bounding box center [392, 23] width 169 height 20
paste input "7809155765"
type input "7809155765"
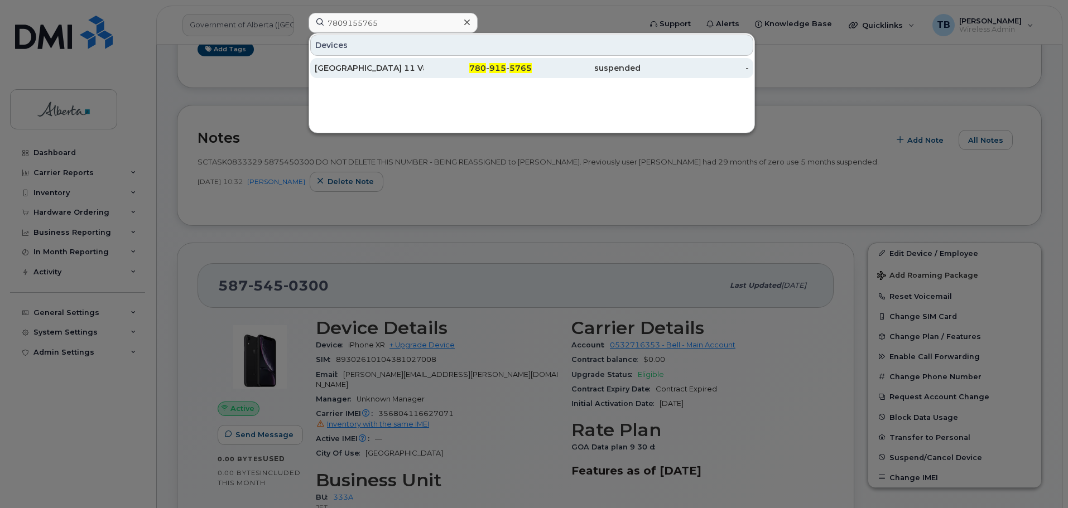
click at [348, 70] on div "[GEOGRAPHIC_DATA] 11 Vacant" at bounding box center [369, 67] width 109 height 11
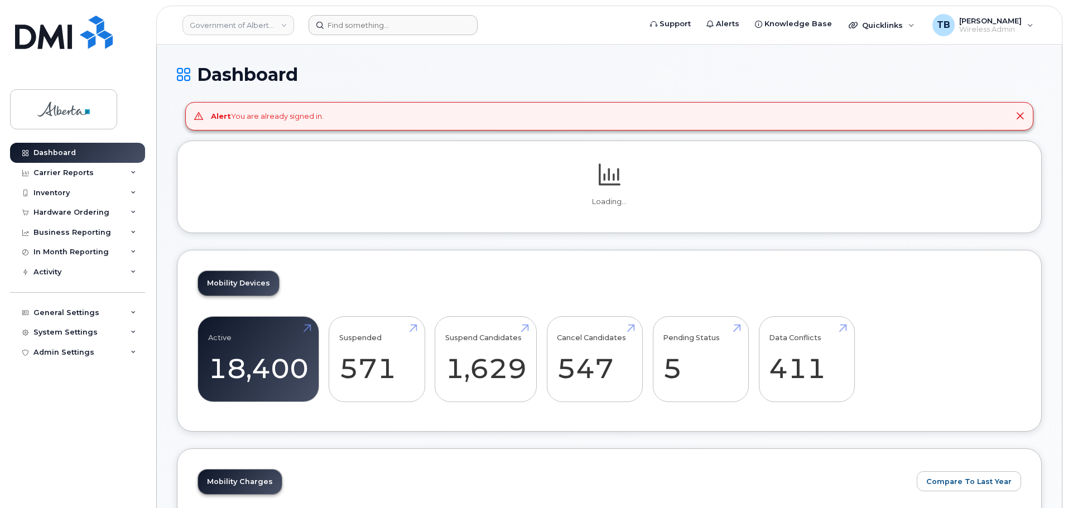
drag, startPoint x: 356, startPoint y: 11, endPoint x: 357, endPoint y: 30, distance: 19.6
click at [356, 12] on header "Government of Alberta ([GEOGRAPHIC_DATA]) Support Alerts Knowledge Base Quickli…" at bounding box center [609, 25] width 906 height 39
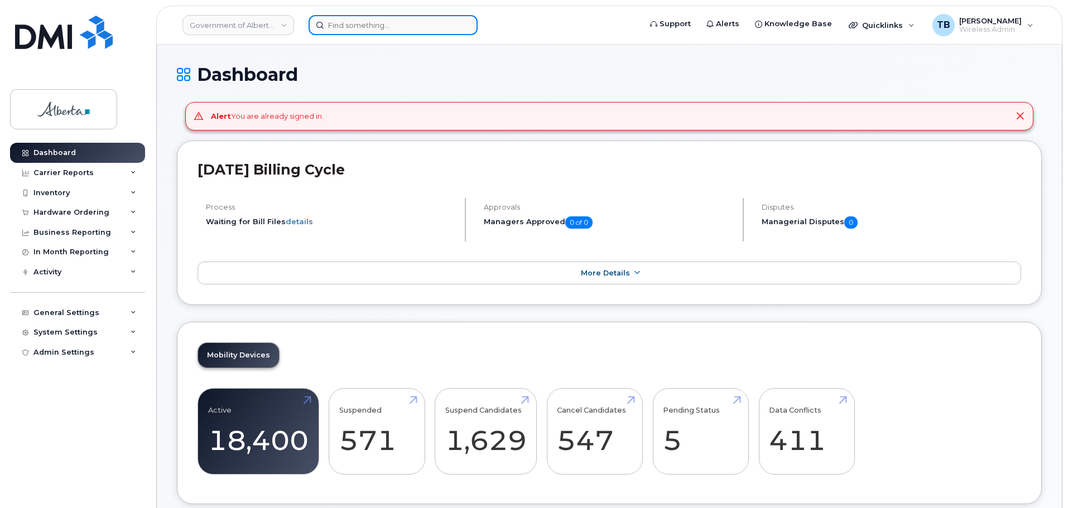
click at [357, 30] on input at bounding box center [392, 25] width 169 height 20
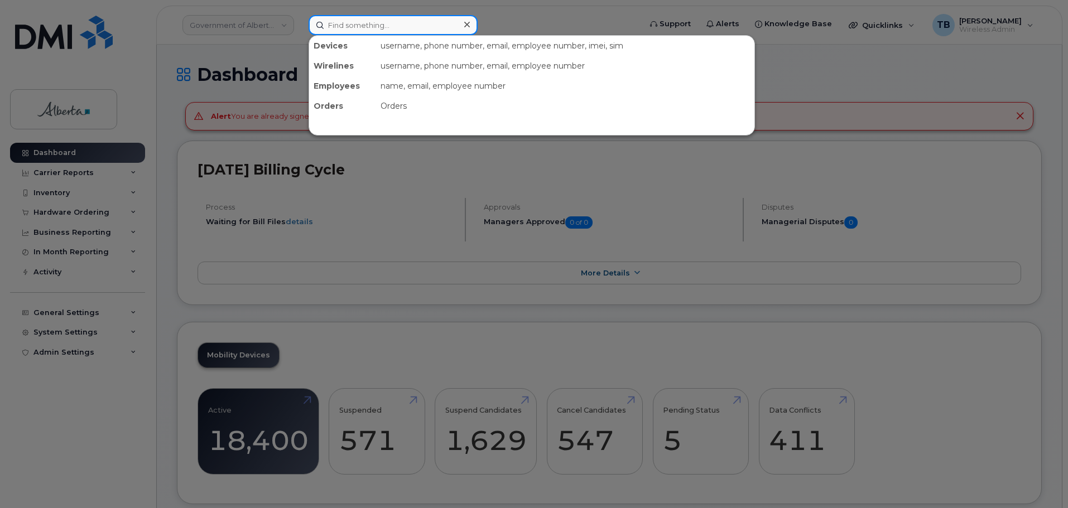
paste input "4038623400"
type input "4038623400"
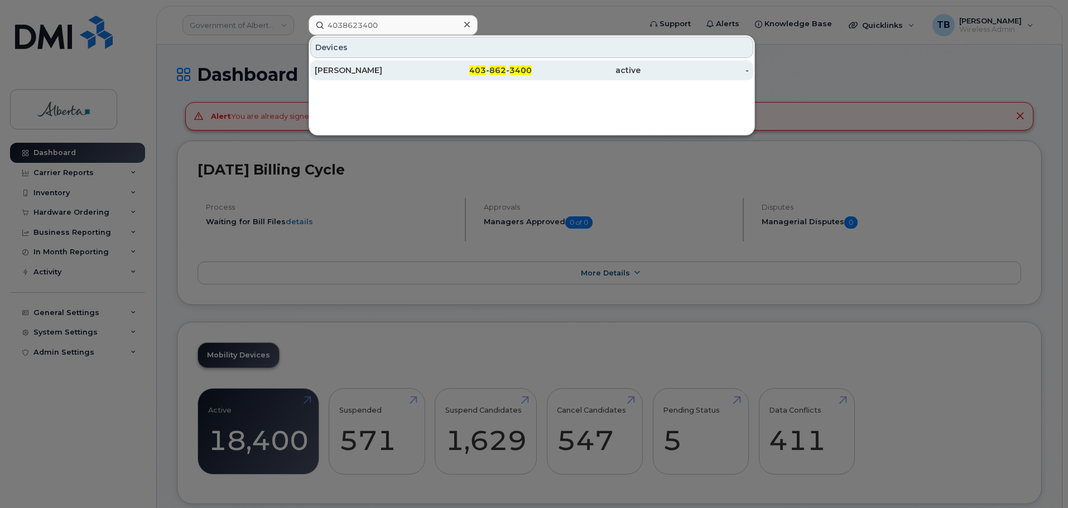
click at [329, 72] on div "[PERSON_NAME]" at bounding box center [369, 70] width 109 height 11
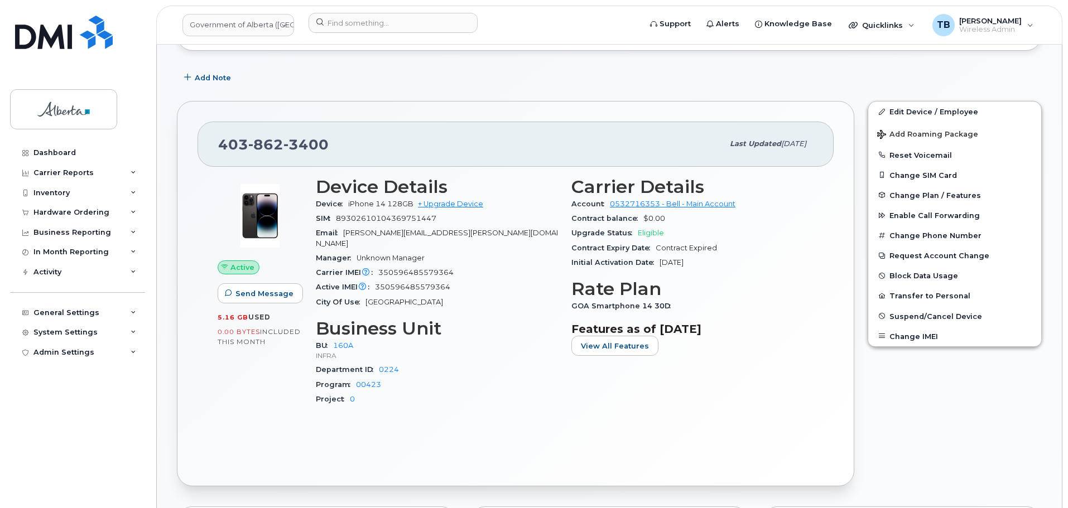
scroll to position [167, 0]
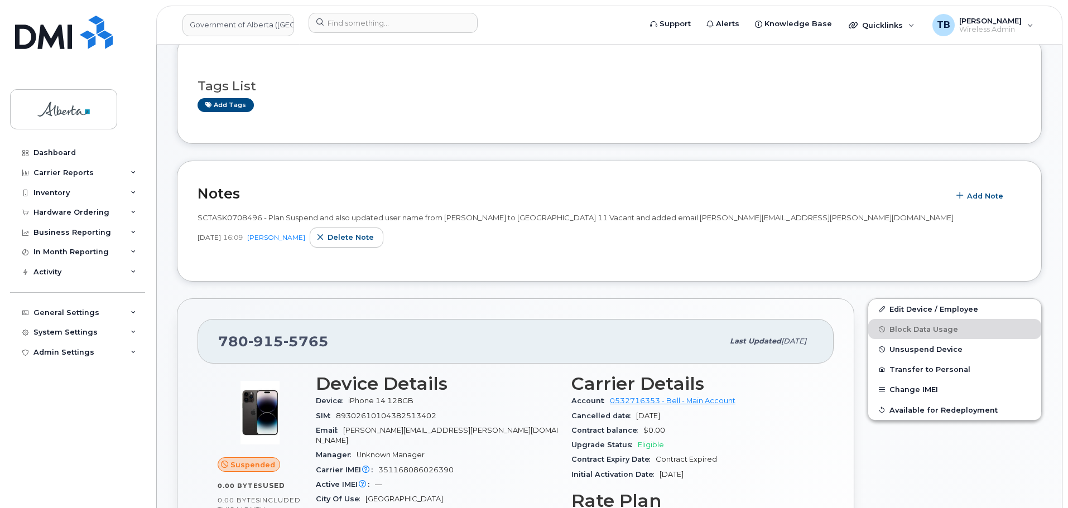
scroll to position [167, 0]
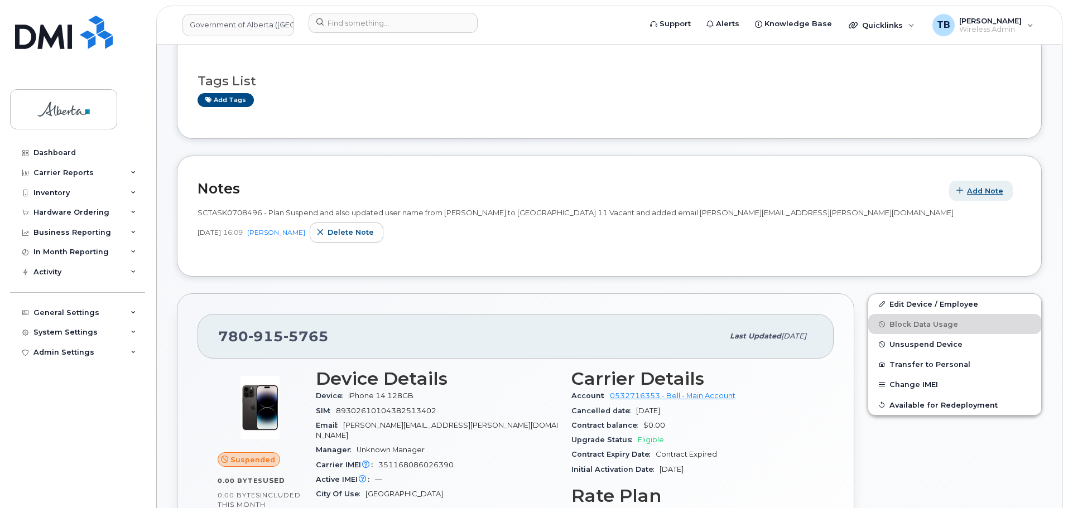
click at [982, 191] on span "Add Note" at bounding box center [985, 191] width 36 height 11
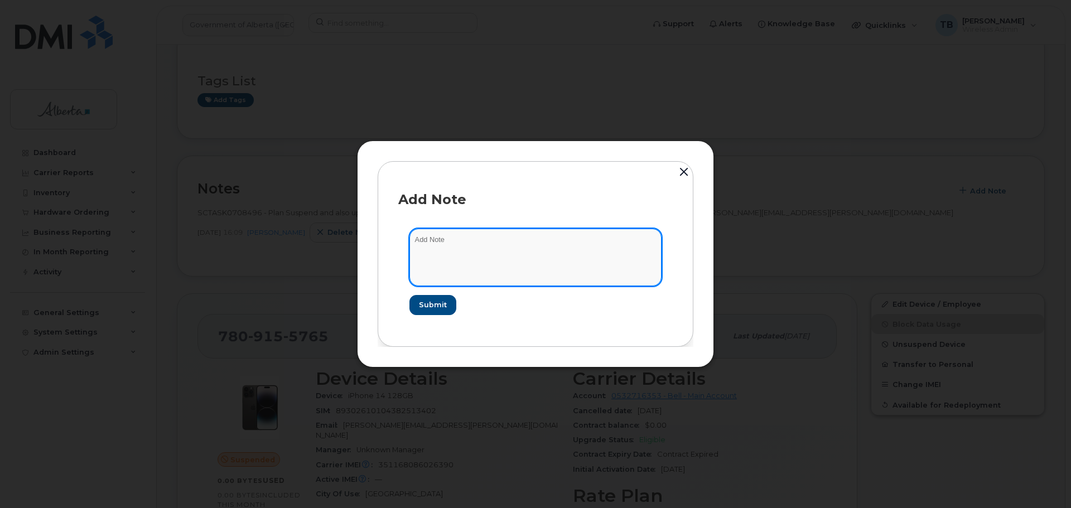
click at [460, 261] on textarea at bounding box center [535, 257] width 252 height 57
paste textarea "SCTASK0834099 - Device Plan Reassign - (1)"
click at [447, 238] on textarea "SCTASK0834099 - Device Plan Reassign - (1)" at bounding box center [535, 257] width 252 height 57
type textarea "SCTASK0834099 - Device Plan Reassign - (1)"
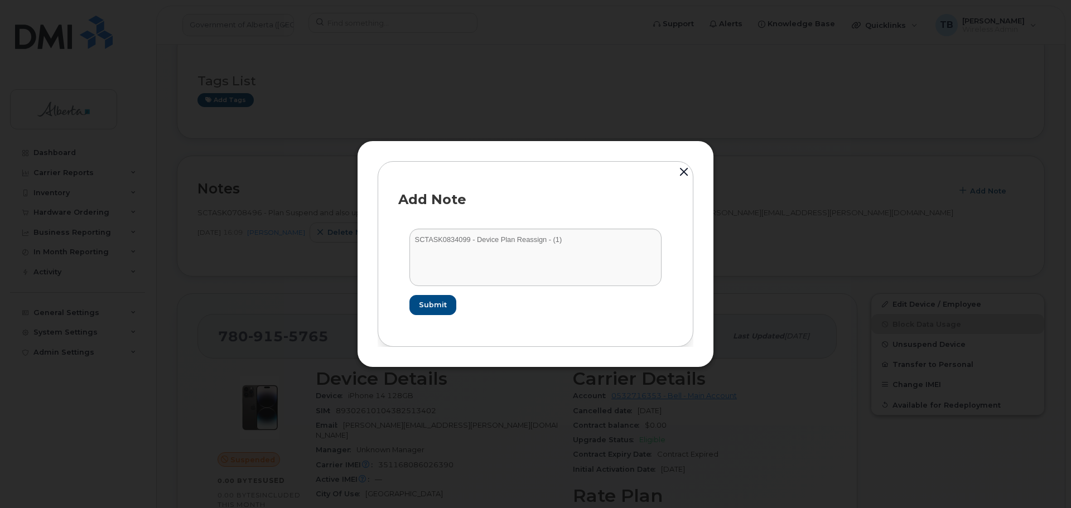
click at [428, 318] on form "SCTASK0834099 - Device Plan Reassign - (1) Submit" at bounding box center [535, 272] width 274 height 108
click at [442, 310] on span "Submit" at bounding box center [432, 305] width 28 height 11
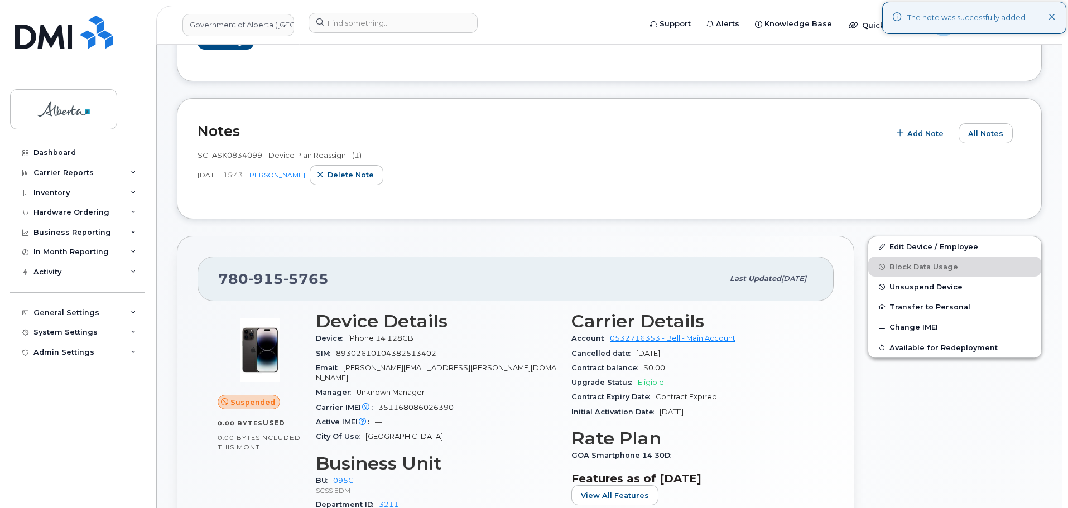
scroll to position [279, 0]
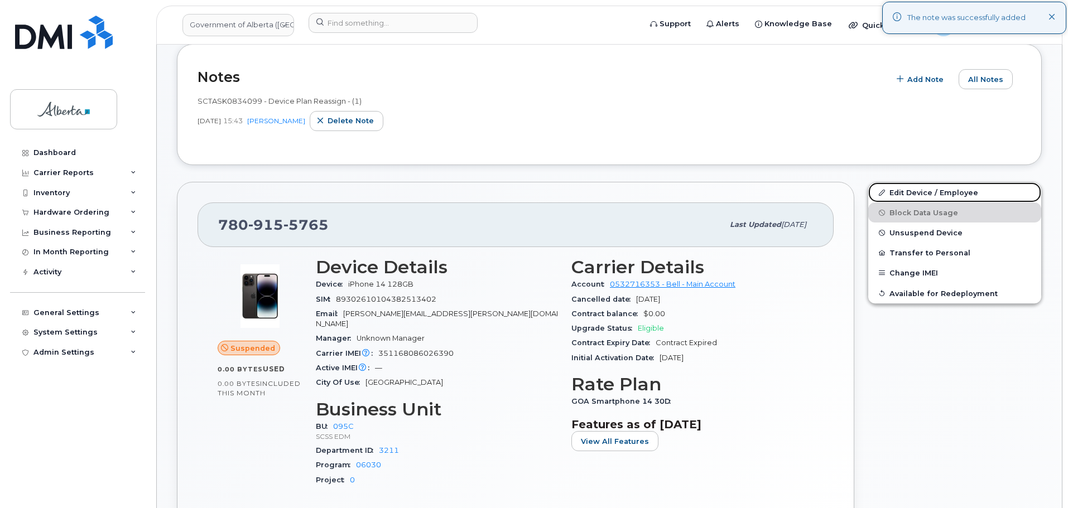
drag, startPoint x: 927, startPoint y: 191, endPoint x: 904, endPoint y: 207, distance: 27.7
click at [927, 191] on link "Edit Device / Employee" at bounding box center [954, 192] width 173 height 20
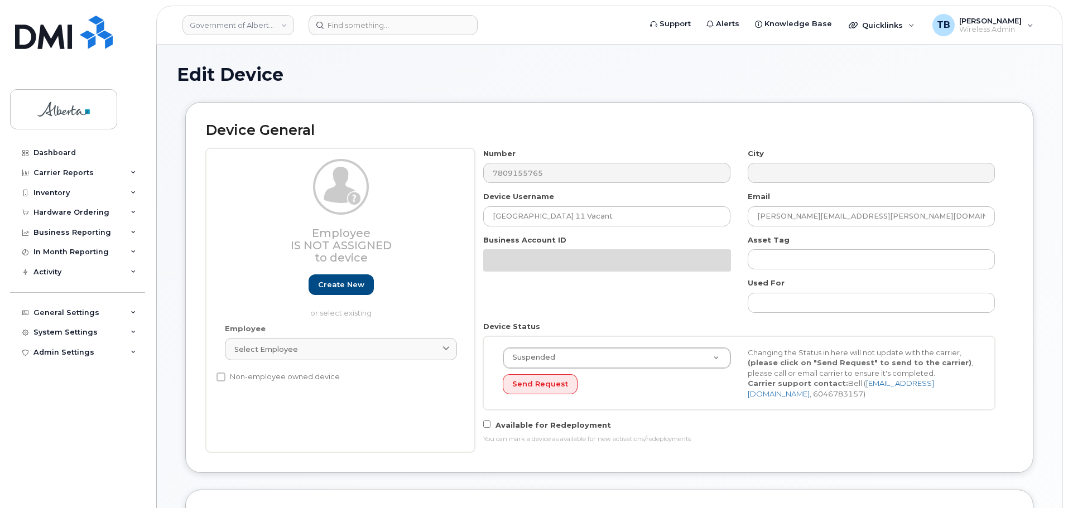
select select "4749748"
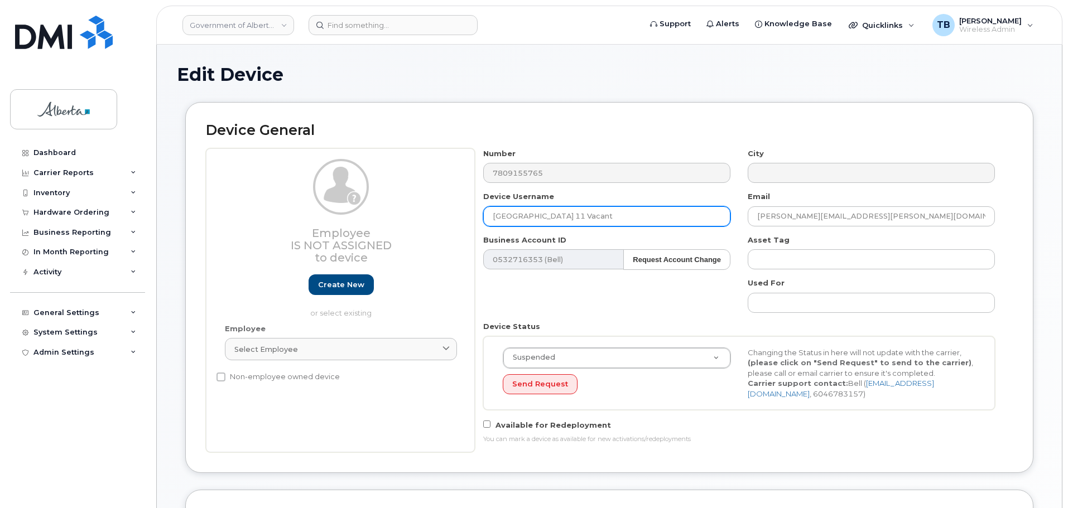
drag, startPoint x: 599, startPoint y: 222, endPoint x: 379, endPoint y: 229, distance: 219.9
click at [384, 229] on div "Employee Is not assigned to device Create new or select existing Employee Selec…" at bounding box center [609, 300] width 807 height 304
paste input "[PERSON_NAME]"
type input "[PERSON_NAME]"
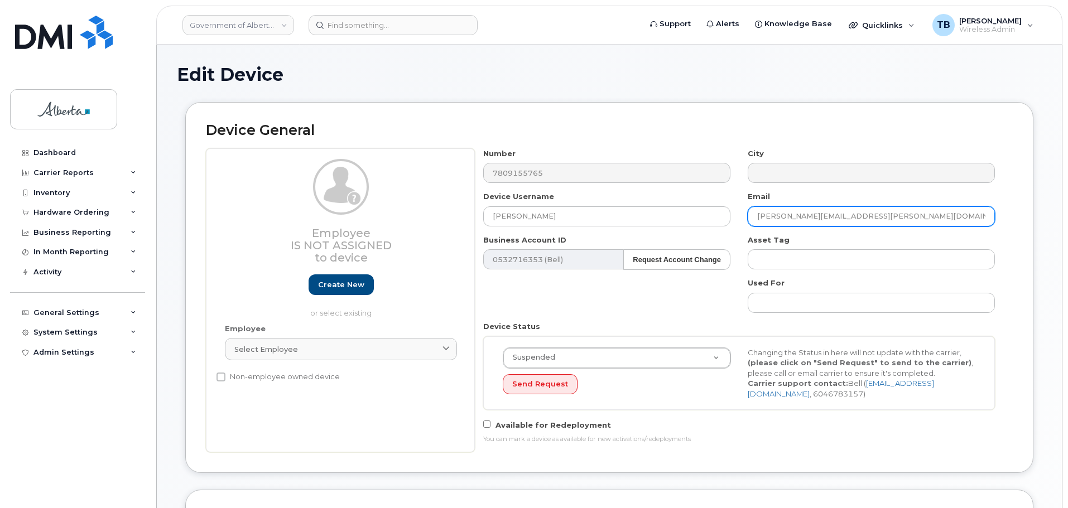
drag, startPoint x: 858, startPoint y: 212, endPoint x: 729, endPoint y: 224, distance: 129.4
click at [729, 224] on div "Number 7809155765 City Device Username [PERSON_NAME] Email [PERSON_NAME][EMAIL_…" at bounding box center [739, 300] width 529 height 304
paste input "[PERSON_NAME].[PERSON_NAME]"
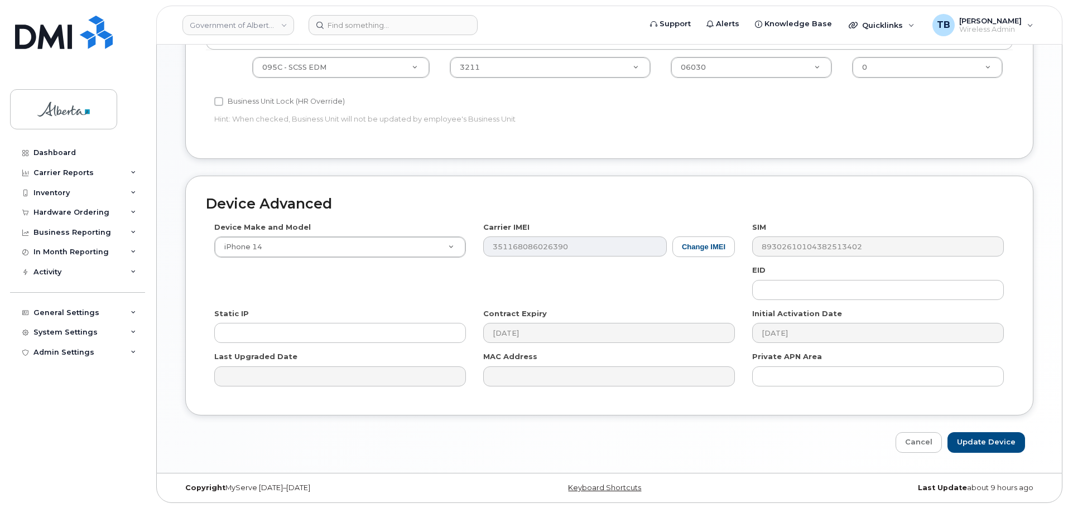
scroll to position [507, 0]
type input "[EMAIL_ADDRESS][PERSON_NAME][DOMAIN_NAME]"
click at [994, 445] on input "Update Device" at bounding box center [986, 442] width 78 height 21
type input "Saving..."
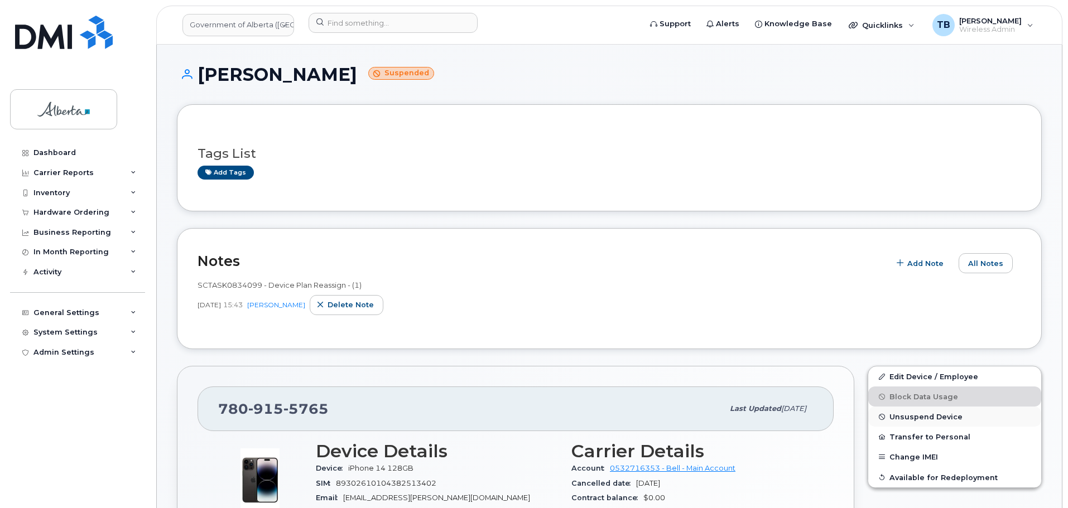
click at [913, 423] on button "Unsuspend Device" at bounding box center [954, 417] width 173 height 20
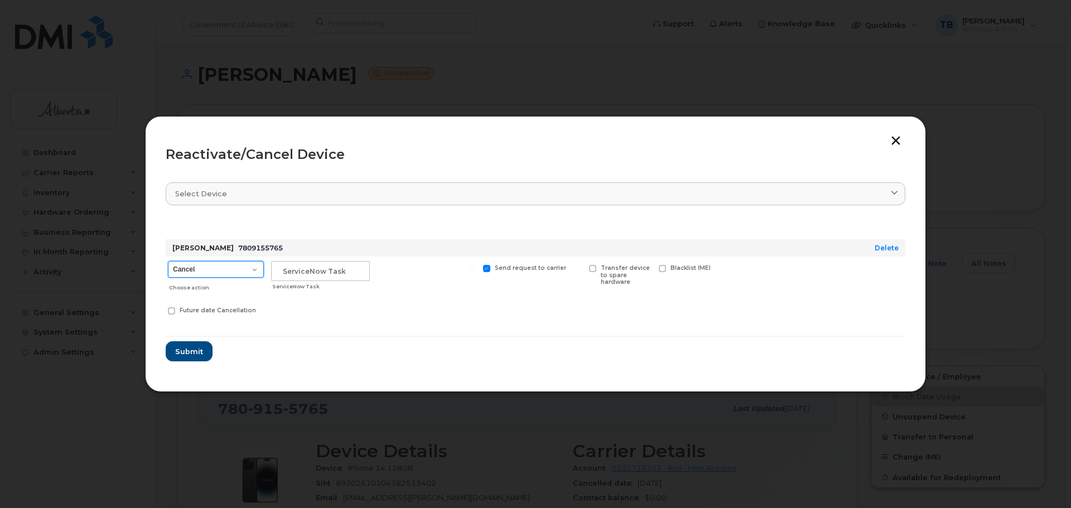
click at [229, 263] on select "Cancel Suspend - Extend Suspension Reactivate" at bounding box center [216, 269] width 96 height 17
select select "[object Object]"
click at [168, 261] on select "Cancel Suspend - Extend Suspension Reactivate" at bounding box center [216, 269] width 96 height 17
click at [302, 277] on input "text" at bounding box center [320, 271] width 99 height 20
paste input "SCTASK0834099"
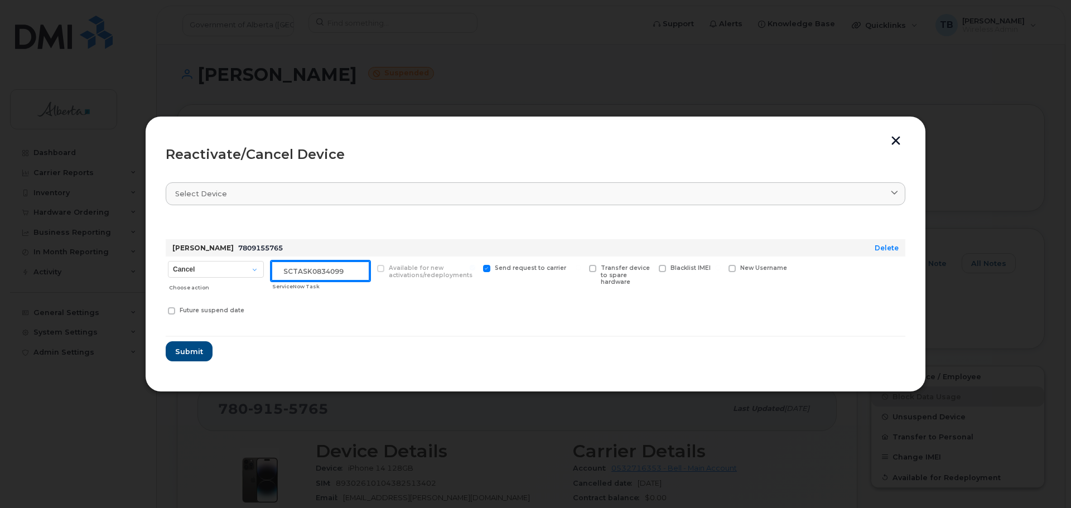
type input "SCTASK0834099"
click at [180, 351] on span "Submit" at bounding box center [189, 351] width 28 height 11
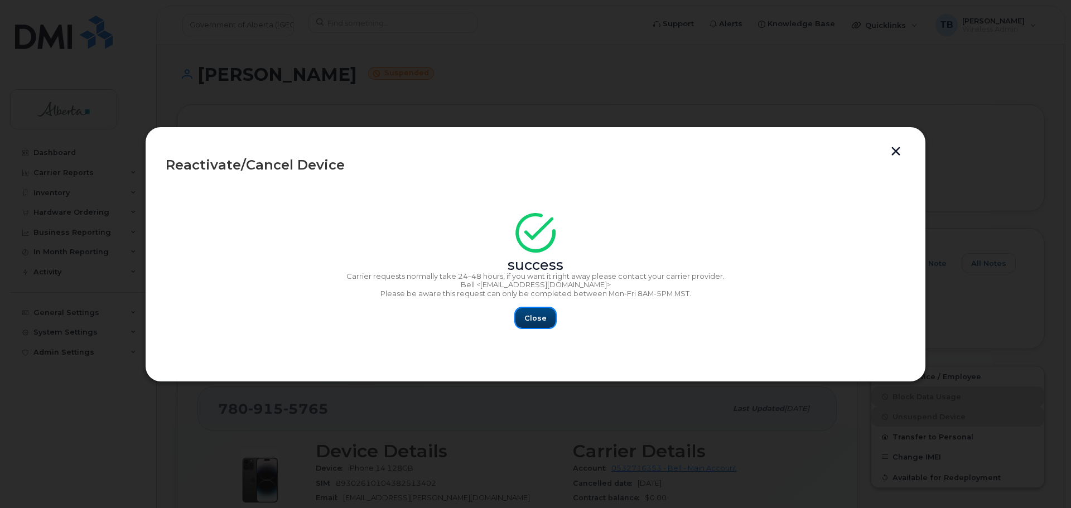
click at [522, 316] on button "Close" at bounding box center [535, 318] width 40 height 20
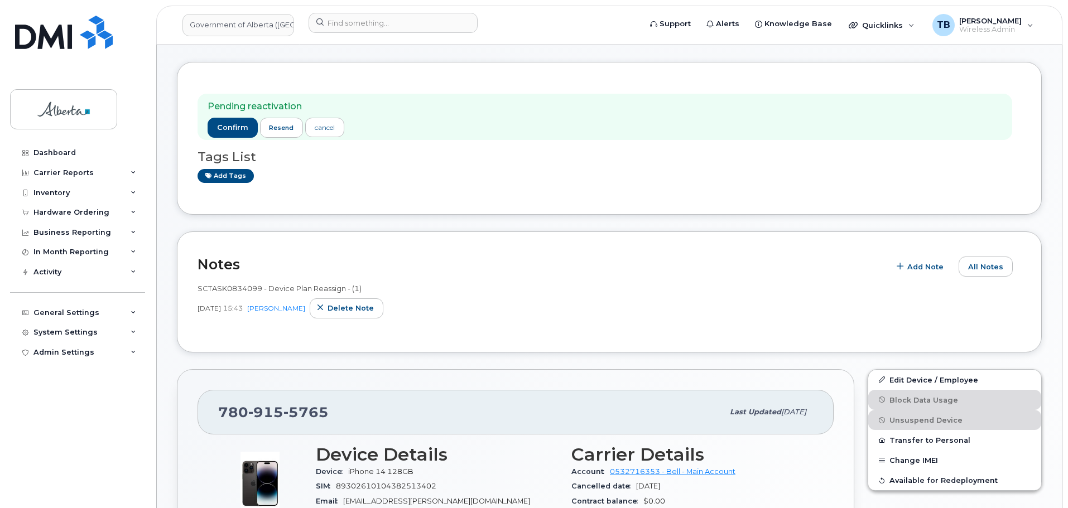
scroll to position [112, 0]
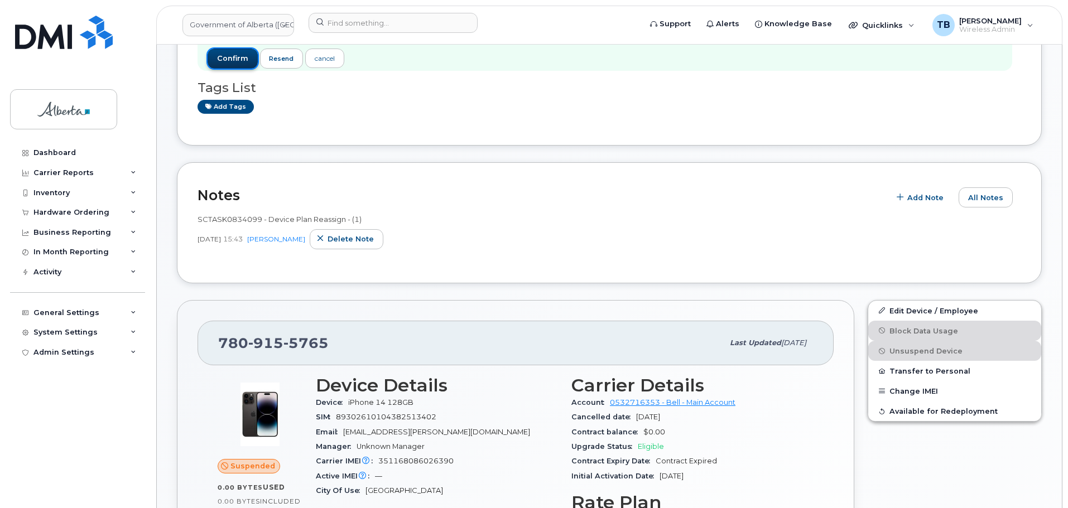
click at [233, 61] on span "confirm" at bounding box center [232, 59] width 31 height 10
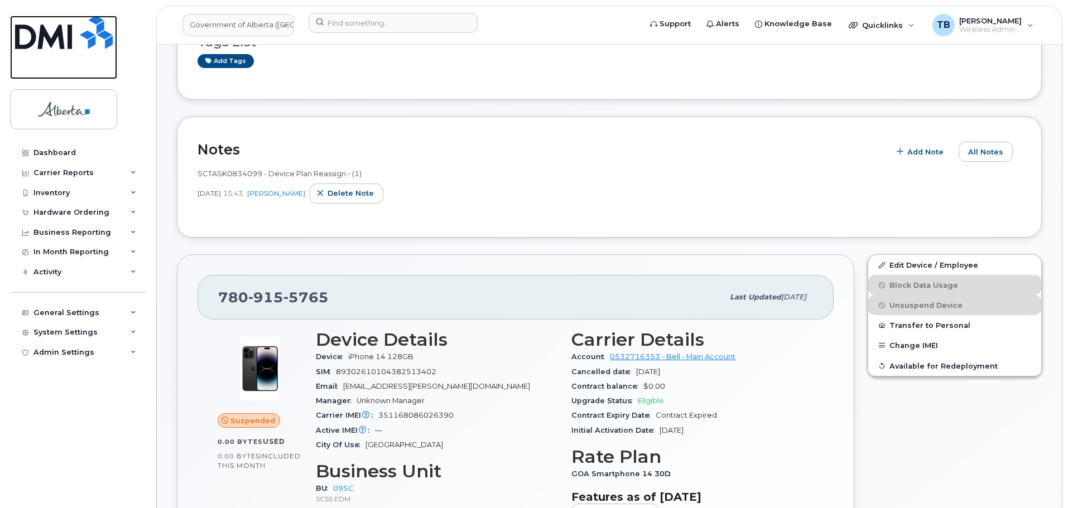
drag, startPoint x: 66, startPoint y: 30, endPoint x: 72, endPoint y: 33, distance: 6.2
click at [66, 30] on img at bounding box center [64, 32] width 98 height 33
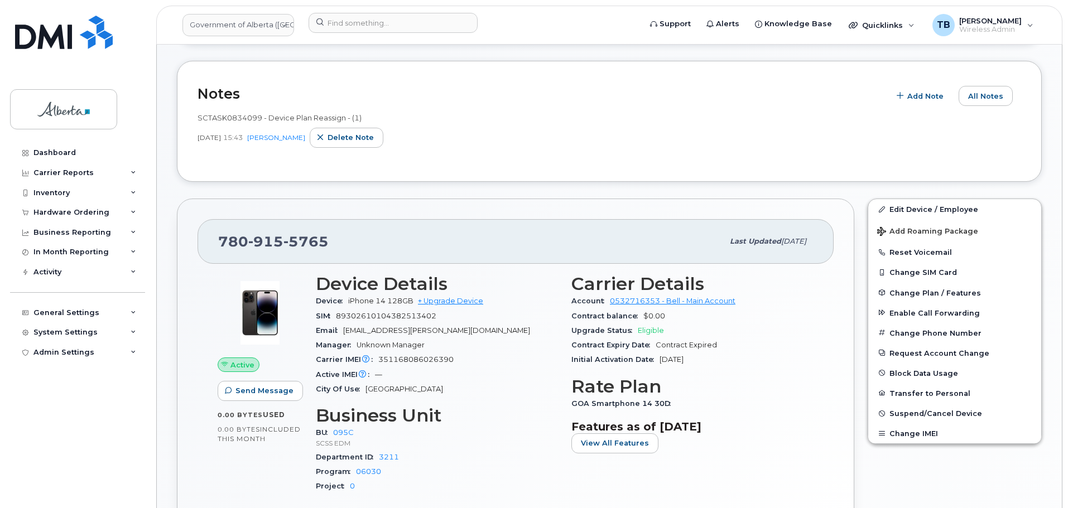
scroll to position [157, 0]
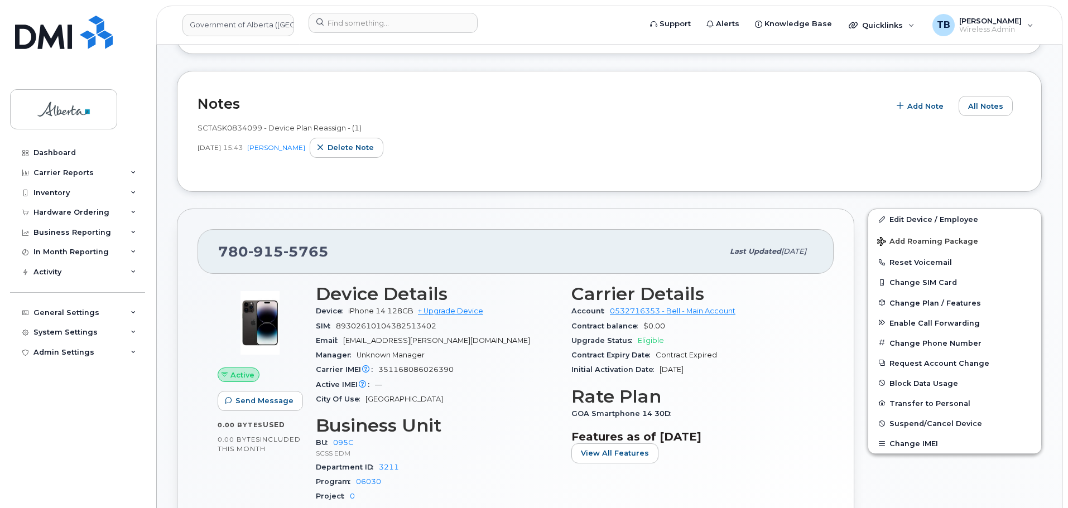
click at [283, 255] on span "915" at bounding box center [305, 251] width 45 height 17
copy span "780 915 5765"
click at [365, 36] on div at bounding box center [471, 25] width 343 height 25
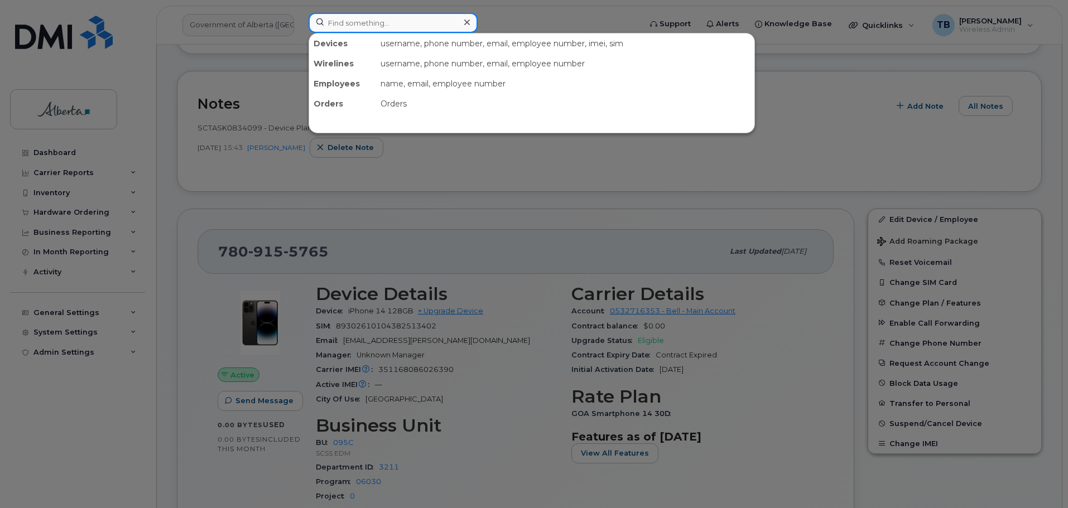
click at [368, 18] on input at bounding box center [392, 23] width 169 height 20
paste input "4038947244"
type input "4038947244"
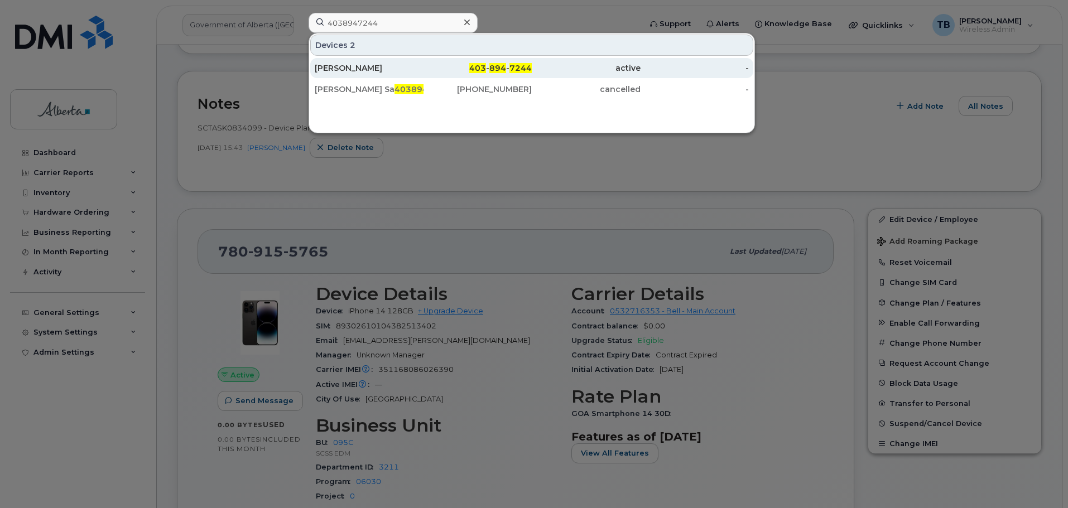
click at [371, 69] on div "[PERSON_NAME]" at bounding box center [369, 67] width 109 height 11
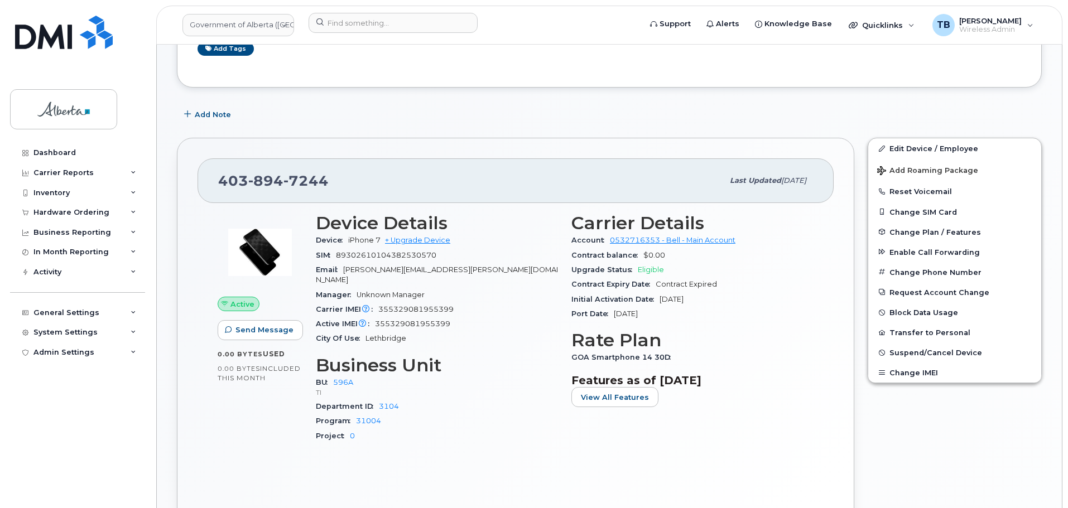
scroll to position [167, 0]
click at [209, 112] on span "Add Note" at bounding box center [213, 114] width 36 height 11
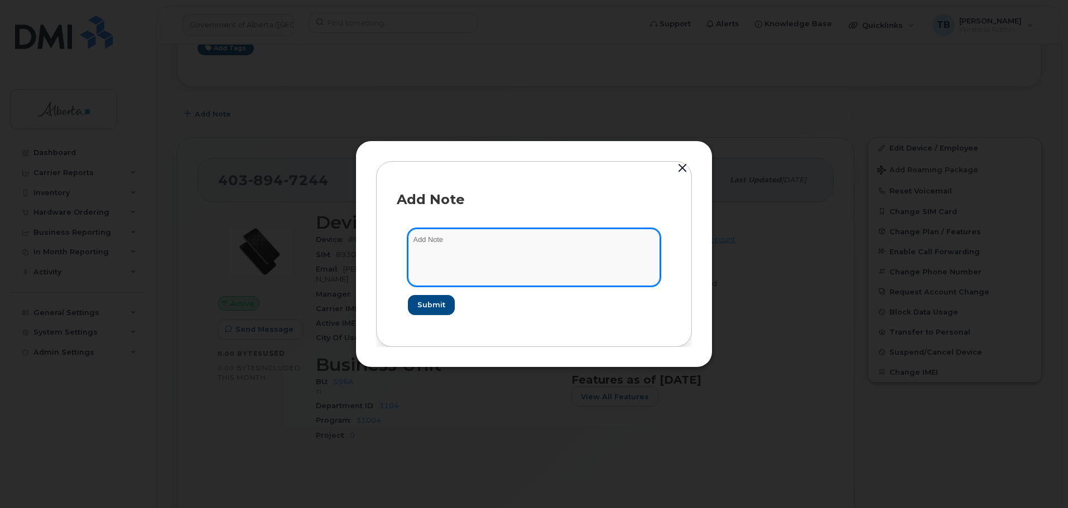
click at [451, 267] on textarea at bounding box center [534, 257] width 252 height 57
paste textarea "SCTASK0833473"
paste textarea "Plan User Termination - (1)"
type textarea "SCTASK0833473 Plan User Termination - (1)"
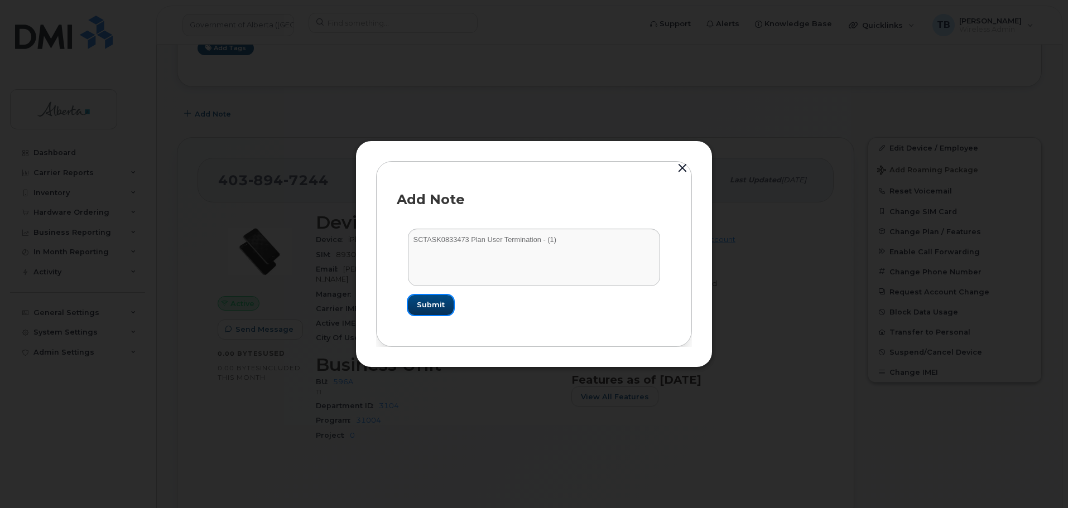
click at [425, 311] on button "Submit" at bounding box center [431, 305] width 46 height 20
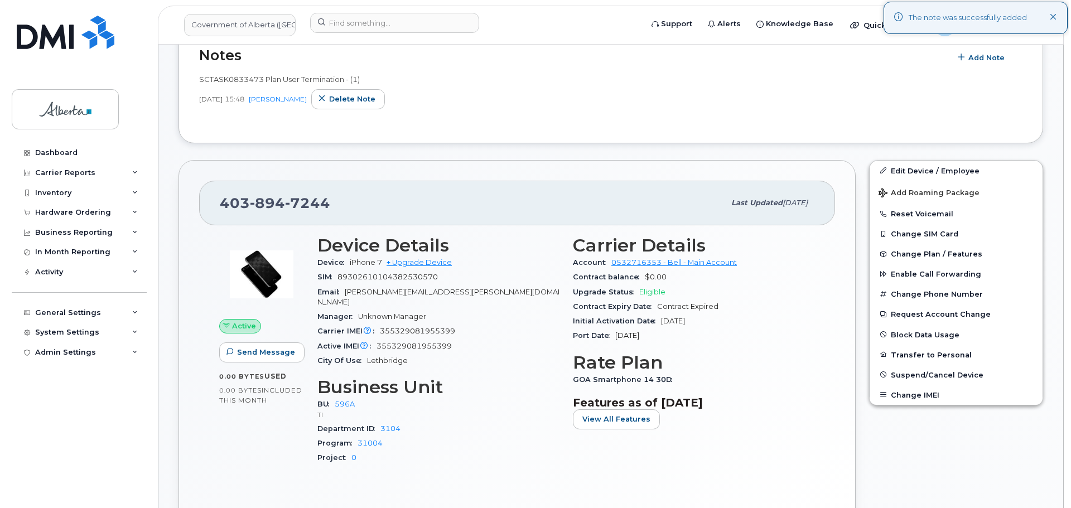
scroll to position [335, 0]
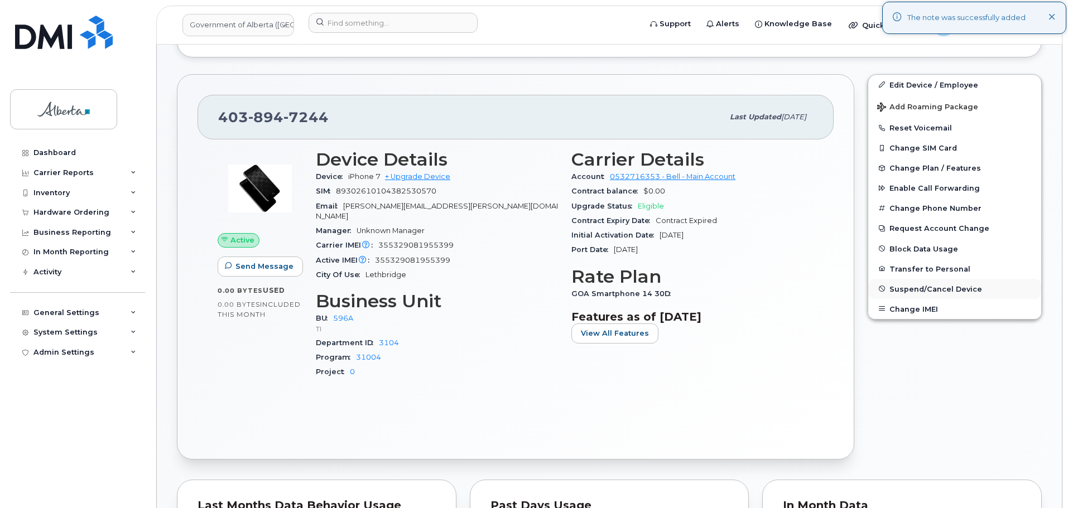
click at [913, 291] on span "Suspend/Cancel Device" at bounding box center [935, 288] width 93 height 8
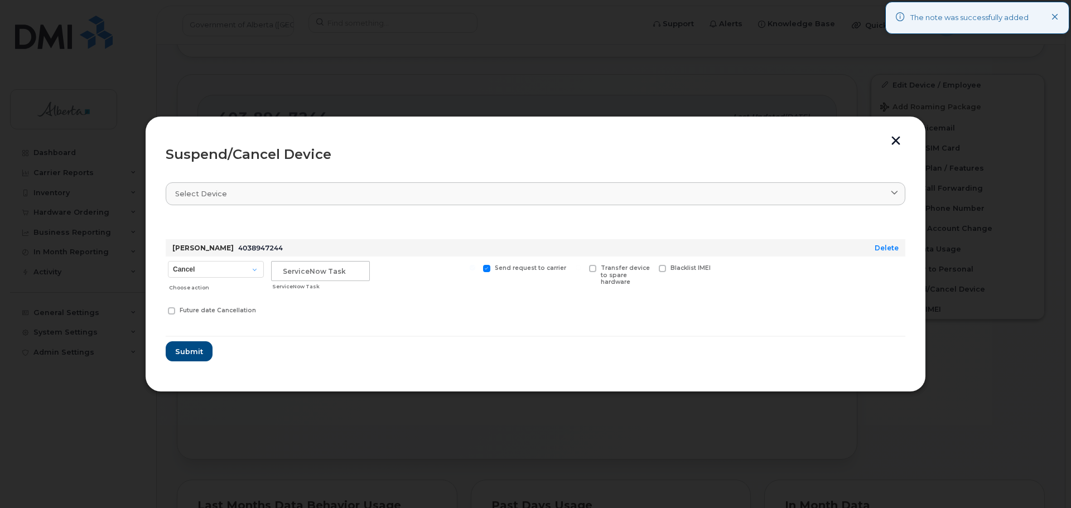
drag, startPoint x: 900, startPoint y: 139, endPoint x: 629, endPoint y: 80, distance: 276.9
click at [898, 139] on button "button" at bounding box center [896, 142] width 17 height 12
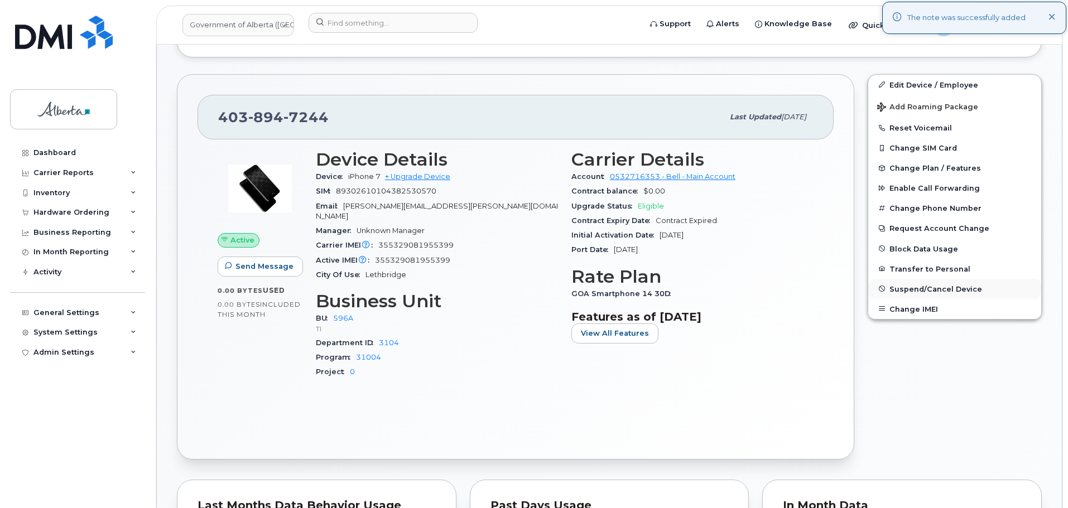
click at [917, 290] on span "Suspend/Cancel Device" at bounding box center [935, 288] width 93 height 8
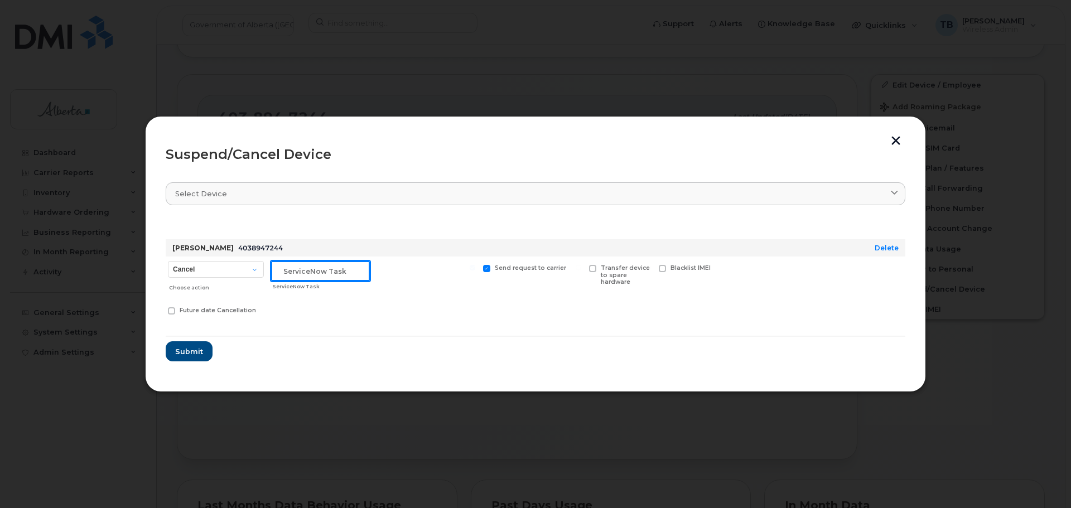
click at [322, 269] on input "text" at bounding box center [320, 271] width 99 height 20
paste input "Plan User Termination - (1)"
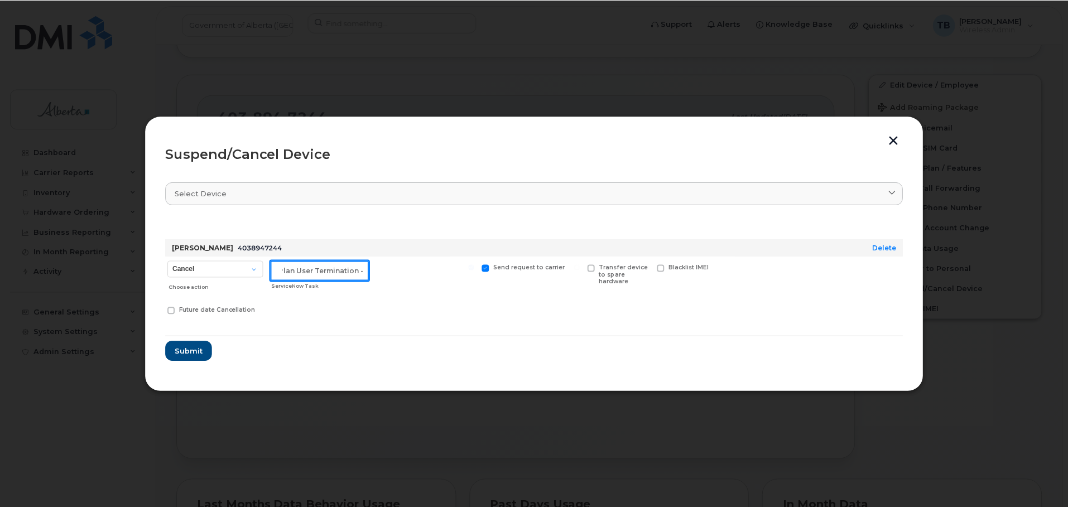
scroll to position [0, 0]
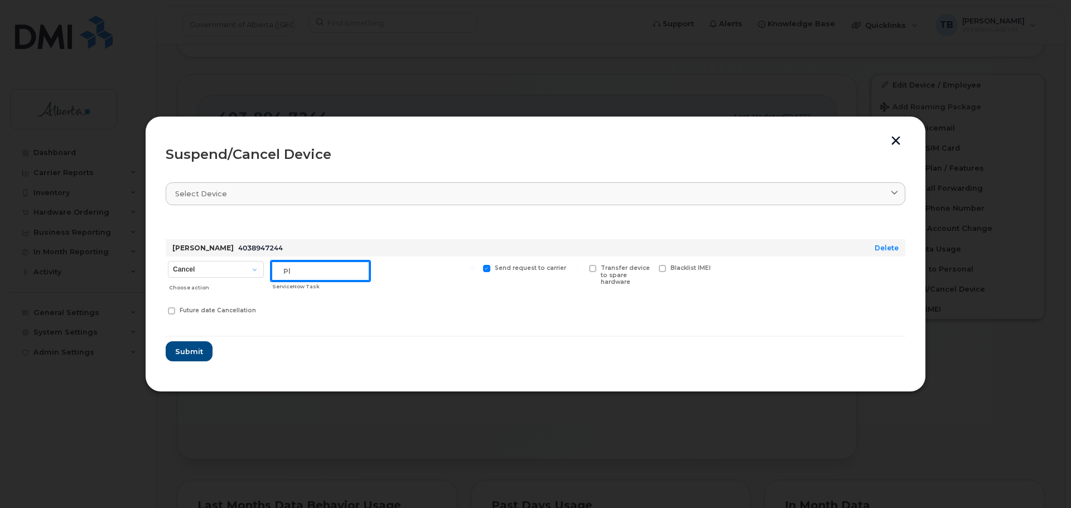
type input "P"
click at [344, 265] on input "text" at bounding box center [320, 271] width 99 height 20
paste input "SCTASK0833473"
type input "SCTASK0833473"
click at [187, 352] on span "Submit" at bounding box center [189, 351] width 28 height 11
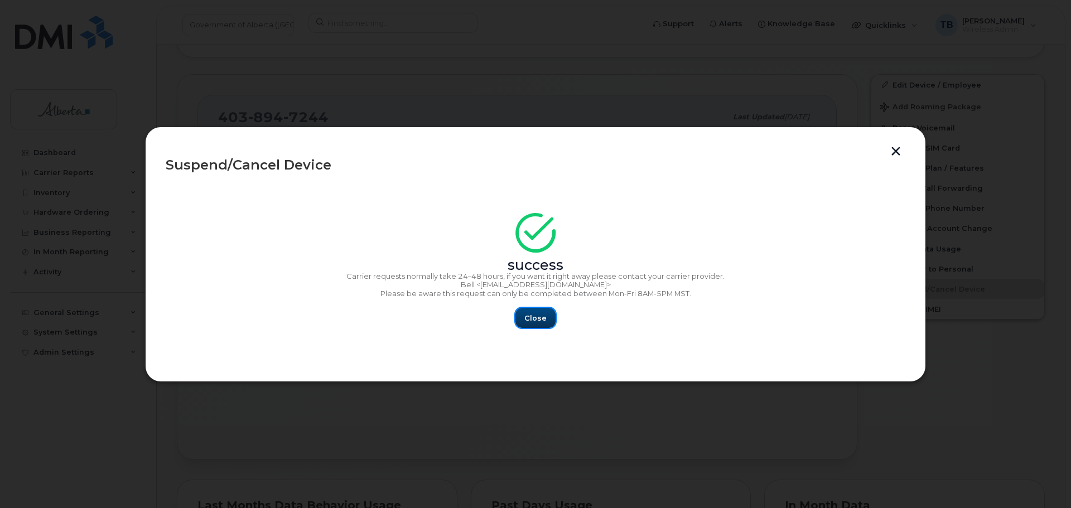
click at [535, 322] on span "Close" at bounding box center [535, 318] width 22 height 11
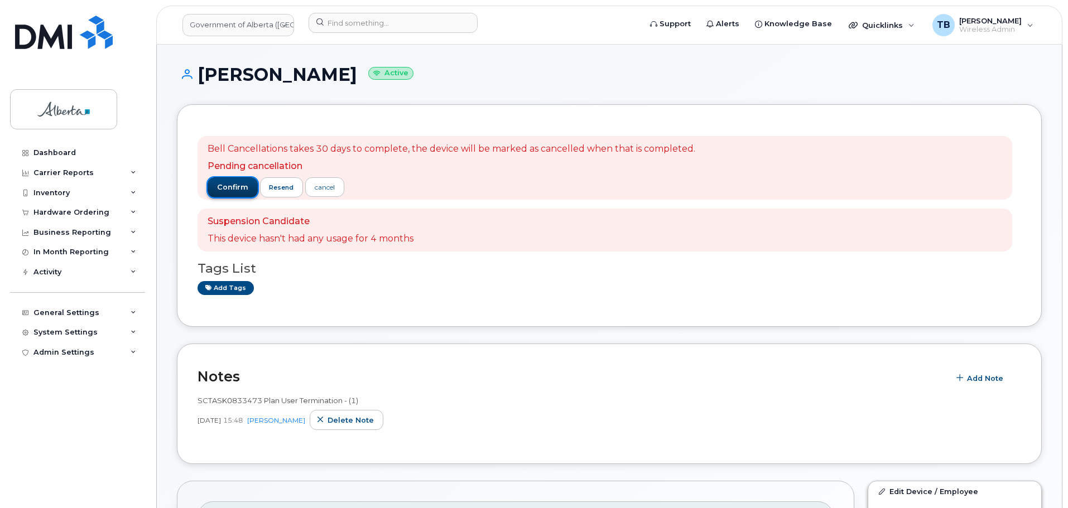
click at [228, 190] on span "confirm" at bounding box center [232, 187] width 31 height 10
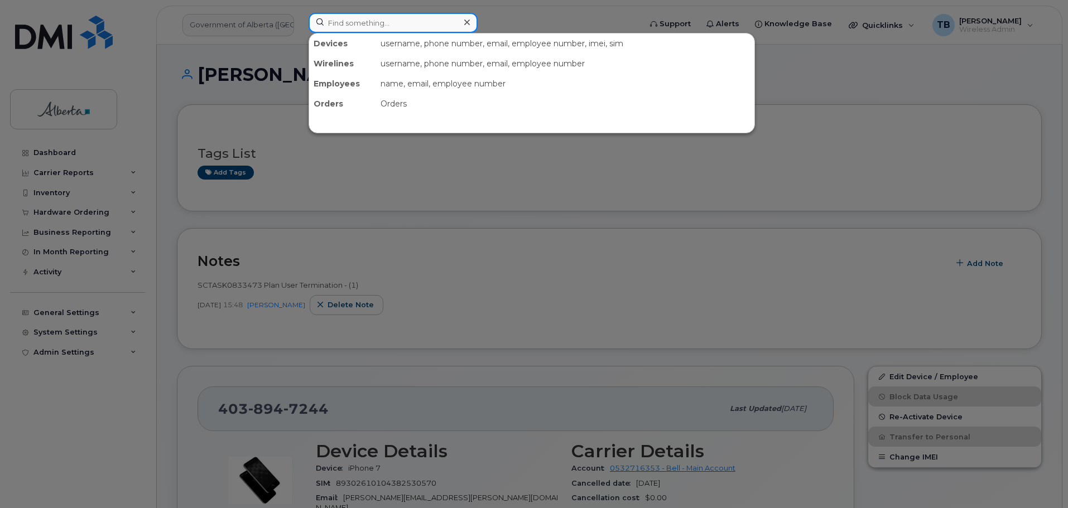
click at [343, 28] on input at bounding box center [392, 23] width 169 height 20
paste input "5873343462"
type input "5873343462"
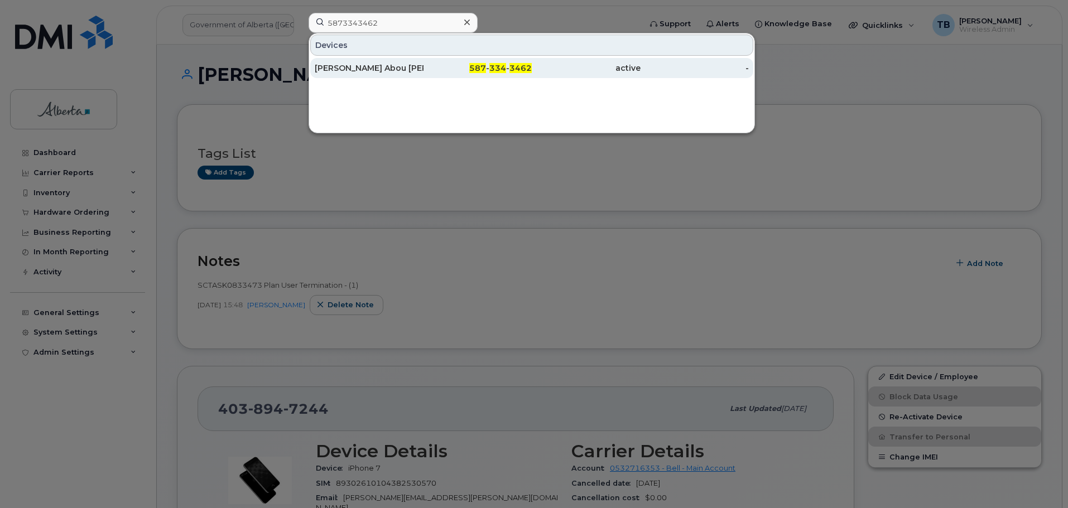
click at [348, 64] on div "[PERSON_NAME] Abou [PERSON_NAME]" at bounding box center [369, 67] width 109 height 11
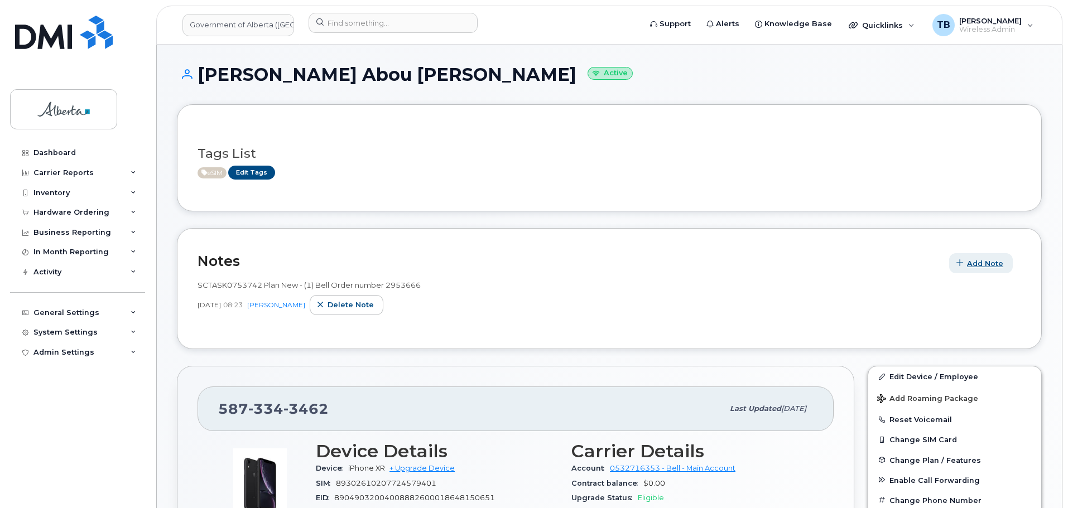
click at [976, 259] on span "Add Note" at bounding box center [985, 263] width 36 height 11
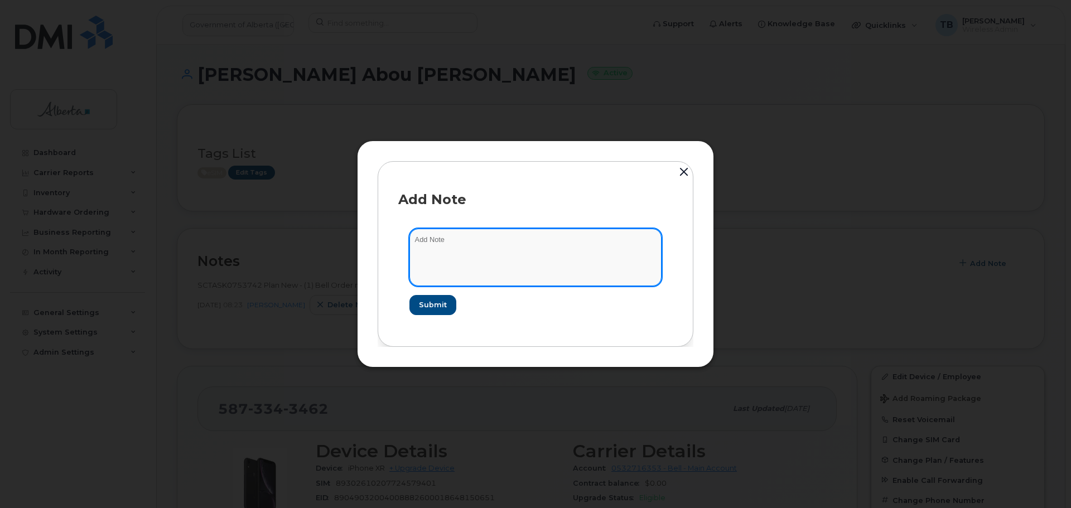
click at [421, 264] on textarea at bounding box center [535, 257] width 252 height 57
paste textarea "SCTASK0833643"
paste textarea "Plan User Termination - (1)"
type textarea "SCTASK0833643 Plan User Termination - (1)"
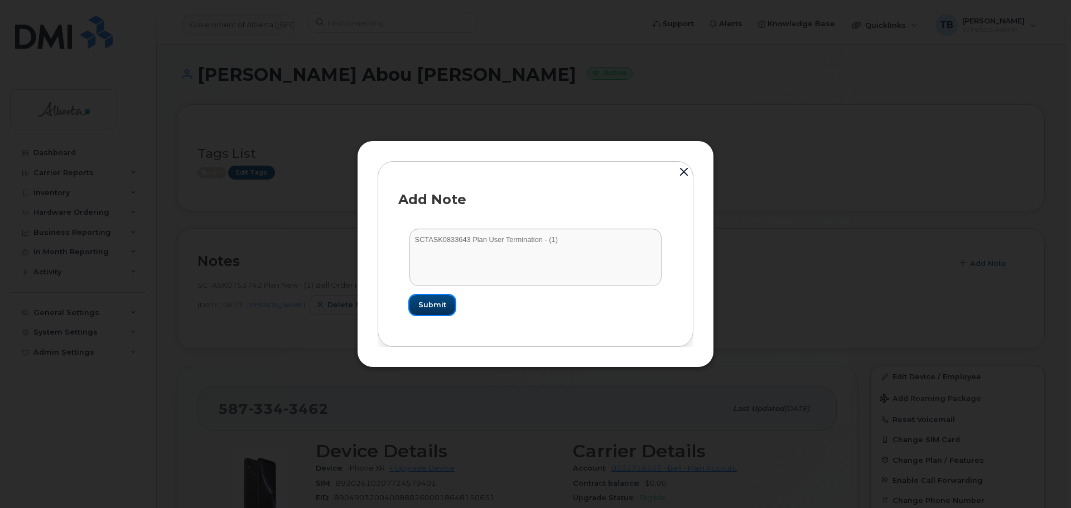
click at [430, 301] on span "Submit" at bounding box center [432, 305] width 28 height 11
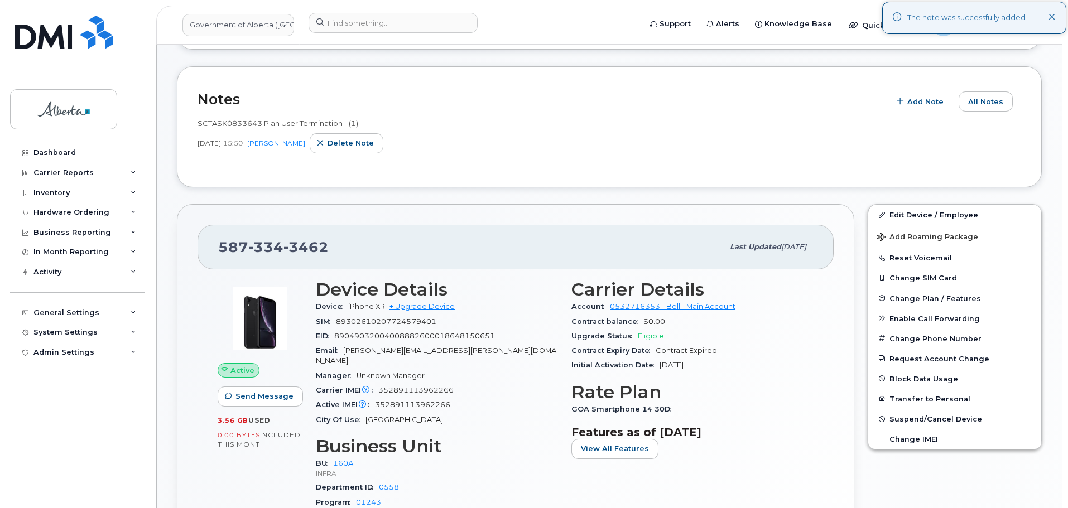
scroll to position [167, 0]
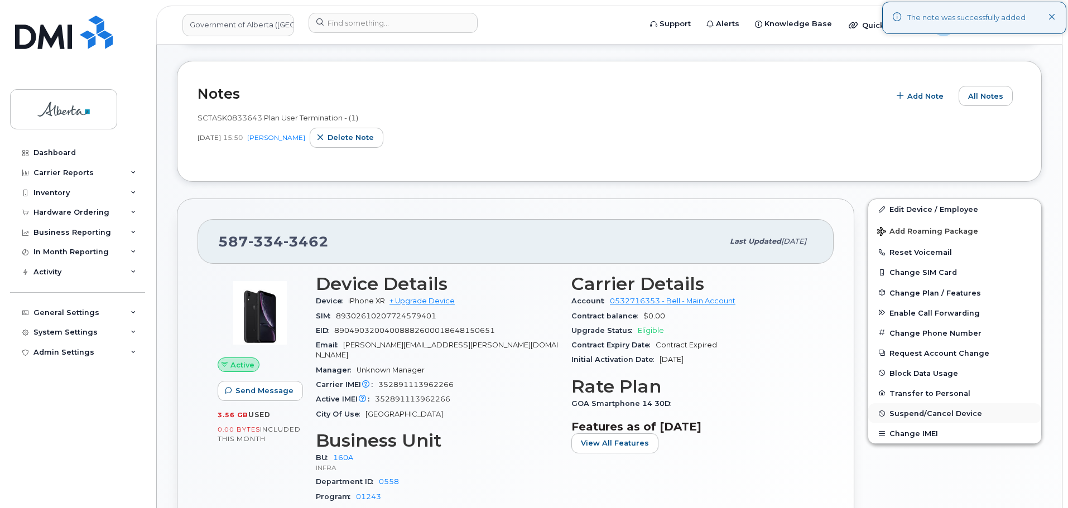
click at [914, 416] on span "Suspend/Cancel Device" at bounding box center [935, 413] width 93 height 8
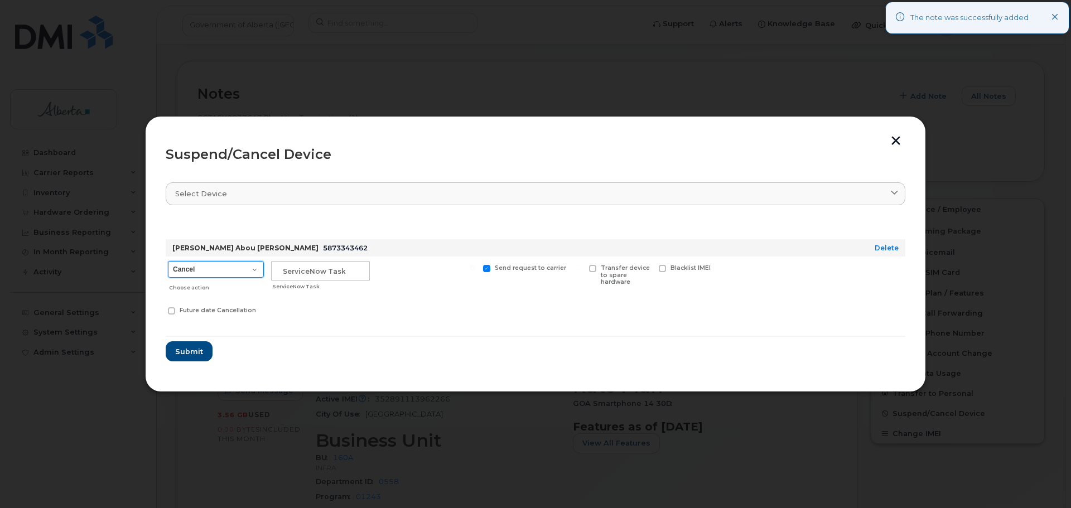
click at [215, 272] on select "Cancel Suspend - Extend Suspension Suspend - Reduced Rate Suspend - Lost Device…" at bounding box center [216, 269] width 96 height 17
click at [306, 272] on input "text" at bounding box center [320, 271] width 99 height 20
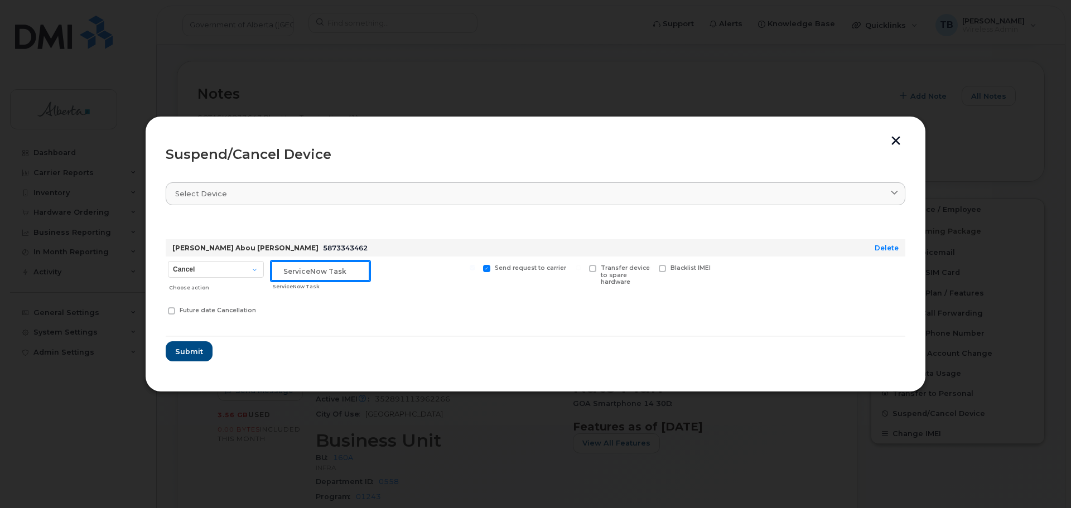
paste input "SCTASK0833643"
type input "SCTASK0833643"
click at [199, 352] on span "Submit" at bounding box center [189, 351] width 28 height 11
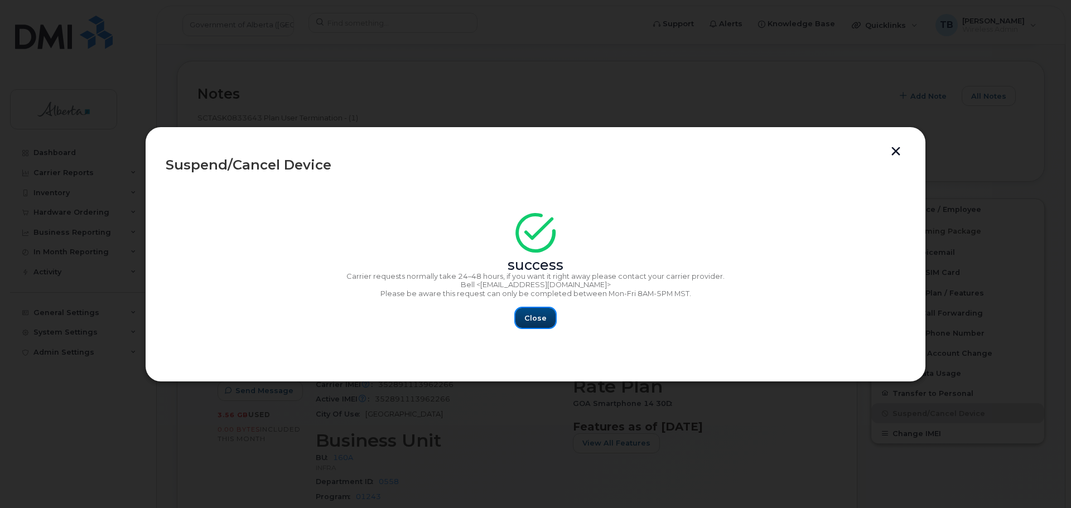
click at [543, 319] on span "Close" at bounding box center [535, 318] width 22 height 11
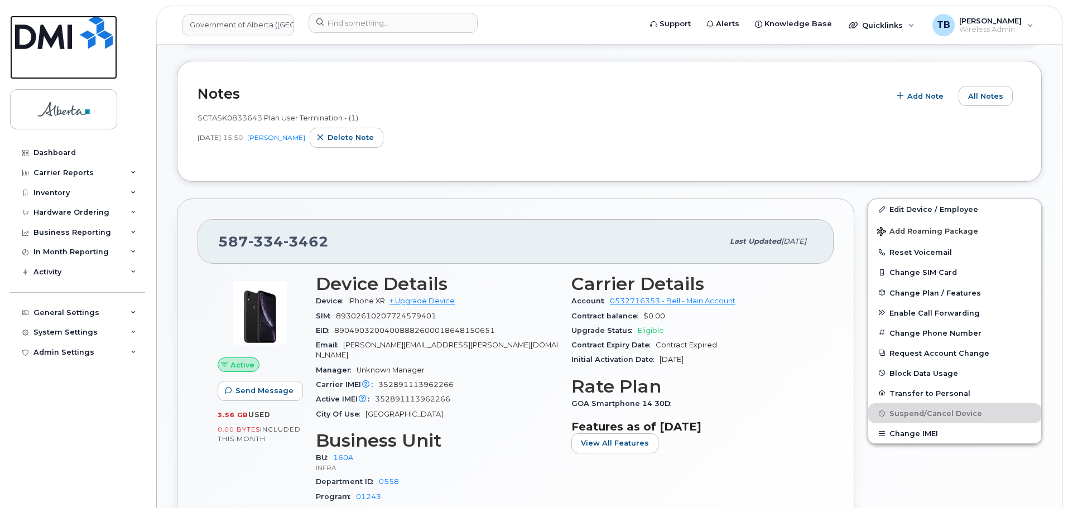
click at [31, 40] on img at bounding box center [64, 32] width 98 height 33
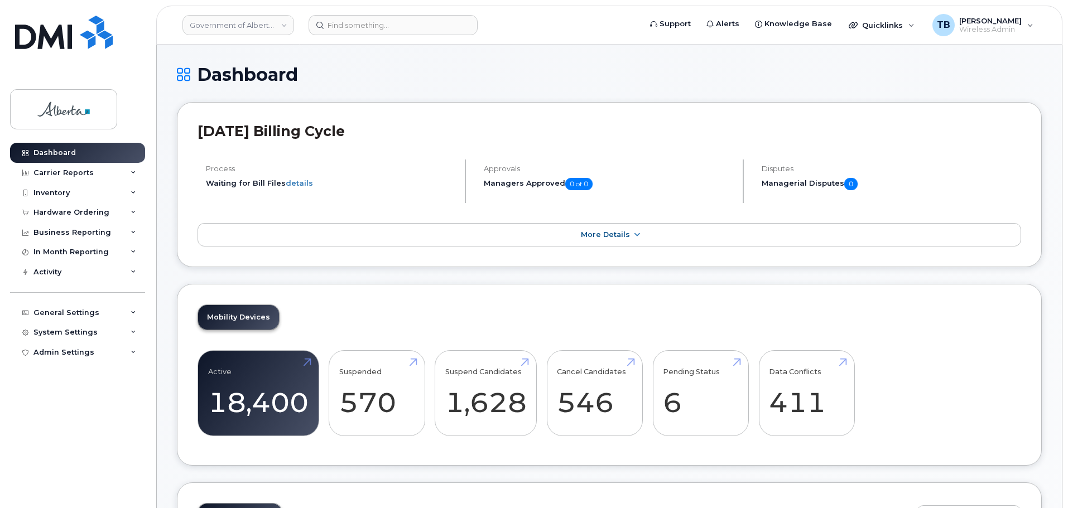
click at [344, 38] on header "Government of Alberta (GOA) Support Alerts Knowledge Base Quicklinks Suspend / …" at bounding box center [609, 25] width 906 height 39
click at [344, 31] on input at bounding box center [392, 25] width 169 height 20
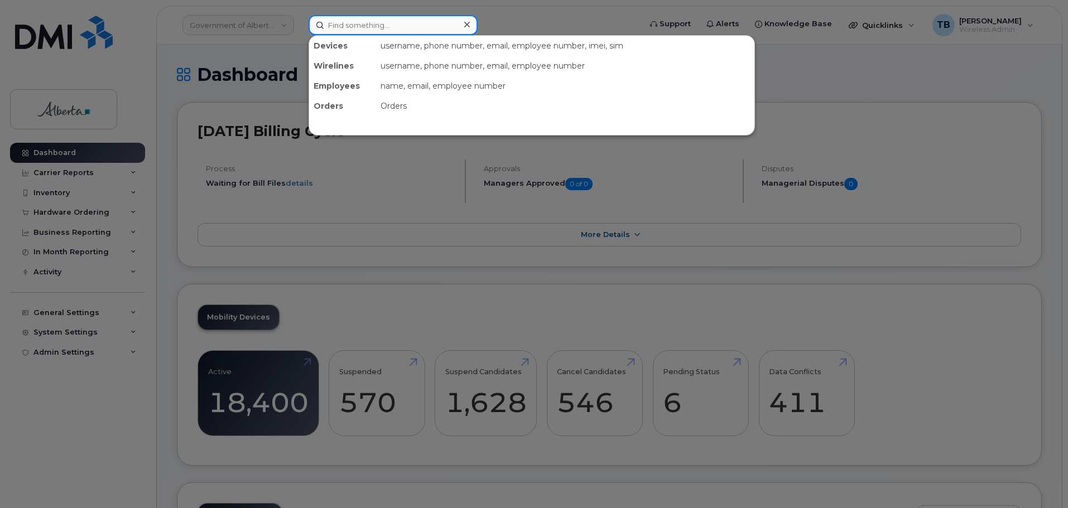
paste input "356879779723193"
type input "356879779723193"
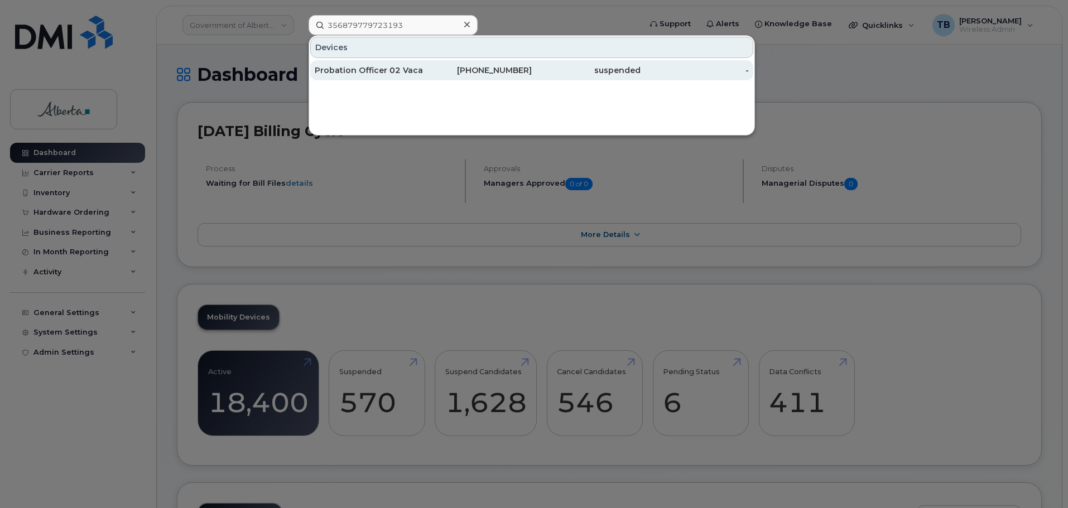
click at [361, 73] on div "Probation Officer 02 Vacant" at bounding box center [369, 70] width 109 height 11
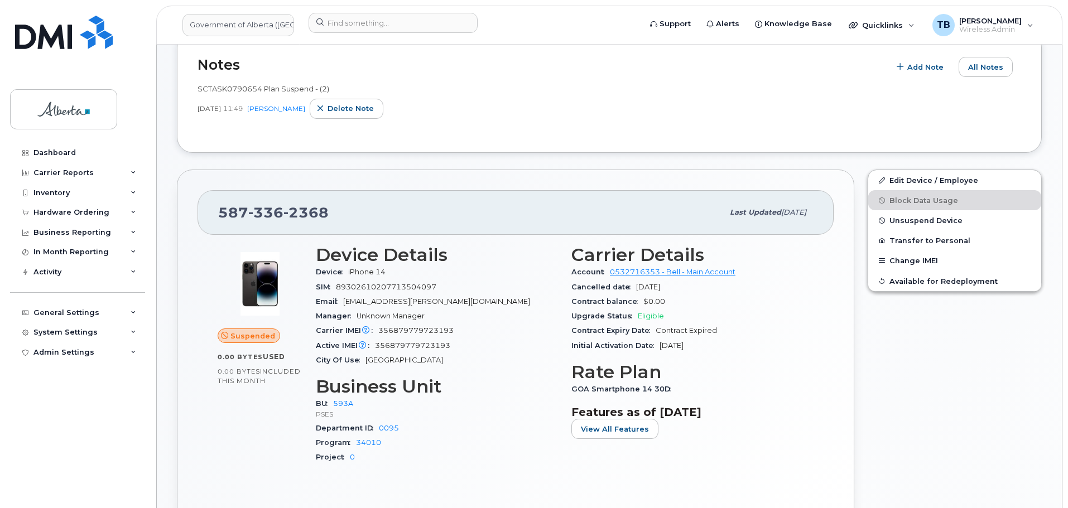
scroll to position [213, 0]
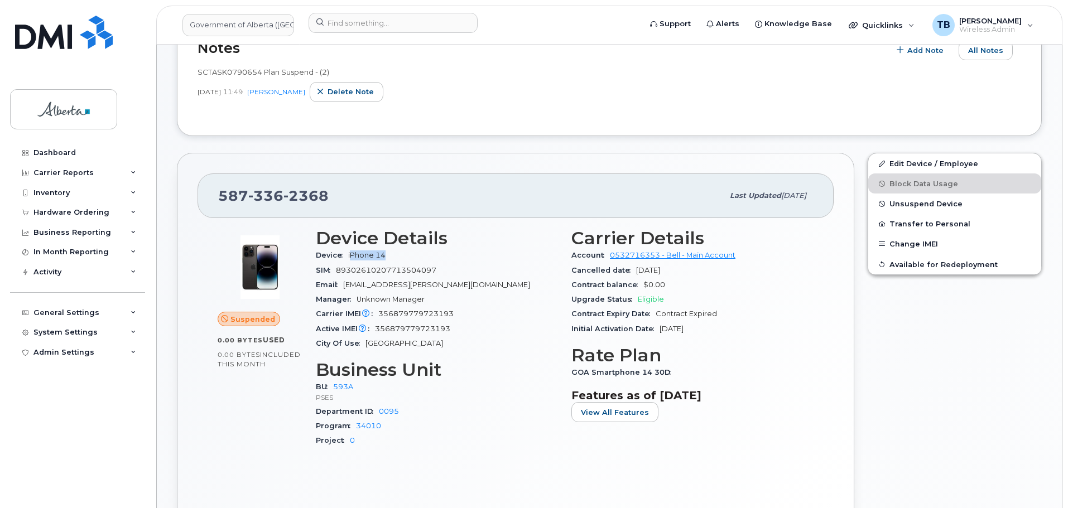
drag, startPoint x: 351, startPoint y: 253, endPoint x: 417, endPoint y: 256, distance: 65.3
click at [417, 256] on div "Device iPhone 14" at bounding box center [437, 255] width 242 height 15
click at [418, 330] on span "356879779723193" at bounding box center [412, 329] width 75 height 8
copy span "356879779723193"
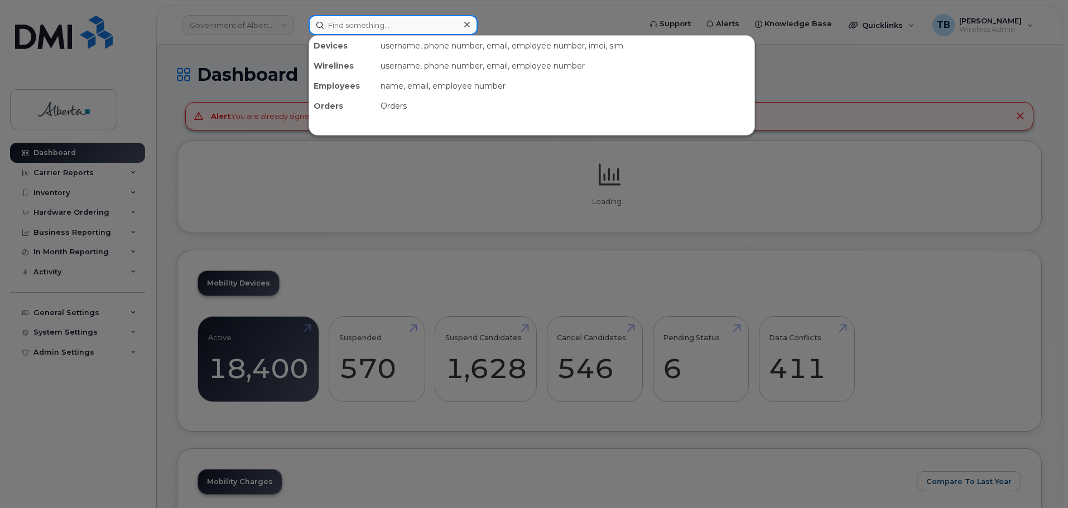
click at [320, 32] on input at bounding box center [392, 25] width 169 height 20
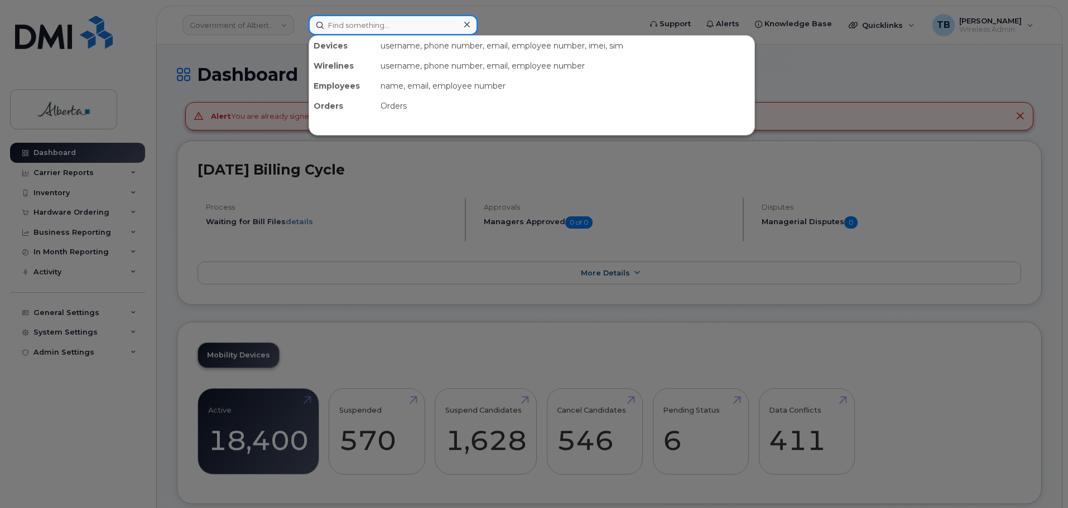
paste input "7803126244"
type input "7803126244"
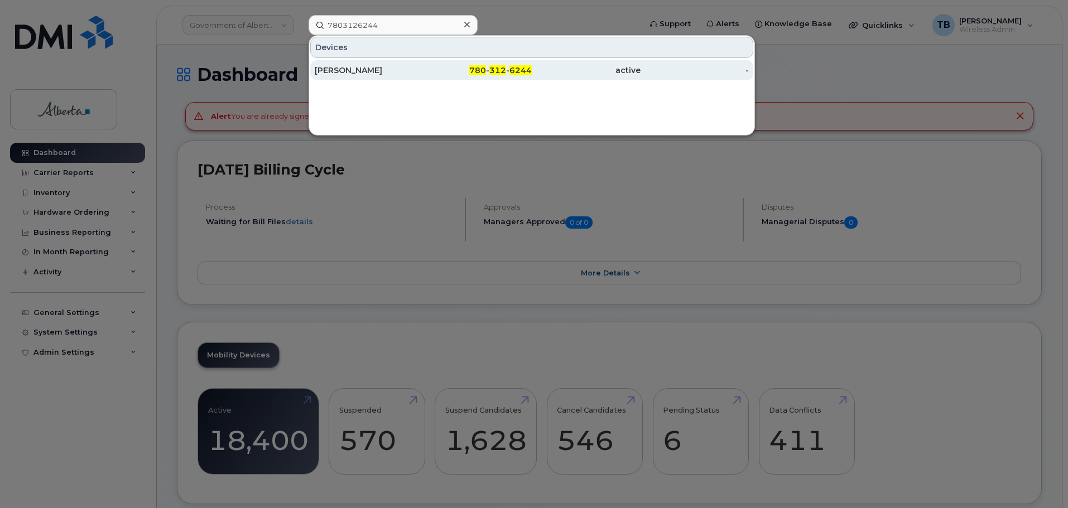
click at [341, 69] on div "[PERSON_NAME]" at bounding box center [369, 70] width 109 height 11
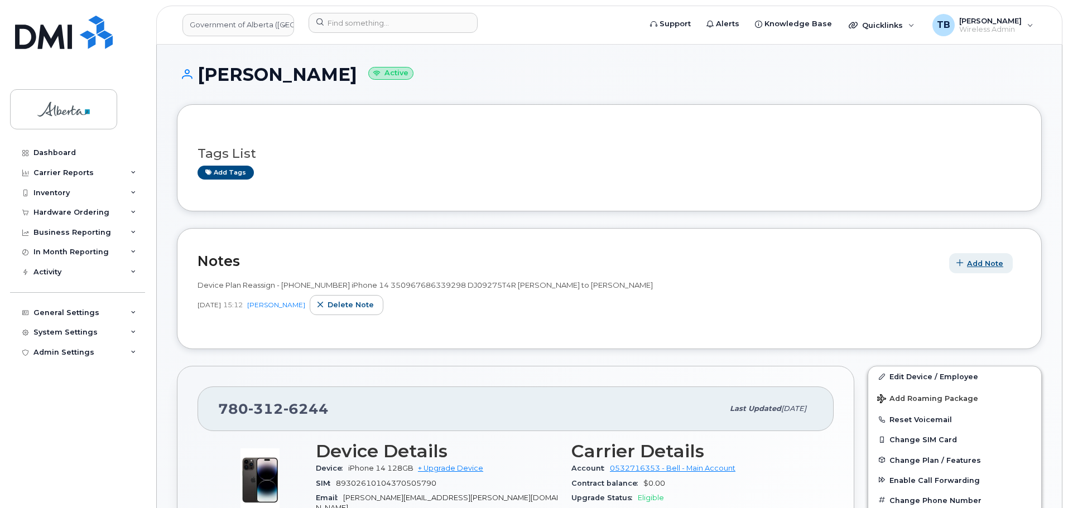
click at [968, 261] on span "Add Note" at bounding box center [985, 263] width 36 height 11
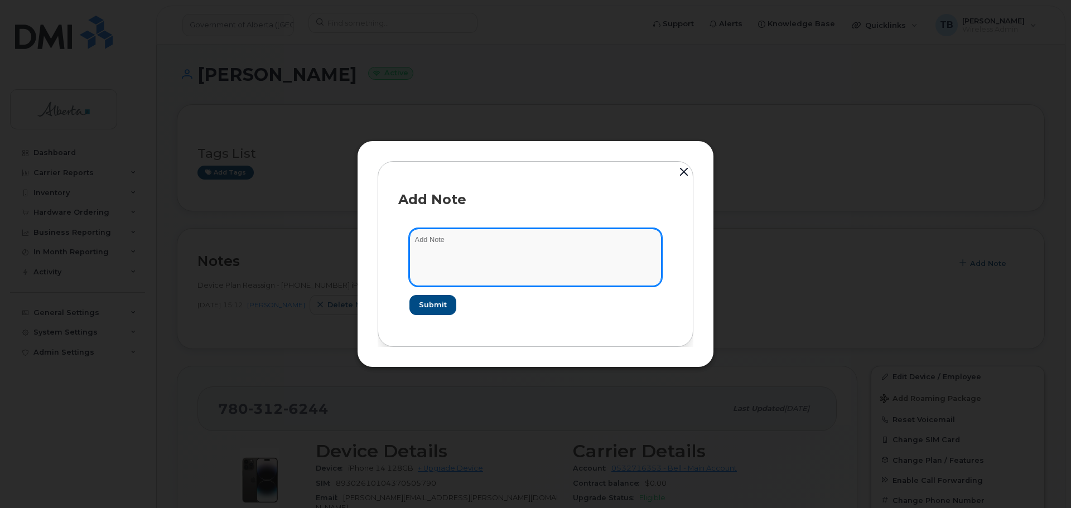
click at [451, 263] on textarea at bounding box center [535, 257] width 252 height 57
paste textarea "SCTASK0834286 Plan VM PIN - (1)"
click at [418, 242] on textarea "SCTASK0834286 Plan VM PIN - (1)" at bounding box center [535, 257] width 252 height 57
type textarea "SCTASK0834286 Plan VM PIN - (1)"
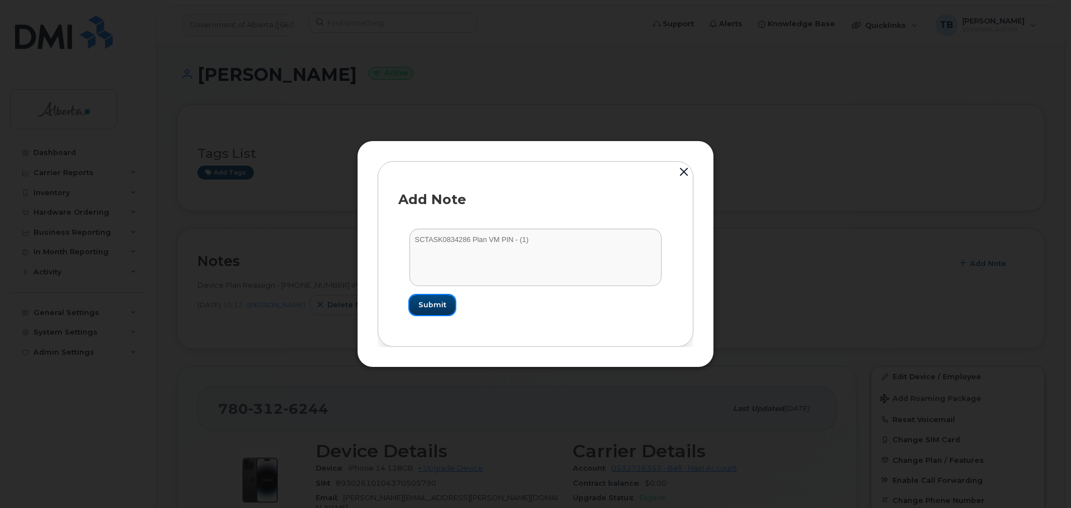
click at [436, 303] on span "Submit" at bounding box center [432, 305] width 28 height 11
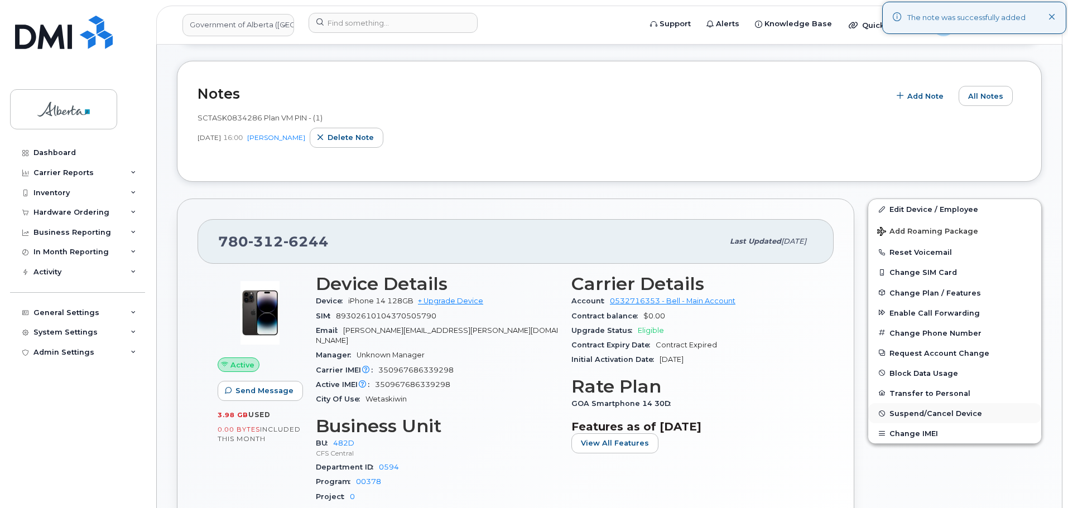
scroll to position [223, 0]
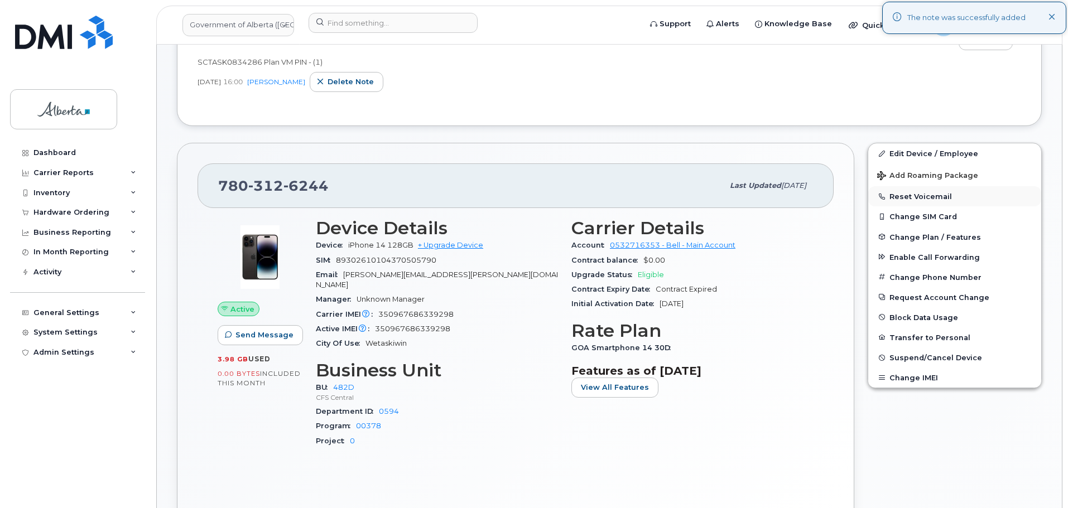
click at [910, 197] on button "Reset Voicemail" at bounding box center [954, 196] width 173 height 20
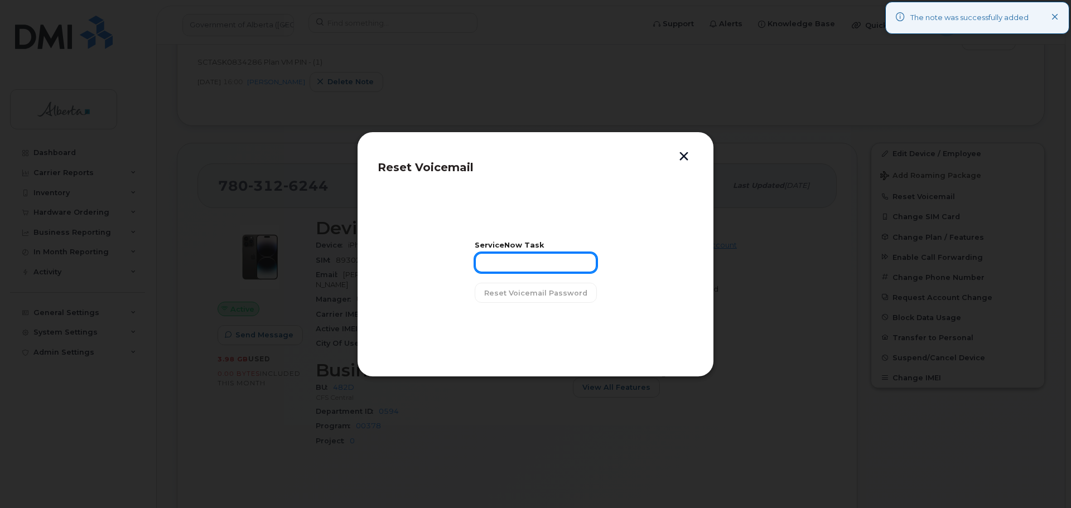
click at [517, 263] on input "text" at bounding box center [536, 263] width 122 height 20
paste input "SCTASK0834286"
type input "SCTASK0834286"
click at [500, 294] on span "Reset Voicemail Password" at bounding box center [535, 293] width 103 height 11
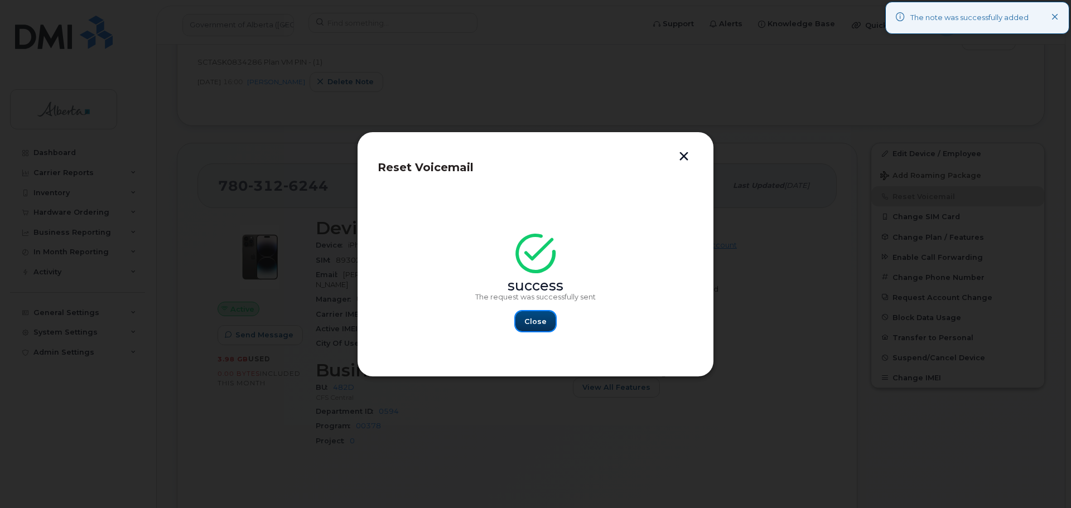
click at [543, 316] on span "Close" at bounding box center [535, 321] width 22 height 11
